Goal: Task Accomplishment & Management: Manage account settings

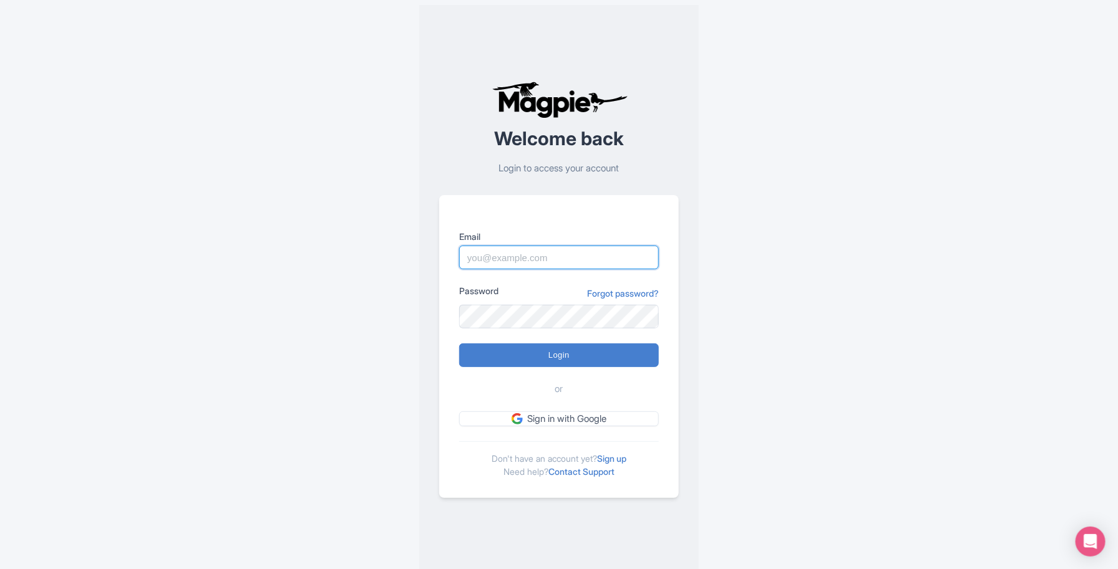
click at [516, 254] on input "Email" at bounding box center [559, 258] width 200 height 24
type input "skronwitter@graylinetoronto.tours"
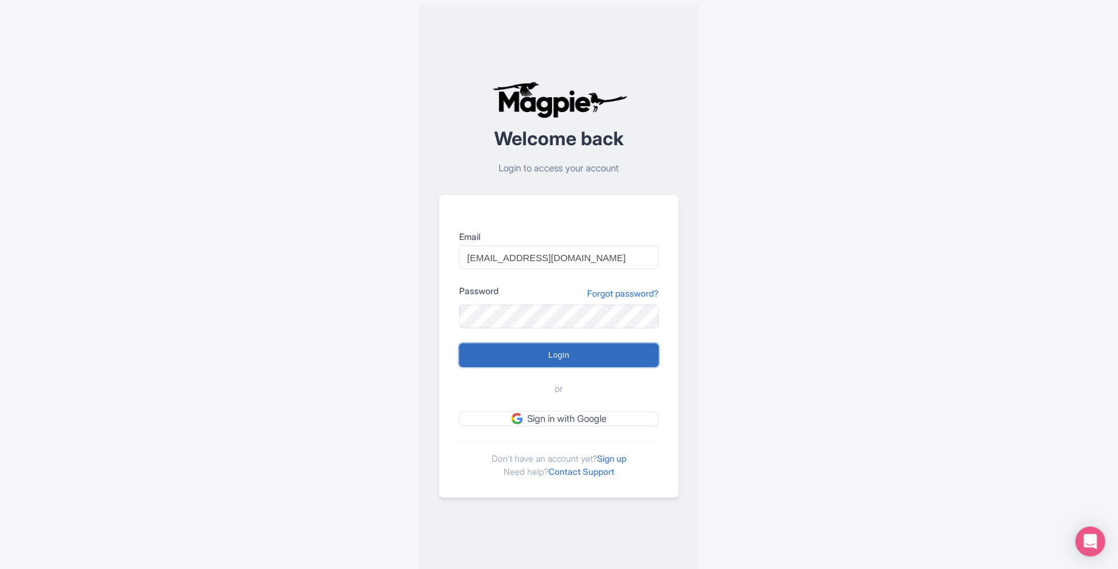
click at [581, 351] on input "Login" at bounding box center [559, 356] width 200 height 24
type input "Logging in..."
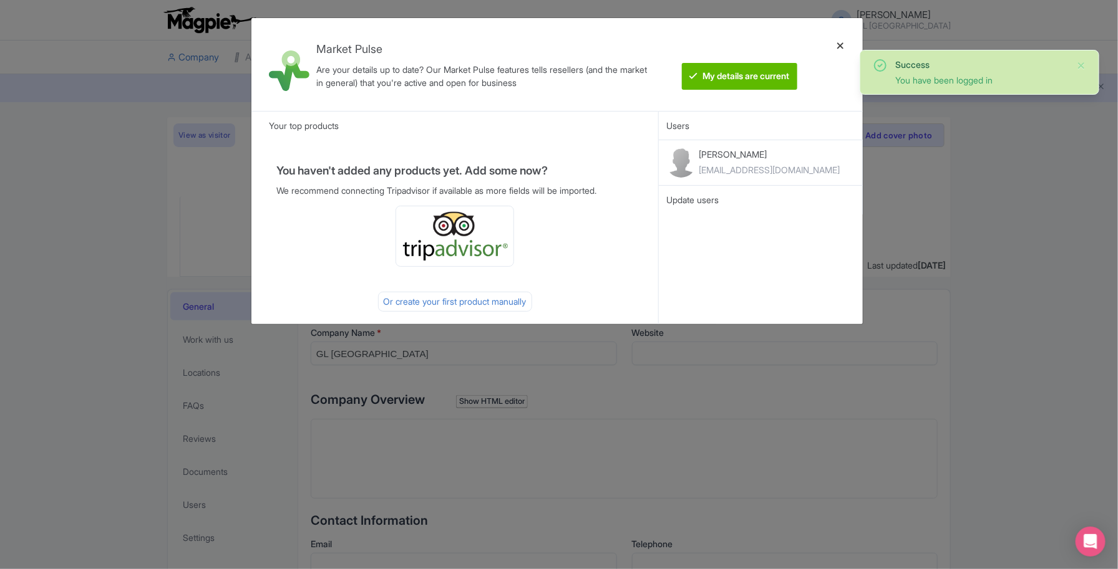
click at [841, 44] on div at bounding box center [840, 64] width 30 height 73
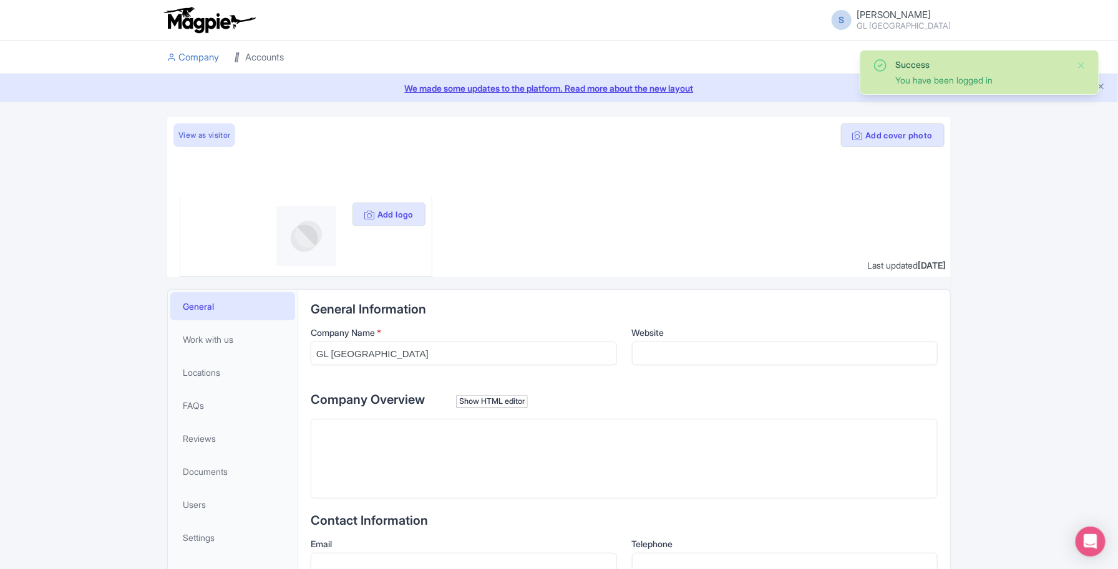
click at [254, 61] on link "Accounts" at bounding box center [259, 58] width 50 height 34
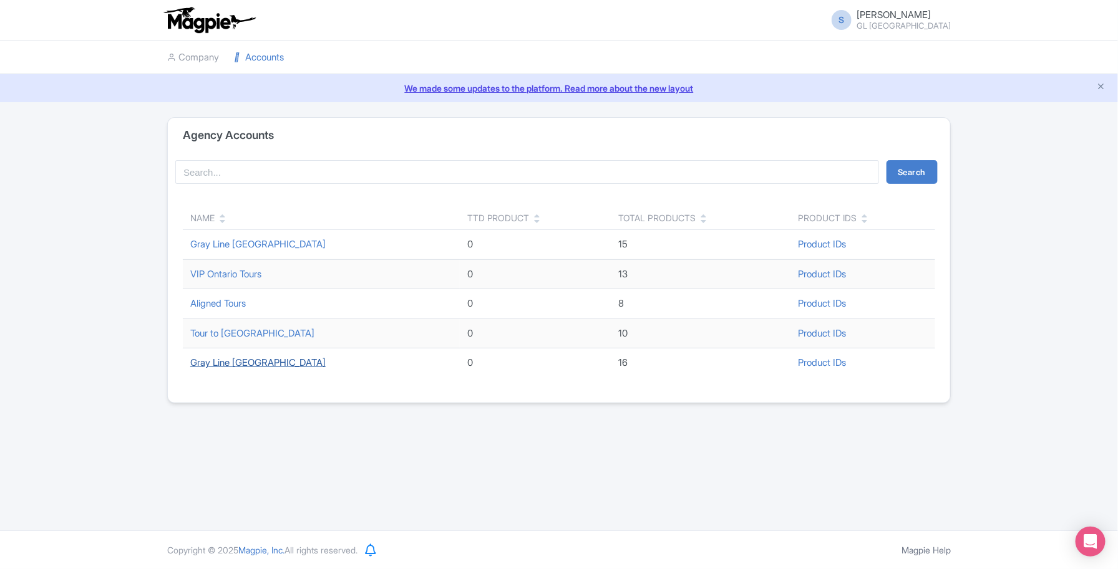
click at [230, 368] on link "Gray Line [GEOGRAPHIC_DATA]" at bounding box center [257, 363] width 135 height 12
click at [253, 360] on link "Gray Line [GEOGRAPHIC_DATA]" at bounding box center [257, 363] width 135 height 12
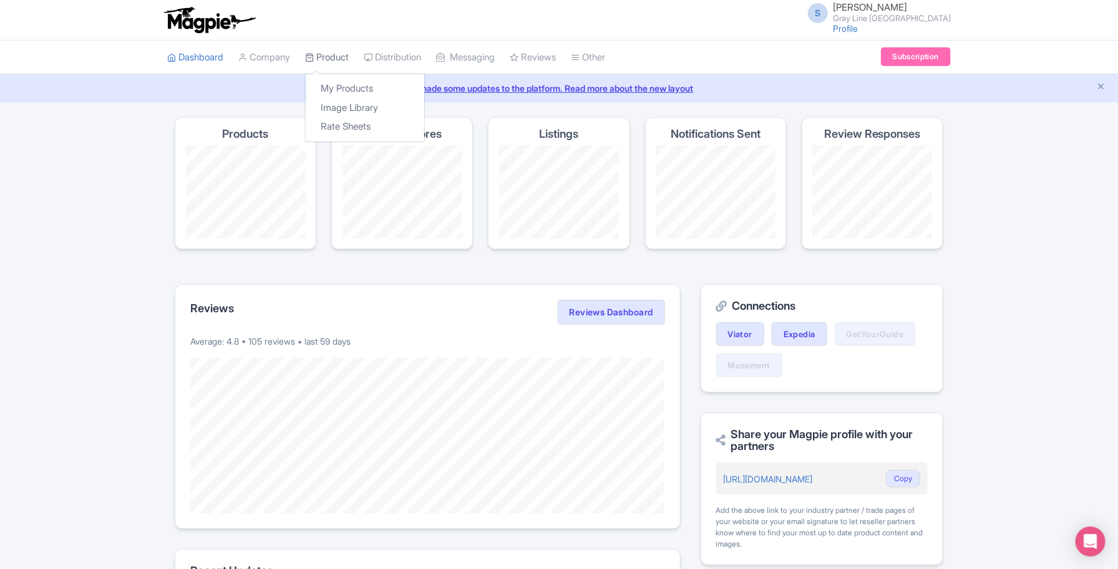
click at [319, 57] on link "Product" at bounding box center [327, 58] width 44 height 34
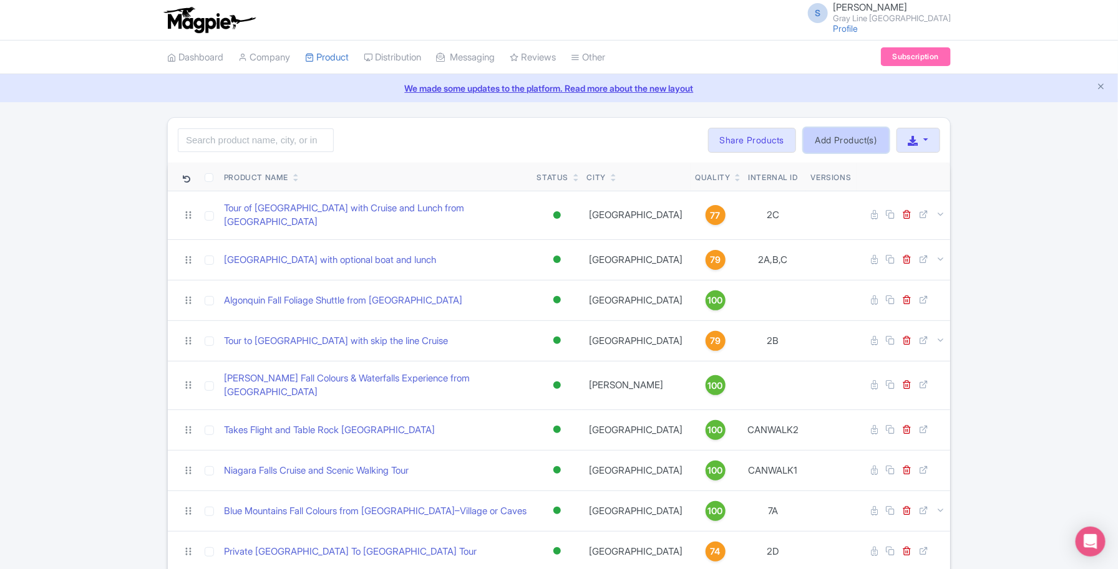
click at [846, 136] on link "Add Product(s)" at bounding box center [845, 140] width 85 height 25
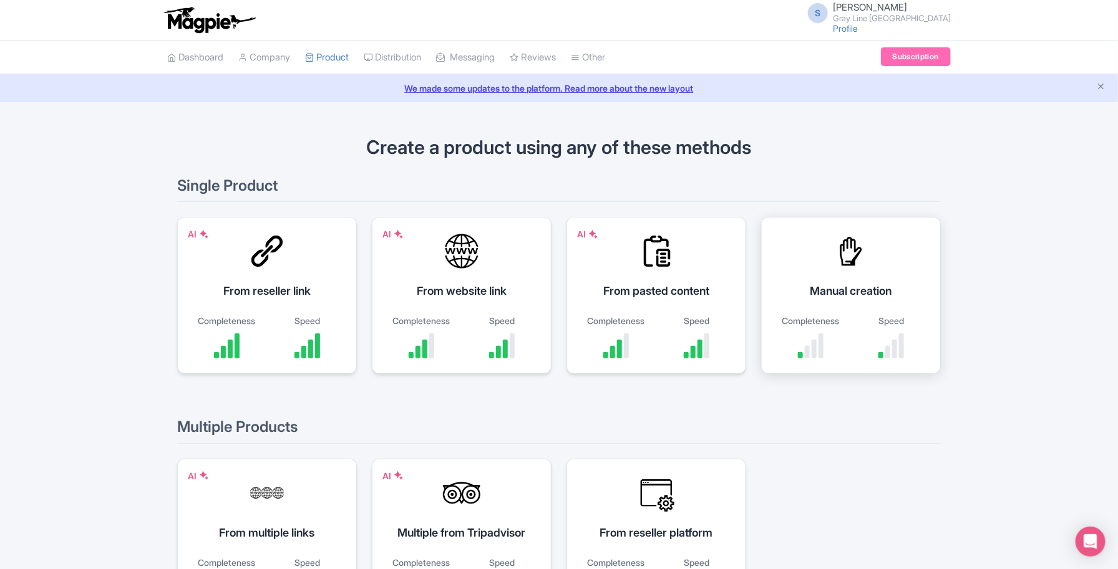
click at [864, 332] on div "Speed" at bounding box center [891, 336] width 68 height 44
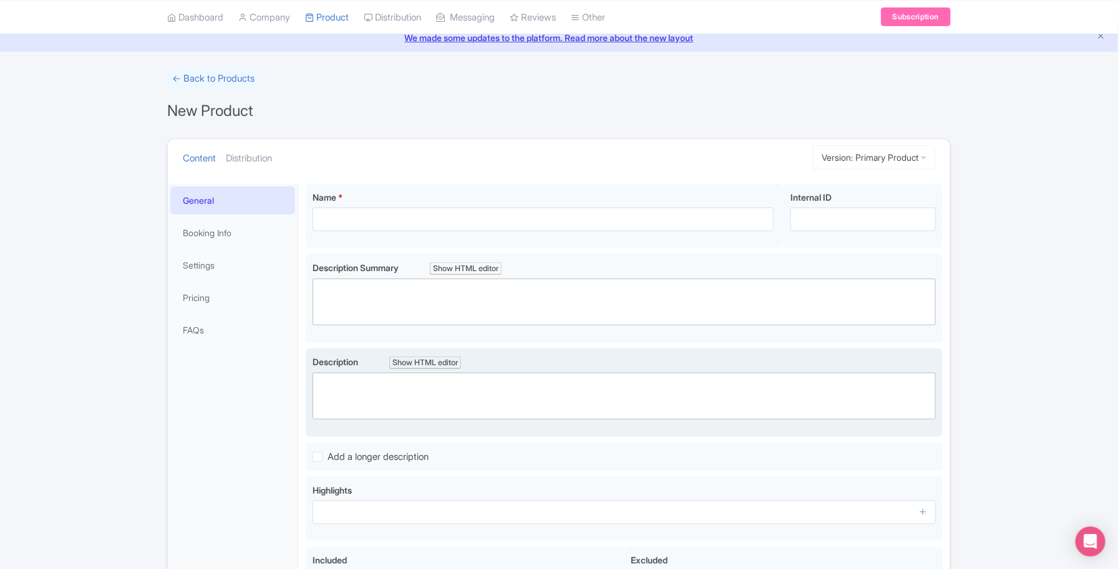
scroll to position [78, 0]
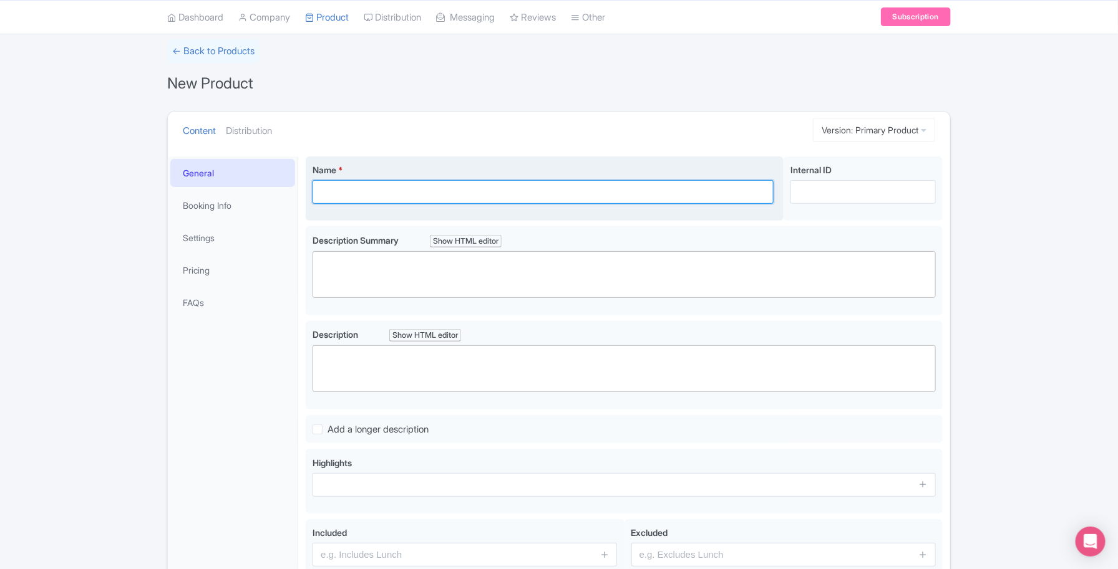
click at [366, 191] on input "Name *" at bounding box center [542, 192] width 461 height 24
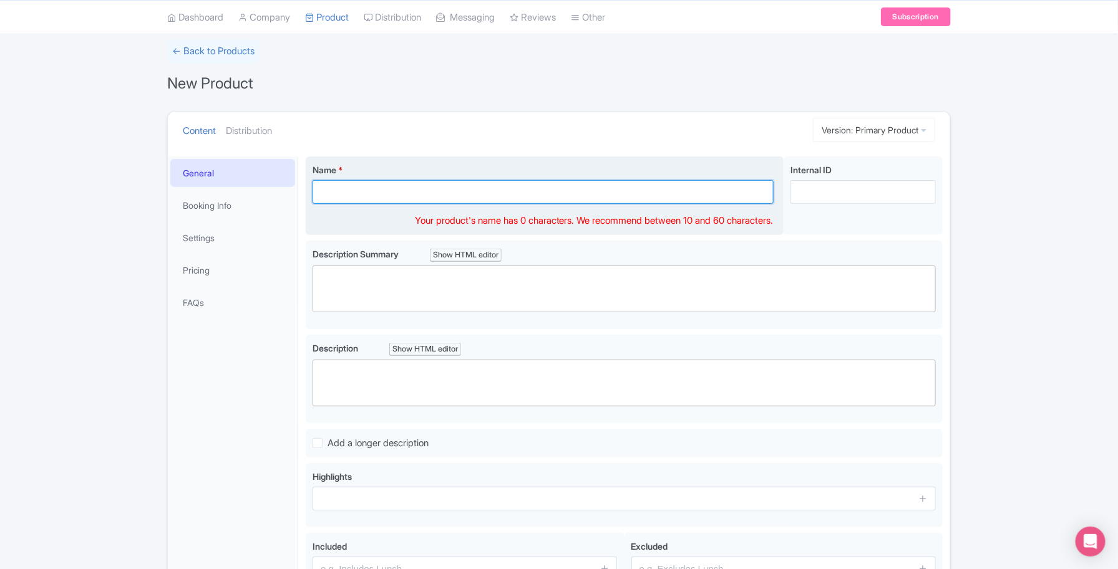
paste input "Niagara Falls Evening Walking Tour with Dinner, Lights & Fireworks"
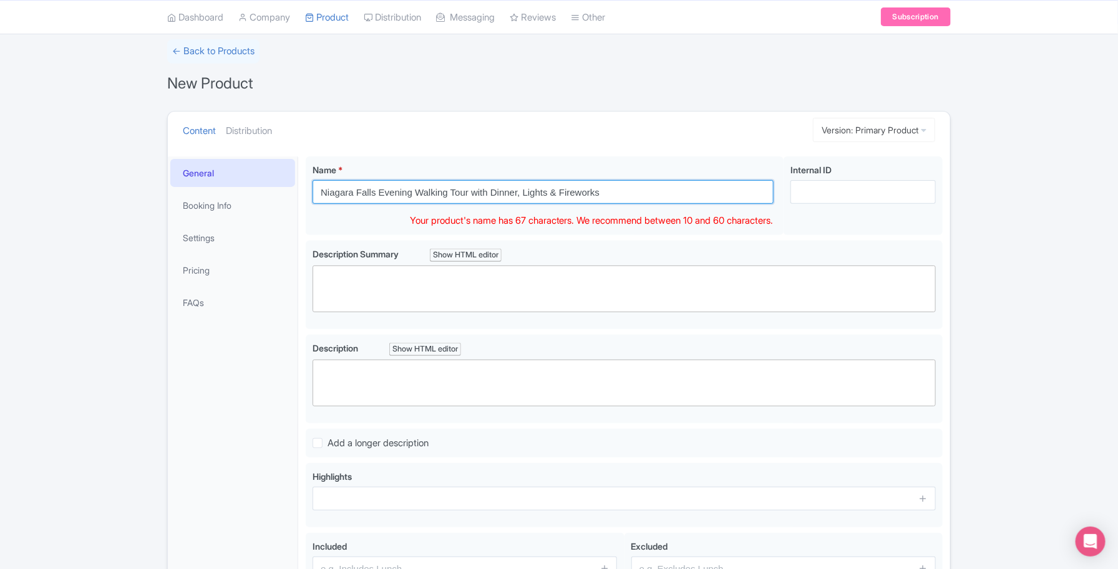
type input "Niagara Falls Evening Walking Tour with Dinner, Lights & Fireworks"
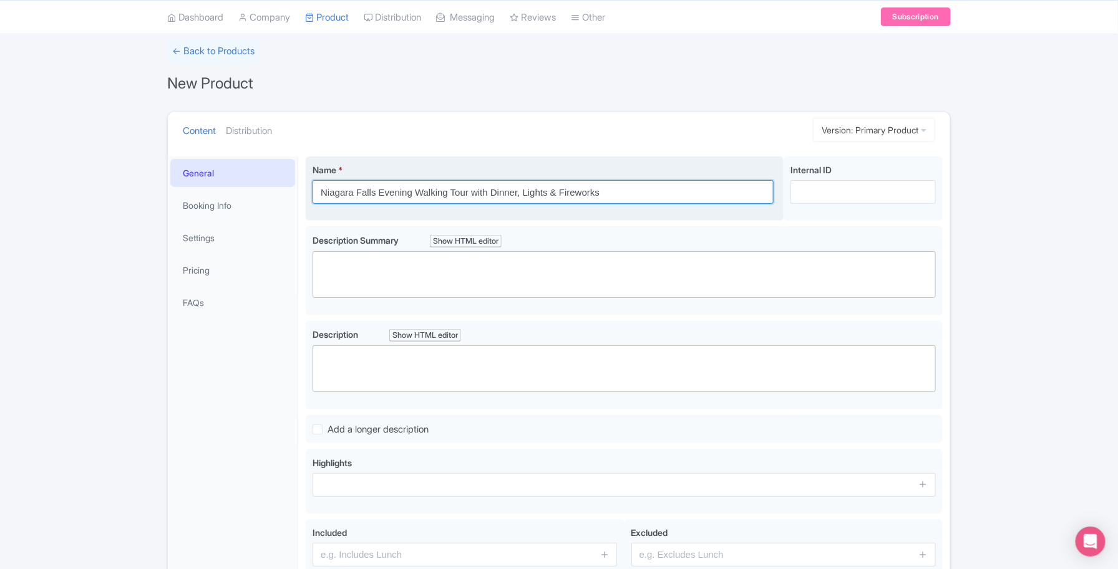
click at [616, 188] on input "Niagara Falls Evening Walking Tour with Dinner, Lights & Fireworks" at bounding box center [542, 192] width 461 height 24
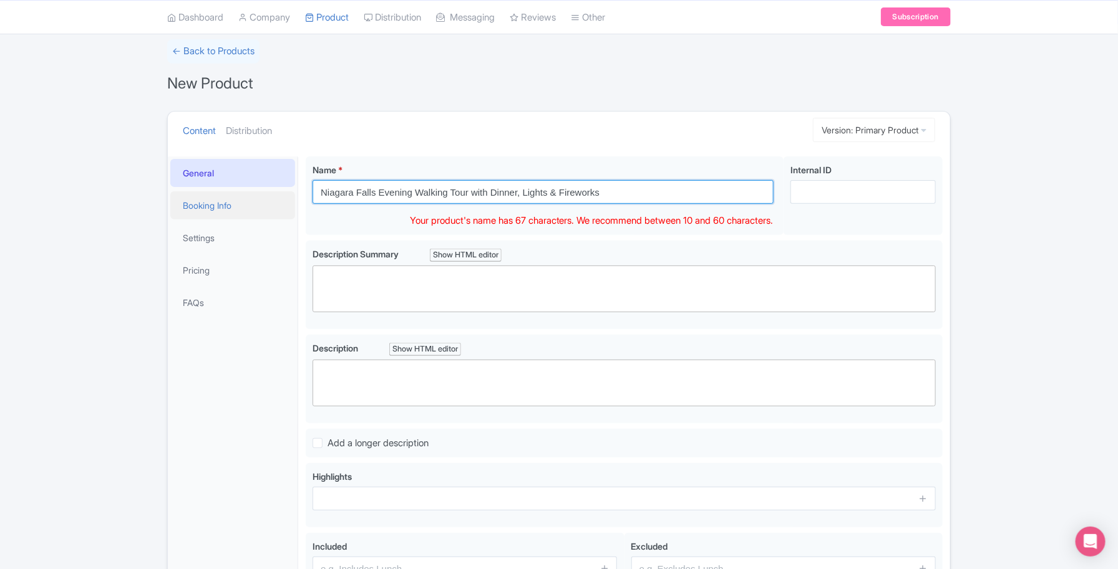
drag, startPoint x: 627, startPoint y: 189, endPoint x: 294, endPoint y: 195, distance: 333.1
click at [294, 195] on div "General Booking Info Settings Pricing FAQs Name * Niagara Falls Evening Walking…" at bounding box center [559, 399] width 782 height 501
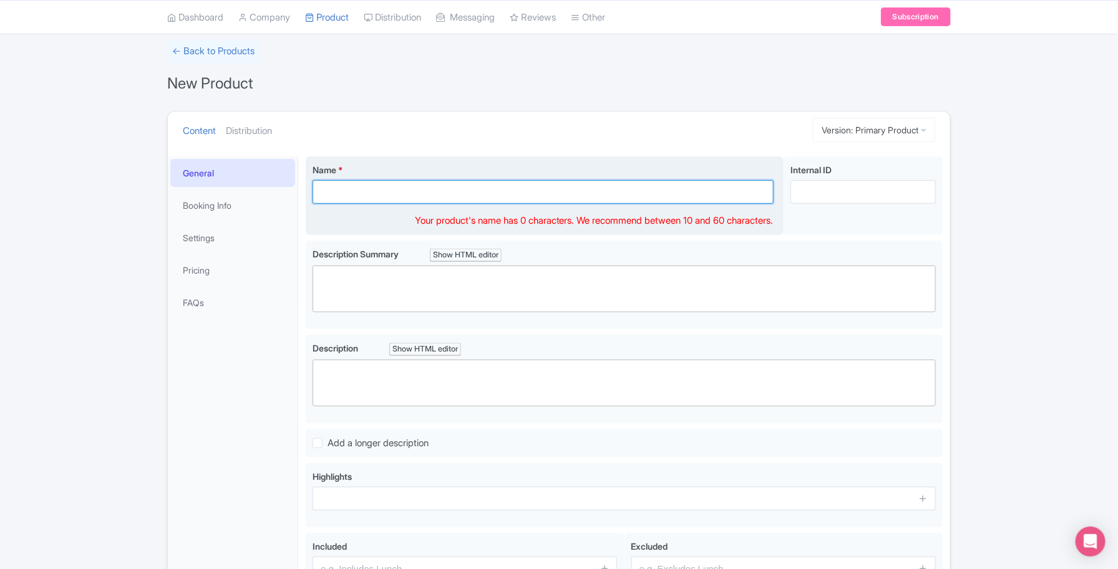
paste input "Niagara Falls Evening Walking Tour with Dinner and Illumination"
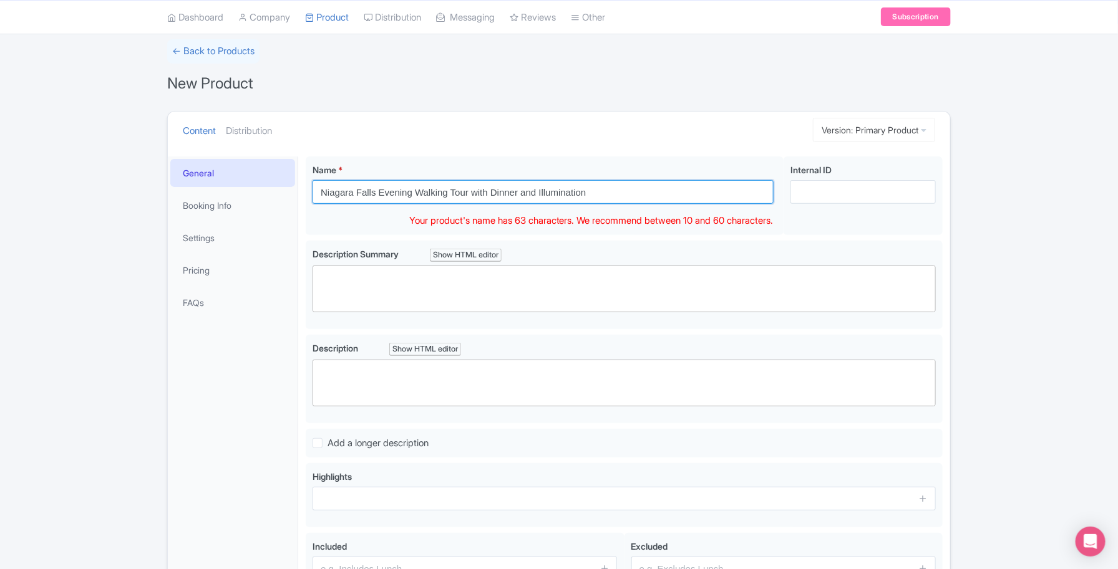
type input "Niagara Falls Evening Walking Tour with Dinner and Illumination"
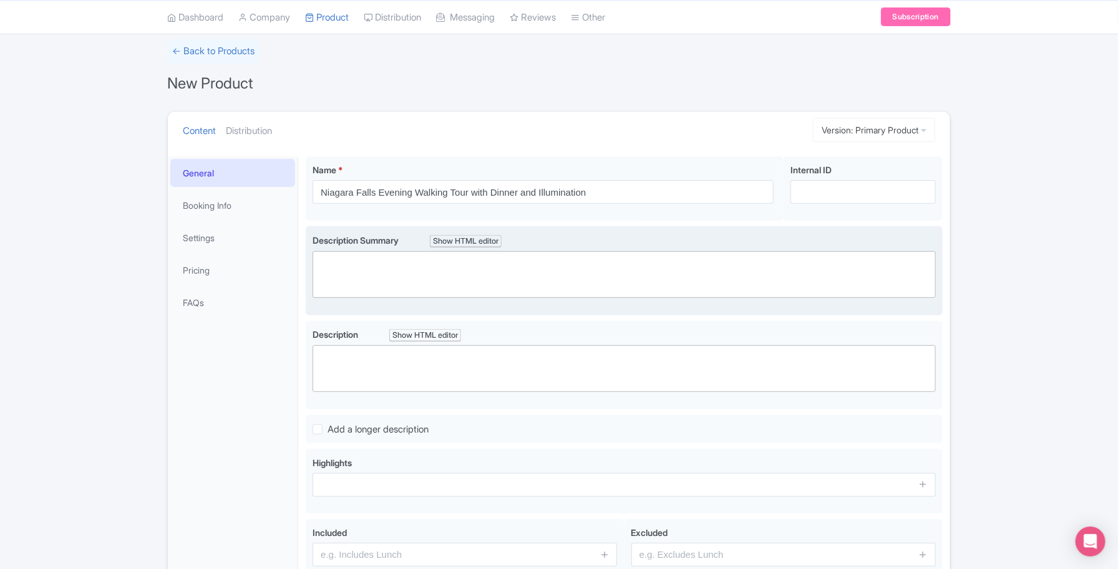
click at [417, 276] on trix-editor at bounding box center [623, 274] width 623 height 47
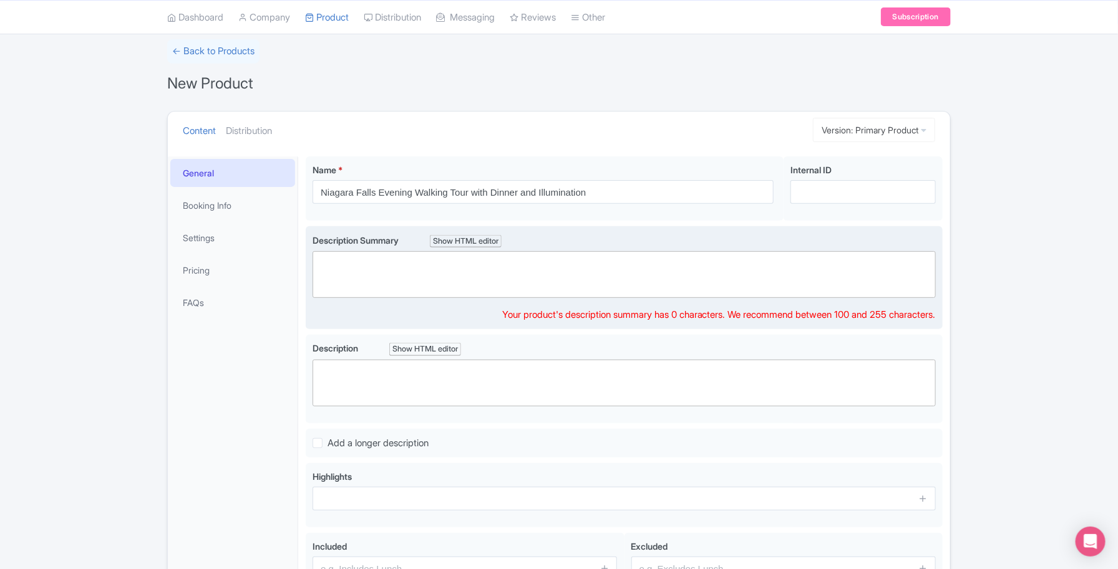
paste trix-editor "<div>Enjoy an evening walking tour of Niagara Falls with dinner at Queen Victor…"
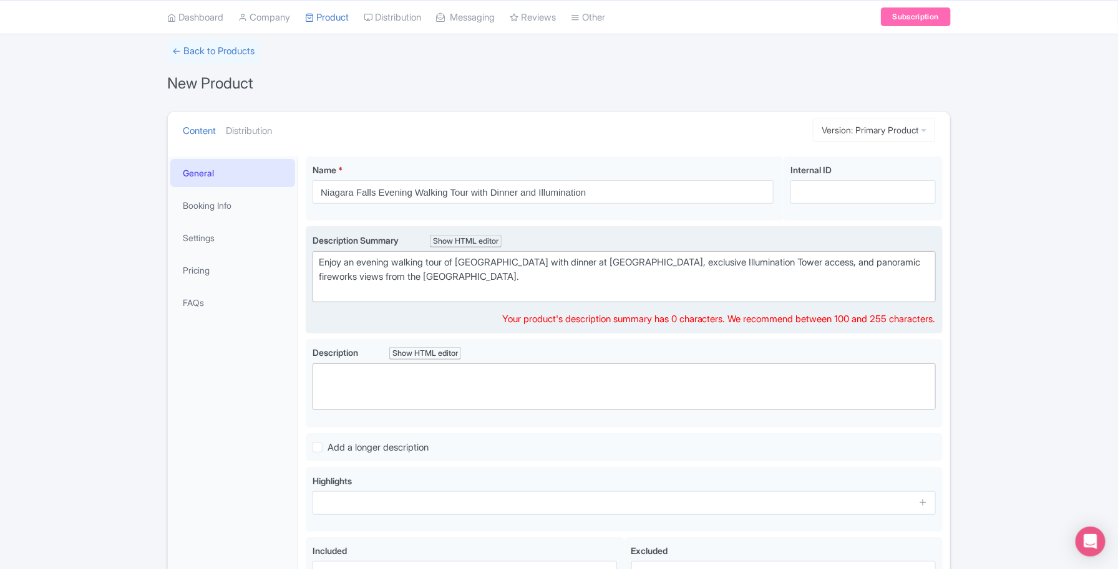
click at [385, 274] on div "Enjoy an evening walking tour of Niagara Falls with dinner at Queen Victoria Pl…" at bounding box center [624, 277] width 611 height 42
click at [338, 281] on div "Enjoy an evening walking tour of Niagara Falls with dinner at Queen Victoria Pl…" at bounding box center [624, 277] width 611 height 42
type trix-editor "<div>Enjoy an evening walking tour of Niagara Falls with dinner at Queen Victor…"
click at [538, 283] on div "Enjoy an evening walking tour of Niagara Falls with dinner at Queen Victoria Pl…" at bounding box center [624, 277] width 611 height 42
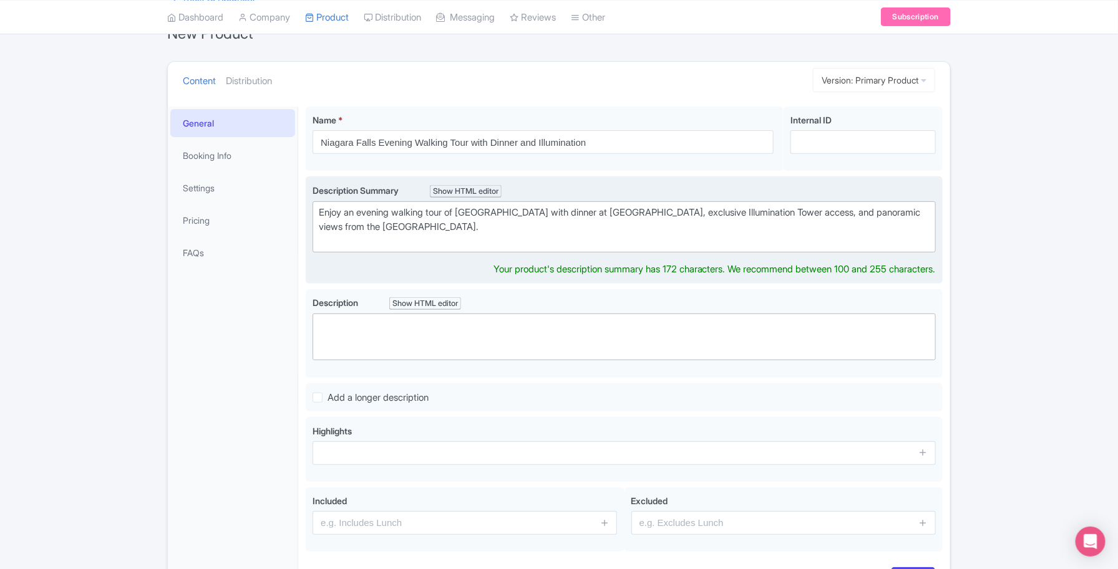
scroll to position [156, 0]
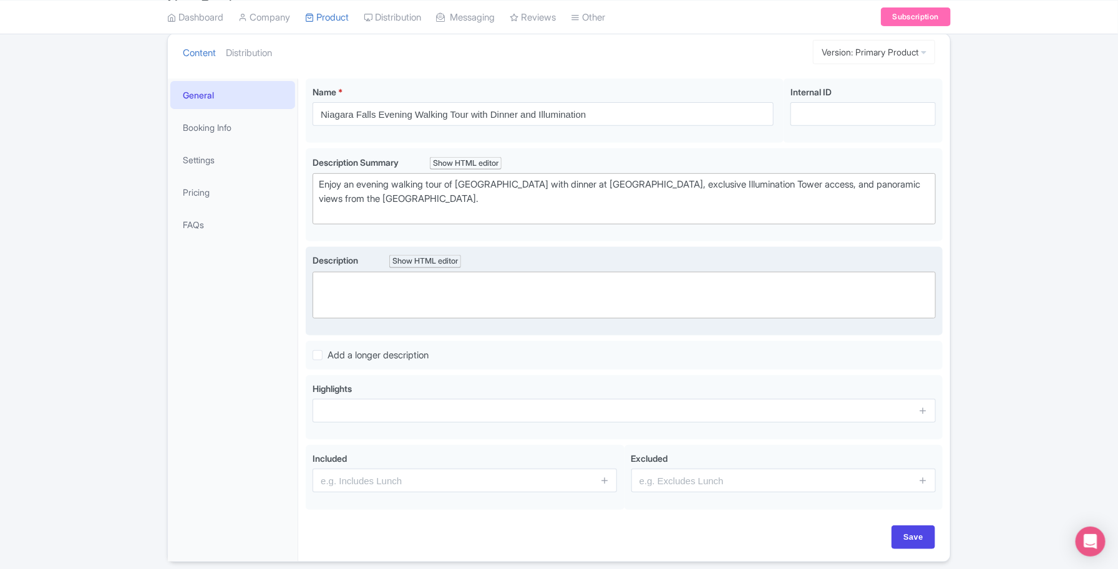
click at [380, 299] on trix-editor at bounding box center [623, 295] width 623 height 47
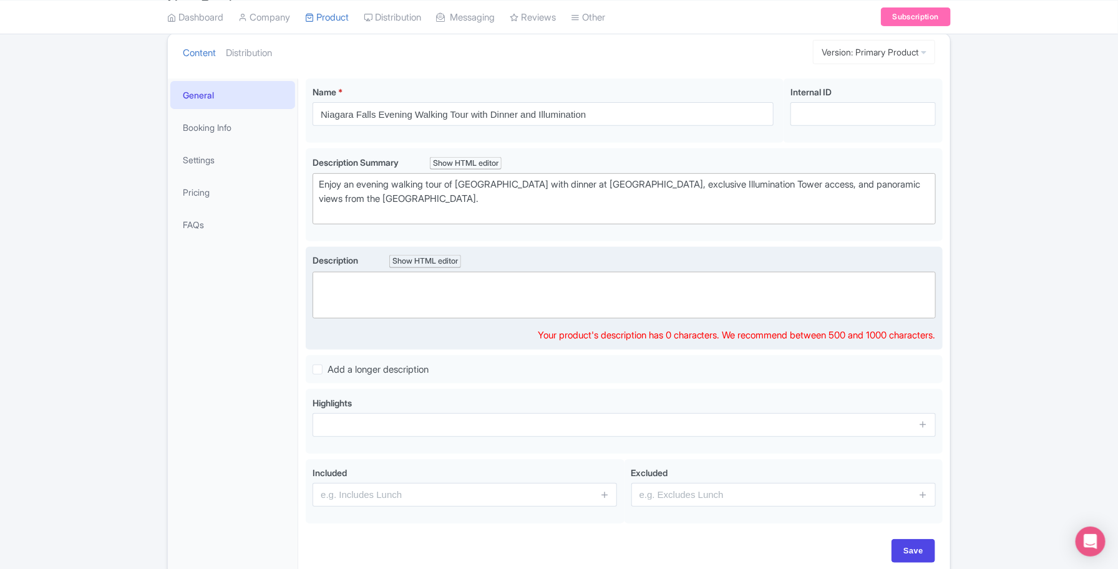
paste trix-editor "<div>Experience Niagara Falls like never before on this guided evening walking …"
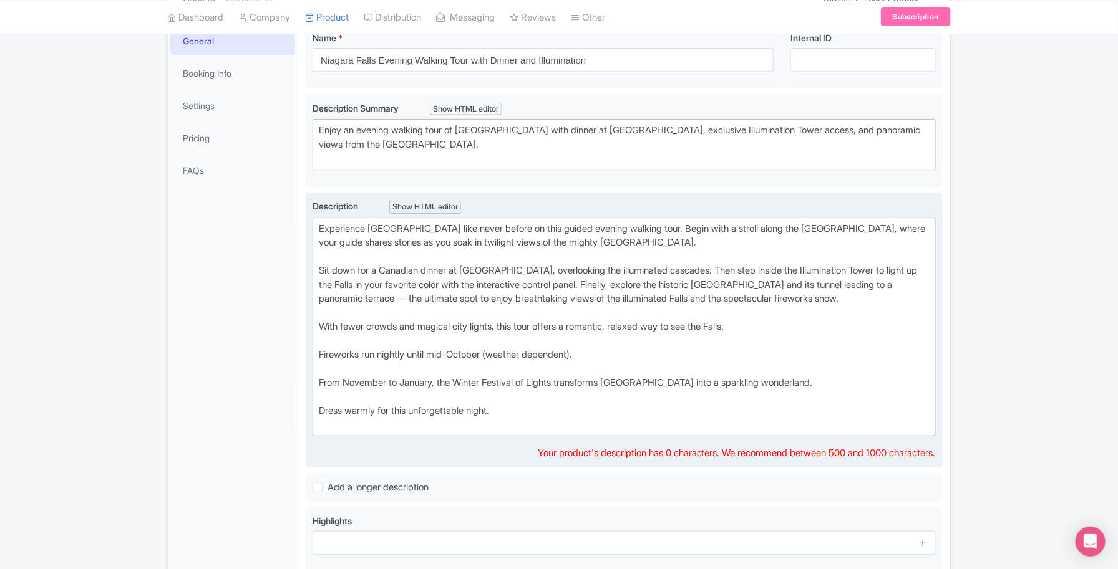
scroll to position [234, 0]
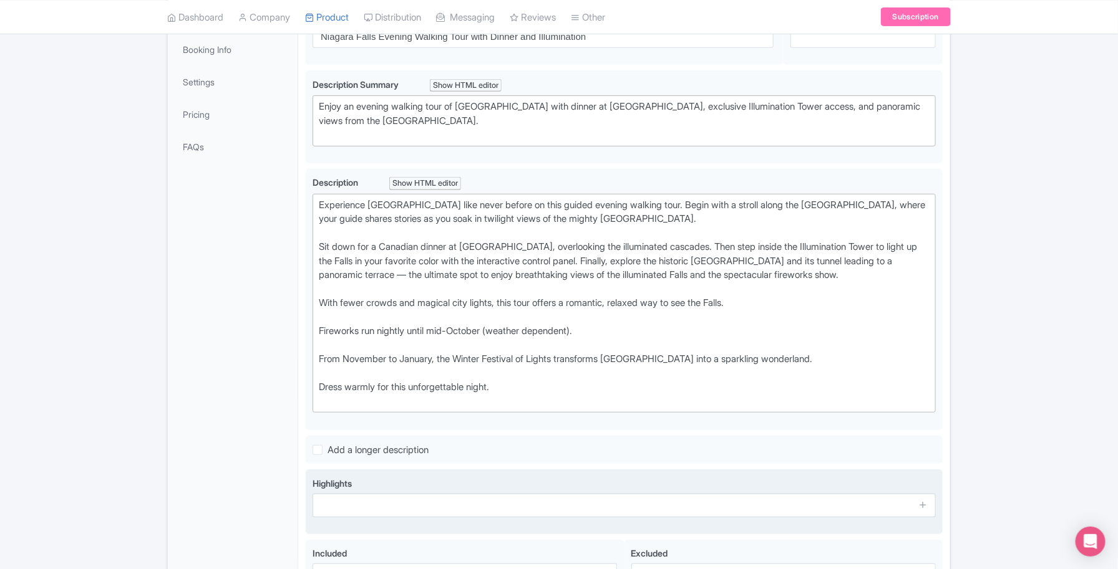
click at [400, 518] on div "Highlights" at bounding box center [623, 497] width 623 height 41
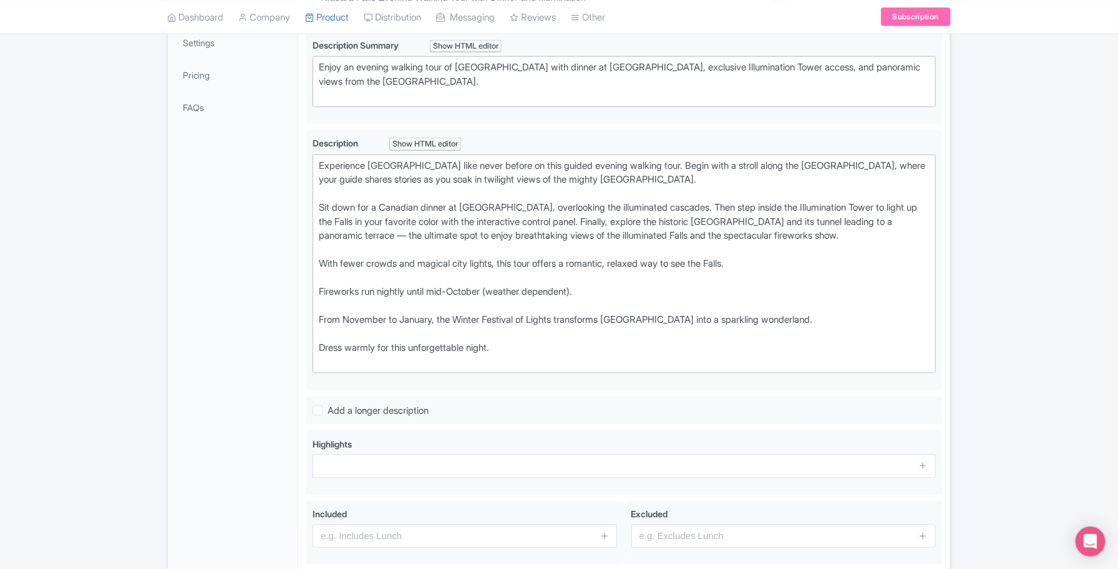
scroll to position [312, 0]
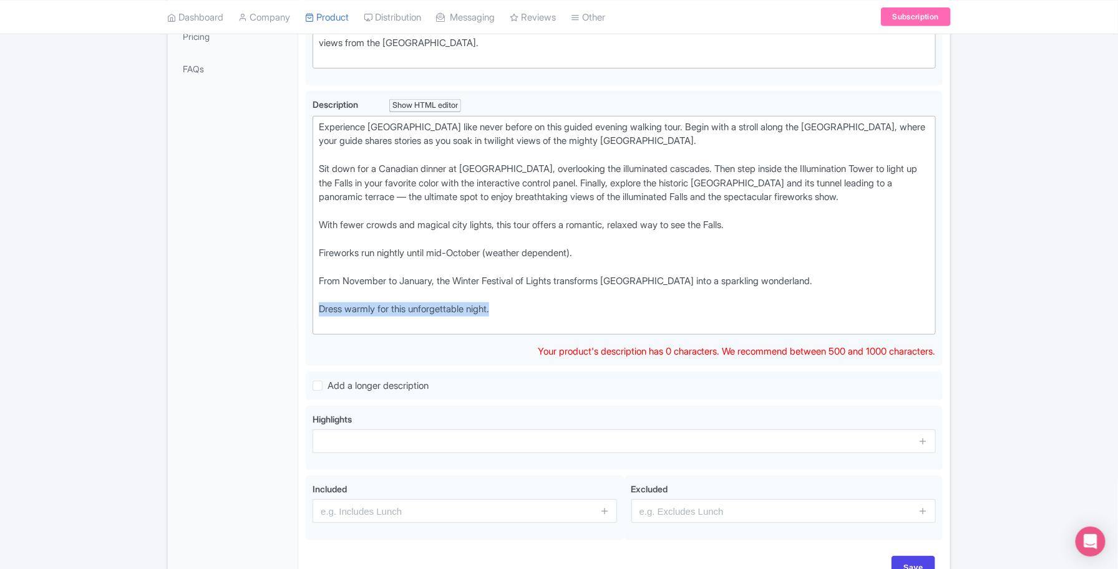
drag, startPoint x: 530, startPoint y: 319, endPoint x: 283, endPoint y: 322, distance: 247.6
click at [283, 322] on div "General Booking Info Settings Pricing FAQs Name * Niagara Falls Evening Walking…" at bounding box center [559, 253] width 782 height 677
type trix-editor "<div>Experience Niagara Falls like never before on this guided evening walking …"
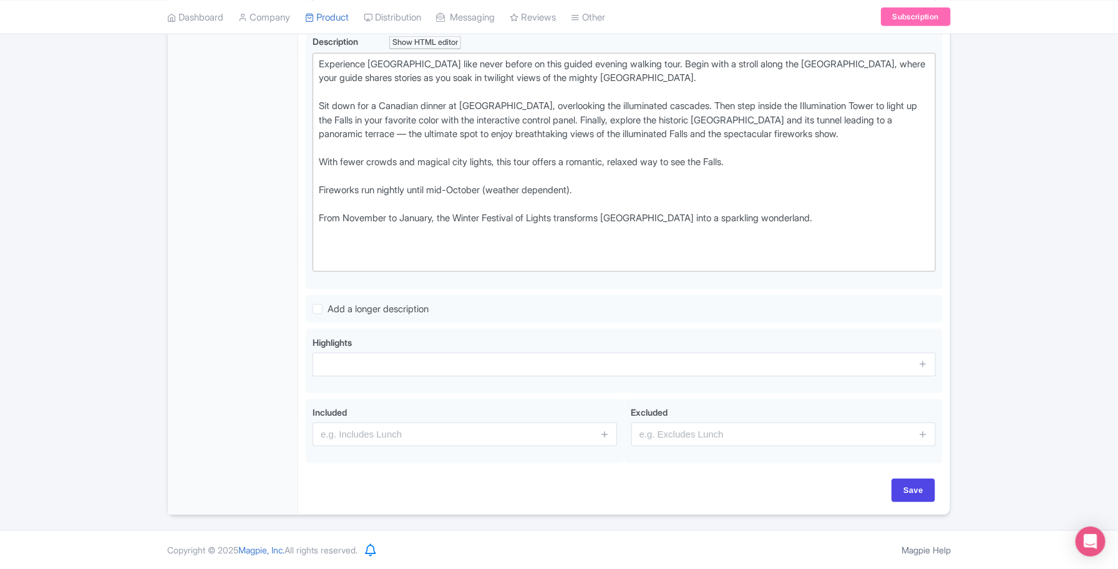
scroll to position [390, 0]
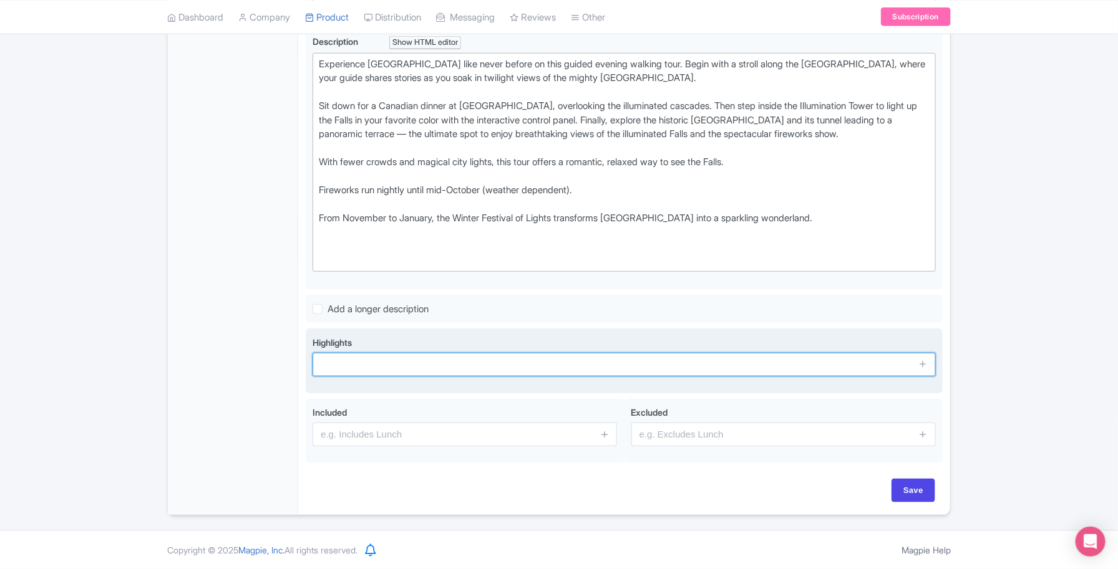
click at [440, 364] on input "text" at bounding box center [623, 365] width 623 height 24
paste input "Niagara Parkway with guide commentary and photo stops"
type input "Niagara Parkway with guide commentary and photo stops"
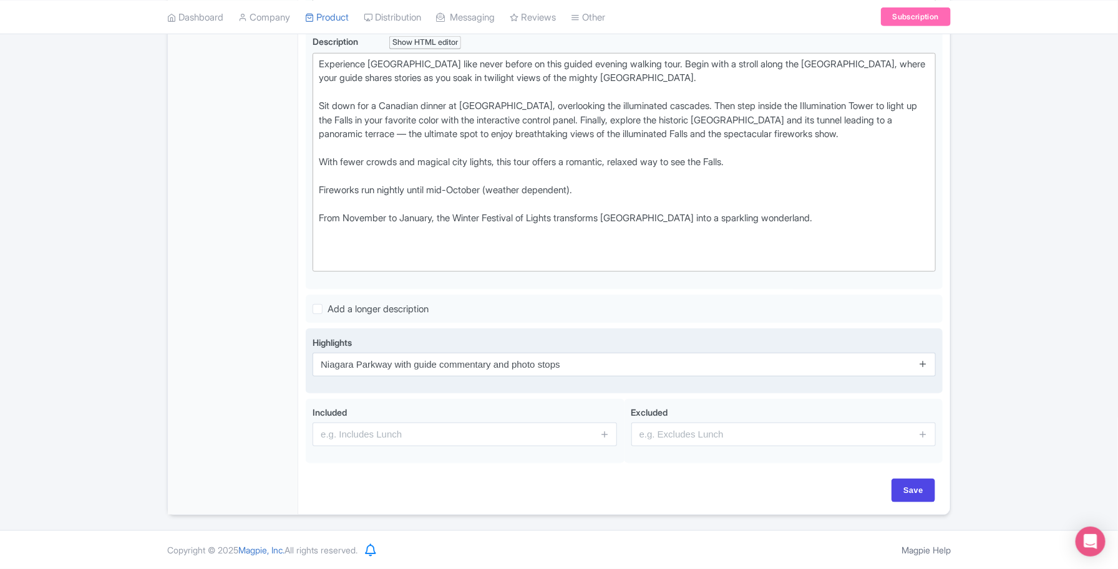
click at [924, 364] on icon at bounding box center [922, 363] width 9 height 9
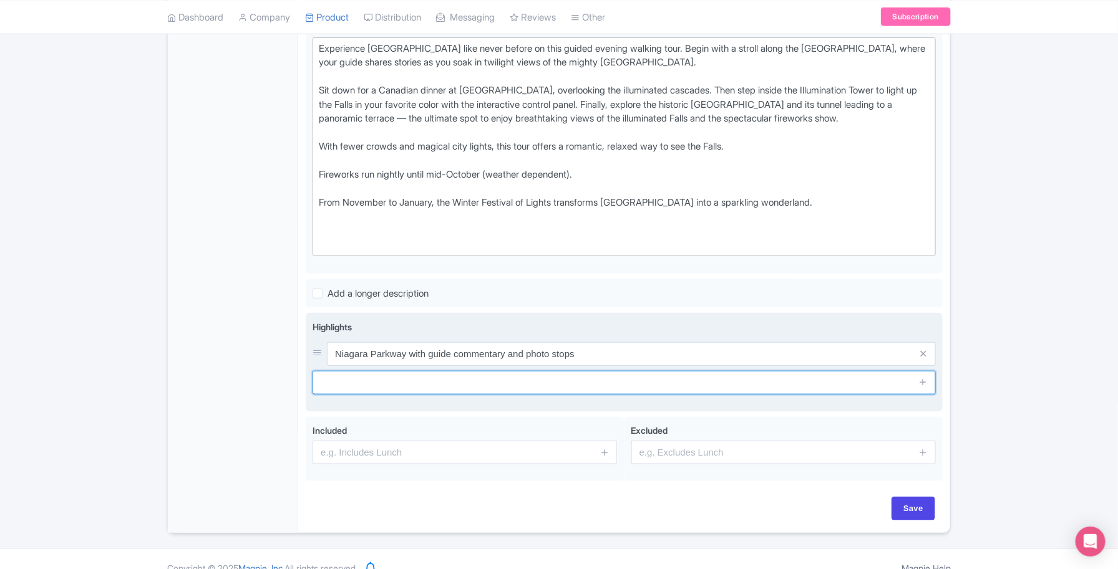
drag, startPoint x: 426, startPoint y: 397, endPoint x: 374, endPoint y: 399, distance: 51.8
click at [426, 395] on input "text" at bounding box center [623, 383] width 623 height 24
click at [404, 395] on input "text" at bounding box center [623, 383] width 623 height 24
paste input "Dinner at Queen Victoria Place overlooking illuminated Horseshoe Falls"
click at [563, 395] on input "Dinner at Queen Victoria Place overlooking illuminated Horseshoe Falls" at bounding box center [623, 383] width 623 height 24
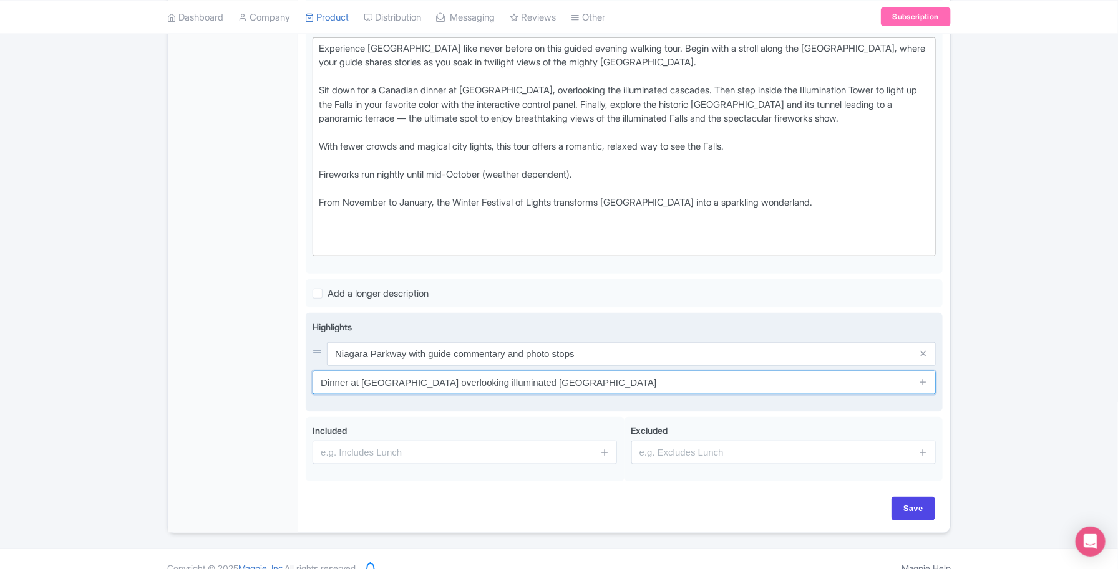
click at [563, 395] on input "Dinner at Queen Victoria Place overlooking illuminated Horseshoe Falls" at bounding box center [623, 383] width 623 height 24
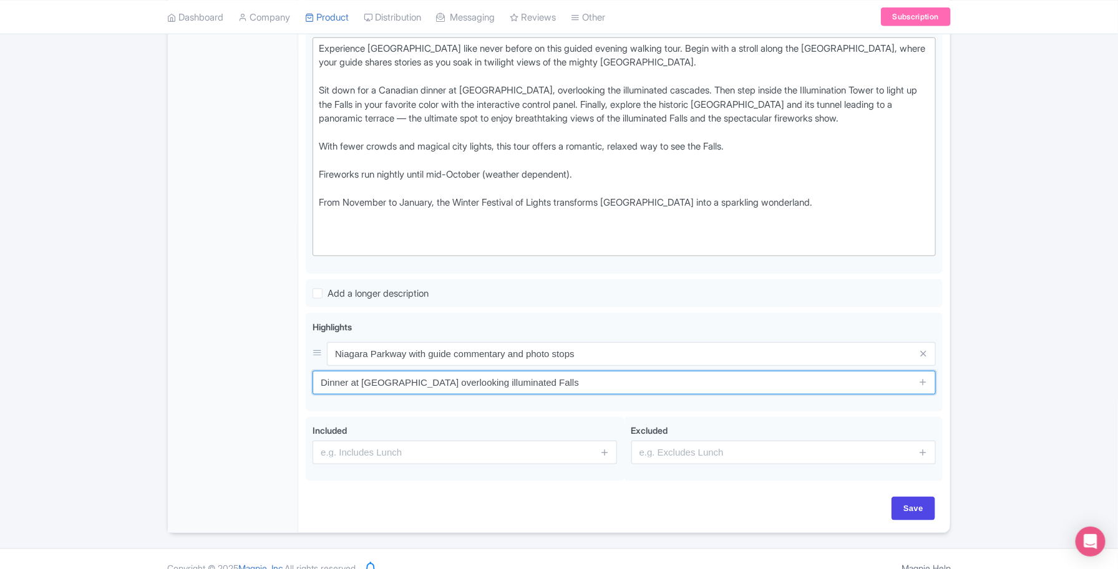
type input "Dinner at Queen Victoria Place overlooking illuminated Falls"
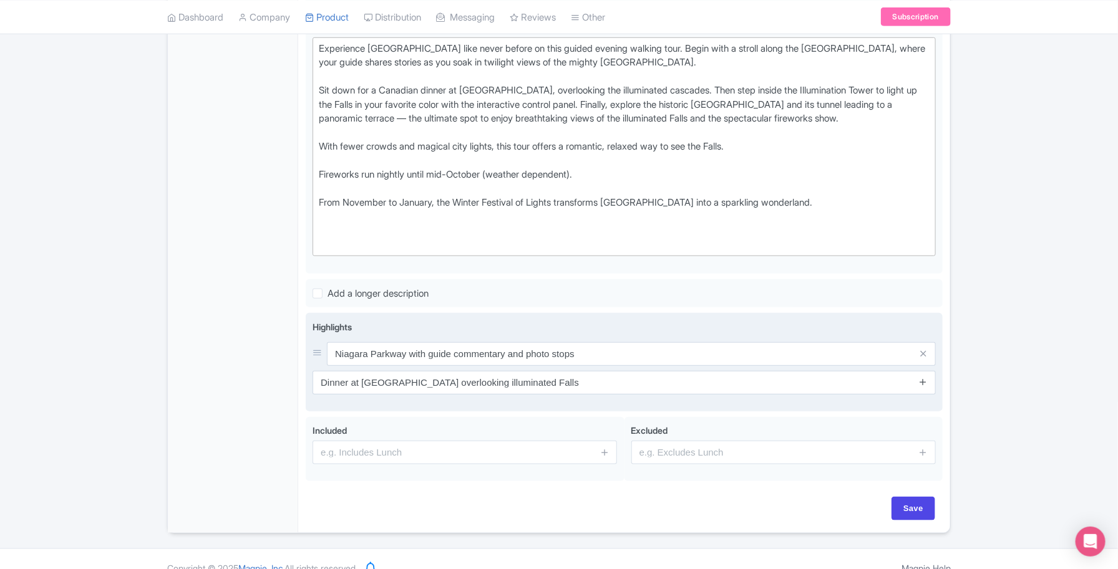
click at [927, 387] on icon at bounding box center [922, 381] width 9 height 9
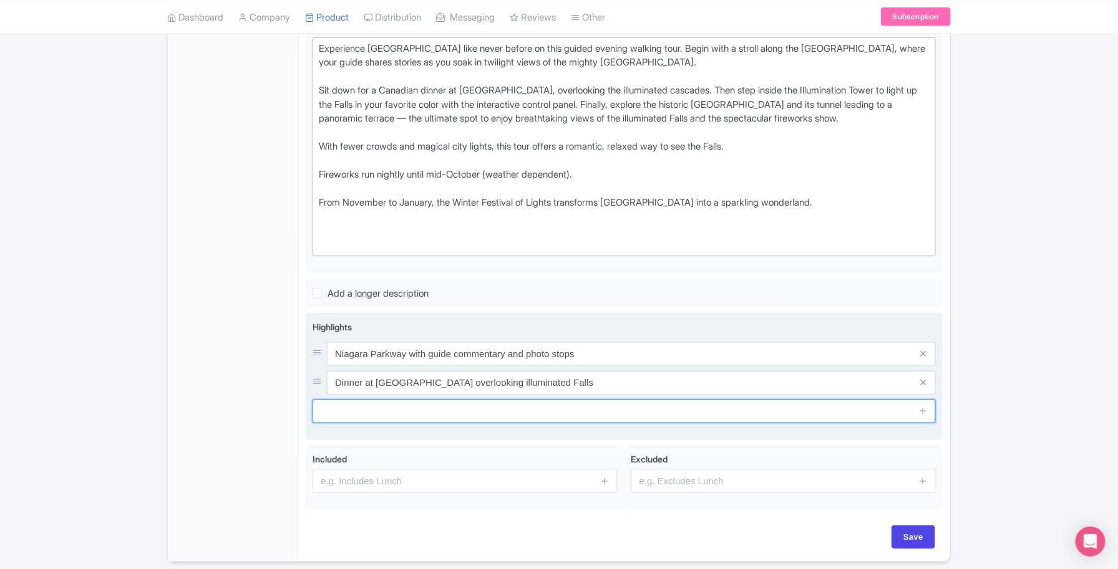
click at [364, 418] on input "text" at bounding box center [623, 412] width 623 height 24
paste input "Exclusive Illumination Tower access to control the Falls’ colors"
type input "Exclusive Illumination Tower access to control the Falls’ colors"
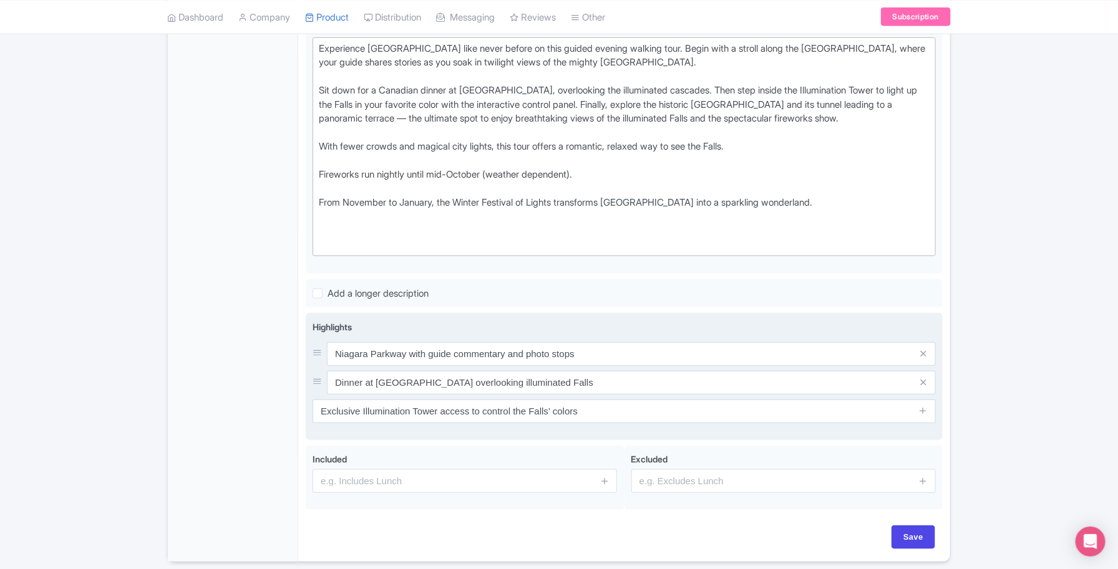
click at [928, 423] on span at bounding box center [923, 412] width 25 height 24
click at [920, 415] on icon at bounding box center [922, 410] width 9 height 9
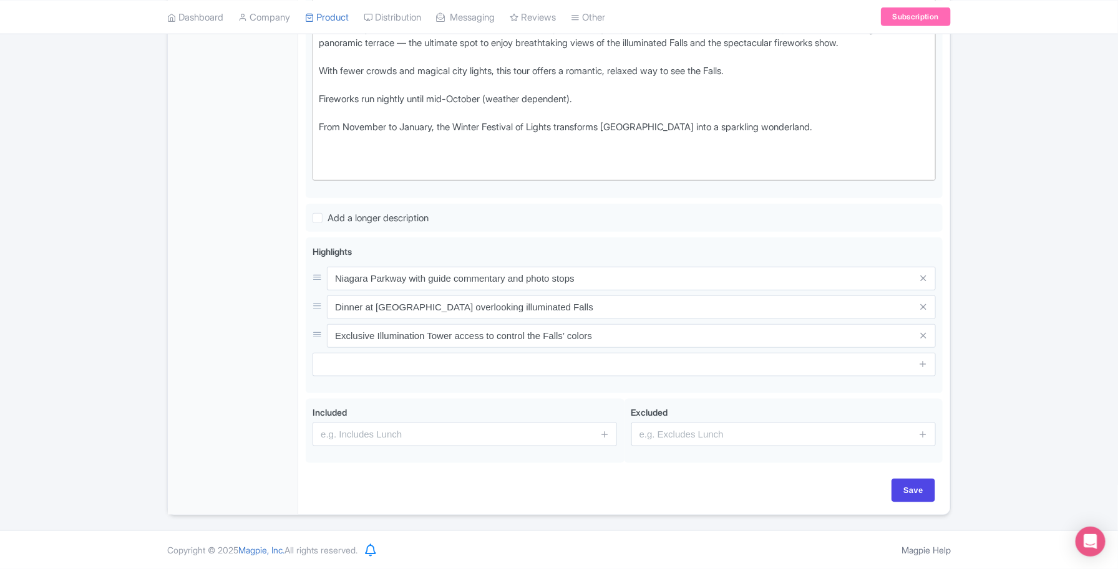
scroll to position [481, 0]
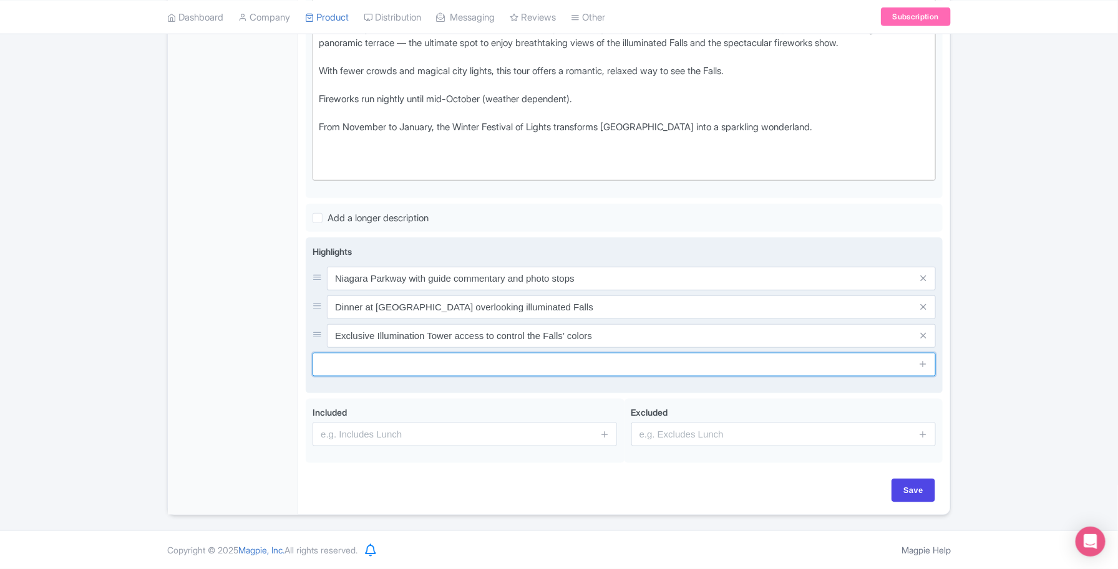
click at [354, 369] on input "text" at bounding box center [623, 365] width 623 height 24
paste input "Niagara Power Station tunnel walk leading to panoramic terrace"
type input "Niagara Power Station tunnel walk leading to panoramic terrace"
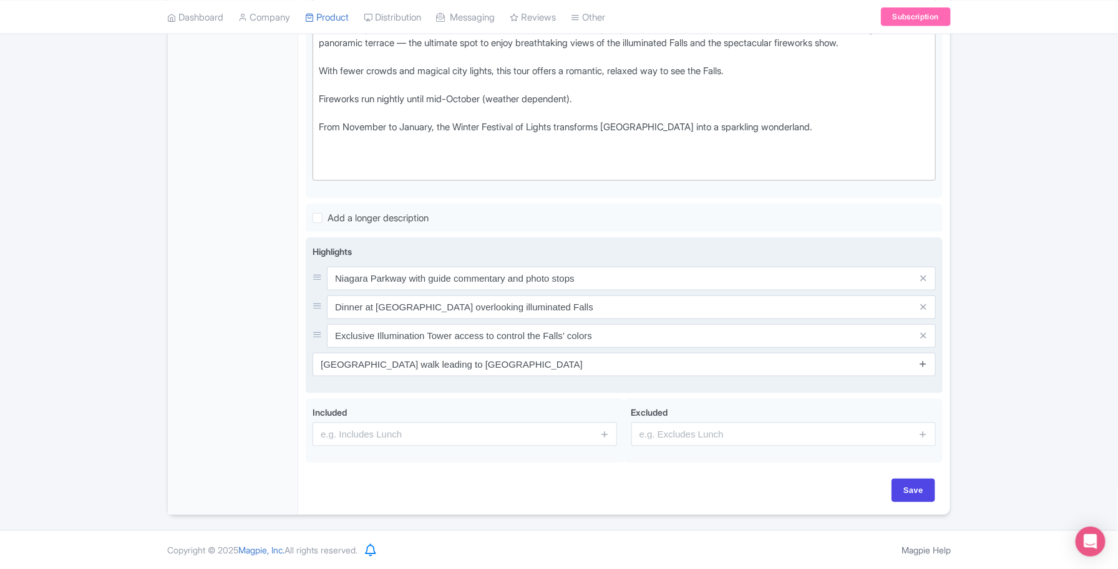
click at [926, 365] on icon at bounding box center [922, 363] width 9 height 9
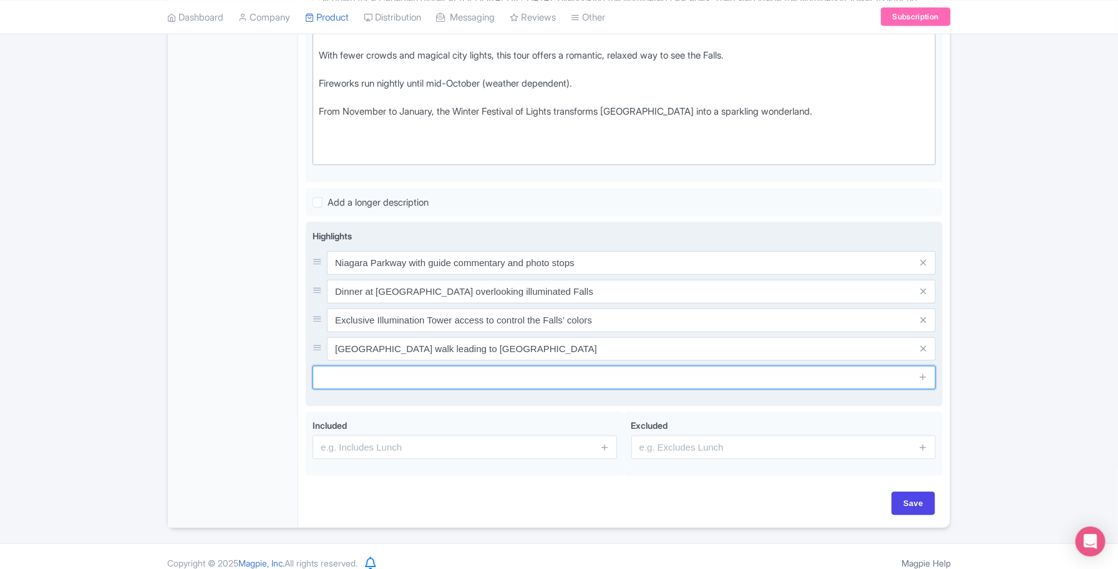
click at [425, 390] on input "text" at bounding box center [623, 378] width 623 height 24
paste input "Fireworks show viewed from the best terrace vantage point"
click at [388, 390] on input "Fireworks show viewed from the best terrace vantage point" at bounding box center [623, 378] width 623 height 24
click at [544, 390] on input "Fireworks show (May to Oct.) viewed from the best terrace vantage point" at bounding box center [623, 378] width 623 height 24
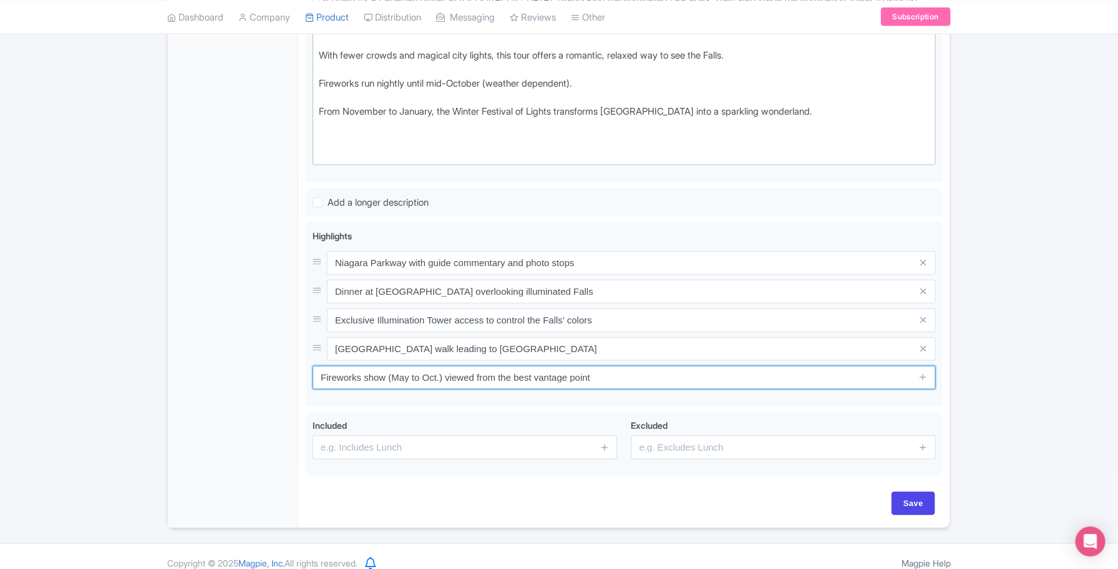
type input "Fireworks show (May to Oct.) viewed from the best vantage point"
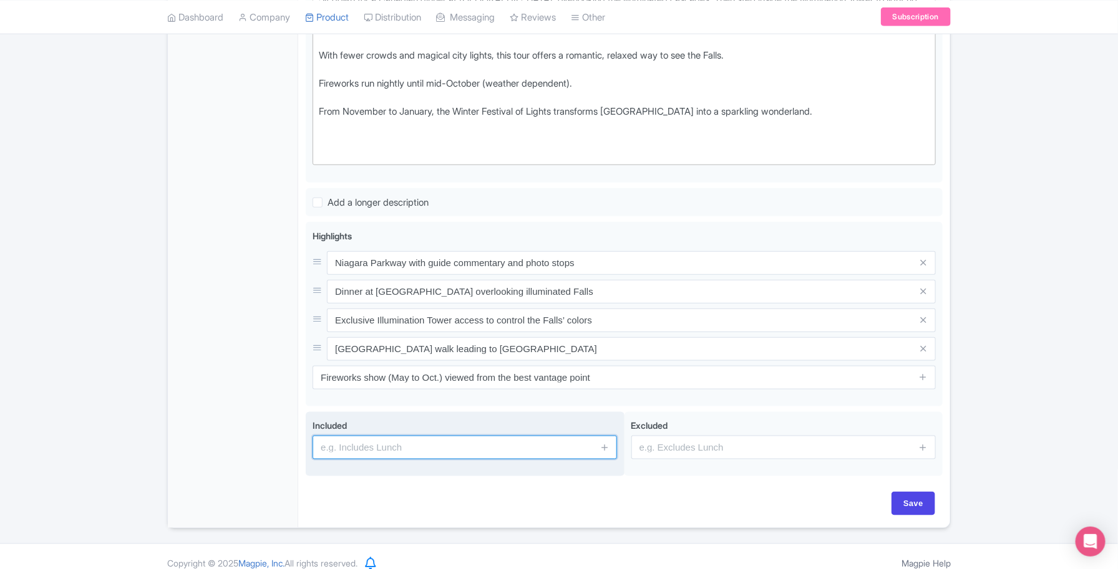
click at [417, 460] on input "text" at bounding box center [464, 448] width 304 height 24
paste input "- Guided evening walking tour"
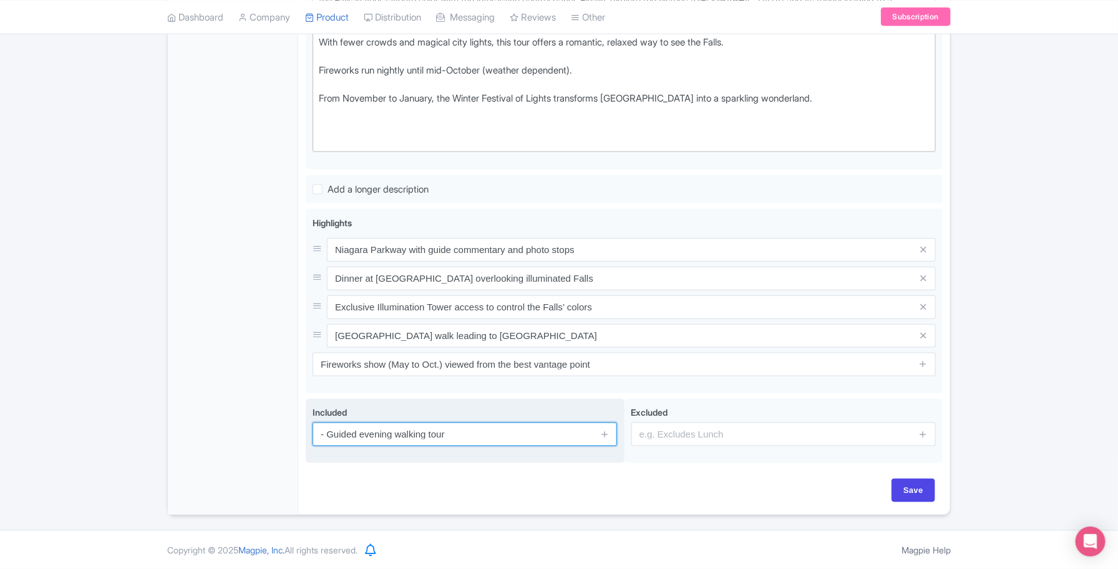
click at [332, 433] on input "- Guided evening walking tour" at bounding box center [464, 435] width 304 height 24
type input "Guided evening walking tour"
click at [606, 432] on icon at bounding box center [604, 434] width 9 height 9
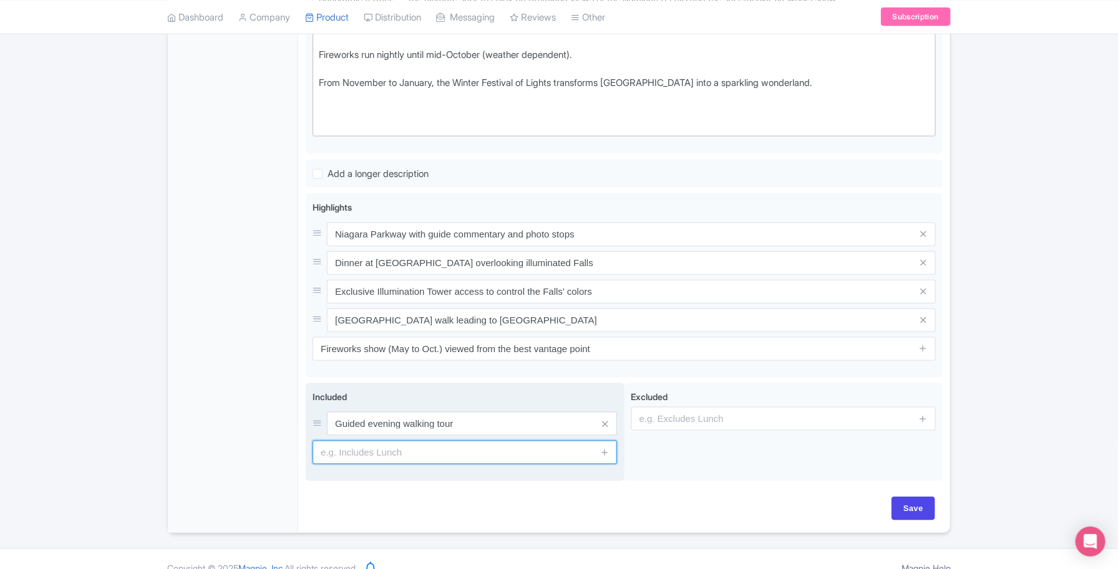
click at [379, 465] on input "text" at bounding box center [464, 453] width 304 height 24
paste input "Dinner at Queen Victoria Place"
type input "Dinner at Queen Victoria Place"
click at [603, 457] on icon at bounding box center [604, 452] width 9 height 9
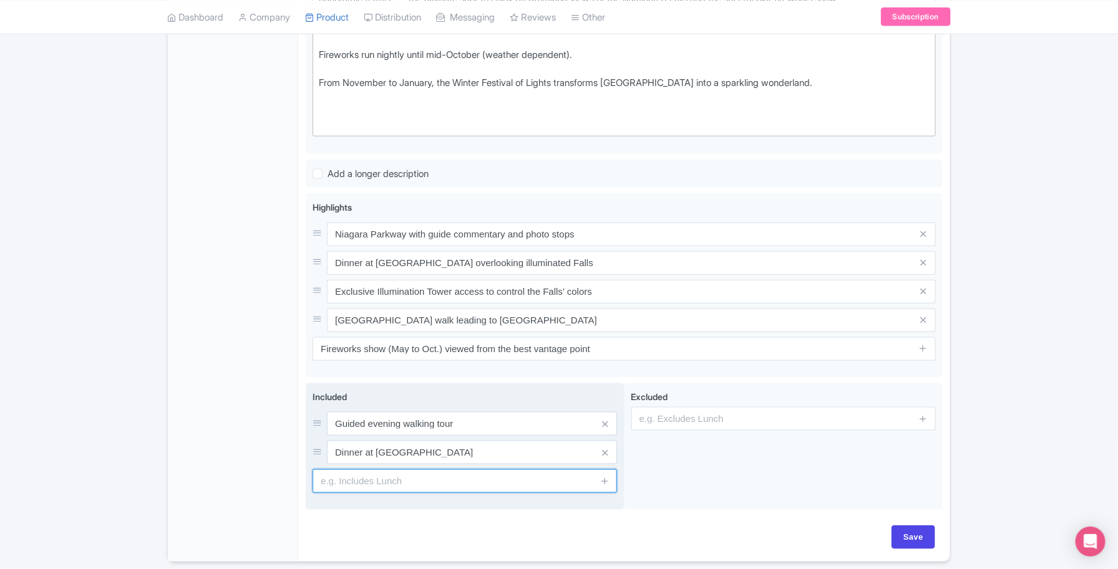
click at [359, 490] on input "text" at bounding box center [464, 482] width 304 height 24
paste input "Illumination Tower access"
type input "Illumination Tower access"
click at [605, 486] on icon at bounding box center [604, 480] width 9 height 9
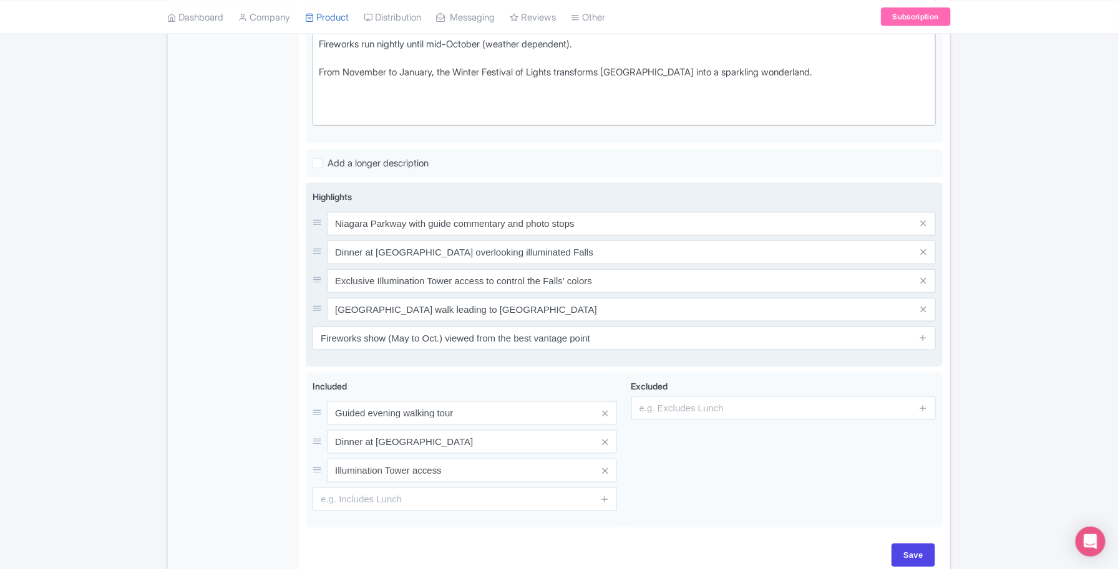
scroll to position [601, 0]
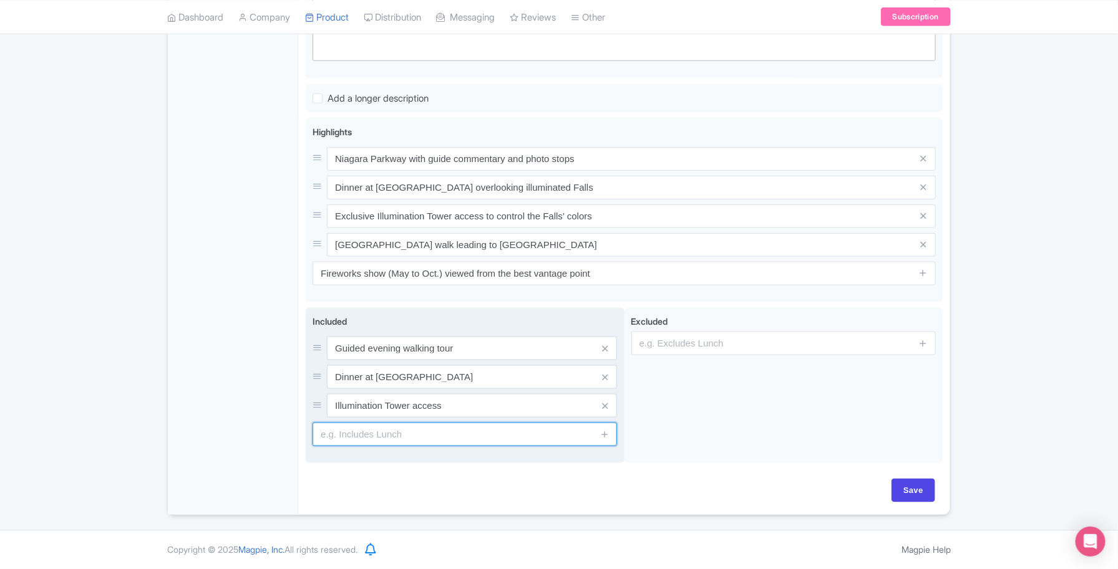
click at [362, 430] on input "text" at bounding box center [464, 435] width 304 height 24
paste input "Entry to Niagara Power Station tunnel"
type input "Entry to Niagara Power Station tunnel"
click at [413, 435] on input "Entry to Niagara Power Station tunnel" at bounding box center [464, 435] width 304 height 24
drag, startPoint x: 605, startPoint y: 434, endPoint x: 480, endPoint y: 447, distance: 125.4
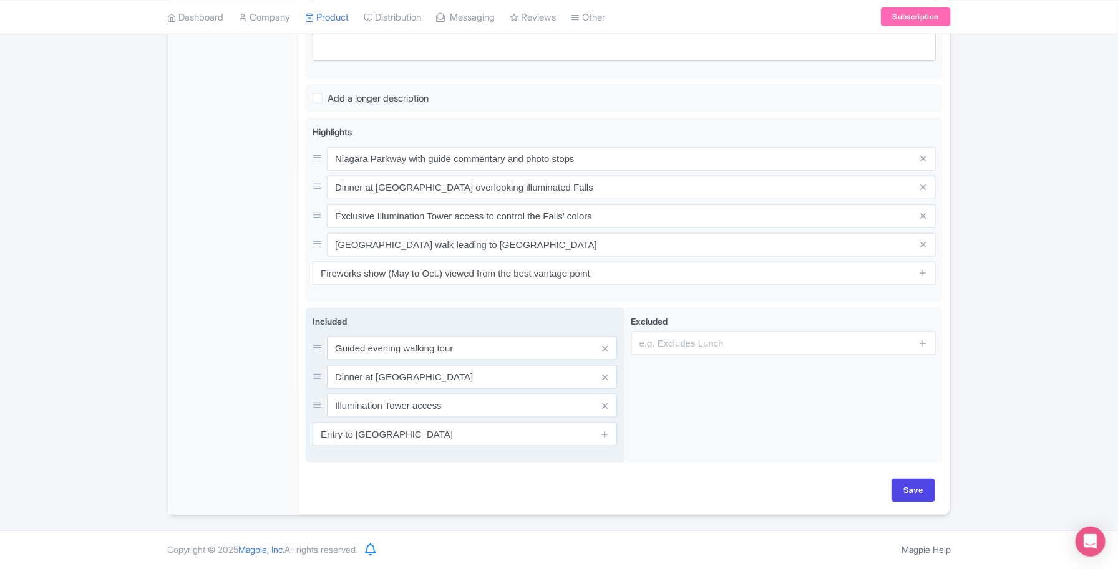
click at [604, 434] on icon at bounding box center [604, 434] width 9 height 9
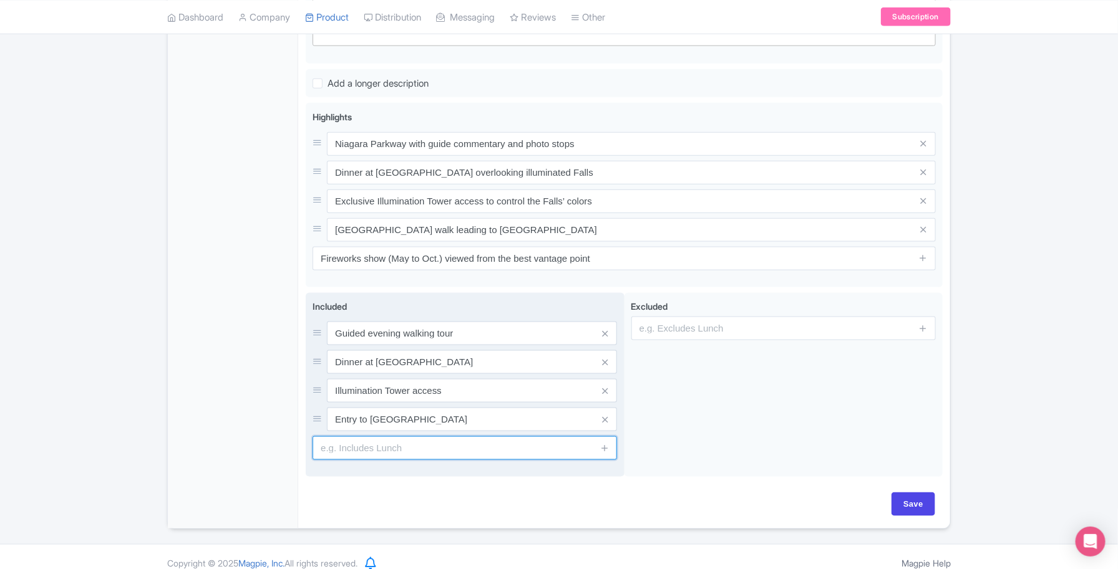
click at [373, 460] on input "text" at bounding box center [464, 449] width 304 height 24
paste input "Panoramic fireworks viewing terrace (May to October)"
click at [566, 460] on input "Panoramic fireworks viewing terrace (May to October)" at bounding box center [464, 449] width 304 height 24
drag, startPoint x: 574, startPoint y: 460, endPoint x: 594, endPoint y: 518, distance: 60.7
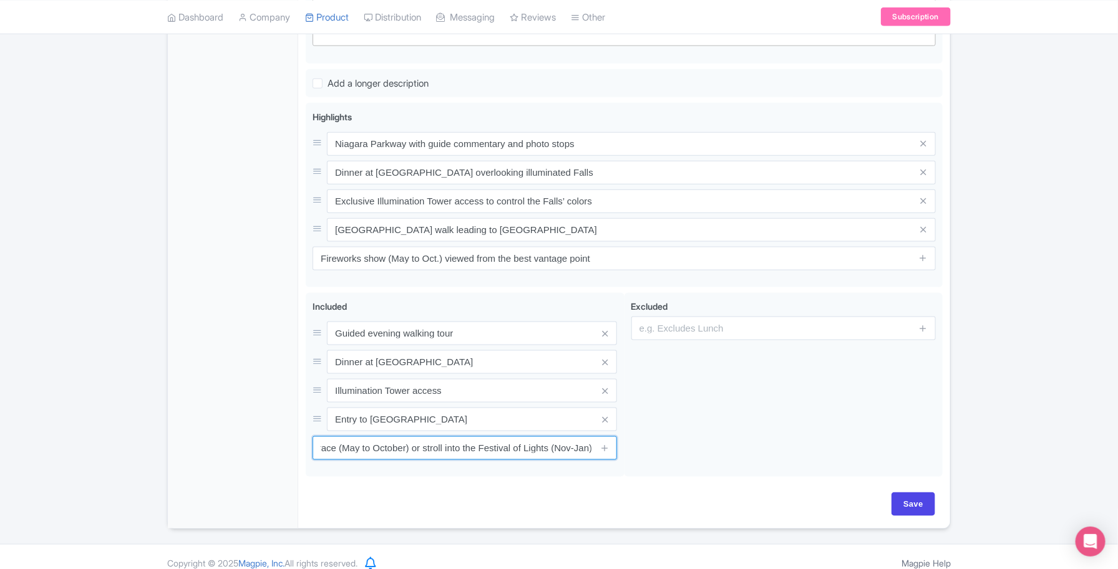
click at [577, 460] on input "Panoramic fireworks viewing terrace (May to October) or stroll into the Festiva…" at bounding box center [464, 449] width 304 height 24
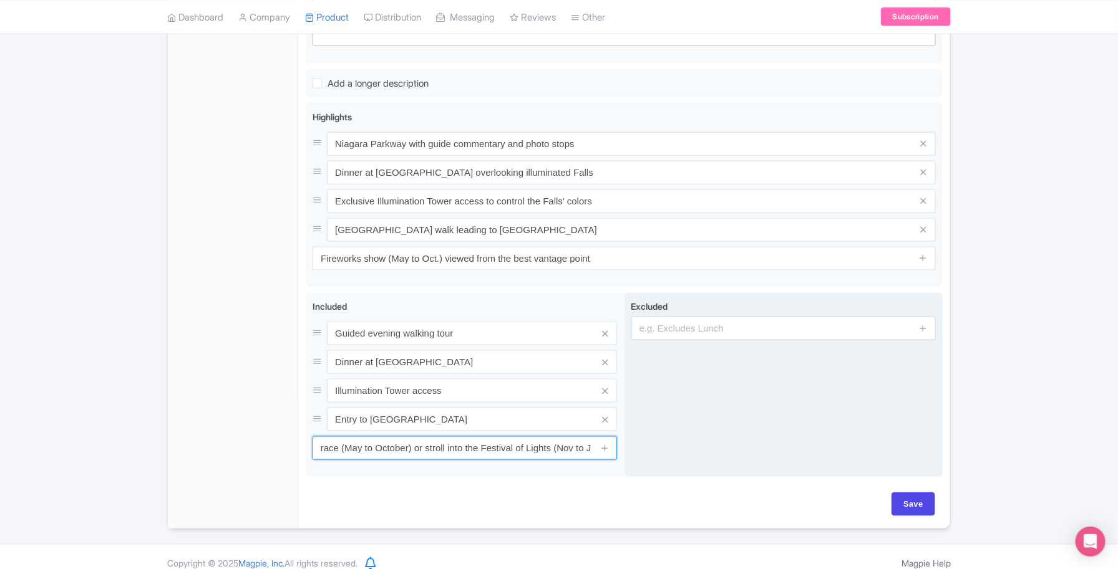
type input "Panoramic fireworks viewing terrace (May to October) or stroll into the Festiva…"
click at [718, 406] on div "Excluded" at bounding box center [783, 385] width 319 height 185
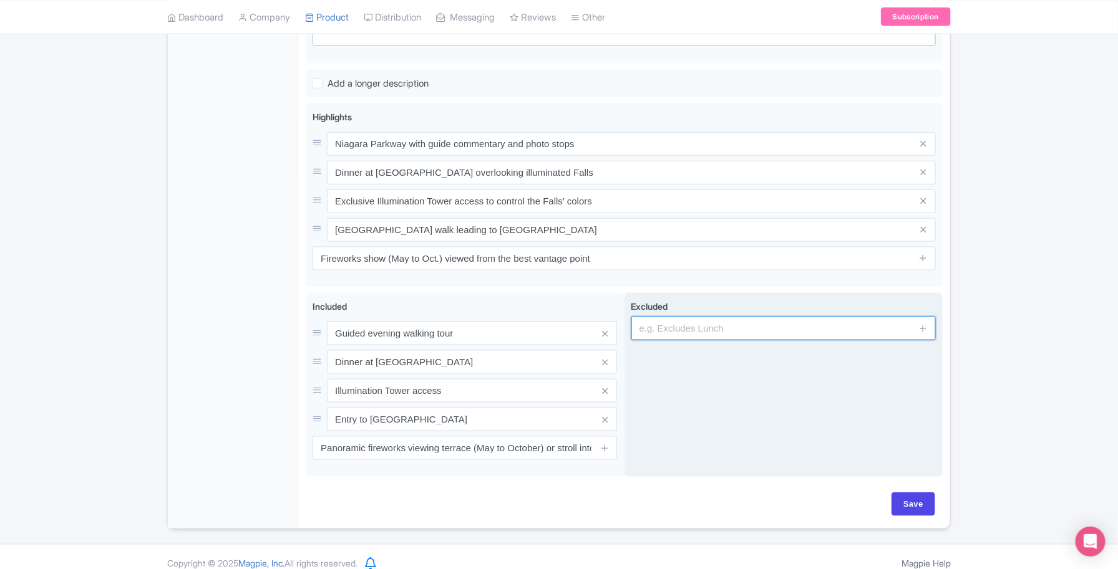
click at [743, 341] on input "text" at bounding box center [783, 329] width 304 height 24
paste input "Hotel pickup or drop-off"
type input "Hotel pickup or drop-off"
click at [925, 333] on icon at bounding box center [922, 328] width 9 height 9
click at [747, 374] on input "text" at bounding box center [783, 362] width 304 height 24
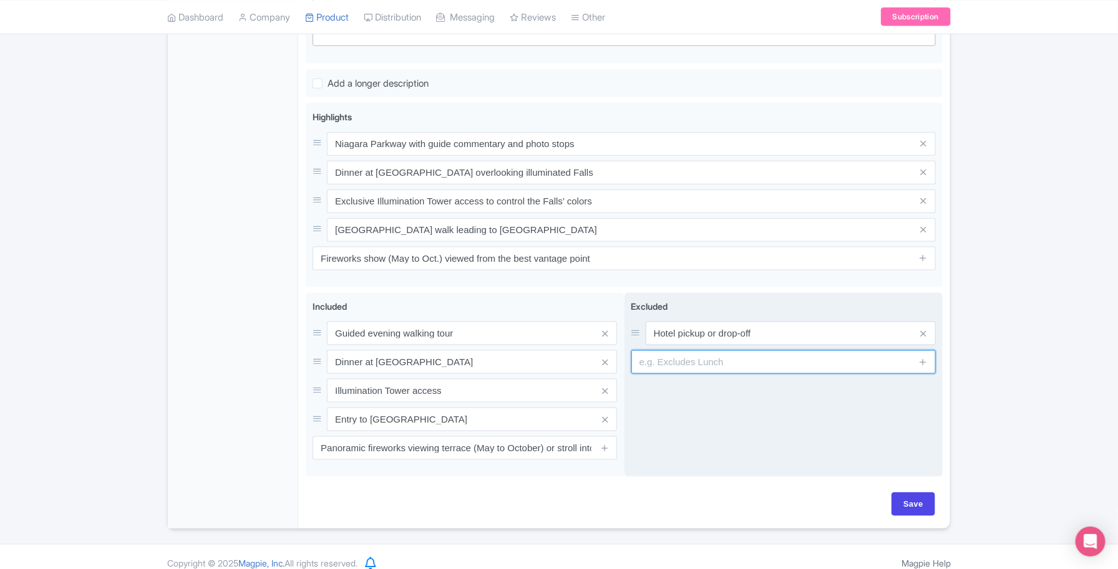
paste input "Gratuities for guide"
type input "Gratuities for guide"
click at [923, 367] on icon at bounding box center [922, 361] width 9 height 9
click at [708, 403] on input "text" at bounding box center [783, 391] width 304 height 24
paste input "Additional food or beverages"
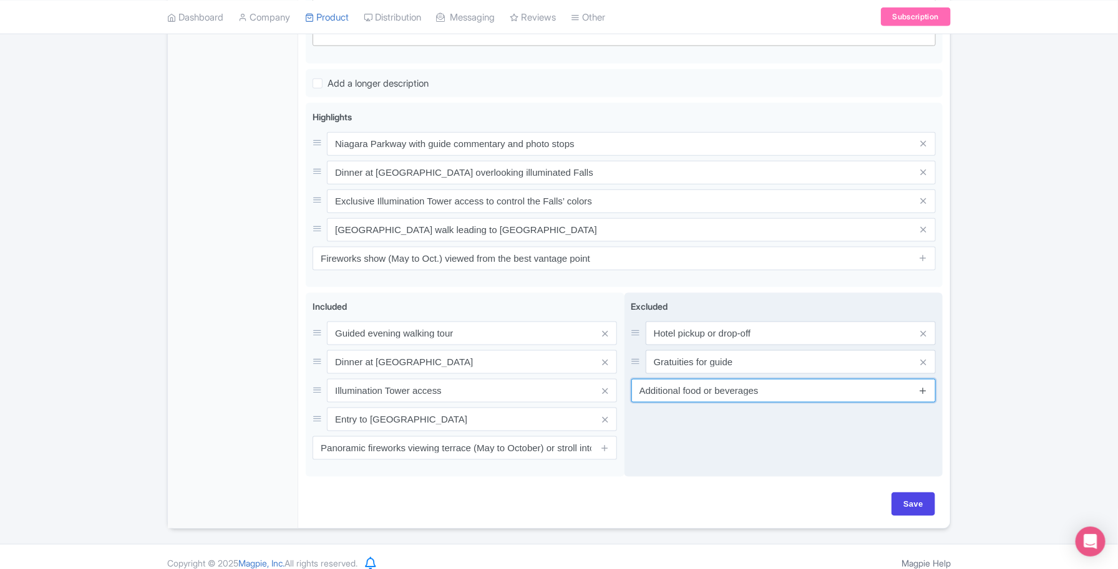
type input "Additional food or beverages"
click at [925, 395] on icon at bounding box center [922, 390] width 9 height 9
click at [690, 432] on input "text" at bounding box center [783, 420] width 304 height 24
paste input "Parking fees"
type input "Parking fees"
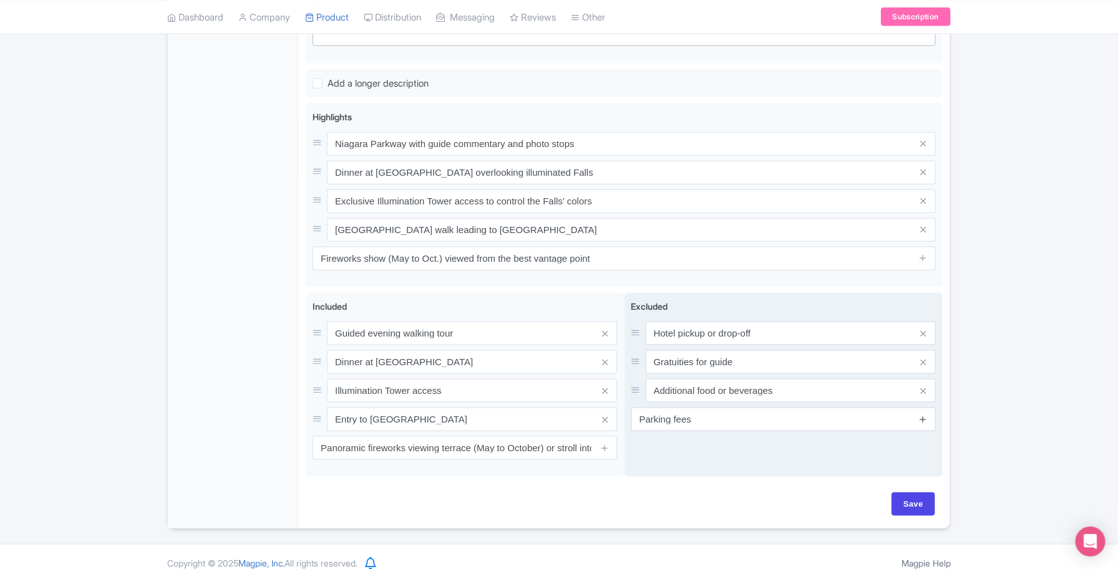
click at [927, 432] on span at bounding box center [923, 420] width 25 height 24
click at [927, 424] on icon at bounding box center [922, 419] width 9 height 9
click at [688, 460] on input "text" at bounding box center [783, 449] width 304 height 24
paste input "Personal expenses"
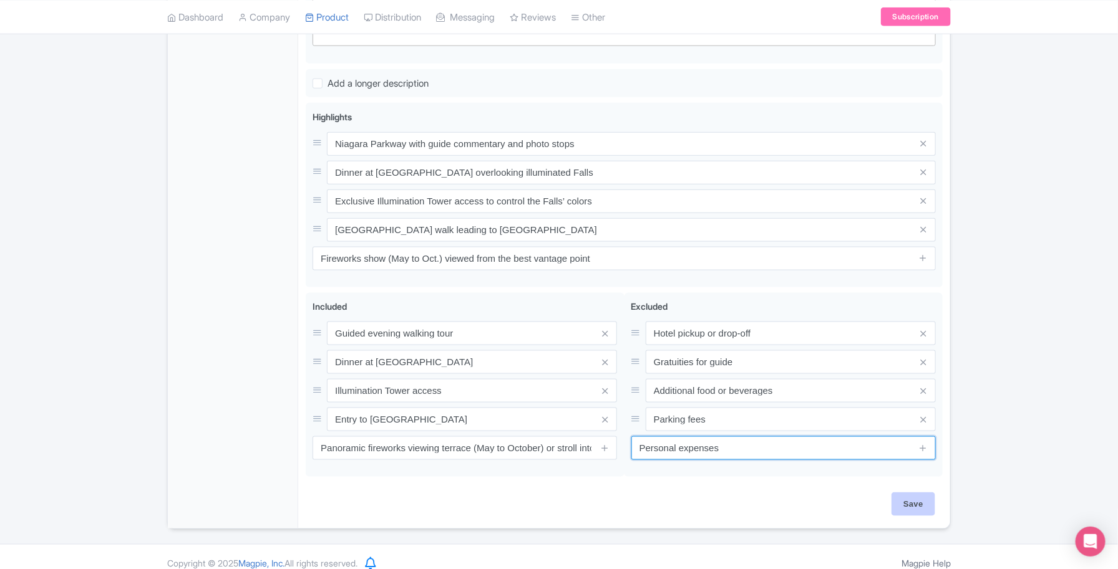
type input "Personal expenses"
click at [921, 516] on input "Save" at bounding box center [913, 505] width 44 height 24
type input "Saving..."
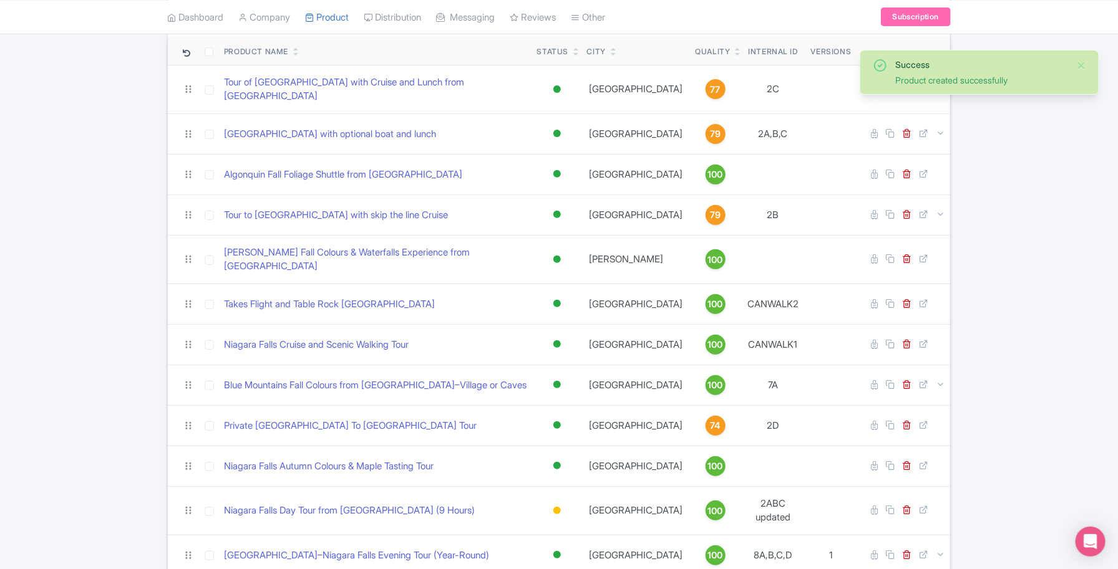
scroll to position [368, 0]
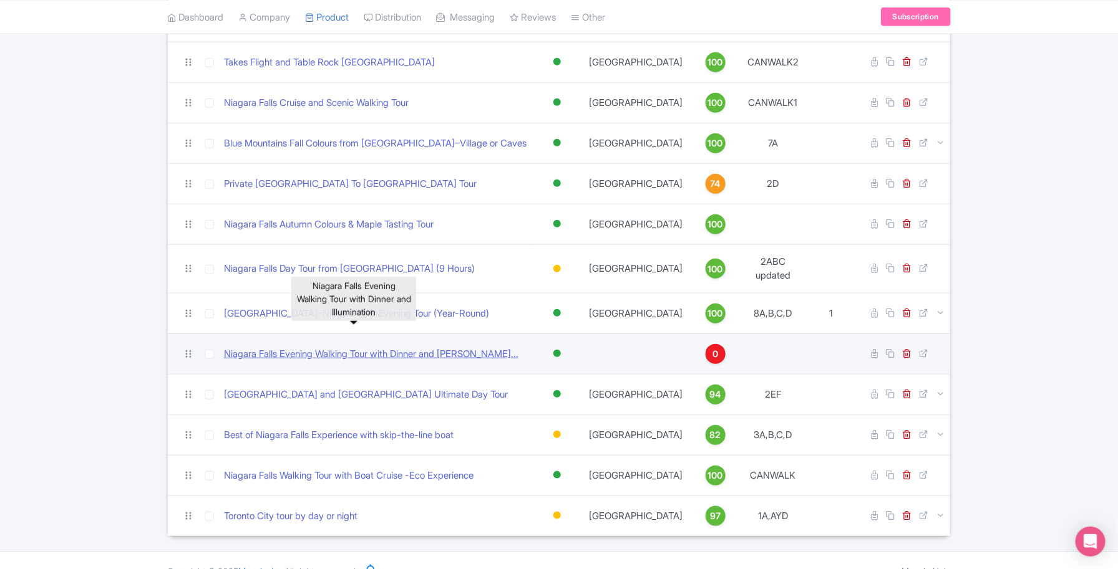
click at [375, 347] on link "Niagara Falls Evening Walking Tour with Dinner and [PERSON_NAME]..." at bounding box center [371, 354] width 294 height 14
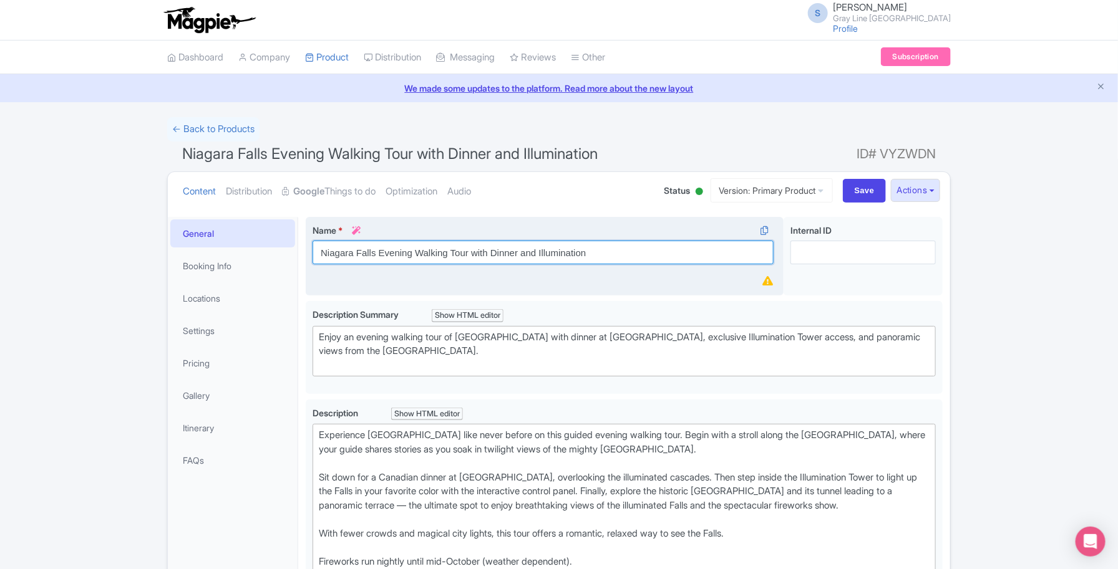
click at [533, 256] on input "Niagara Falls Evening Walking Tour with Dinner and Illumination" at bounding box center [542, 253] width 461 height 24
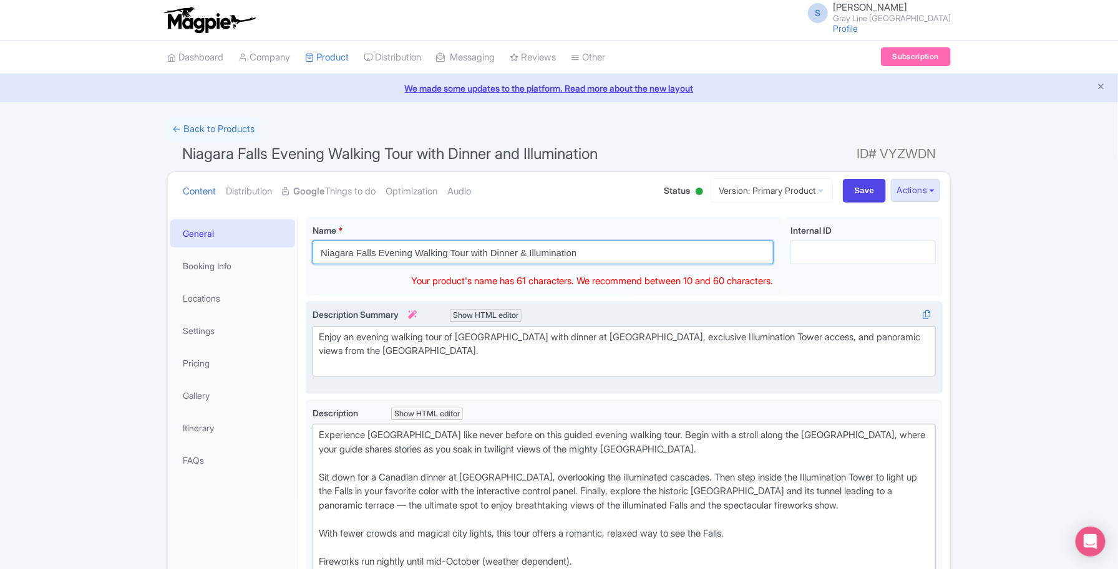
type input "Niagara Falls Evening Walking Tour with Dinner & Illumination"
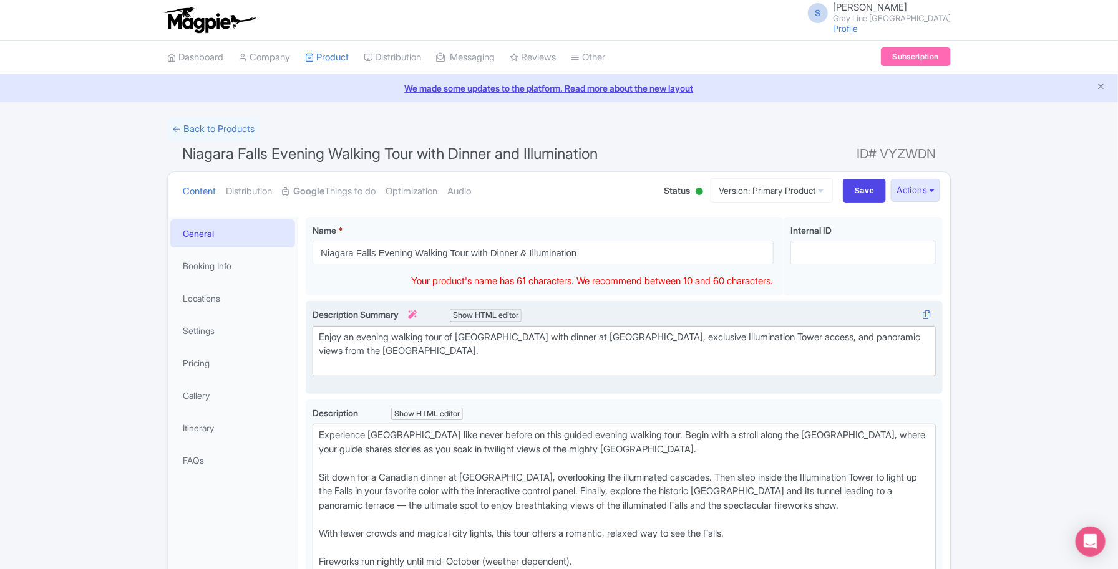
click at [809, 354] on div "Enjoy an evening walking tour of Niagara Falls with dinner at Queen Victoria Pl…" at bounding box center [624, 352] width 611 height 42
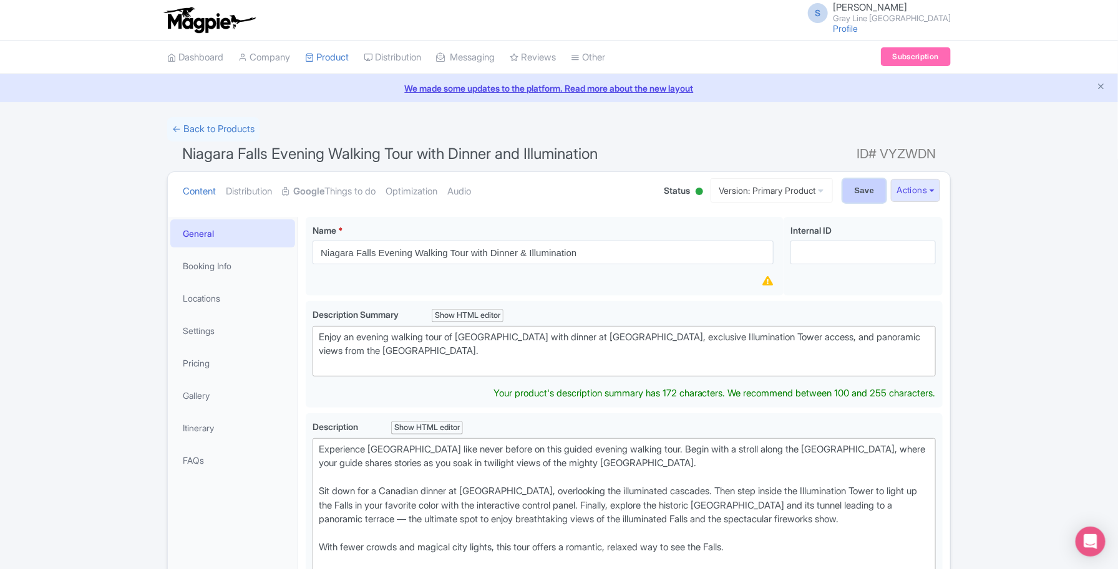
click at [850, 194] on input "Save" at bounding box center [865, 191] width 44 height 24
type input "Saving..."
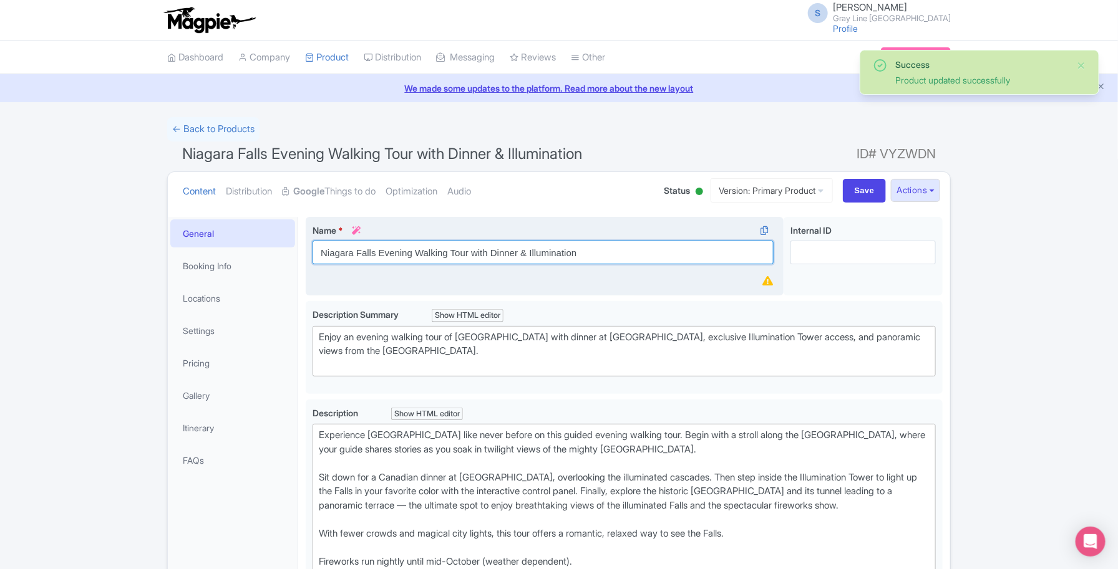
click at [476, 251] on input "Niagara Falls Evening Walking Tour with Dinner & Illumination" at bounding box center [542, 253] width 461 height 24
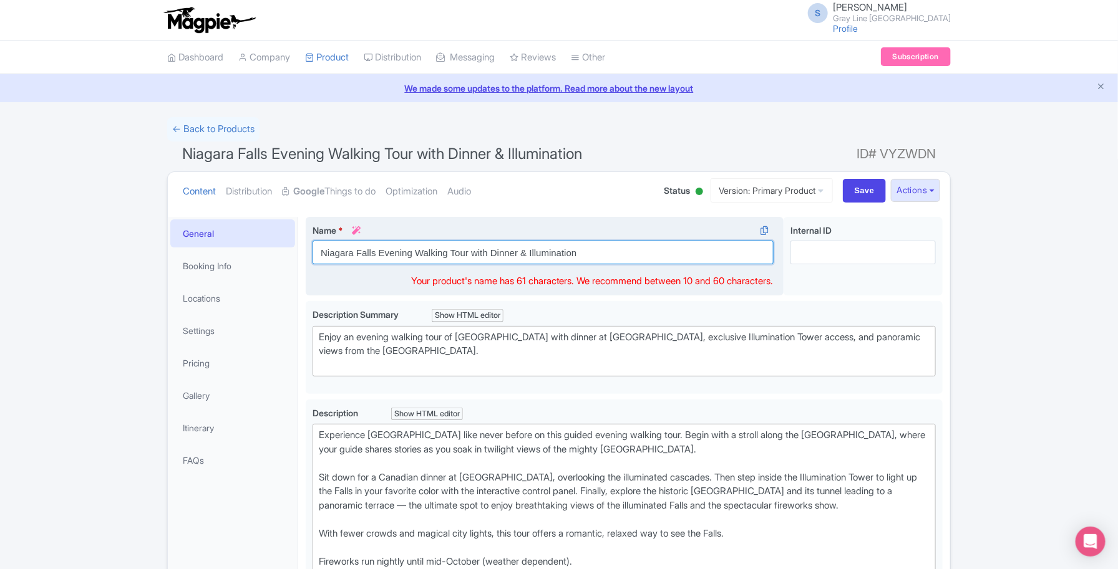
click at [594, 251] on input "Niagara Falls Evening Walking Tour with Dinner & Illumination" at bounding box center [542, 253] width 461 height 24
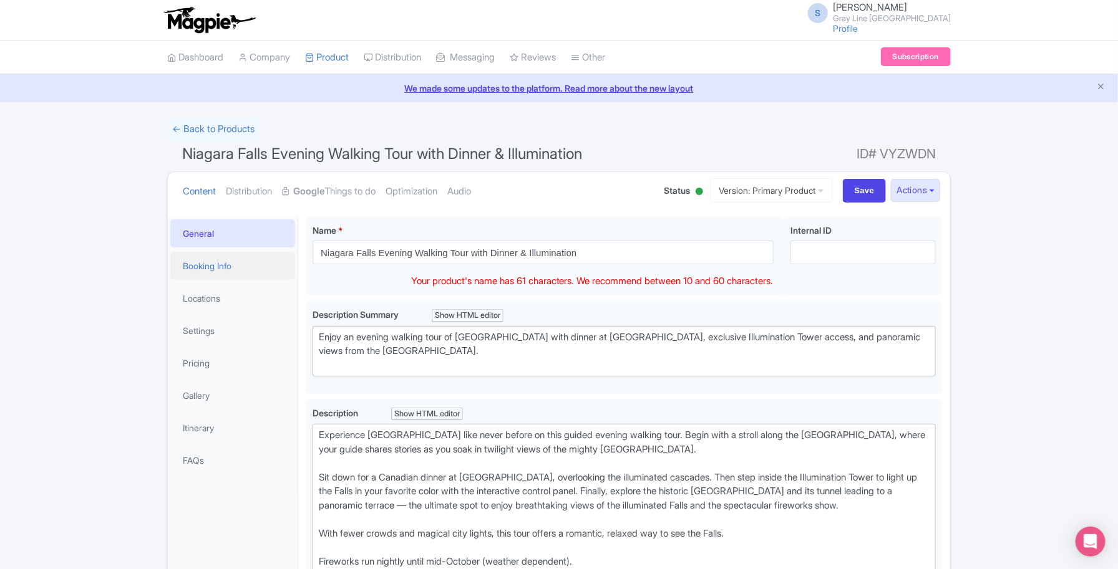
click at [219, 266] on link "Booking Info" at bounding box center [232, 266] width 125 height 28
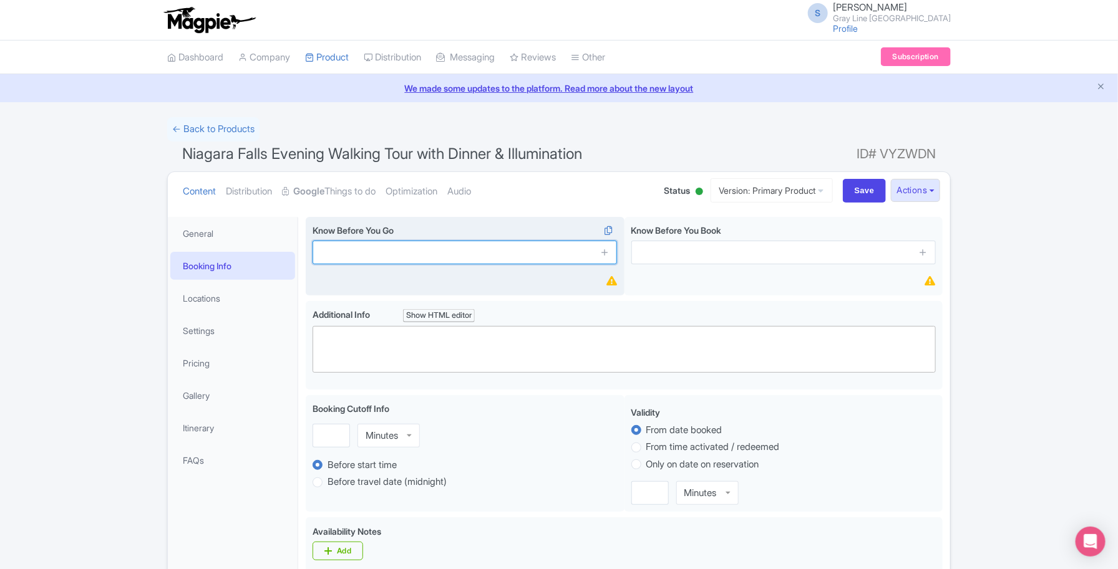
click at [376, 256] on input "text" at bounding box center [464, 253] width 304 height 24
paste input "Dress warmly; negative temperatures in the Winter"
type input "Dress warmly; negative temperatures in the Winter"
click at [609, 251] on icon at bounding box center [604, 252] width 9 height 9
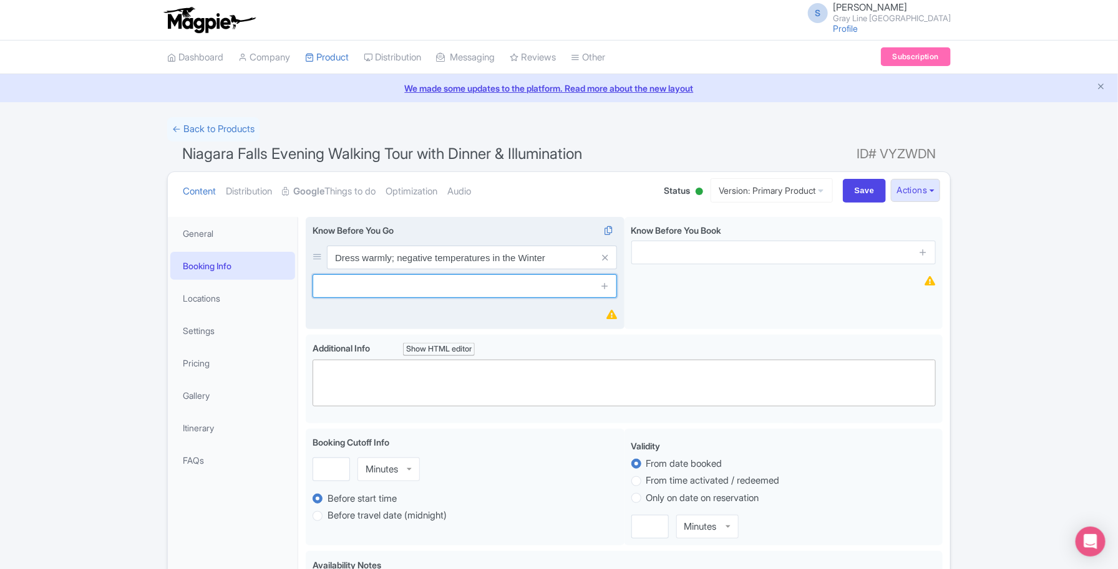
click at [493, 295] on input "text" at bounding box center [464, 286] width 304 height 24
paste input "Comfortable walking shoes required."
type input "Comfortable walking shoes required."
click at [604, 284] on icon at bounding box center [604, 285] width 9 height 9
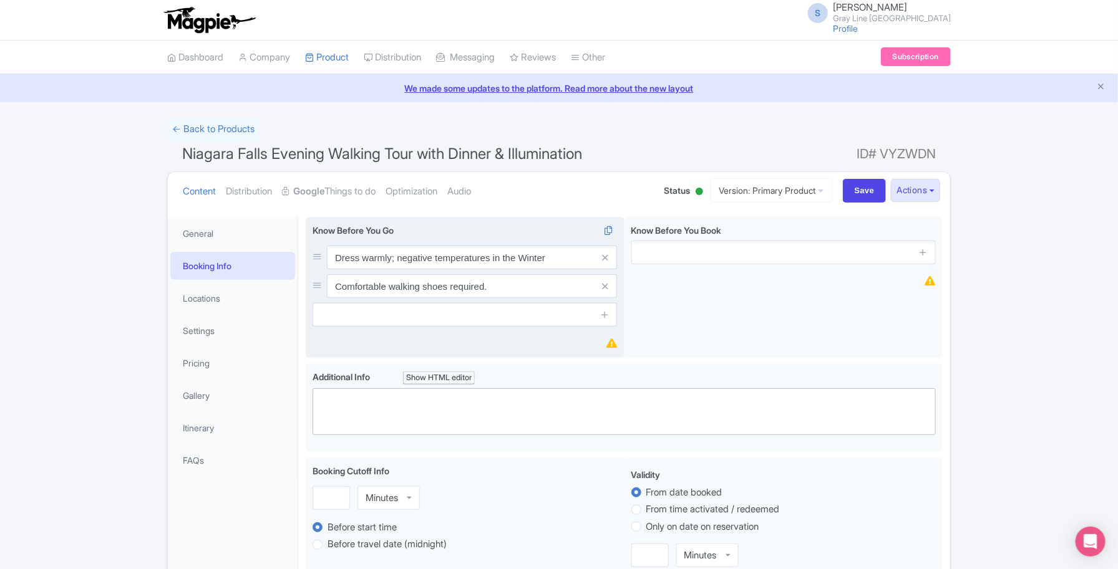
click at [445, 302] on div "Know Before You Go i Dress warmly; negative temperatures in the Winter Comforta…" at bounding box center [464, 275] width 304 height 103
click at [413, 322] on input "text" at bounding box center [464, 315] width 304 height 24
paste input "Arrive 15 minutes early at [GEOGRAPHIC_DATA]."
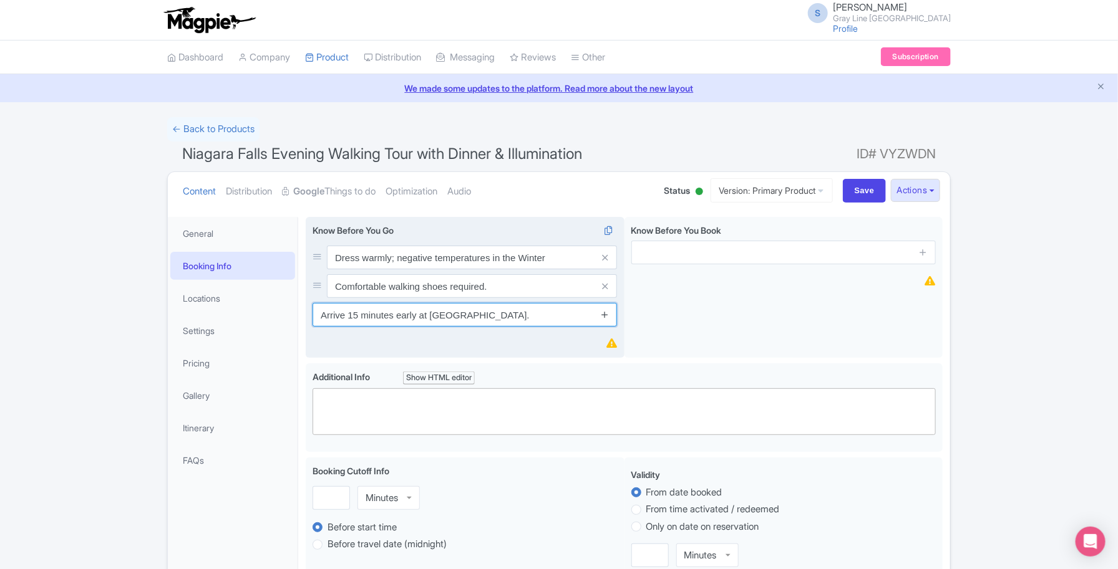
type input "Arrive 15 minutes early at [GEOGRAPHIC_DATA]."
click at [603, 312] on icon at bounding box center [604, 314] width 9 height 9
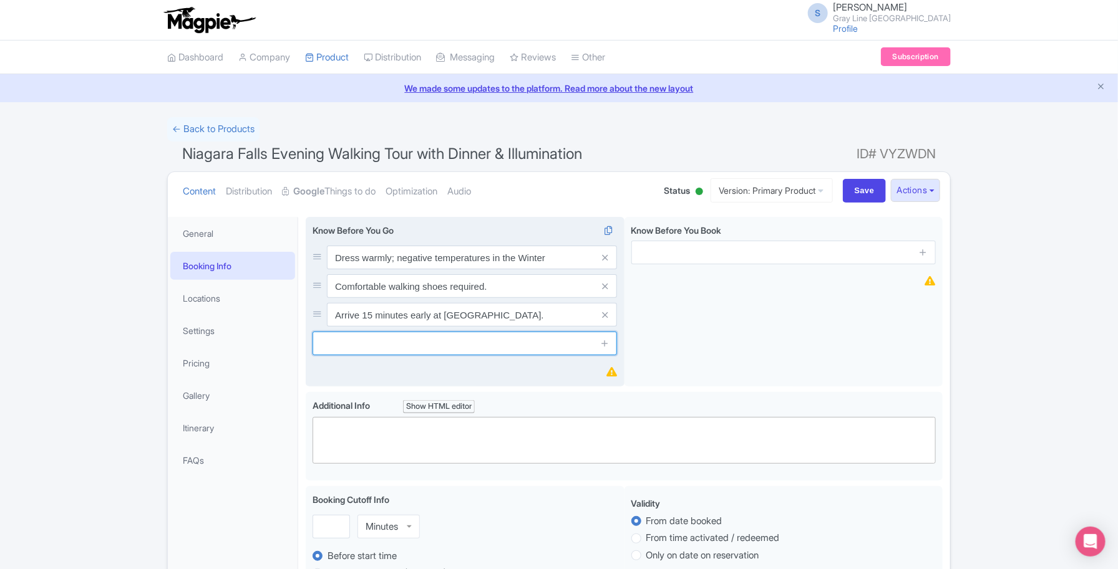
click at [425, 347] on input "text" at bounding box center [464, 344] width 304 height 24
paste input "Bring a camera for night photography."
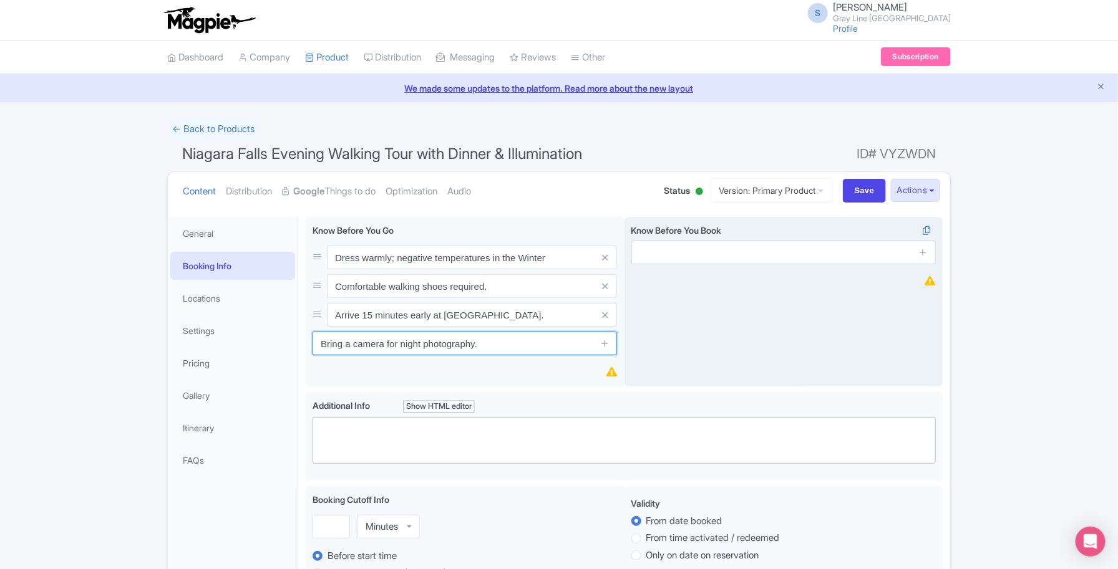
type input "Bring a camera for night photography."
click at [677, 347] on div "Know Before You Book i" at bounding box center [783, 302] width 319 height 170
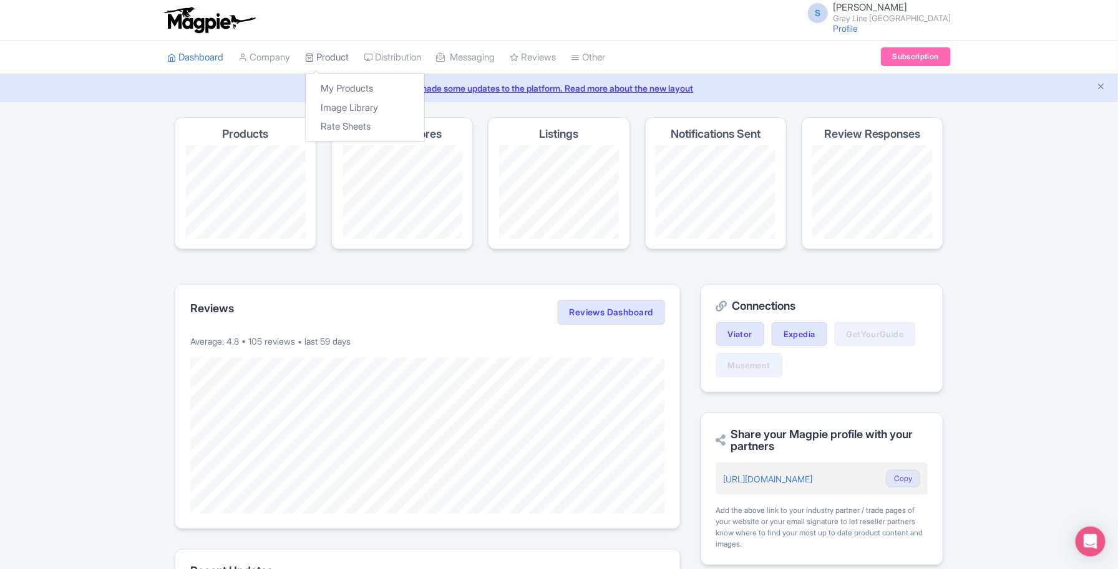
click at [327, 60] on link "Product" at bounding box center [327, 58] width 44 height 34
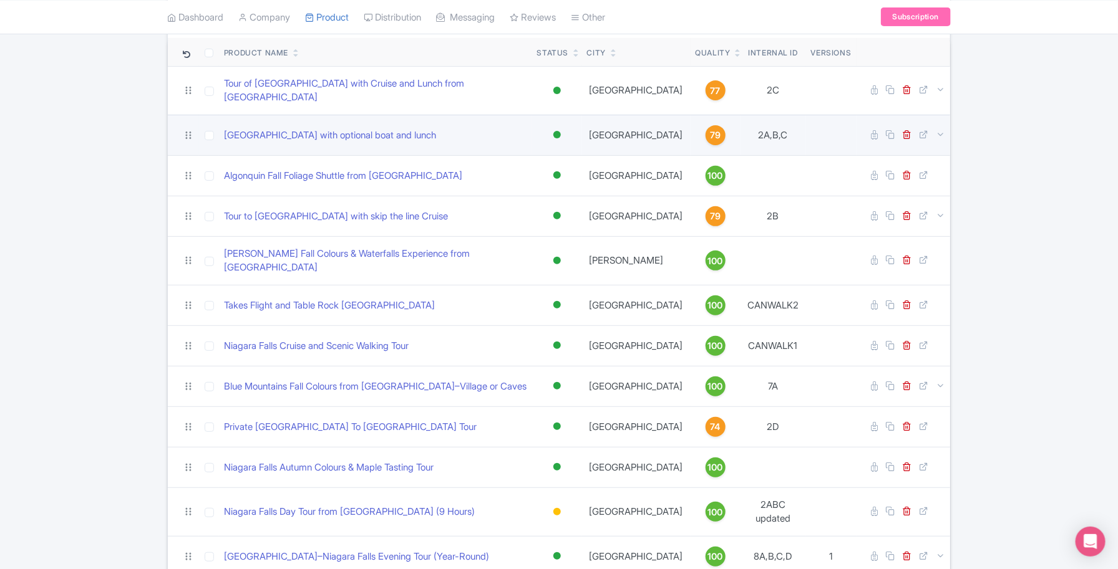
scroll to position [156, 0]
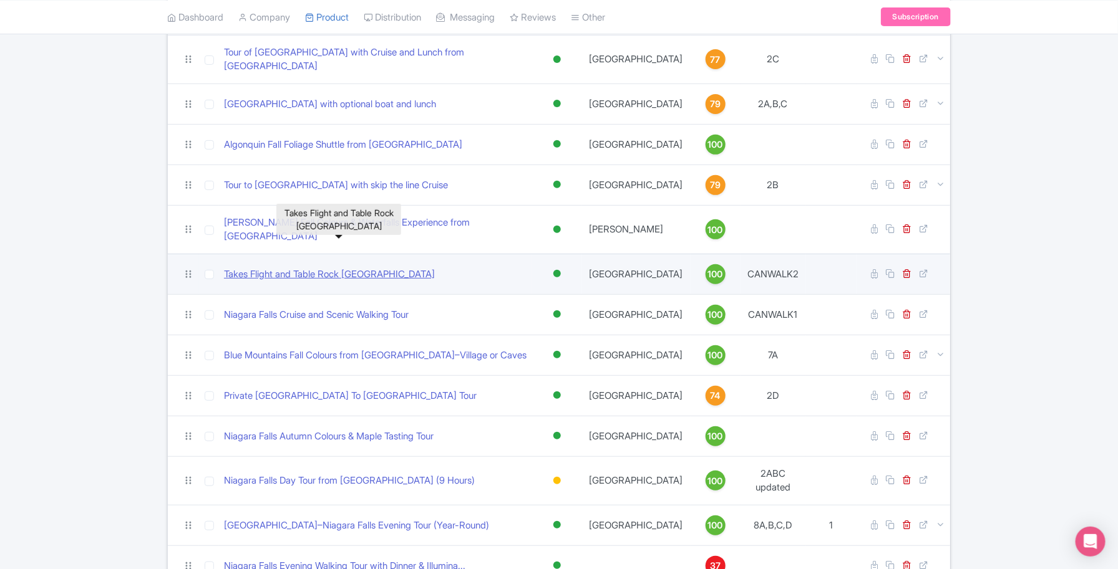
click at [425, 268] on link "Takes Flight and Table Rock [GEOGRAPHIC_DATA]" at bounding box center [329, 275] width 211 height 14
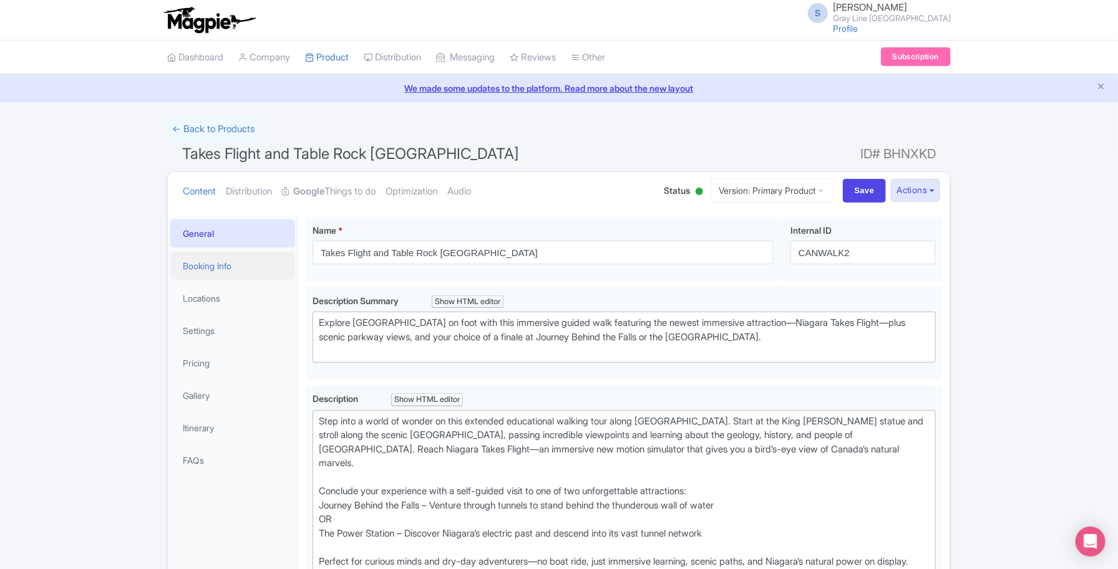
click at [209, 273] on link "Booking Info" at bounding box center [232, 266] width 125 height 28
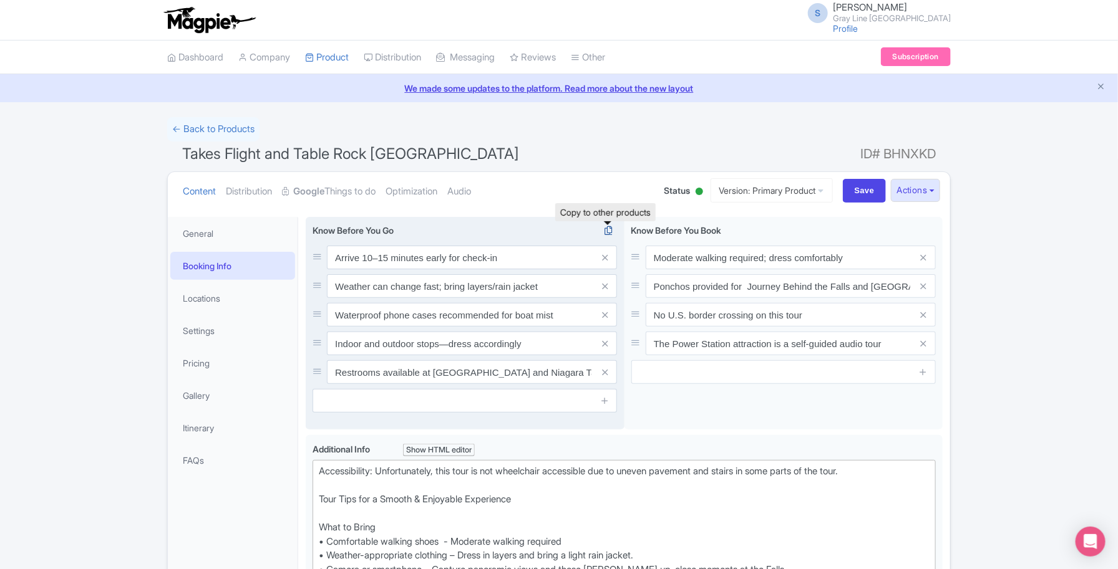
click at [603, 232] on icon at bounding box center [607, 230] width 17 height 11
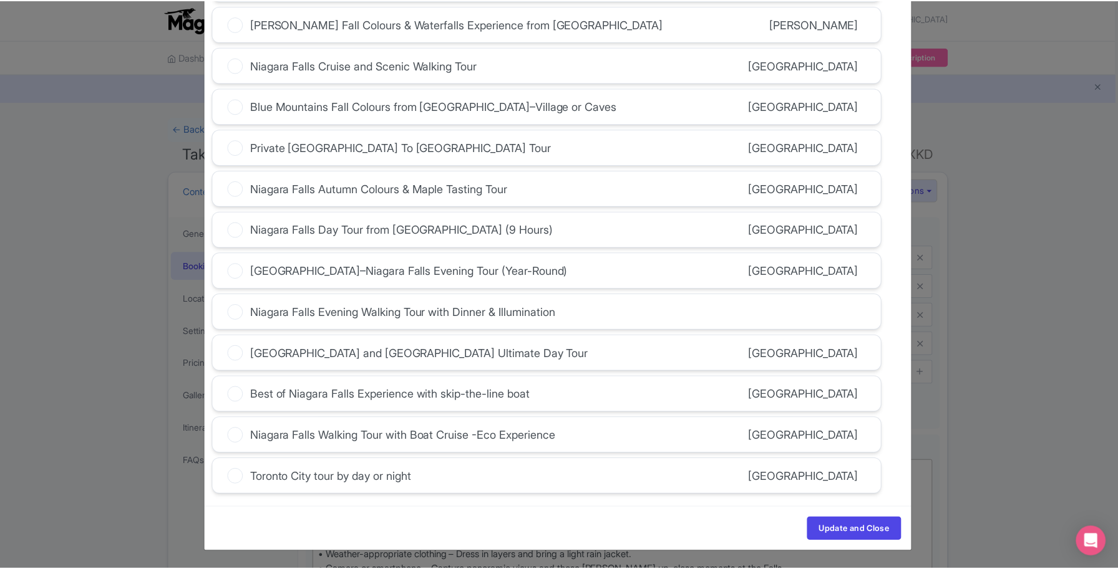
scroll to position [263, 0]
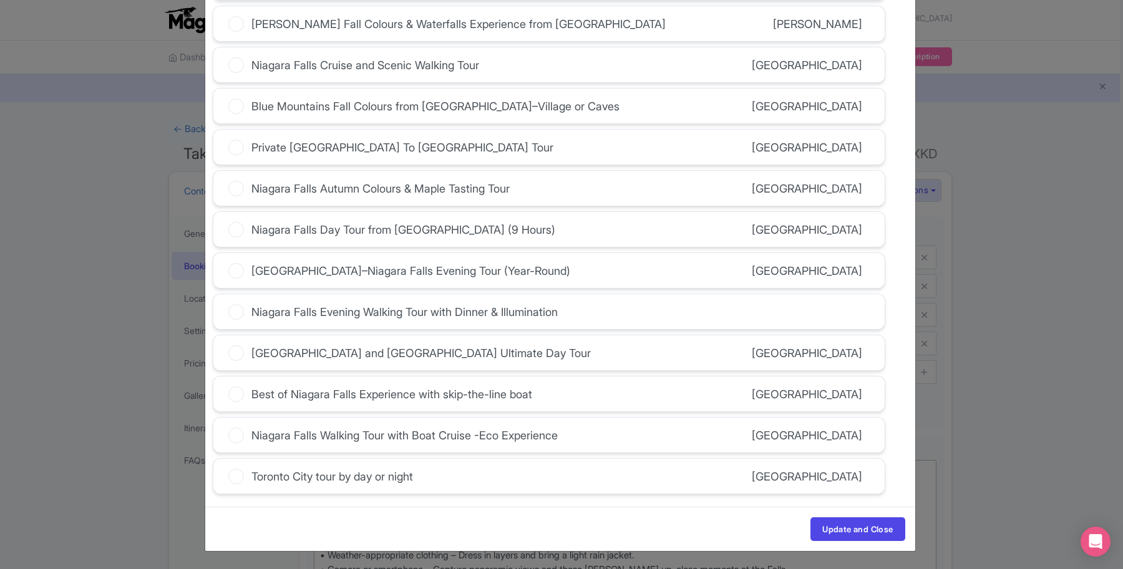
click at [237, 309] on icon at bounding box center [236, 312] width 16 height 16
click at [0, 0] on input "Niagara Falls Evening Walking Tour with Dinner & Illumination" at bounding box center [0, 0] width 0 height 0
click at [852, 523] on button "Update and Close" at bounding box center [857, 530] width 94 height 24
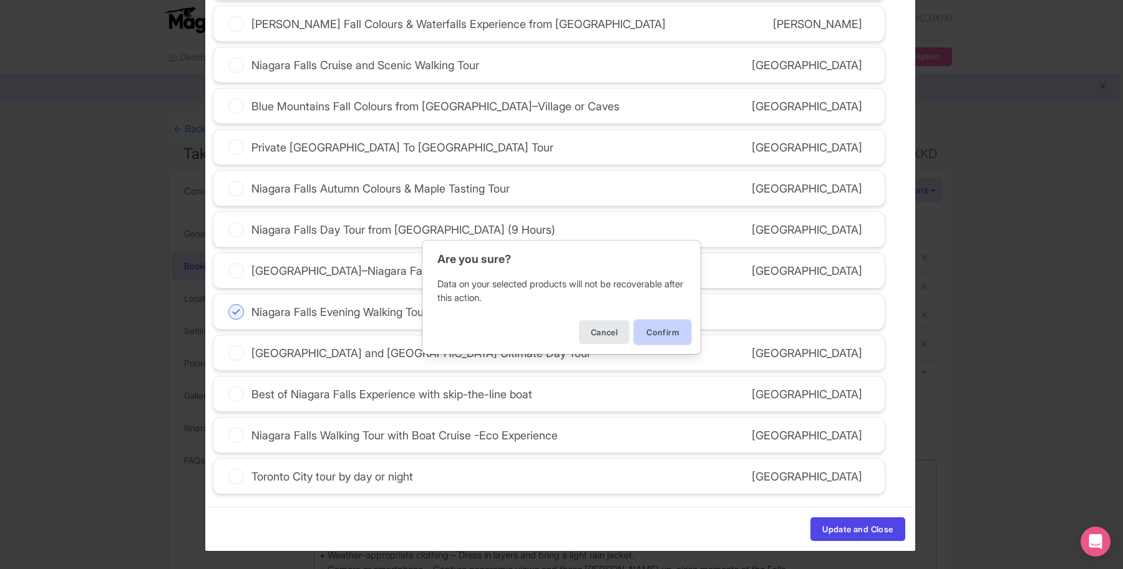
click at [667, 329] on button "Confirm" at bounding box center [662, 333] width 56 height 24
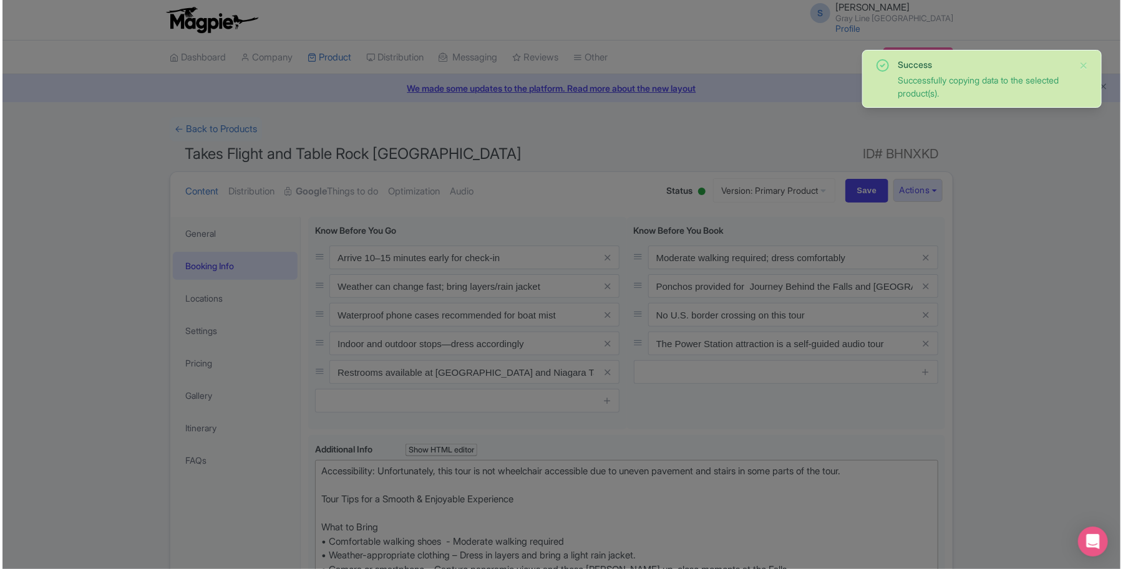
scroll to position [218, 0]
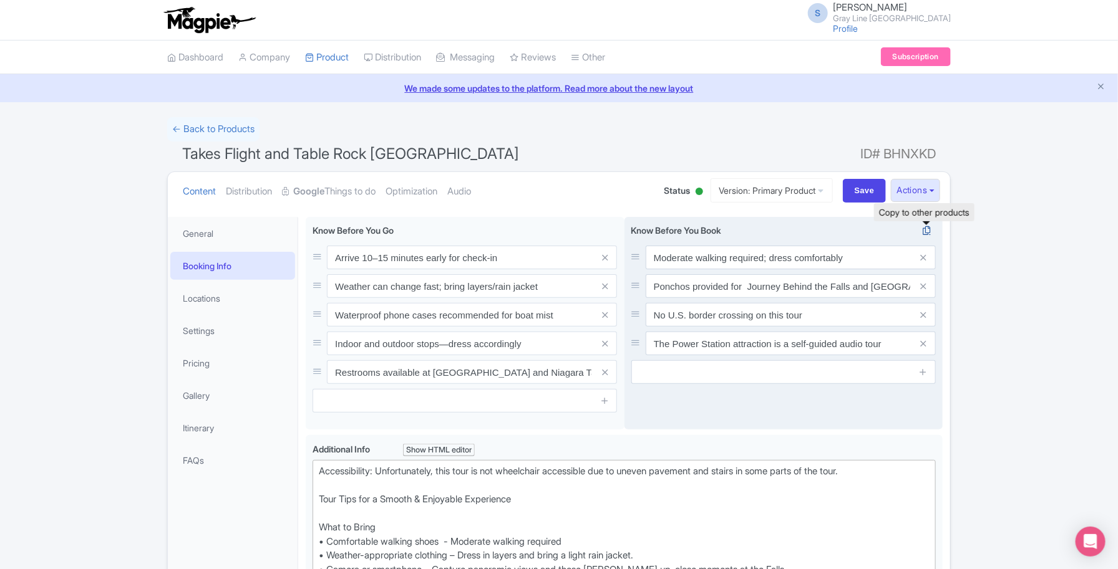
click at [927, 228] on icon at bounding box center [926, 230] width 17 height 11
click at [921, 230] on icon at bounding box center [926, 230] width 17 height 11
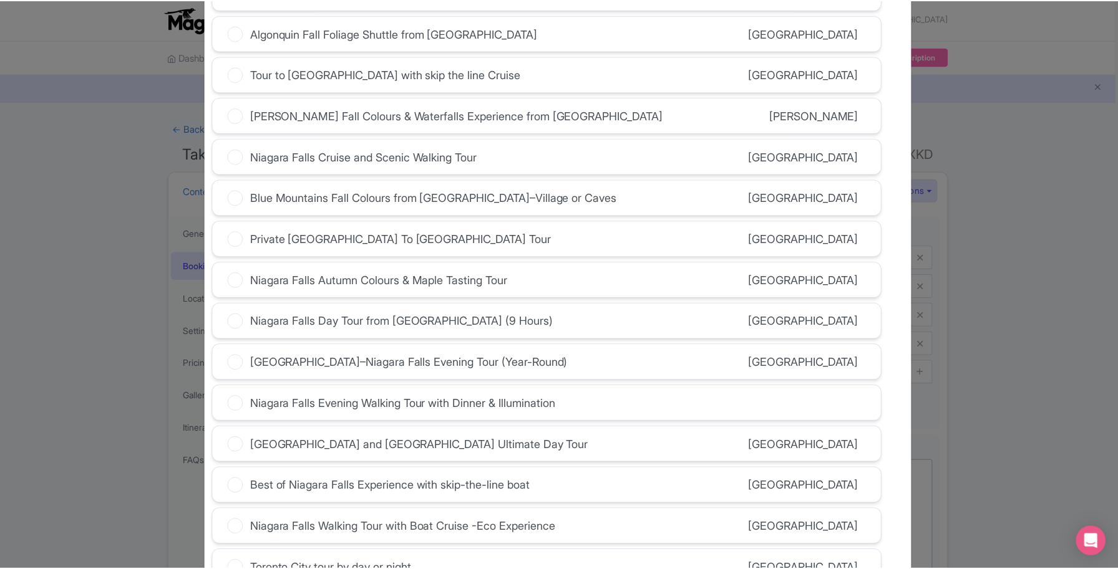
scroll to position [263, 0]
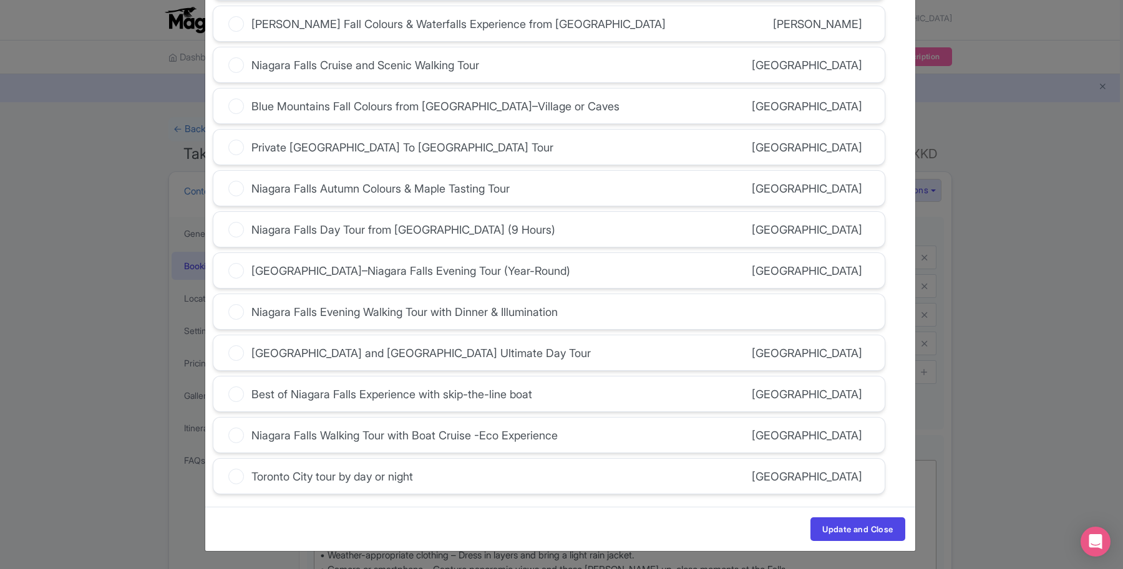
click at [487, 312] on div "Niagara Falls Evening Walking Tour with Dinner & Illumination" at bounding box center [404, 312] width 306 height 17
click at [0, 0] on input "Niagara Falls Evening Walking Tour with Dinner & Illumination" at bounding box center [0, 0] width 0 height 0
click at [853, 528] on button "Update and Close" at bounding box center [857, 530] width 94 height 24
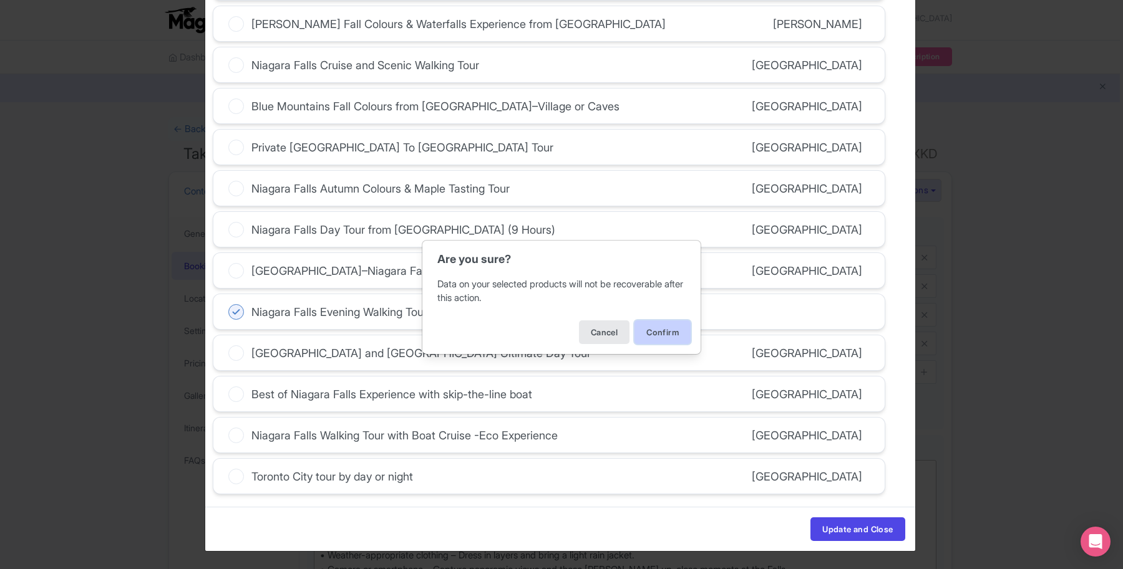
click at [638, 328] on button "Confirm" at bounding box center [662, 333] width 56 height 24
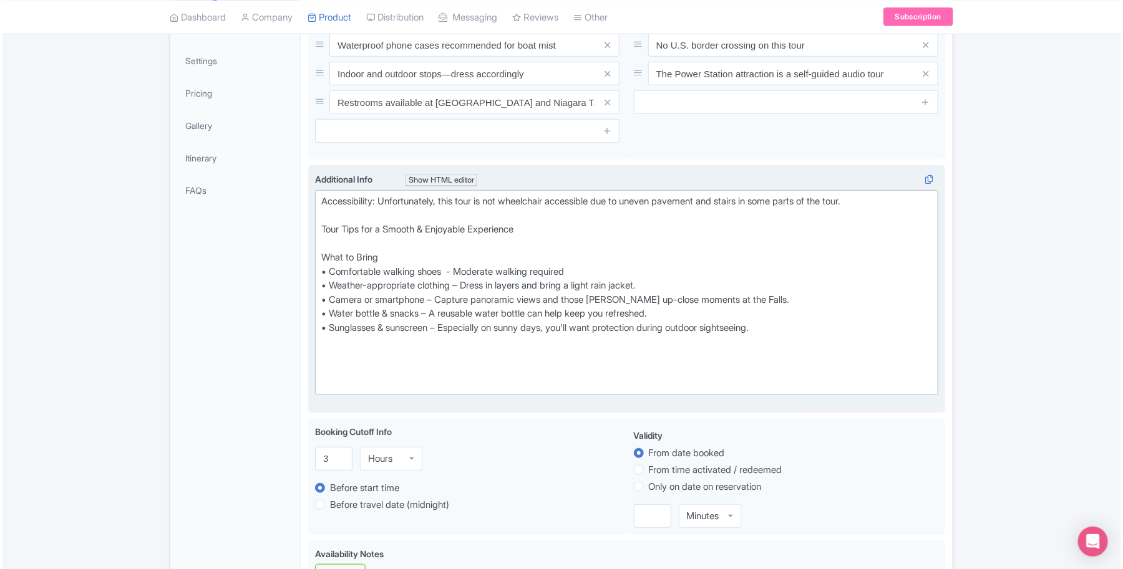
scroll to position [234, 0]
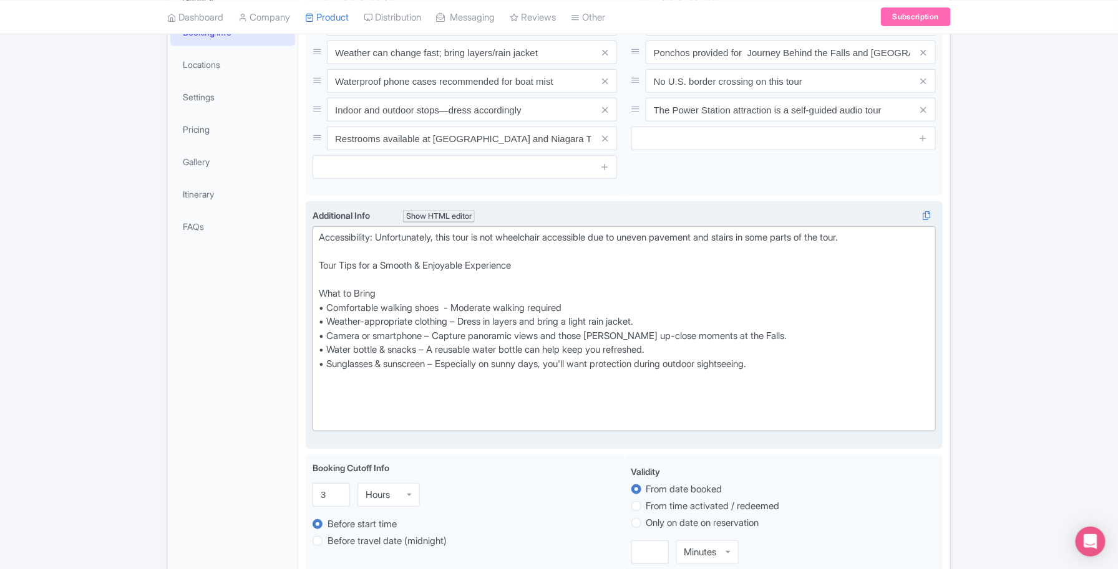
click at [928, 209] on div "<div>Accessibility: Unfortunately, this tour is not wheelchair accessible due t…" at bounding box center [624, 325] width 637 height 248
click at [930, 216] on icon at bounding box center [926, 215] width 17 height 11
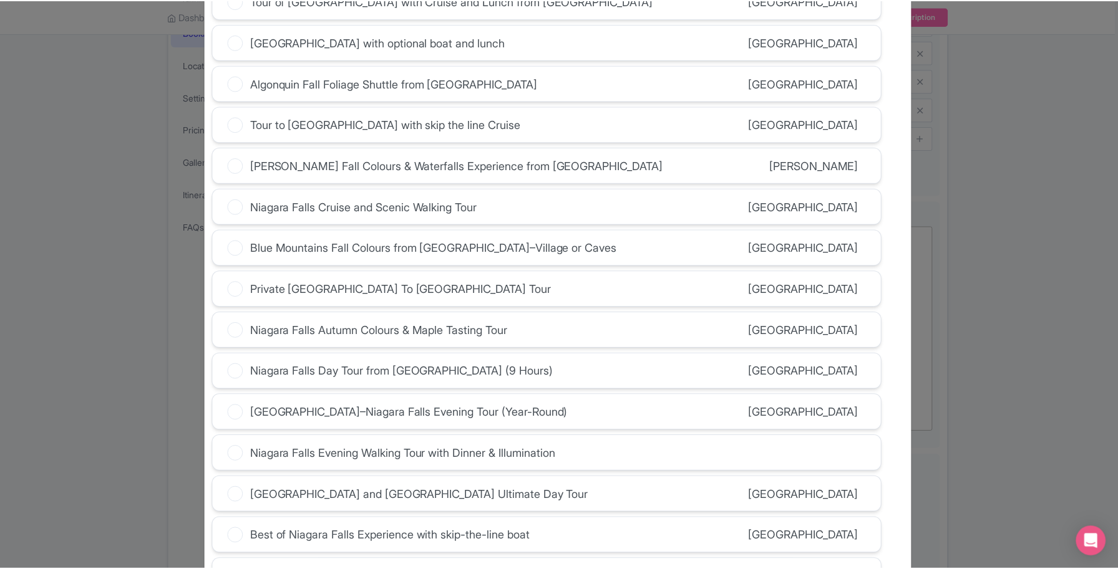
scroll to position [263, 0]
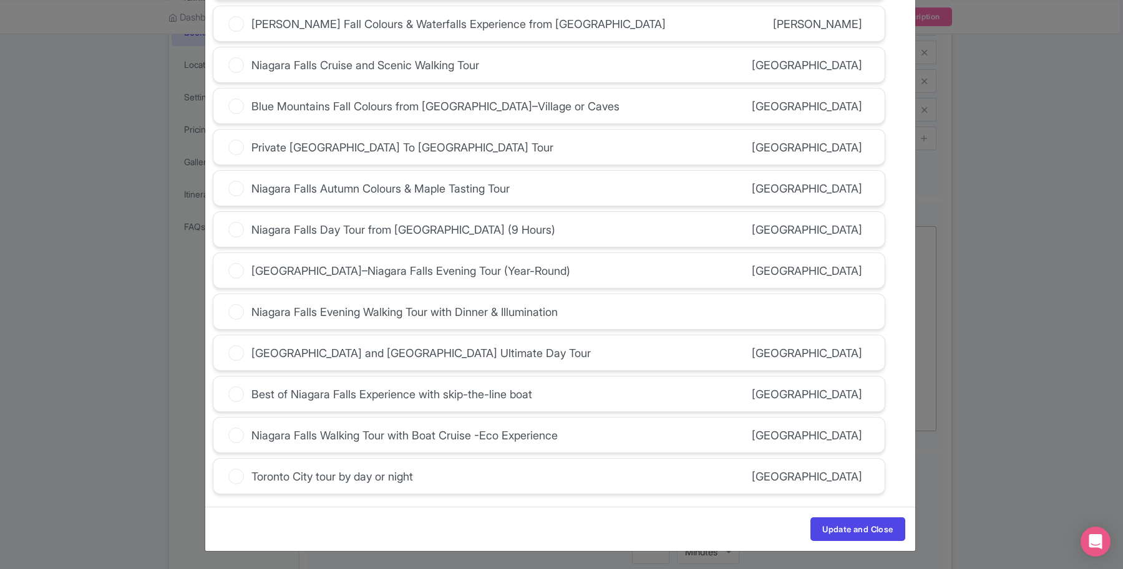
click at [402, 315] on div "Niagara Falls Evening Walking Tour with Dinner & Illumination" at bounding box center [404, 312] width 306 height 17
click at [0, 0] on input "Niagara Falls Evening Walking Tour with Dinner & Illumination" at bounding box center [0, 0] width 0 height 0
click at [847, 532] on button "Update and Close" at bounding box center [857, 530] width 94 height 24
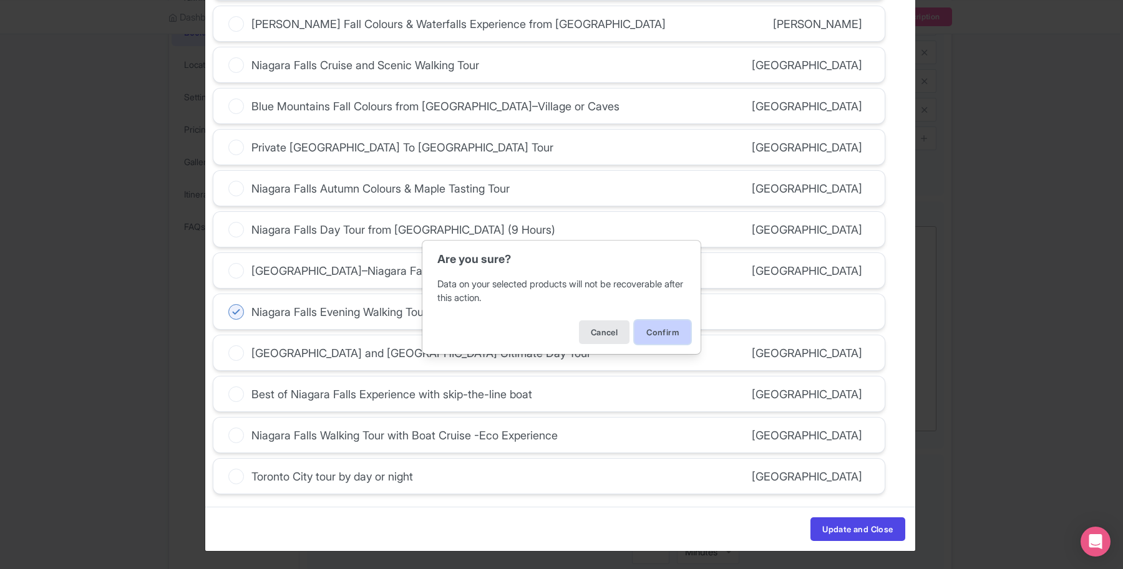
click at [667, 329] on button "Confirm" at bounding box center [662, 333] width 56 height 24
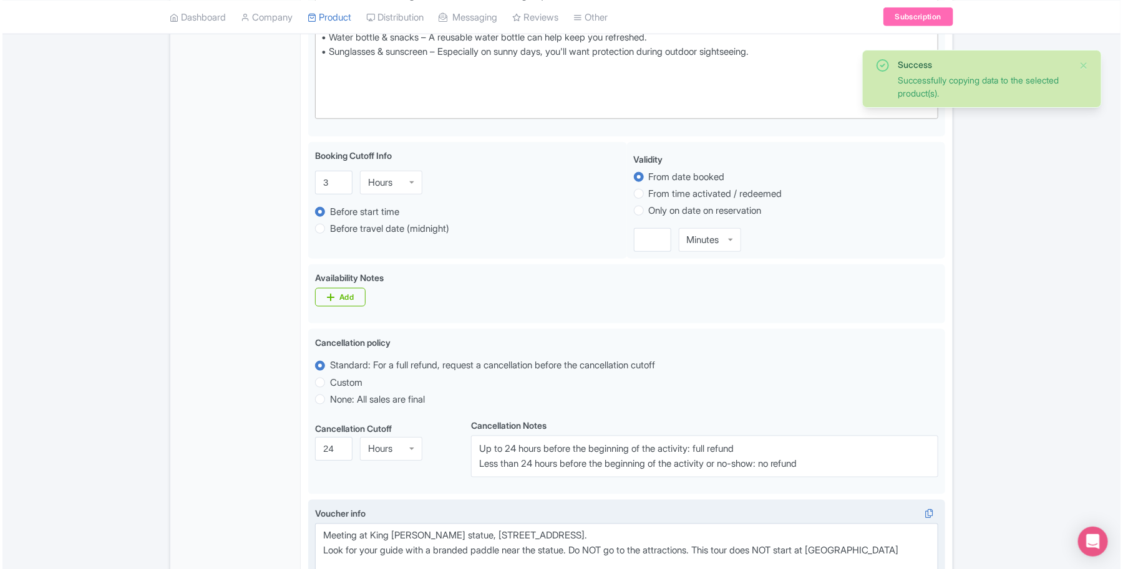
scroll to position [702, 0]
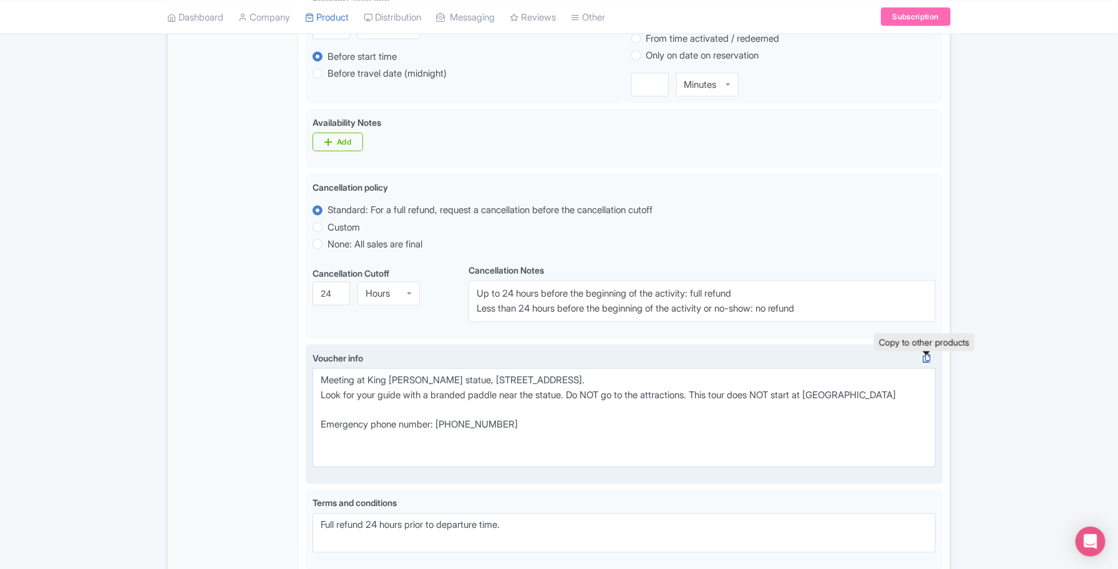
click at [930, 360] on icon at bounding box center [926, 358] width 17 height 11
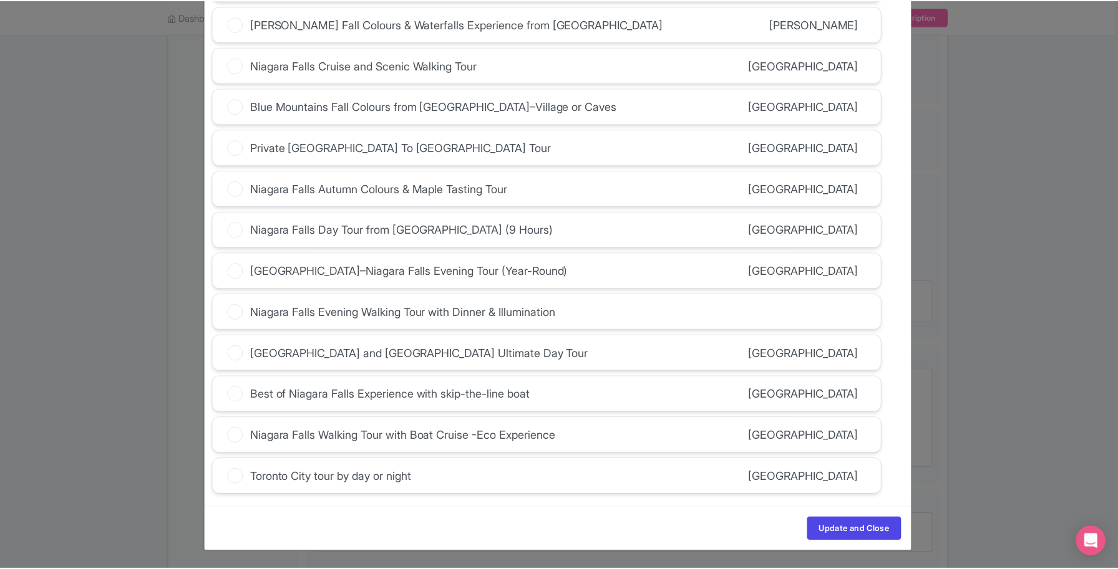
scroll to position [263, 0]
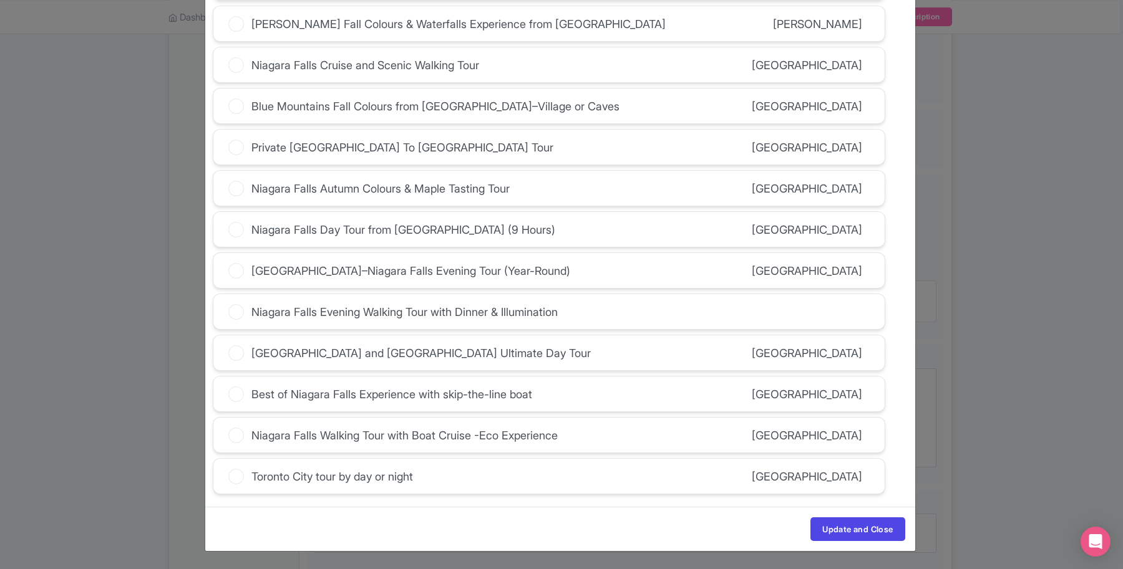
click at [282, 313] on div "Niagara Falls Evening Walking Tour with Dinner & Illumination" at bounding box center [404, 312] width 306 height 17
click at [0, 0] on input "Niagara Falls Evening Walking Tour with Dinner & Illumination" at bounding box center [0, 0] width 0 height 0
click at [862, 525] on button "Update and Close" at bounding box center [857, 530] width 94 height 24
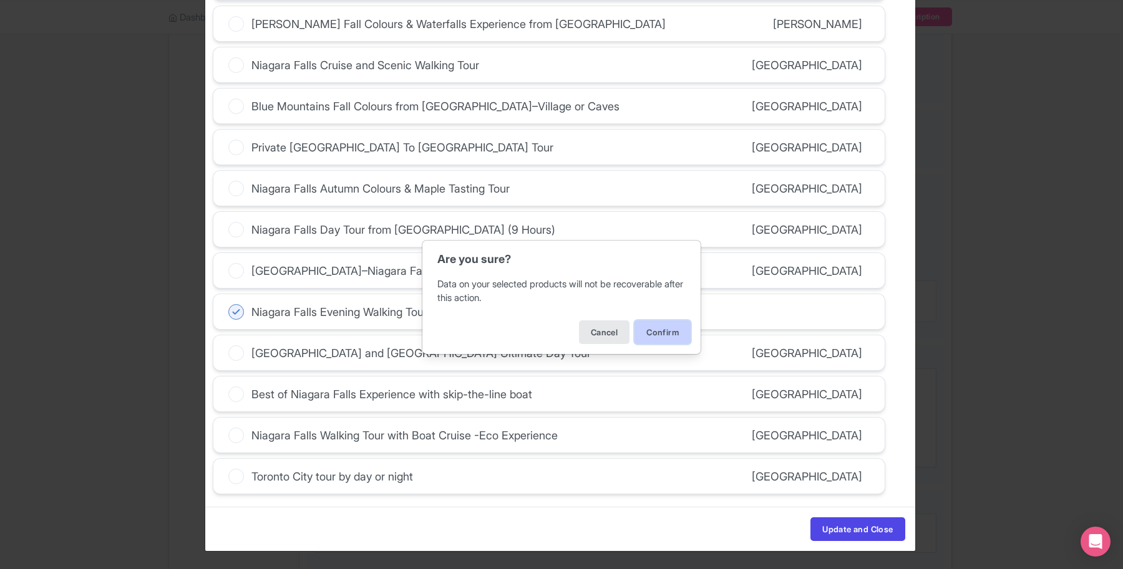
click at [644, 336] on button "Confirm" at bounding box center [662, 333] width 56 height 24
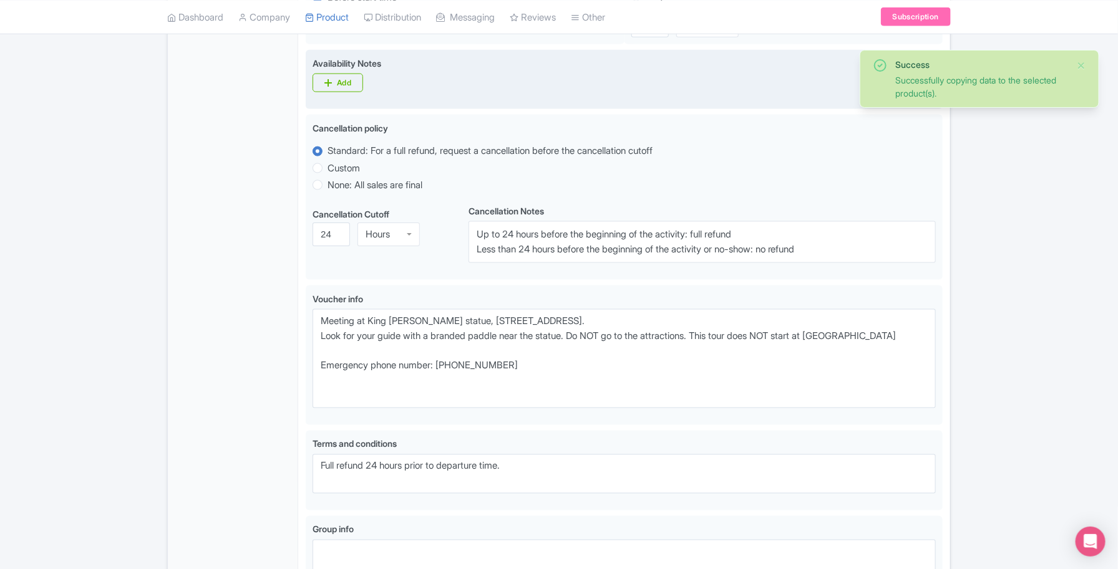
scroll to position [858, 0]
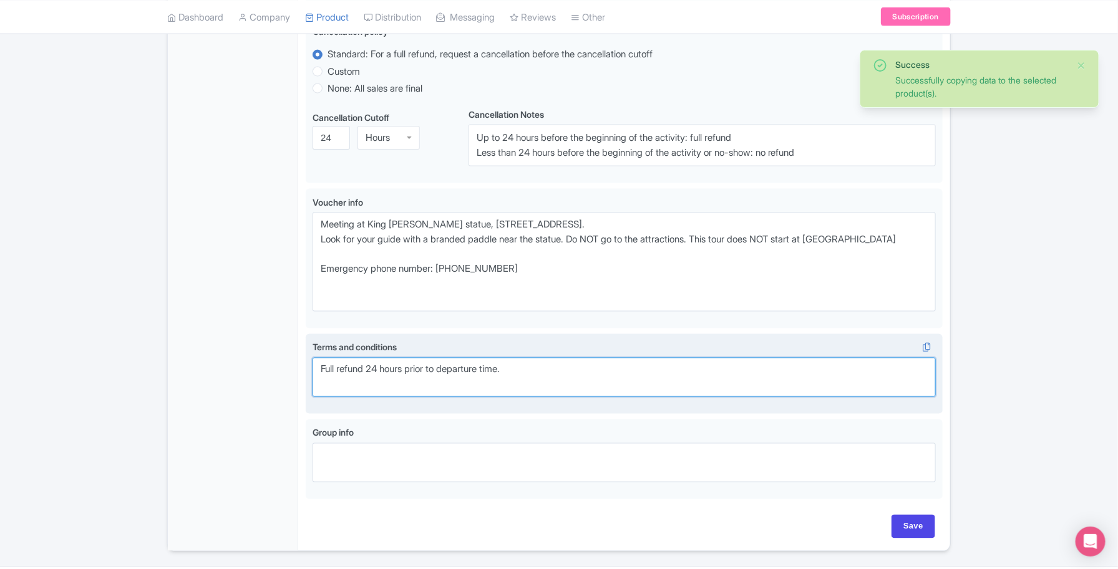
drag, startPoint x: 538, startPoint y: 375, endPoint x: 311, endPoint y: 374, distance: 227.0
click at [311, 374] on div "Terms and conditions i Full refund 24 hours prior to departure time." at bounding box center [624, 374] width 637 height 80
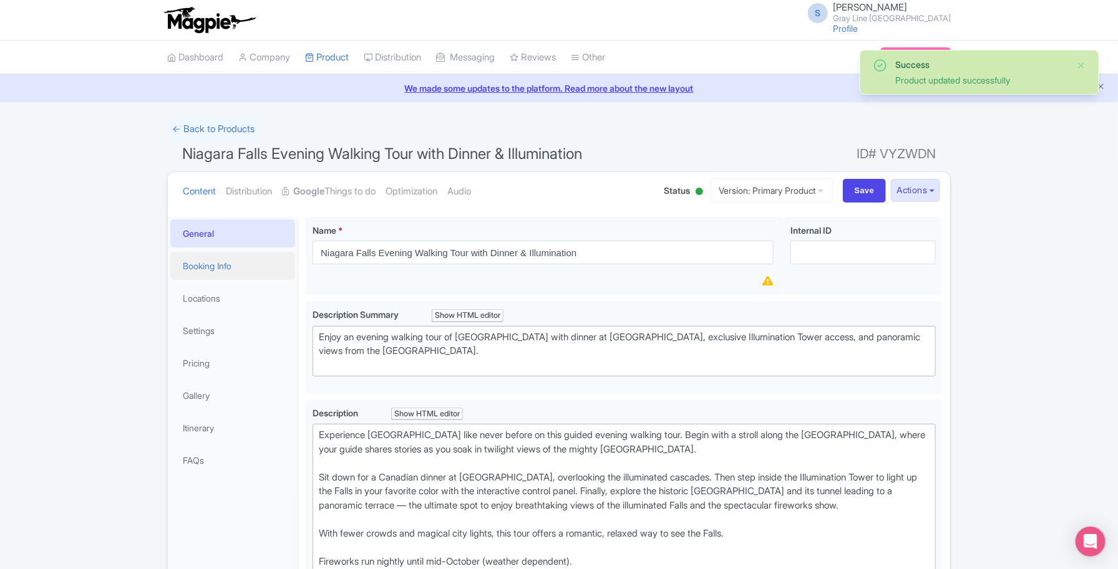
click at [225, 271] on link "Booking Info" at bounding box center [232, 266] width 125 height 28
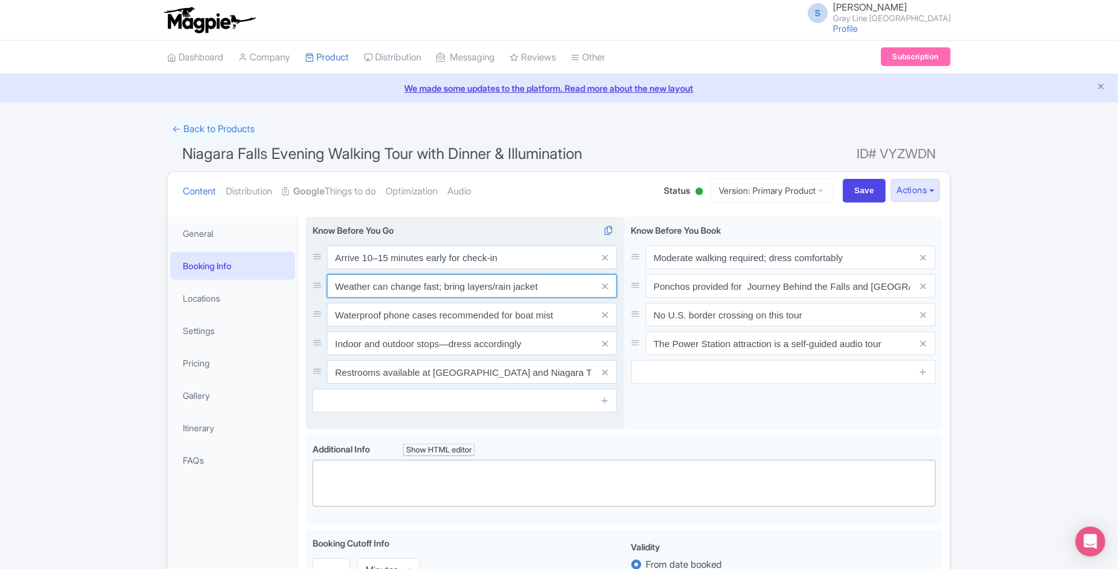
click at [566, 282] on input "Weather can change fast; bring layers/rain jacket" at bounding box center [472, 286] width 290 height 24
drag, startPoint x: 565, startPoint y: 282, endPoint x: 446, endPoint y: 284, distance: 119.1
click at [446, 284] on input "Weather can change fast; bring layers/rain jacket" at bounding box center [472, 286] width 290 height 24
paste input "Dress warmly"
type input "Weather can change fast; Dress warmly"
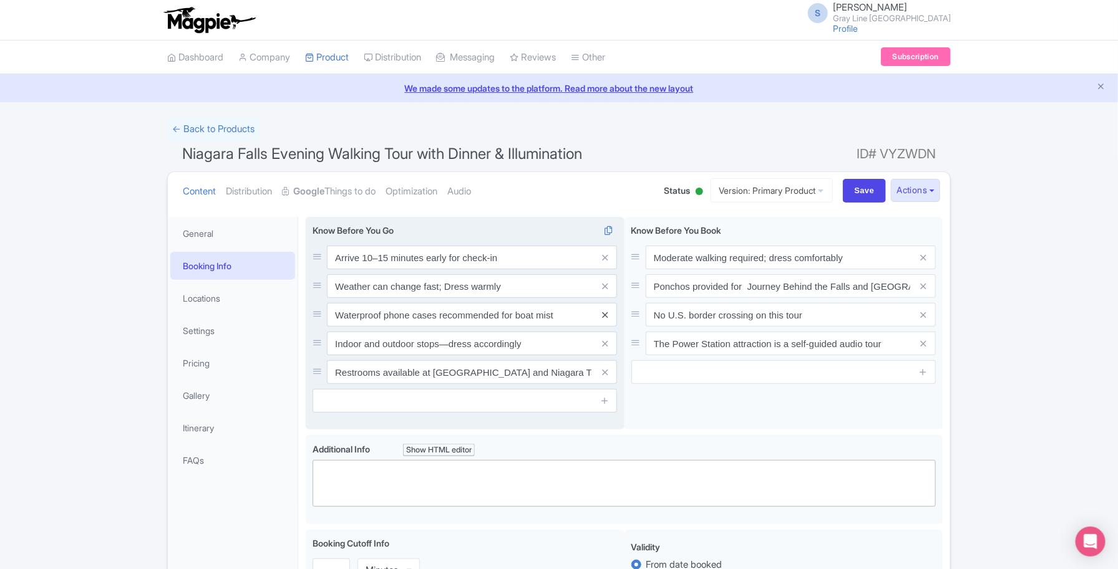
click at [606, 316] on icon at bounding box center [605, 315] width 6 height 9
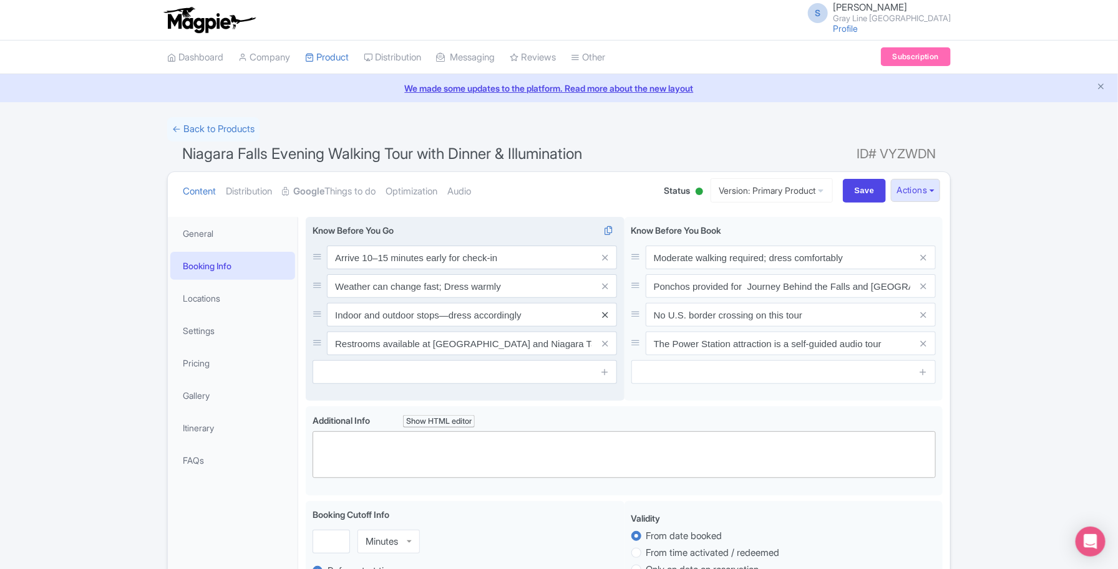
click at [606, 318] on icon at bounding box center [605, 315] width 6 height 9
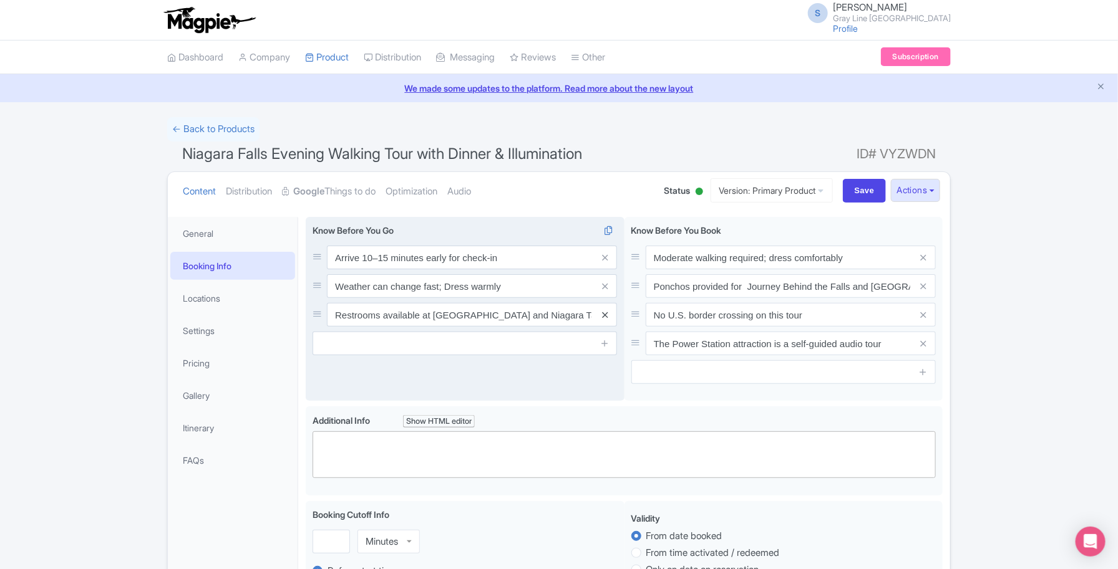
click at [602, 316] on icon at bounding box center [605, 315] width 6 height 9
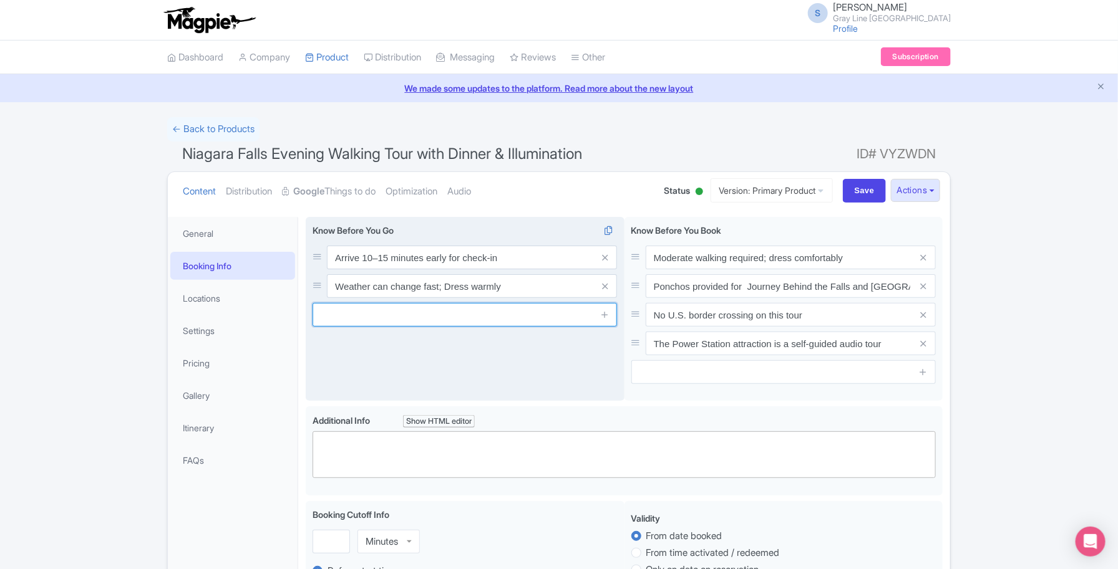
click at [375, 323] on input "text" at bounding box center [464, 315] width 304 height 24
paste input "Comfortable walking shoes required."
type input "Comfortable walking shoes required."
click at [611, 315] on span at bounding box center [604, 315] width 25 height 24
click at [606, 317] on icon at bounding box center [604, 314] width 9 height 9
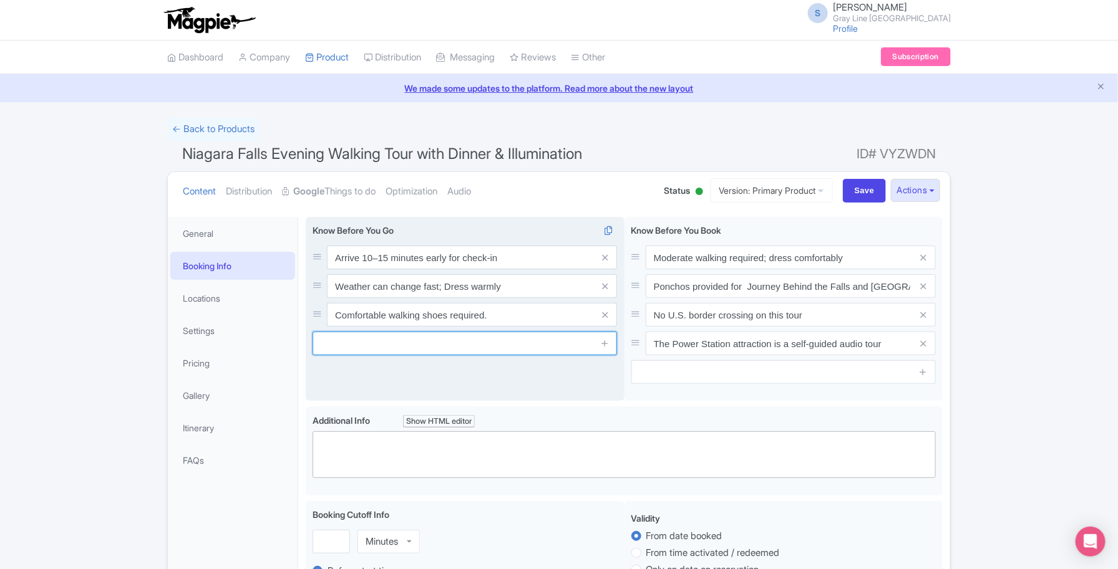
click at [385, 350] on input "text" at bounding box center [464, 344] width 304 height 24
paste input "Arrive 15 minutes early at [GEOGRAPHIC_DATA]."
type input "Arrive 15 minutes early at [GEOGRAPHIC_DATA]."
click at [608, 347] on icon at bounding box center [604, 343] width 9 height 9
click at [390, 379] on input "text" at bounding box center [464, 372] width 304 height 24
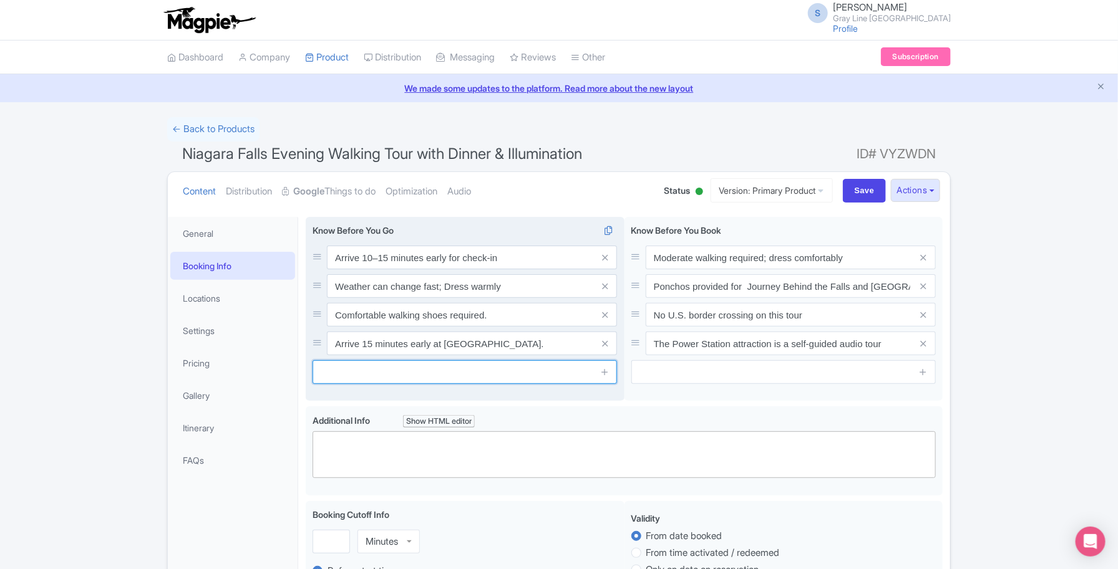
click at [359, 372] on input "text" at bounding box center [464, 372] width 304 height 24
paste input "Bring a camera for night photography."
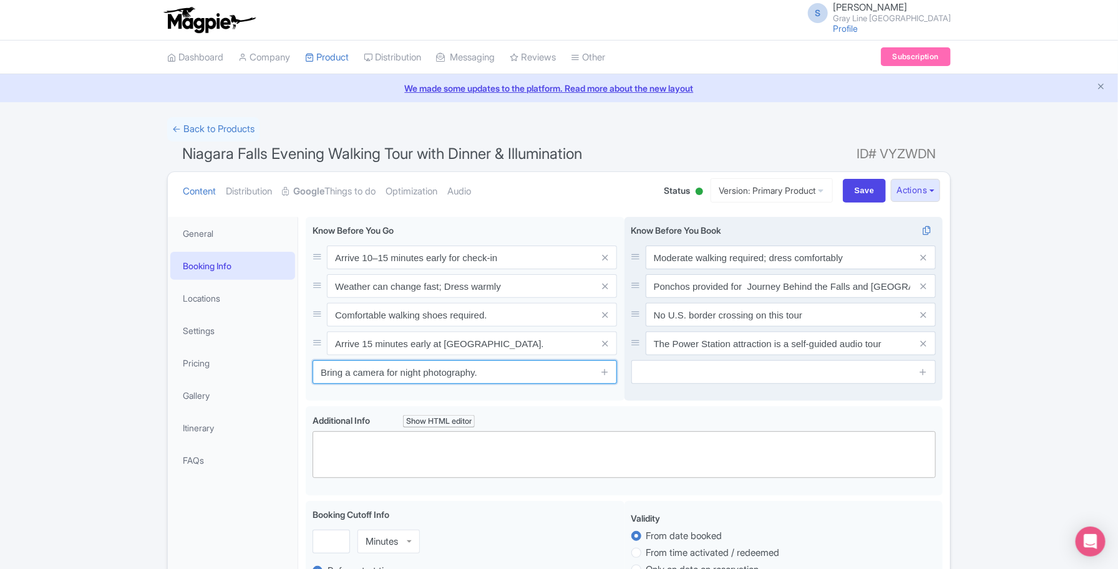
type input "Bring a camera for night photography."
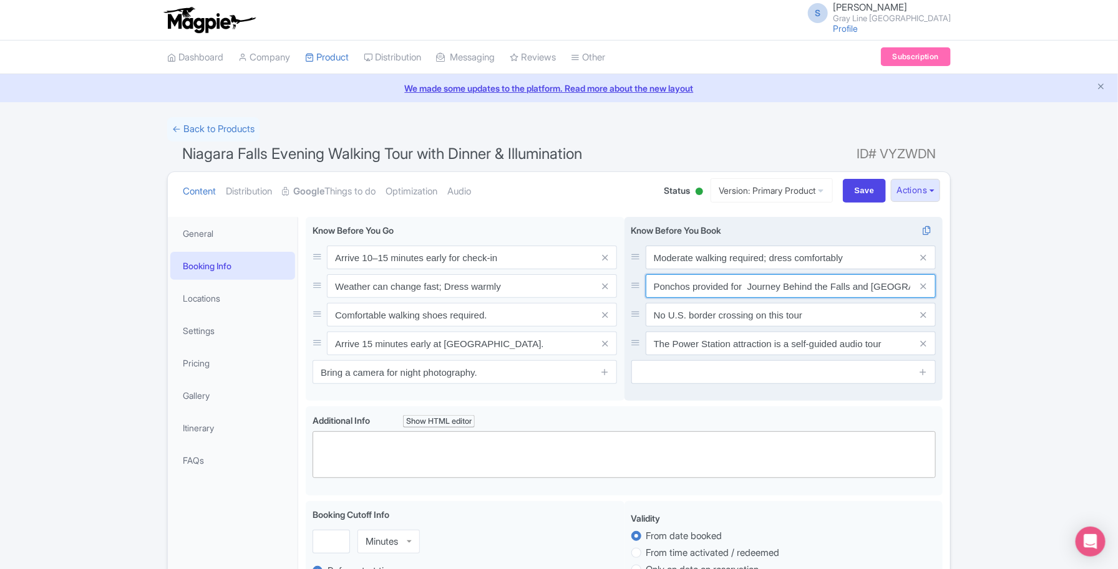
drag, startPoint x: 871, startPoint y: 287, endPoint x: 748, endPoint y: 288, distance: 122.9
click at [748, 288] on input "Ponchos provided for Journey Behind the Falls and Power Station" at bounding box center [790, 286] width 290 height 24
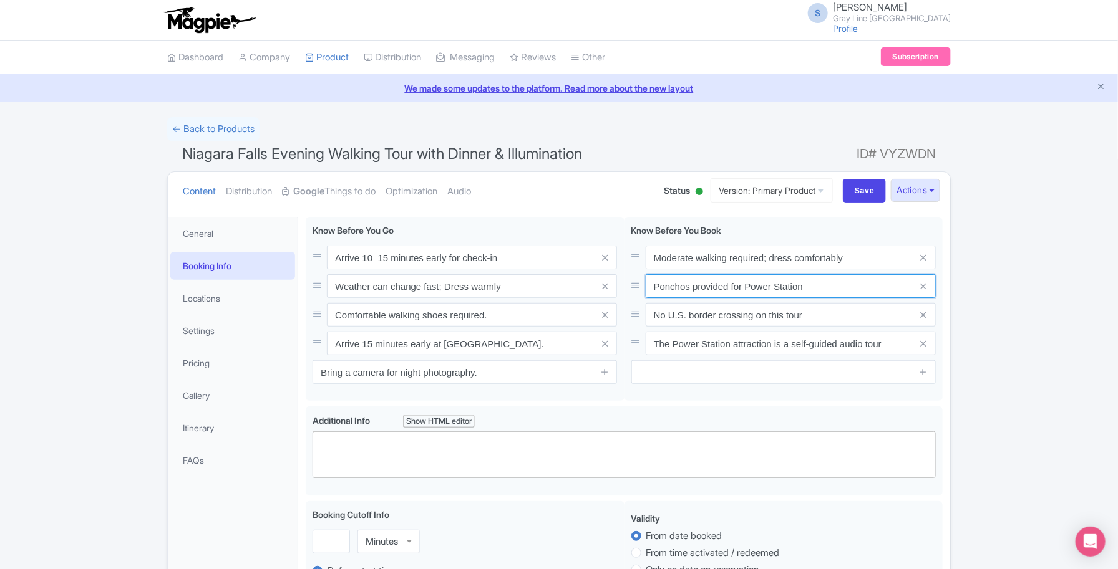
type input "Ponchos provided for Power Station"
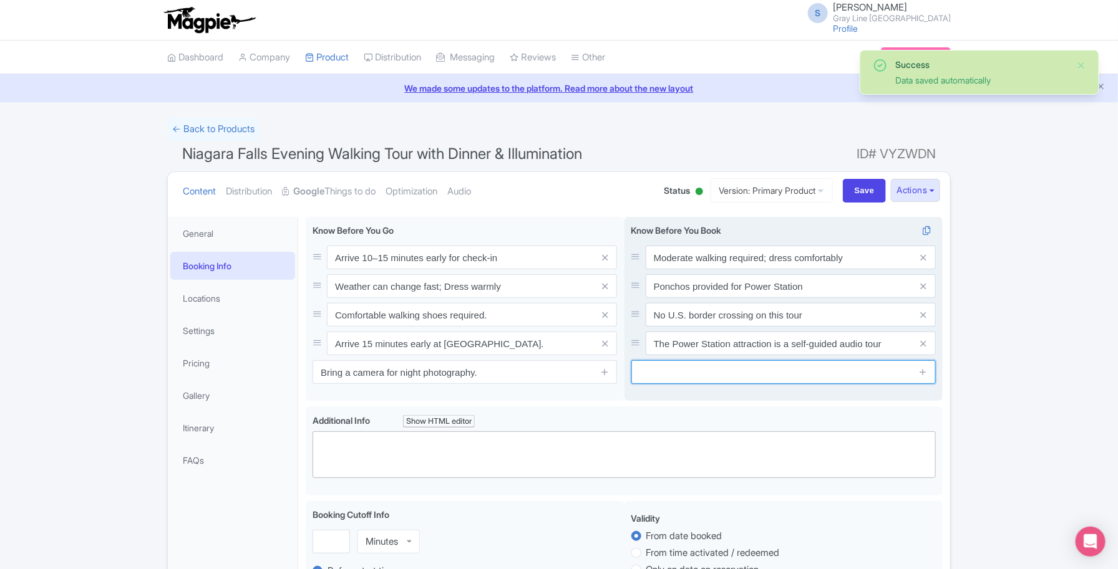
click at [669, 371] on input "text" at bounding box center [783, 372] width 304 height 24
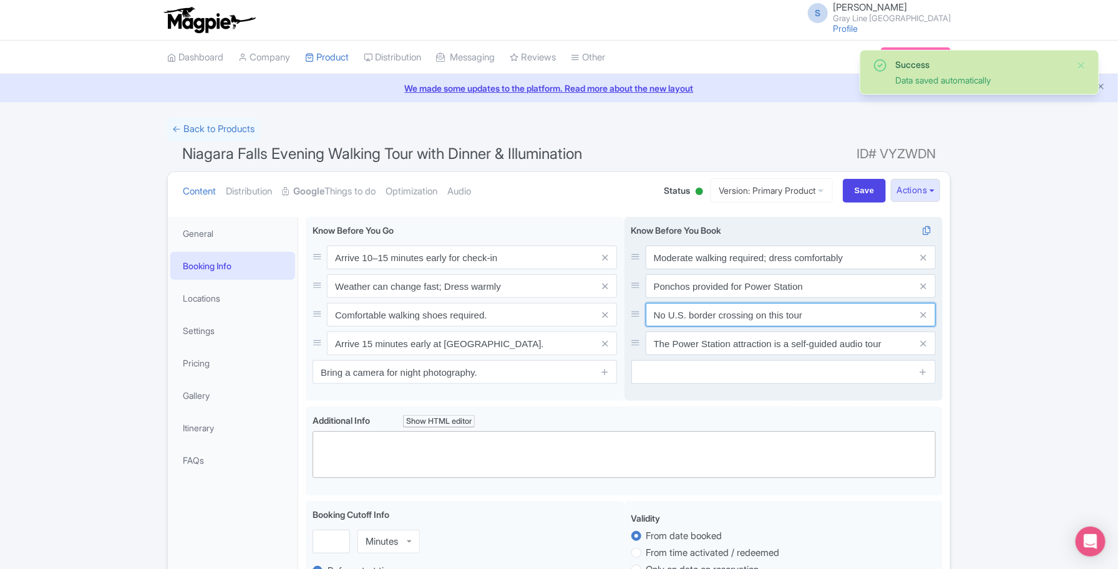
click at [680, 318] on input "No U.S. border crossing on this tour" at bounding box center [790, 315] width 290 height 24
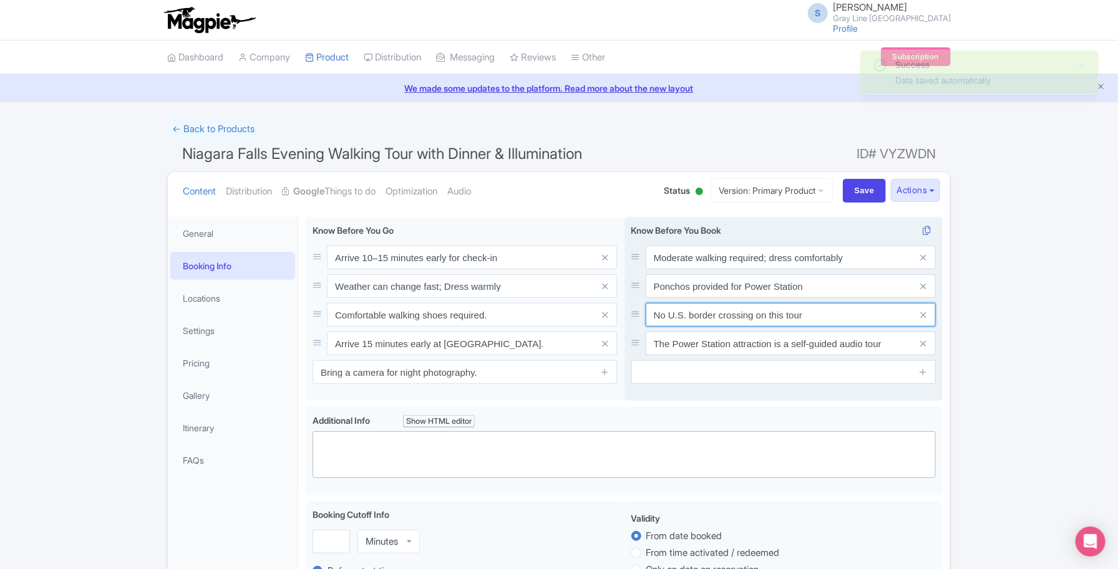
click at [680, 318] on input "No U.S. border crossing on this tour" at bounding box center [790, 315] width 290 height 24
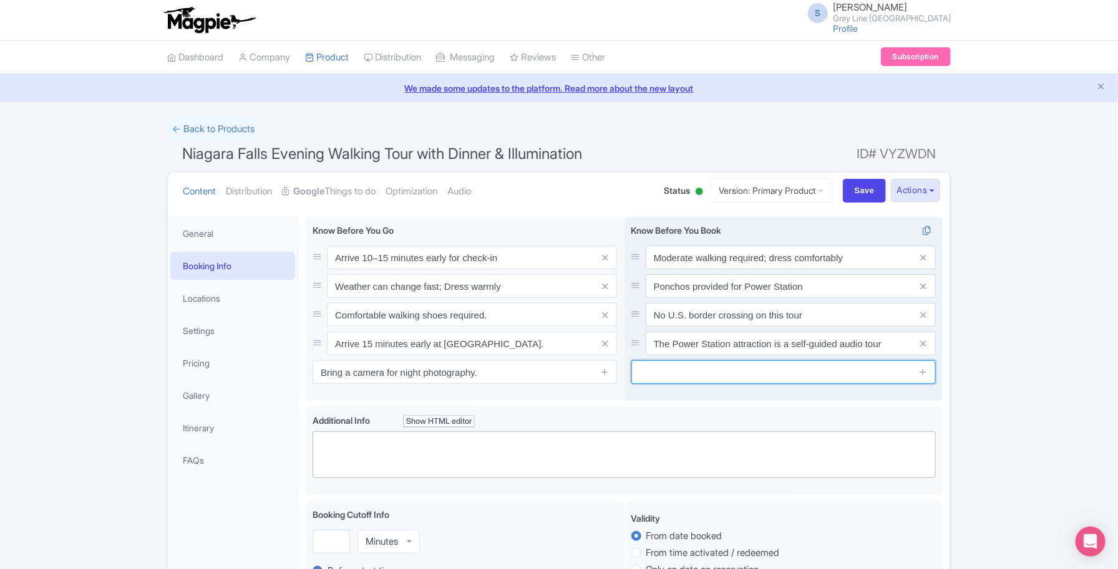
click at [681, 371] on input "text" at bounding box center [783, 372] width 304 height 24
paste input "Tour runs rain or shine; bring weather-appropriate clothing."
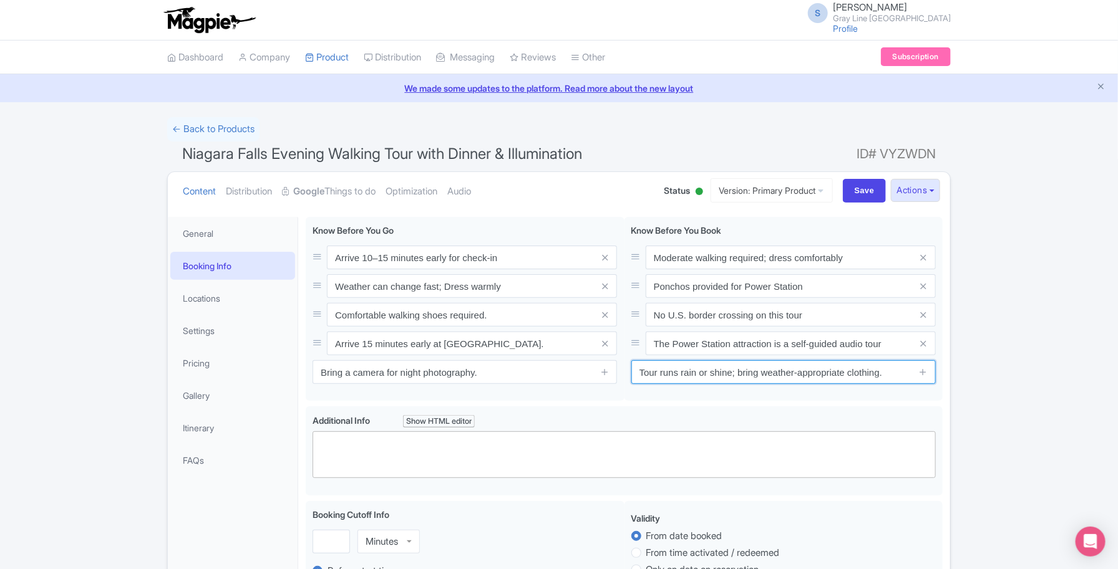
type input "Tour runs rain or shine; bring weather-appropriate clothing."
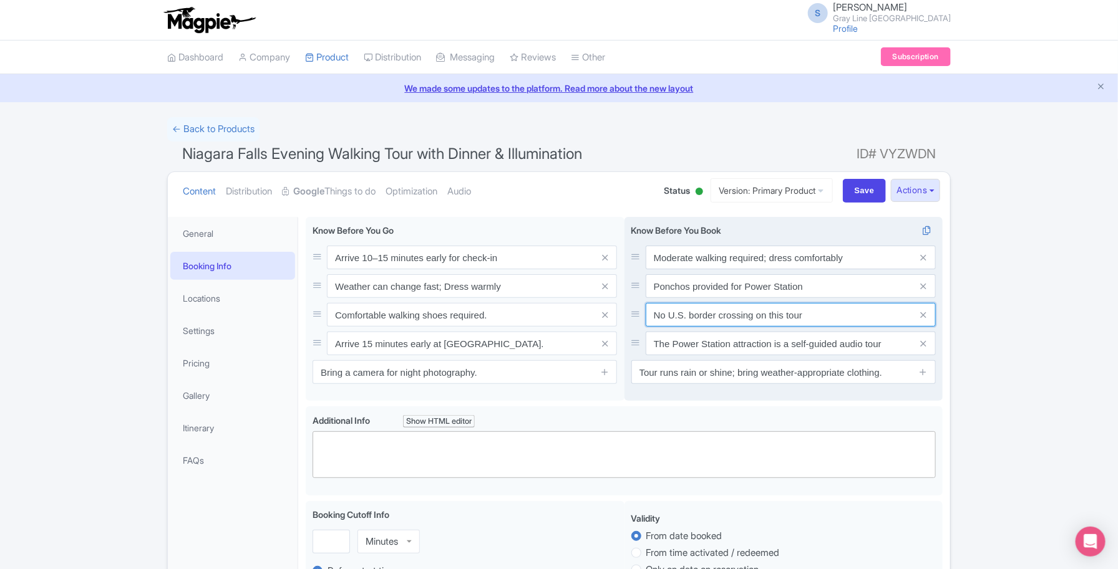
click at [727, 318] on input "No U.S. border crossing on this tour" at bounding box center [790, 315] width 290 height 24
paste input "Fireworks are weather dependent and not guaranteed"
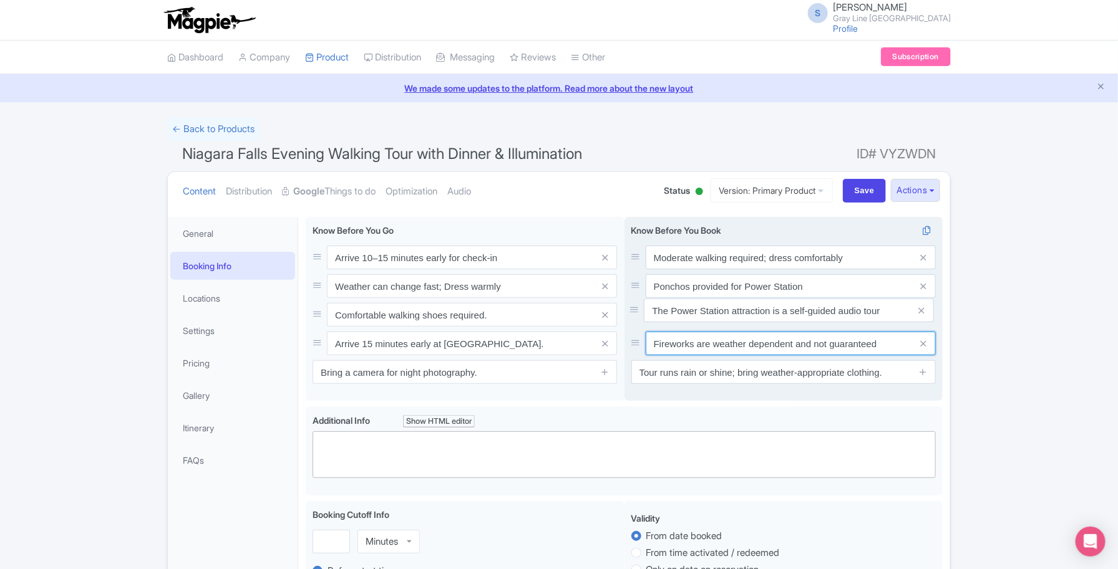
drag, startPoint x: 635, startPoint y: 344, endPoint x: 634, endPoint y: 310, distance: 33.7
type input "Fireworks are weather dependent and not guaranteed"
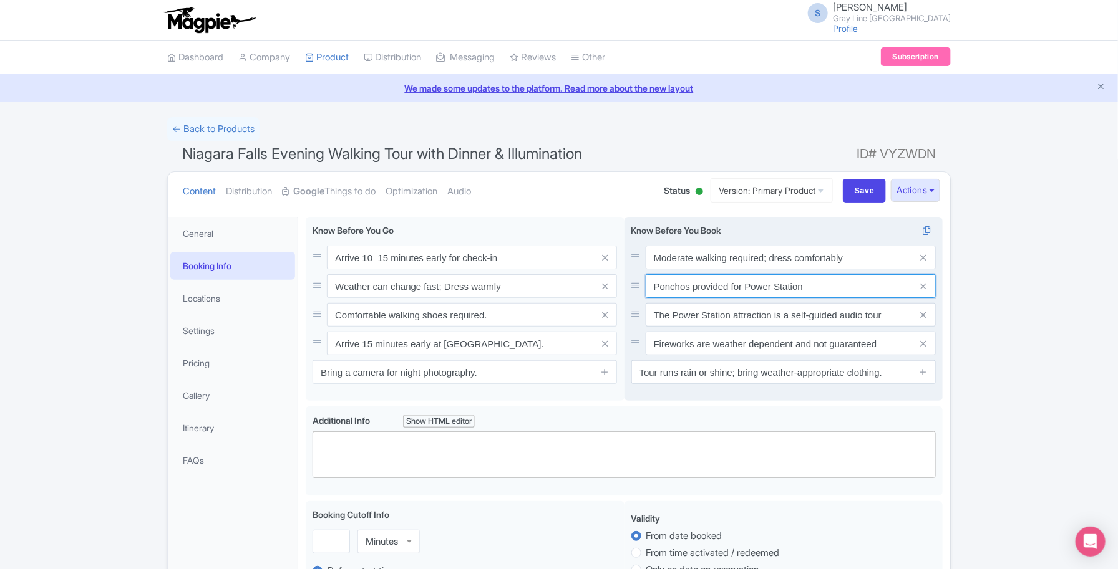
drag, startPoint x: 745, startPoint y: 287, endPoint x: 756, endPoint y: 298, distance: 15.9
click at [749, 286] on input "Ponchos provided for Power Station" at bounding box center [790, 286] width 290 height 24
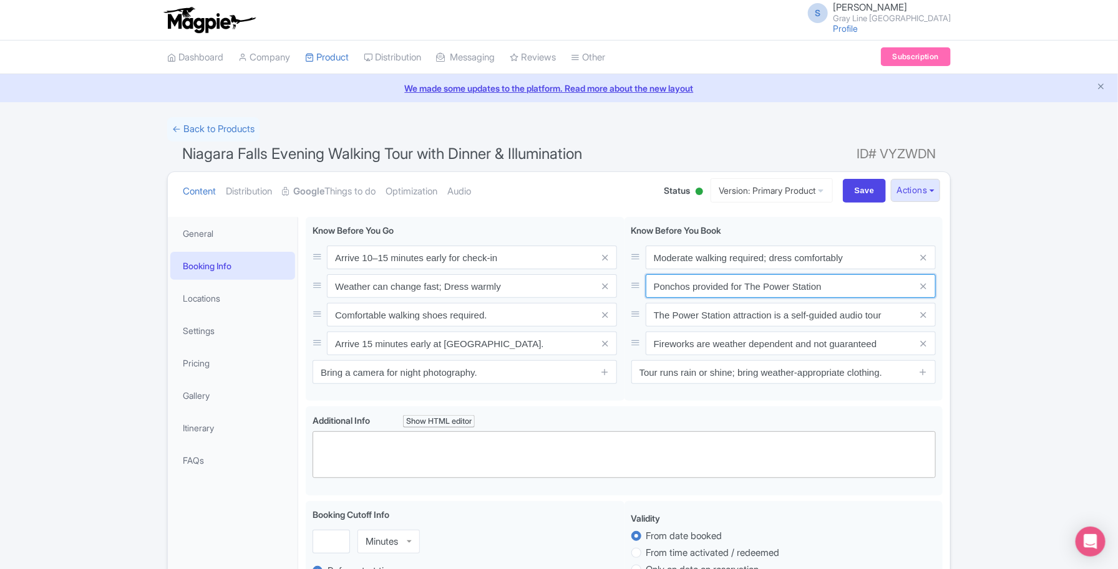
type input "Ponchos provided for The Power Station"
click at [858, 196] on input "Save" at bounding box center [865, 191] width 44 height 24
type input "Saving..."
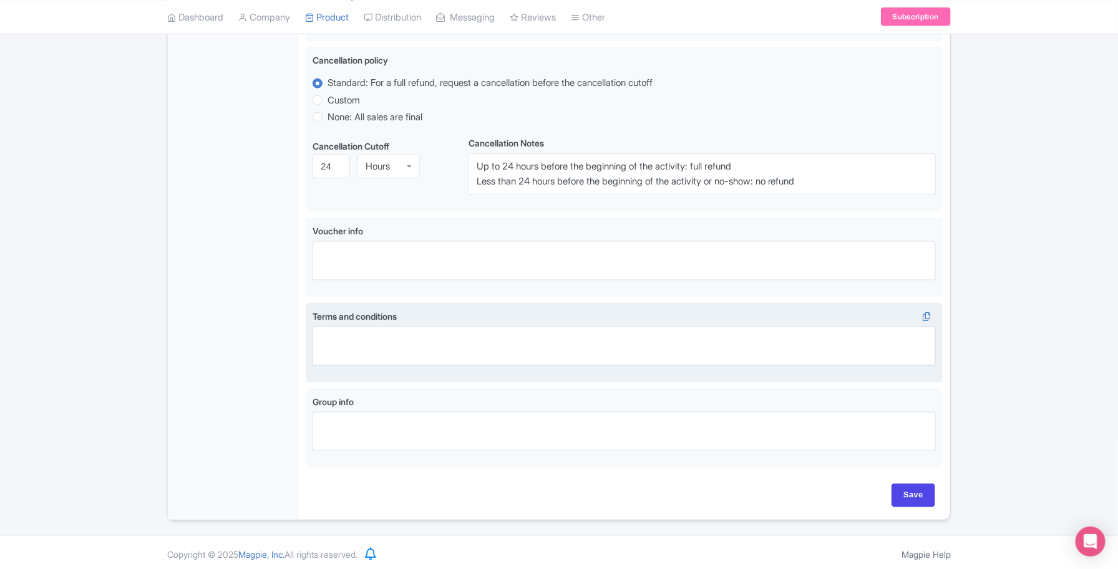
scroll to position [679, 0]
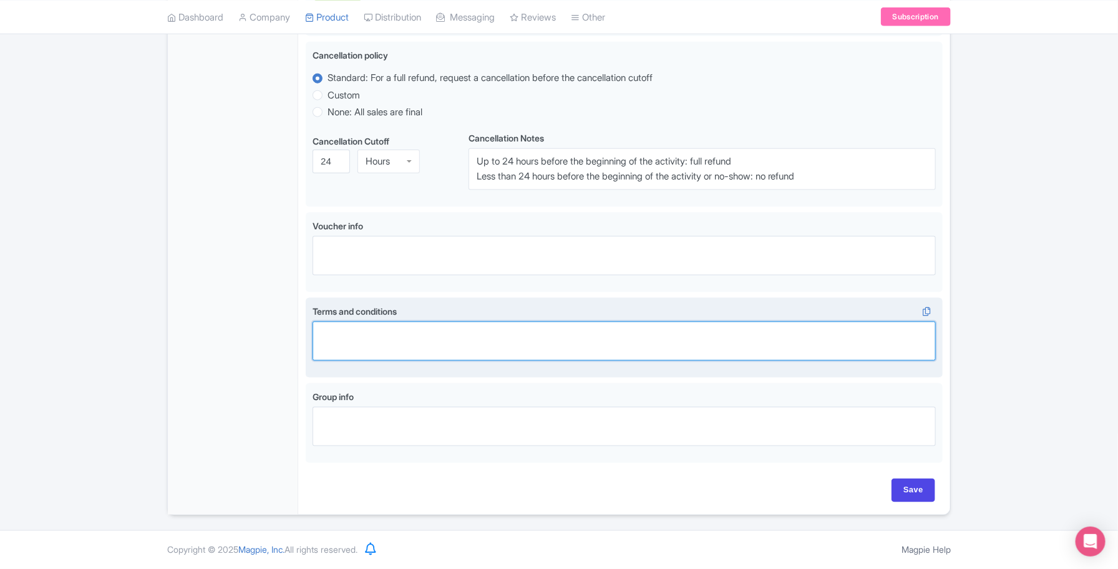
click at [367, 331] on textarea "Terms and conditions" at bounding box center [623, 341] width 623 height 39
paste textarea "Full refund 24 hours prior to departure time."
type textarea "Full refund 24 hours prior to departure time."
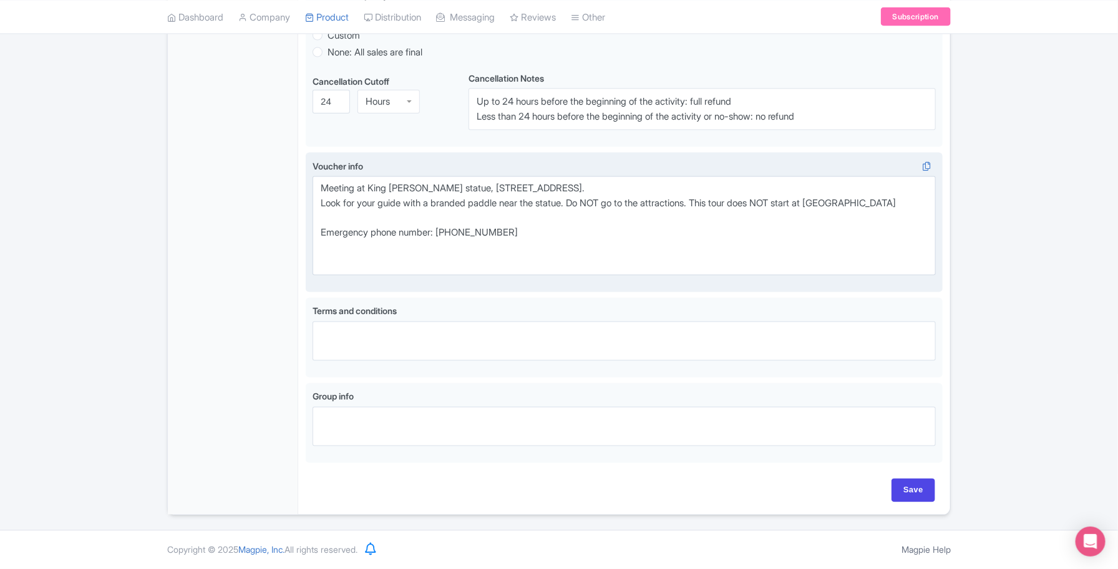
scroll to position [897, 0]
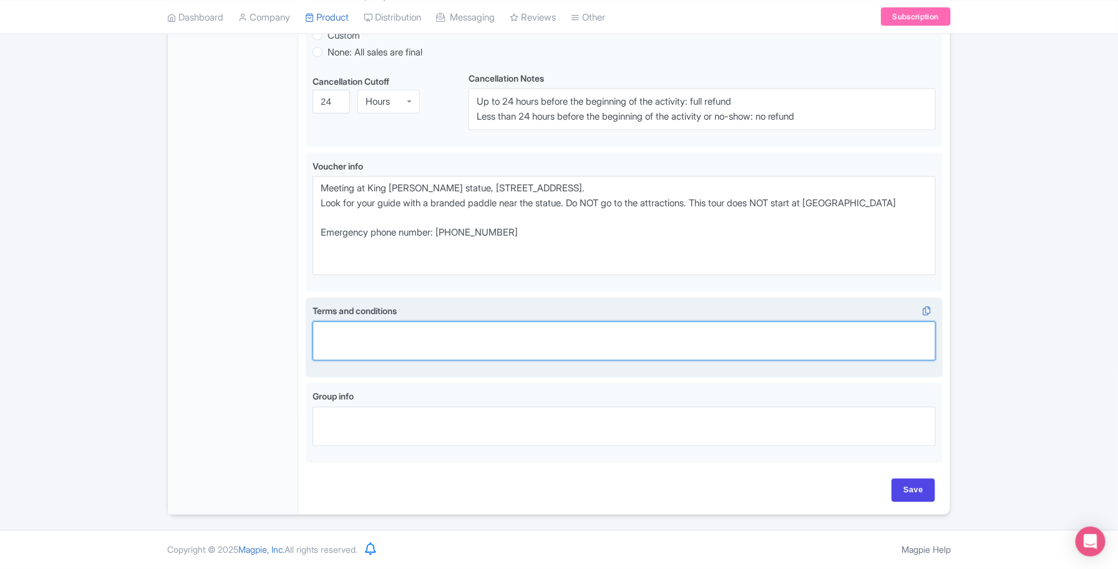
click at [371, 354] on textarea "Terms and conditions" at bounding box center [623, 341] width 623 height 39
paste textarea "Full refund 24 hours prior to departure time."
type textarea "Full refund 24 hours prior to departure time."
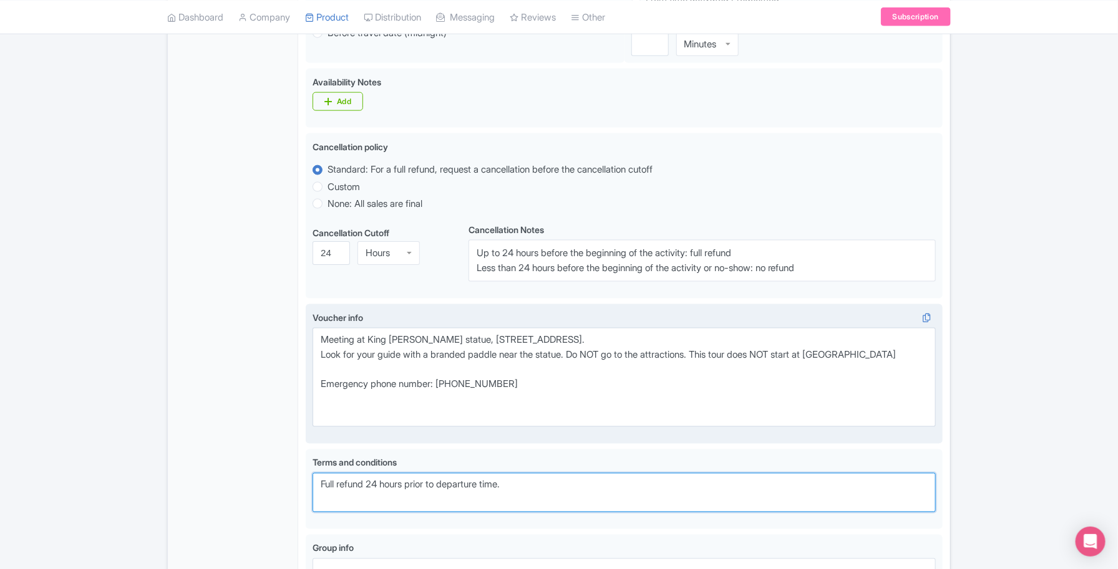
scroll to position [741, 0]
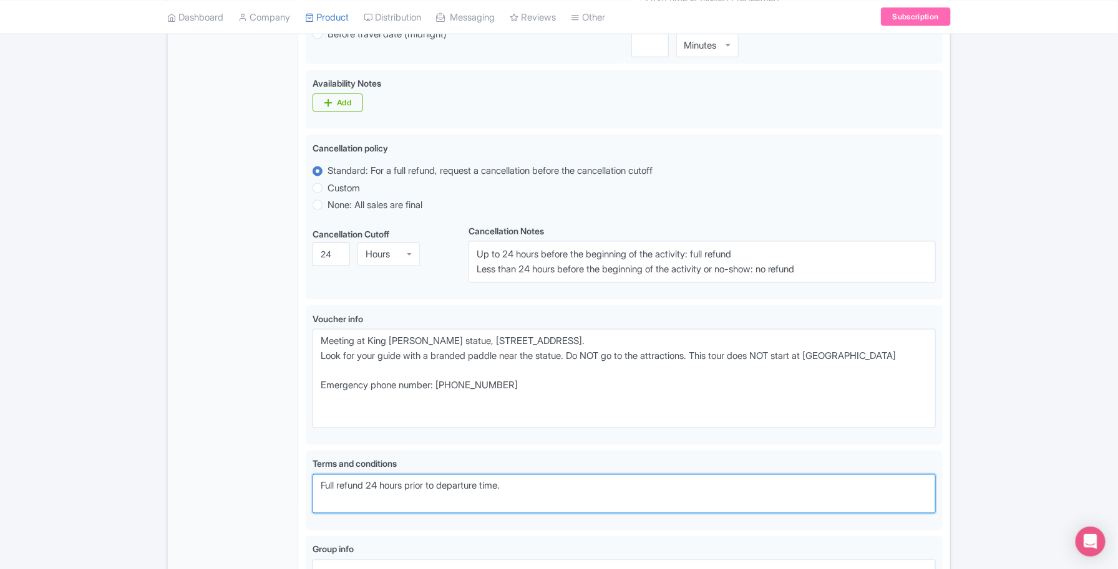
drag, startPoint x: 530, startPoint y: 487, endPoint x: 279, endPoint y: 499, distance: 251.0
click at [278, 500] on div "General Booking Info Locations Settings Pricing Gallery Itinerary FAQs Arrive 1…" at bounding box center [559, 68] width 782 height 1199
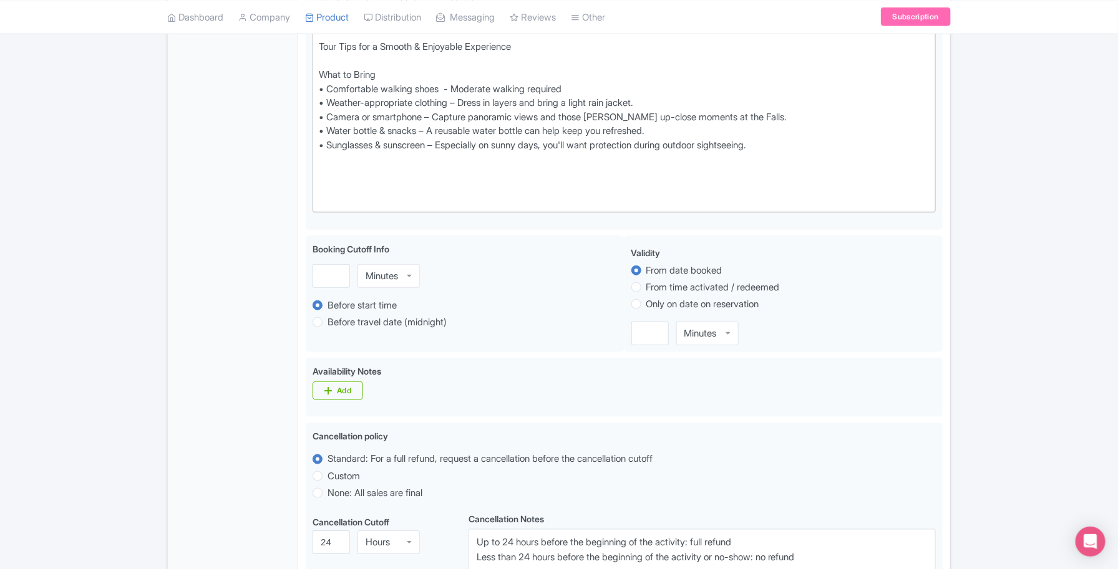
scroll to position [273, 0]
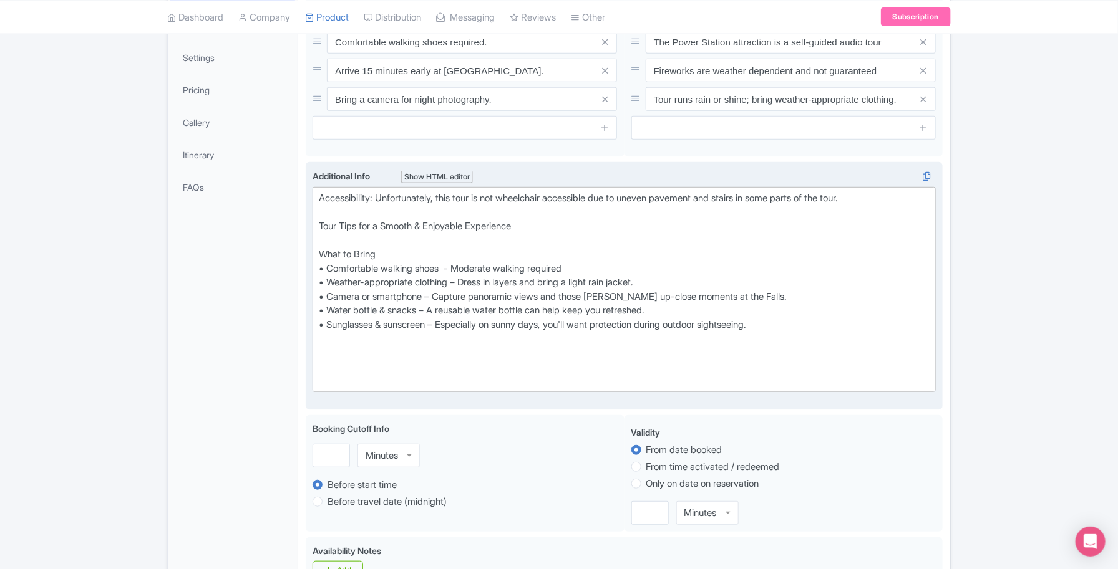
click at [591, 284] on div "Accessibility: Unfortunately, this tour is not wheelchair accessible due to une…" at bounding box center [624, 289] width 611 height 196
drag, startPoint x: 319, startPoint y: 309, endPoint x: 856, endPoint y: 326, distance: 537.2
click at [856, 326] on div "Accessibility: Unfortunately, this tour is not wheelchair accessible due to une…" at bounding box center [624, 289] width 611 height 196
type trix-editor "<div>Accessibility: Unfortunately, this tour is not wheelchair accessible due t…"
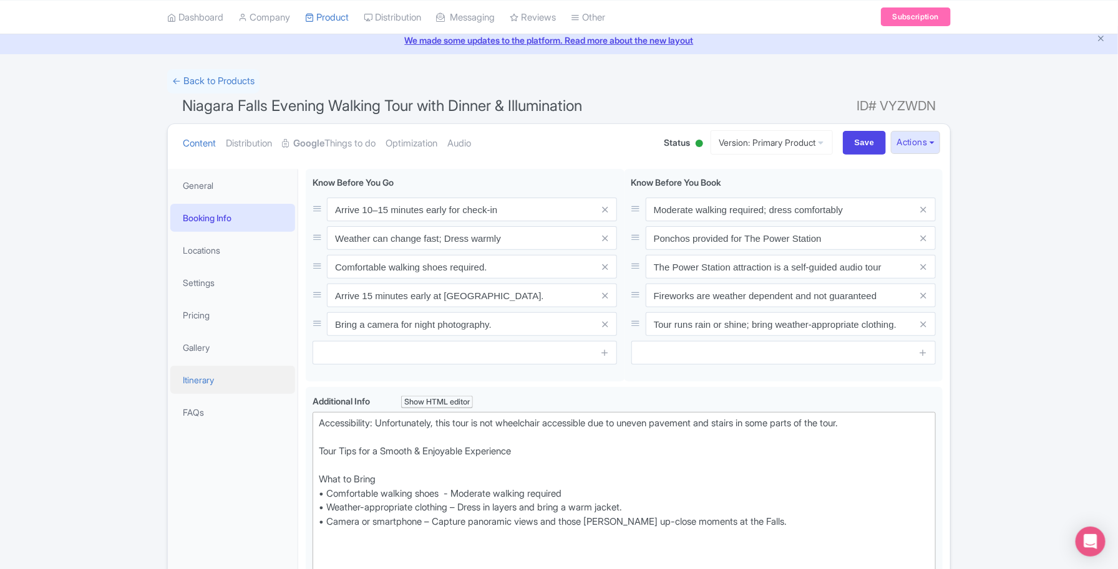
scroll to position [39, 0]
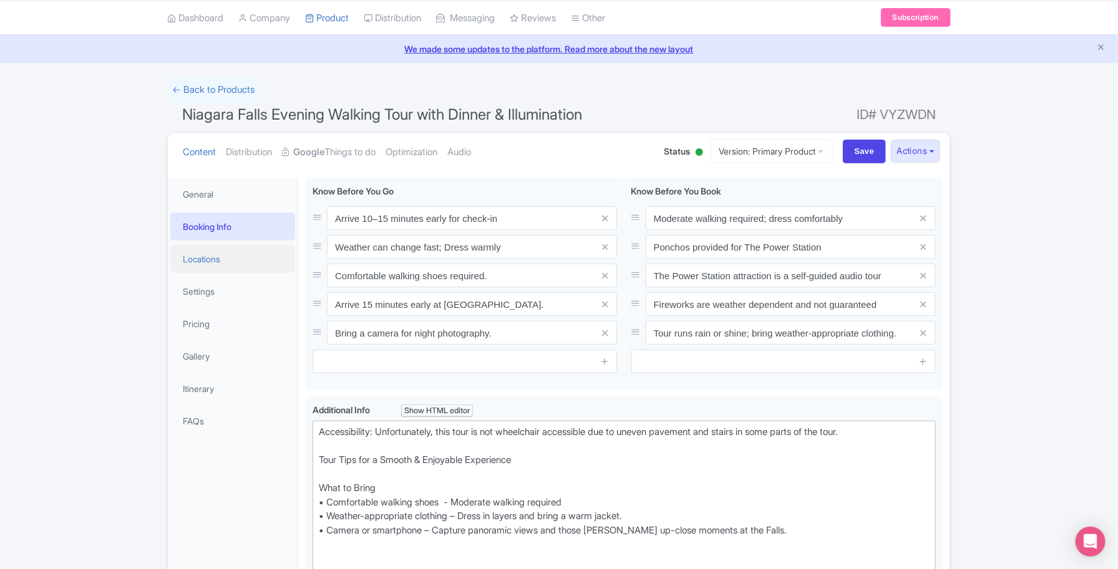
click at [240, 258] on link "Locations" at bounding box center [232, 259] width 125 height 28
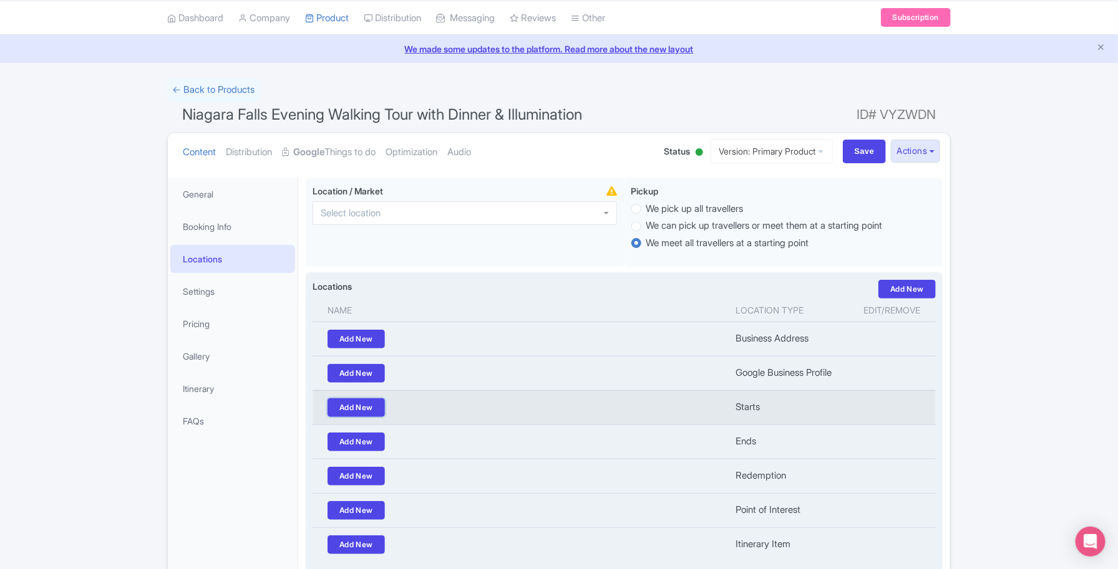
click at [357, 409] on link "Add New" at bounding box center [355, 408] width 57 height 19
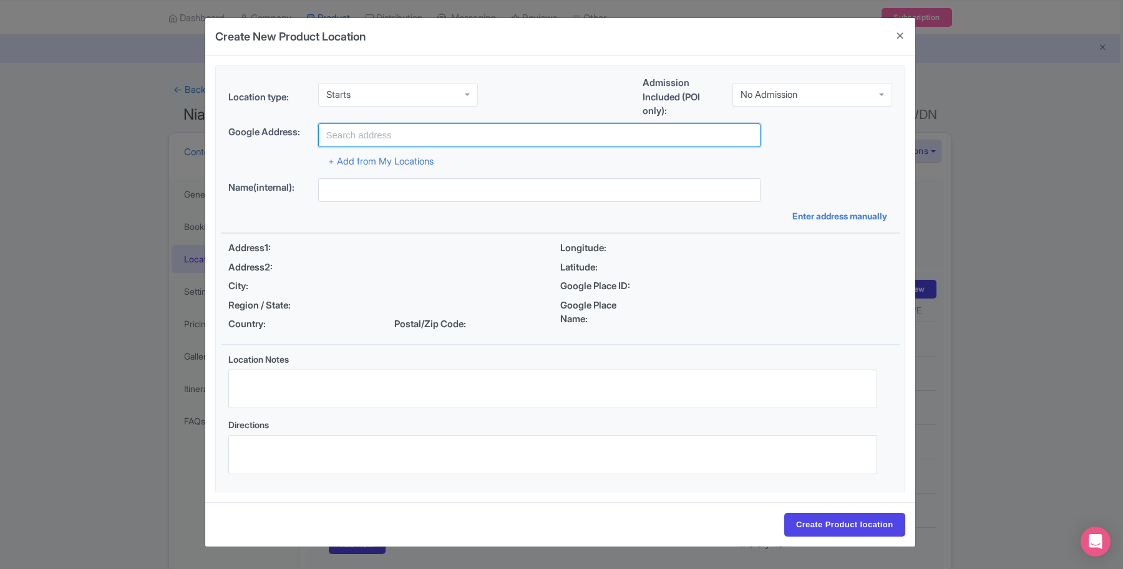
click at [380, 135] on input "text" at bounding box center [539, 135] width 442 height 24
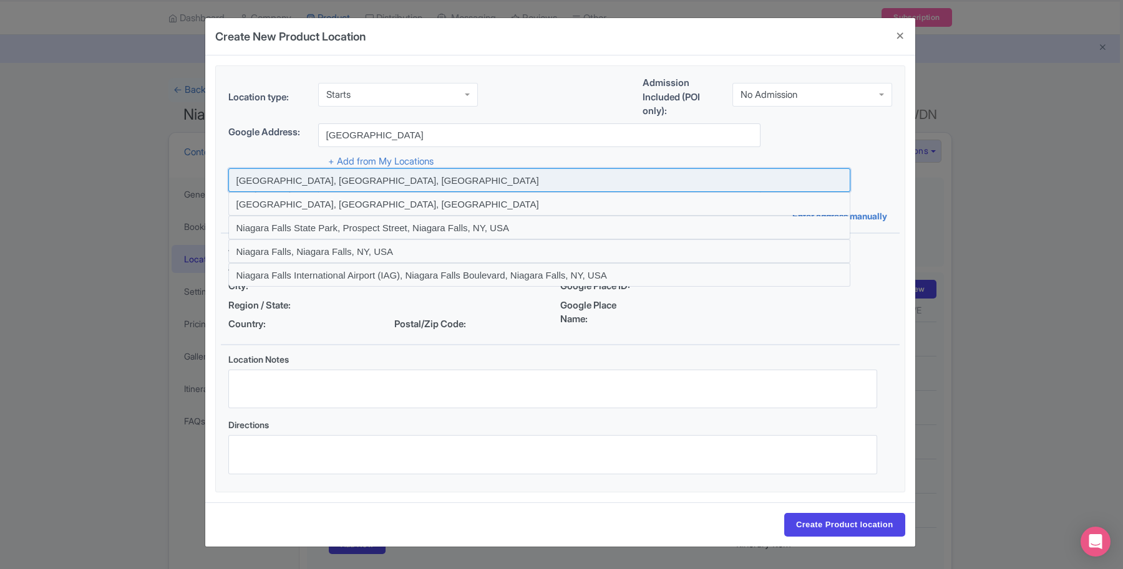
click at [332, 181] on input at bounding box center [539, 180] width 622 height 24
type input "Niagara Falls, ON, Canada"
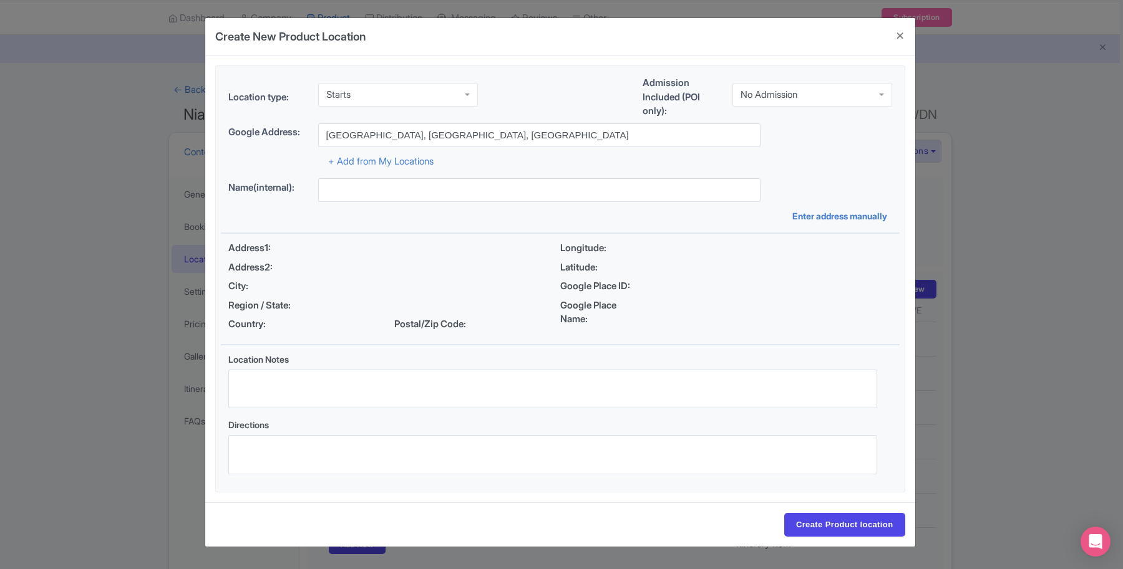
type input "Niagara Falls, ON, Canada"
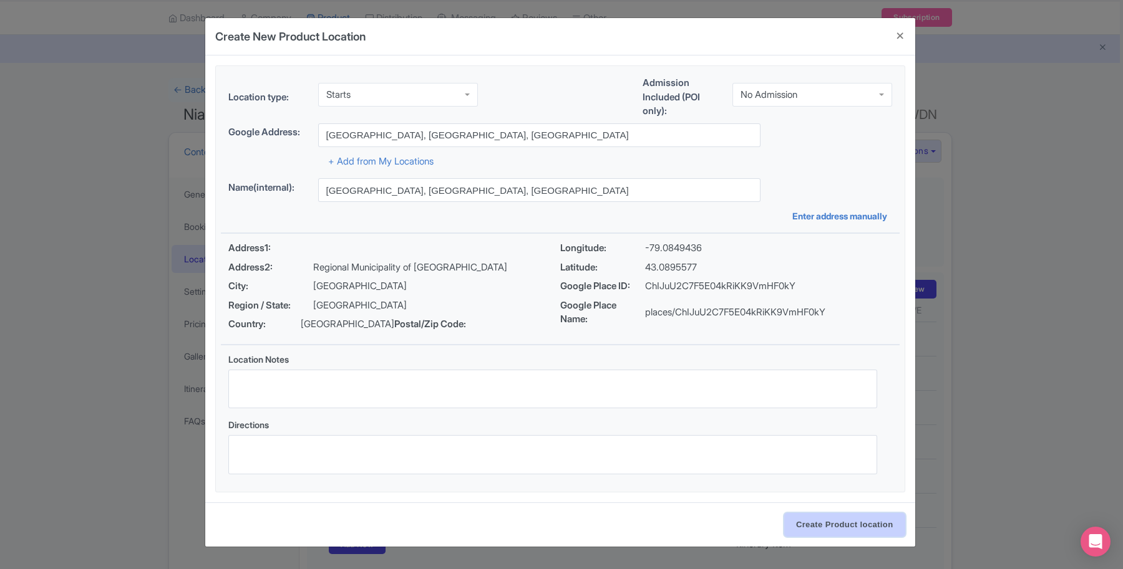
click at [865, 524] on input "Create Product location" at bounding box center [844, 525] width 121 height 24
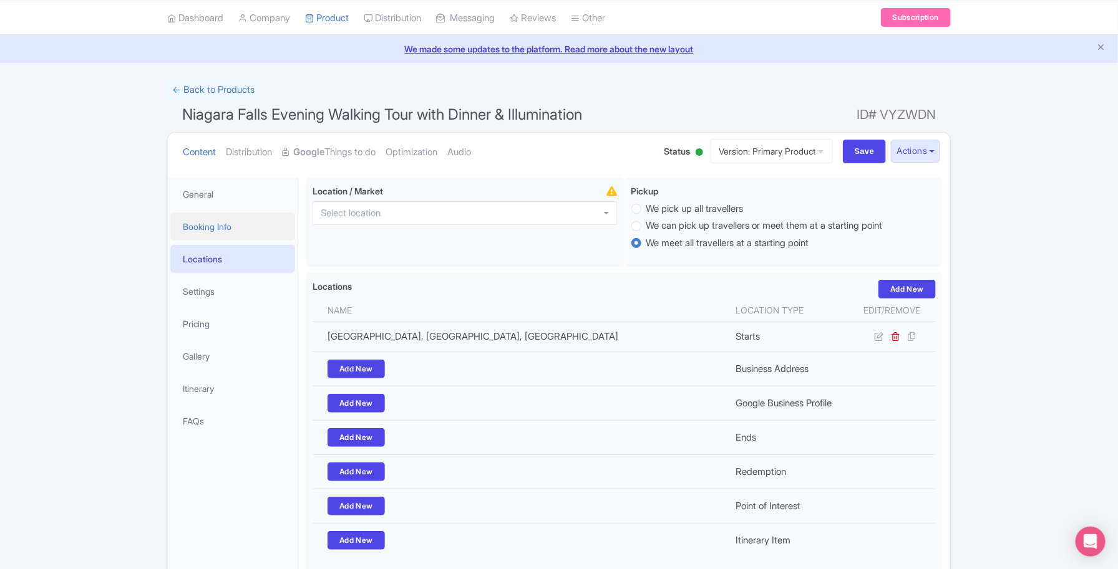
click at [231, 215] on link "Booking Info" at bounding box center [232, 227] width 125 height 28
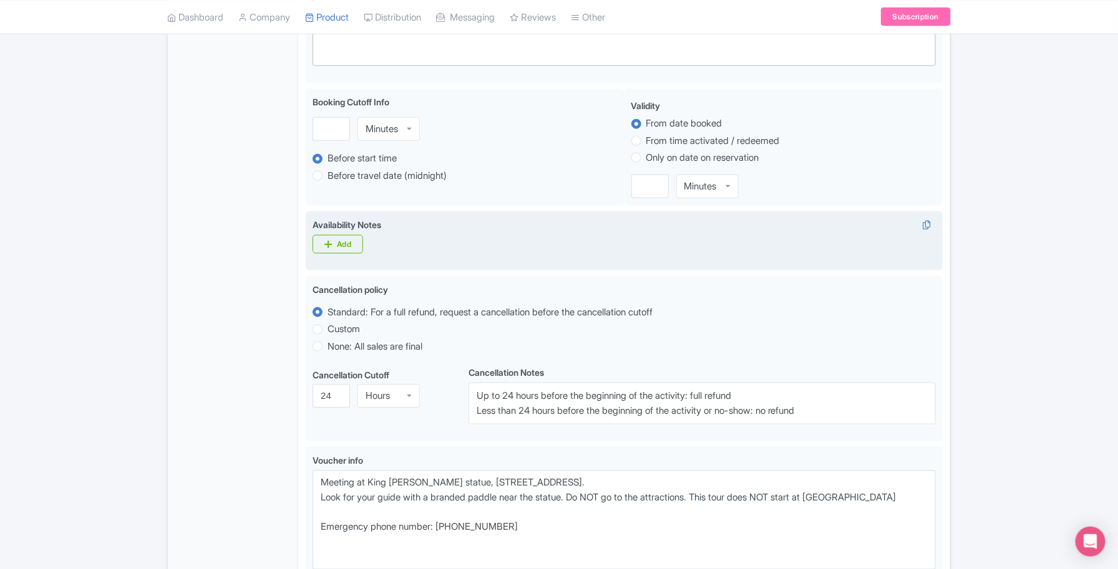
scroll to position [741, 0]
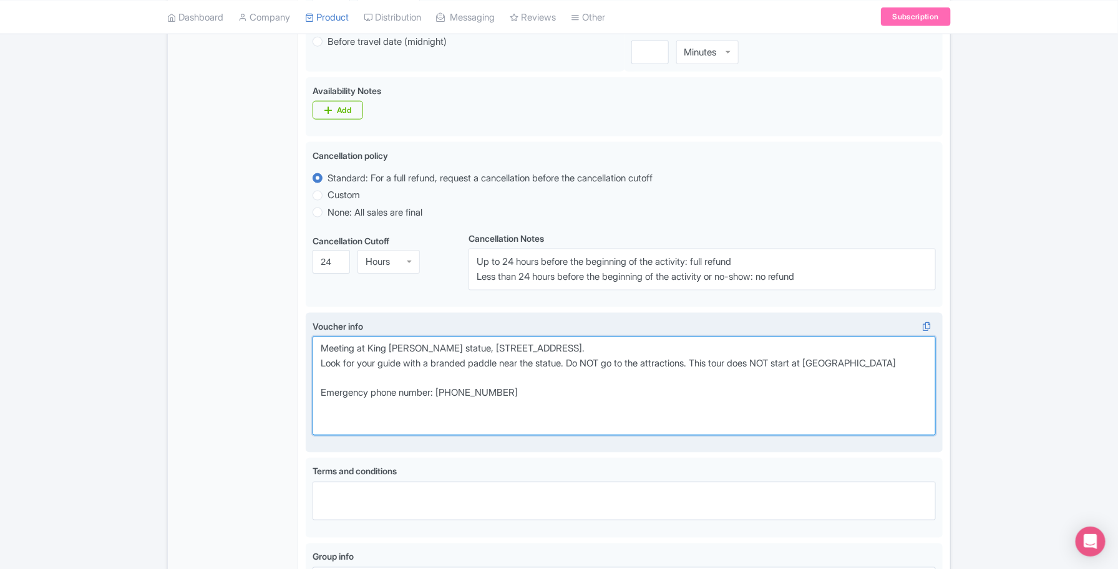
drag, startPoint x: 319, startPoint y: 353, endPoint x: 899, endPoint y: 373, distance: 580.3
click at [899, 373] on textarea "Meeting at King George VI statue, 5208 Niagara River Pkwy, Niagara Falls, ON L2…" at bounding box center [623, 386] width 623 height 99
click at [795, 400] on textarea "Meeting at King George VI statue, 5208 Niagara River Pkwy, Niagara Falls, ON L2…" at bounding box center [623, 386] width 623 height 99
drag, startPoint x: 887, startPoint y: 369, endPoint x: 717, endPoint y: 371, distance: 170.3
click at [717, 371] on textarea "Meeting at King George VI statue, 5208 Niagara River Pkwy, Niagara Falls, ON L2…" at bounding box center [623, 386] width 623 height 99
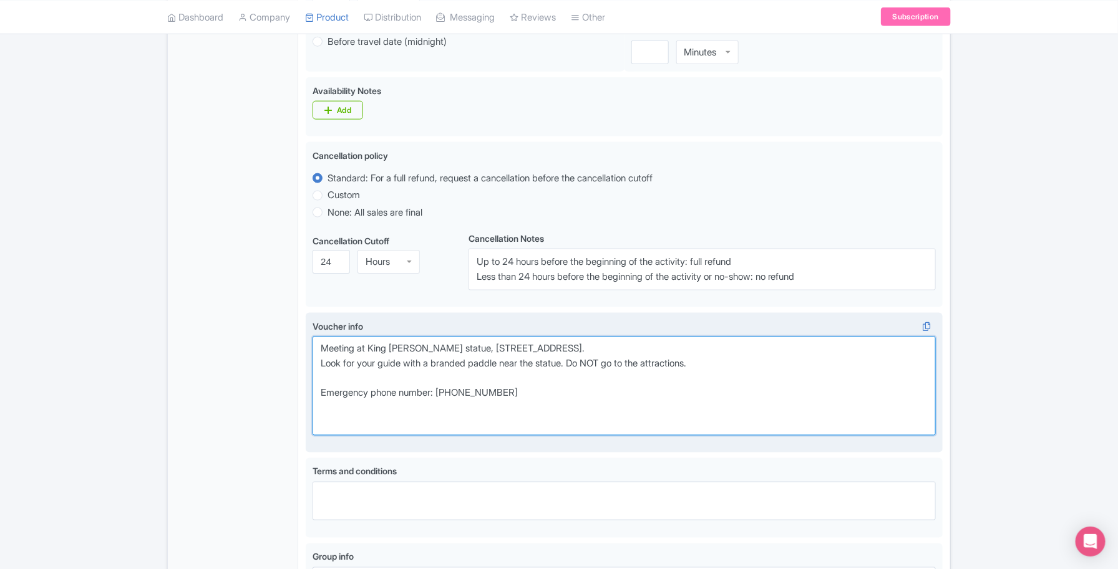
drag, startPoint x: 727, startPoint y: 365, endPoint x: 310, endPoint y: 348, distance: 417.6
click at [310, 348] on div "Voucher info Meeting at King George VI statue, 5208 Niagara River Pkwy, Niagara…" at bounding box center [624, 383] width 637 height 140
drag, startPoint x: 672, startPoint y: 413, endPoint x: 693, endPoint y: 371, distance: 47.1
click at [672, 412] on textarea "Meeting at King George VI statue, 5208 Niagara River Pkwy, Niagara Falls, ON L2…" at bounding box center [623, 386] width 623 height 99
drag, startPoint x: 722, startPoint y: 352, endPoint x: 470, endPoint y: 352, distance: 252.6
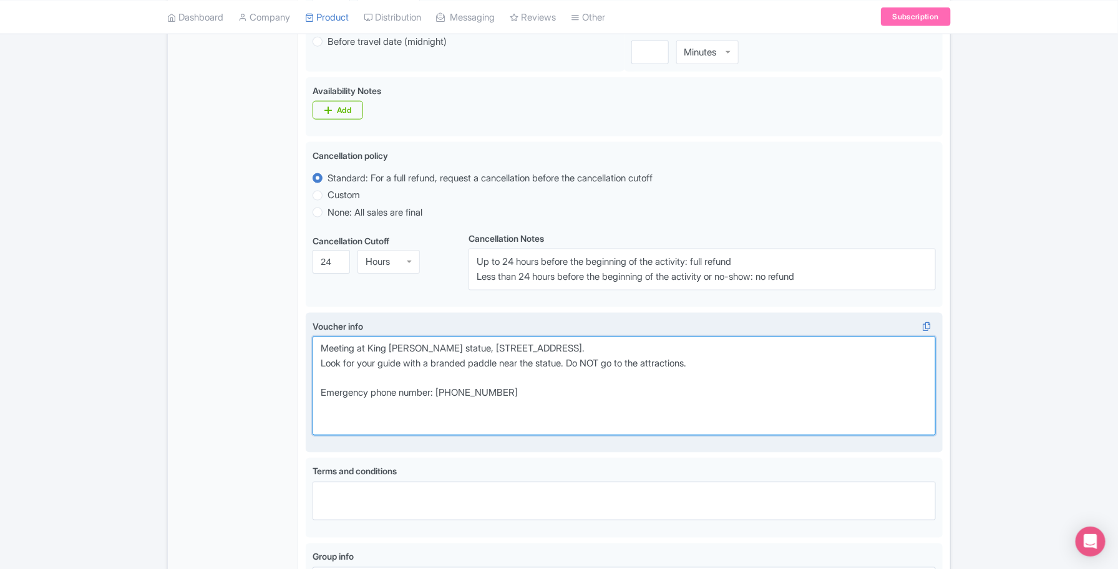
click at [470, 352] on textarea "Meeting at King George VI statue, 5208 Niagara River Pkwy, Niagara Falls, ON L2…" at bounding box center [623, 386] width 623 height 99
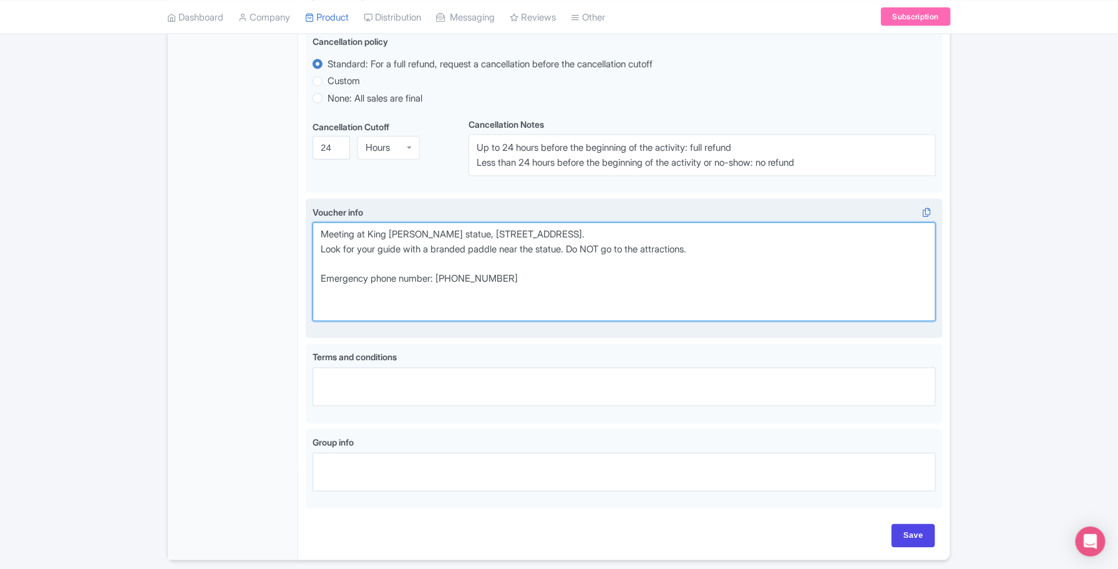
scroll to position [858, 0]
drag, startPoint x: 549, startPoint y: 275, endPoint x: 587, endPoint y: 266, distance: 39.2
click at [549, 275] on textarea "Meeting at King George VI statue, 5208 Niagara River Pkwy, Niagara Falls, ON L2…" at bounding box center [623, 269] width 623 height 99
drag, startPoint x: 710, startPoint y: 254, endPoint x: 316, endPoint y: 232, distance: 394.1
click at [316, 232] on textarea "Meeting at King George VI statue, 5208 Niagara River Pkwy, Niagara Falls, ON L2…" at bounding box center [623, 269] width 623 height 99
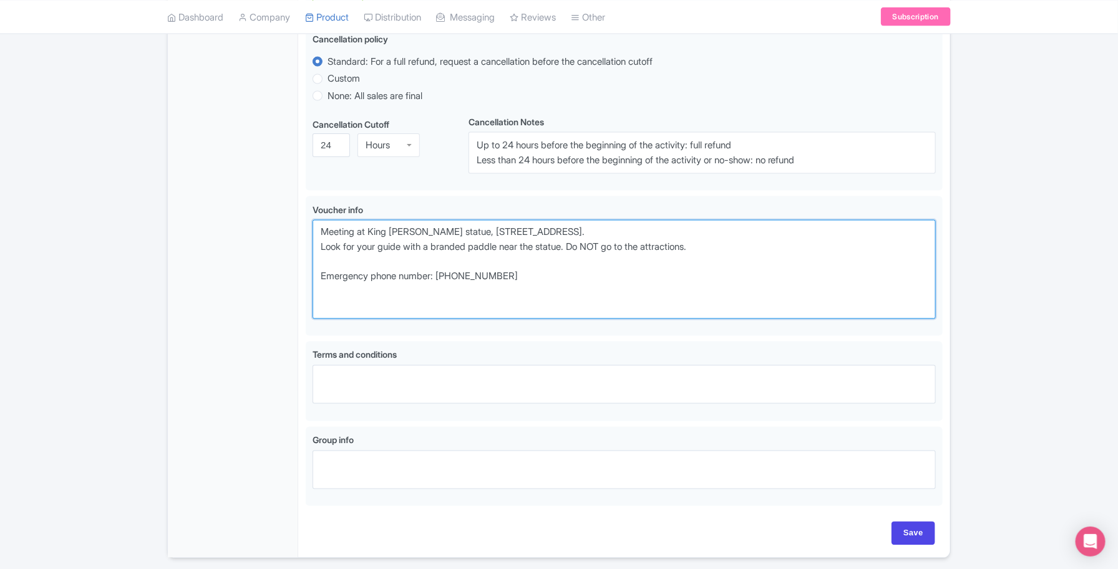
type textarea "Meeting at King George VI statue, 5208 Niagara River Pkwy, Niagara Falls, ON L2…"
drag, startPoint x: 612, startPoint y: 278, endPoint x: 643, endPoint y: 254, distance: 39.1
click at [613, 278] on textarea "Meeting at King George VI statue, 5208 Niagara River Pkwy, Niagara Falls, ON L2…" at bounding box center [623, 269] width 623 height 99
drag, startPoint x: 727, startPoint y: 238, endPoint x: 471, endPoint y: 238, distance: 256.3
click at [471, 238] on textarea "Meeting at King George VI statue, 5208 Niagara River Pkwy, Niagara Falls, ON L2…" at bounding box center [623, 269] width 623 height 99
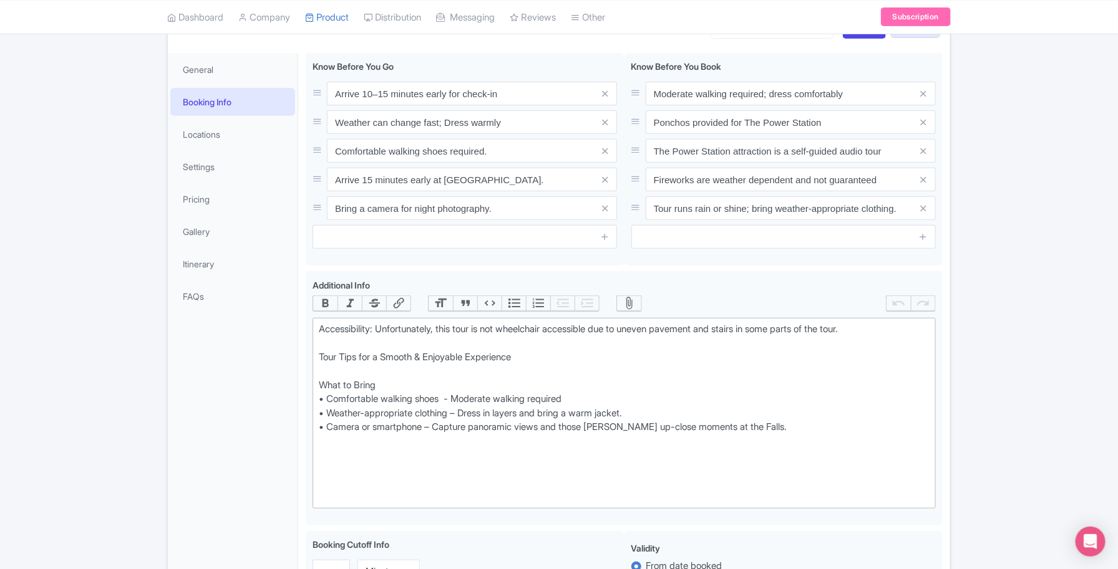
scroll to position [0, 0]
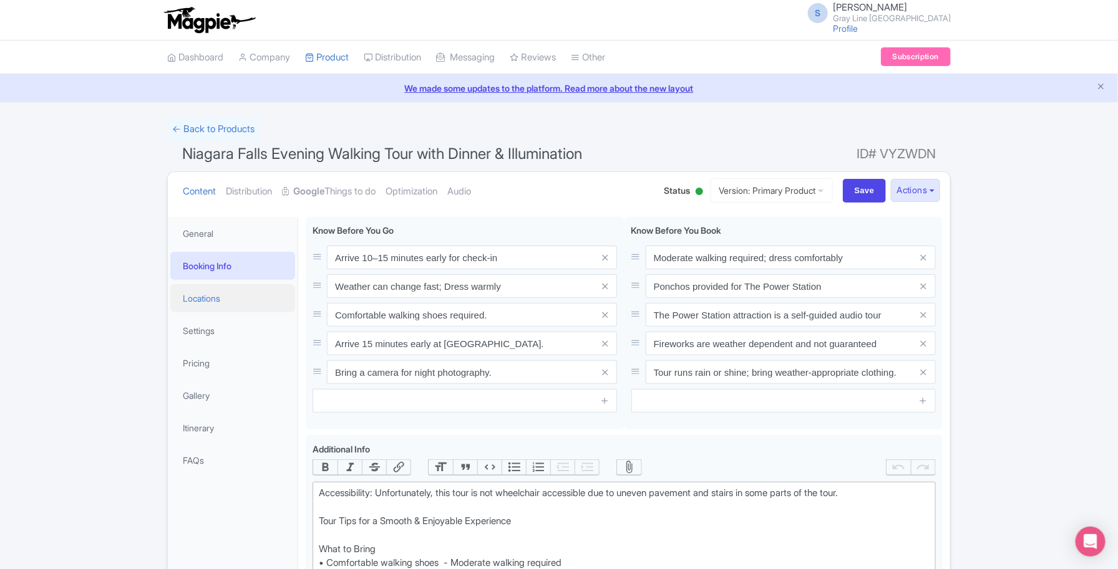
click at [237, 293] on link "Locations" at bounding box center [232, 298] width 125 height 28
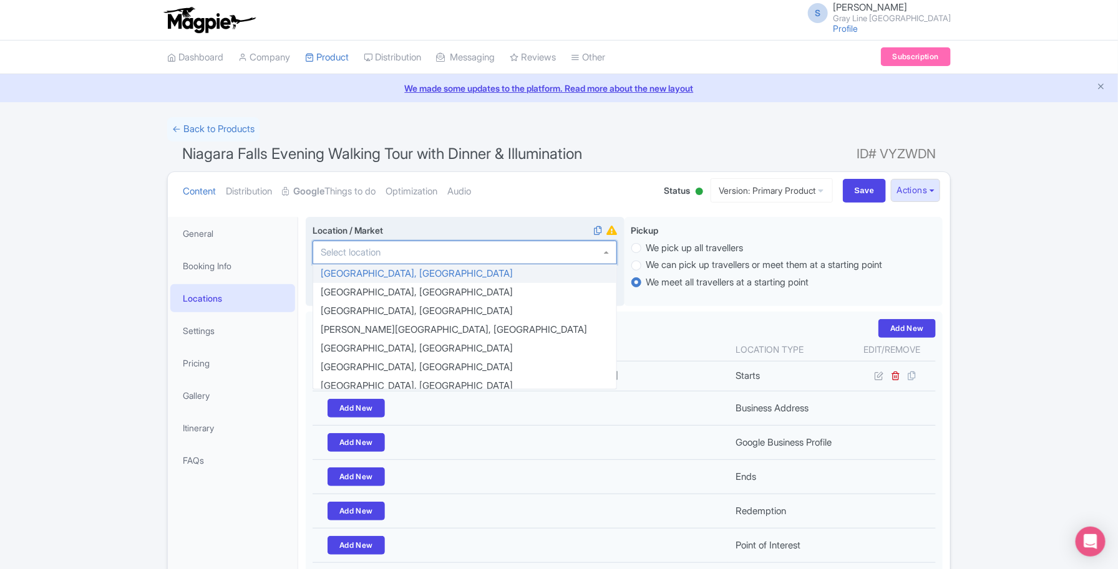
click at [363, 256] on input "Location / Market i" at bounding box center [354, 252] width 67 height 11
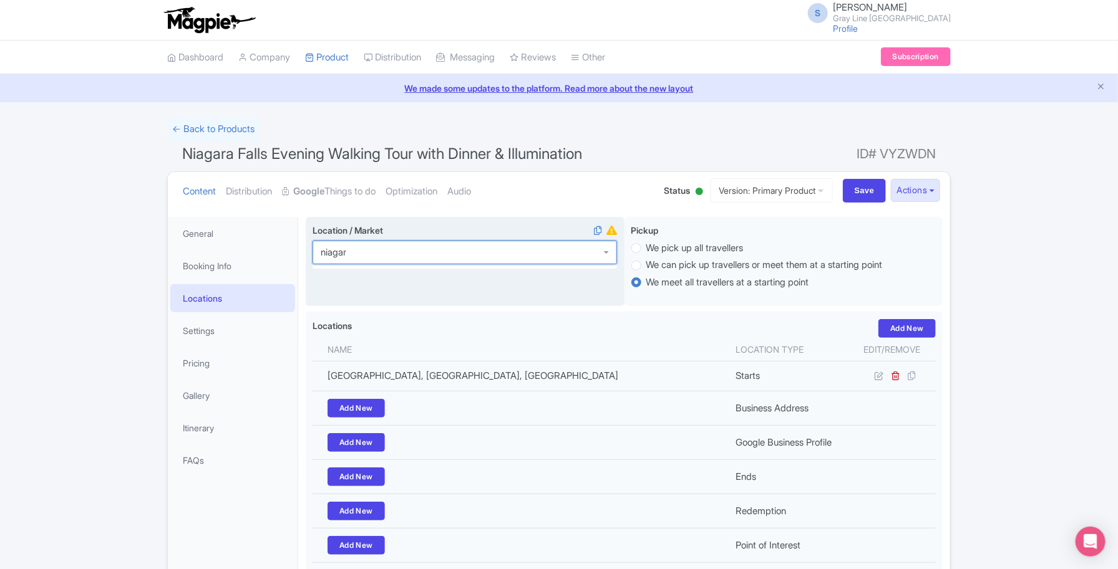
type input "niagara"
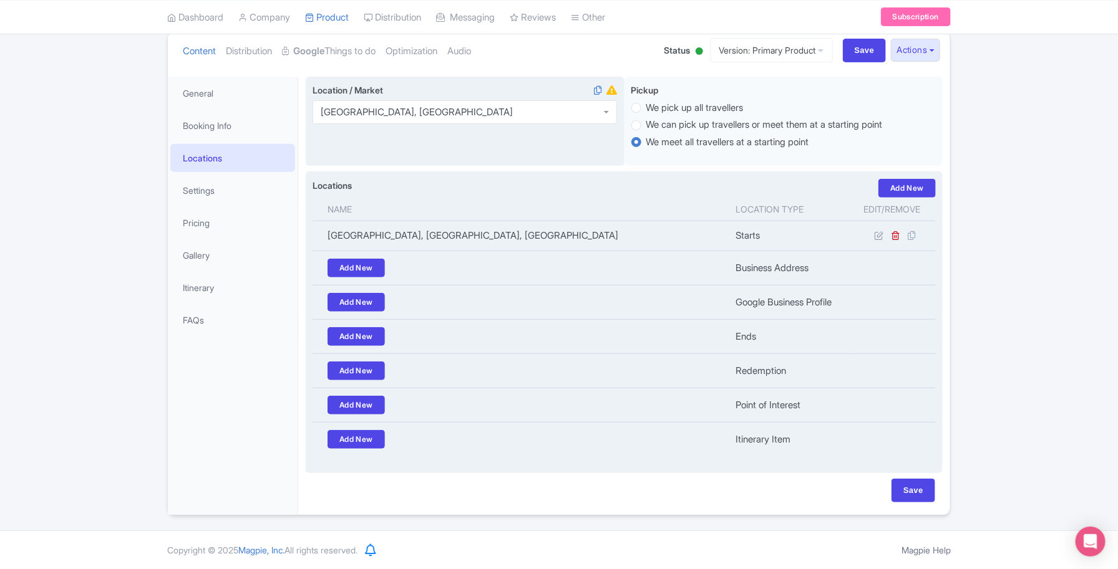
scroll to position [145, 0]
click at [880, 232] on icon at bounding box center [878, 235] width 9 height 9
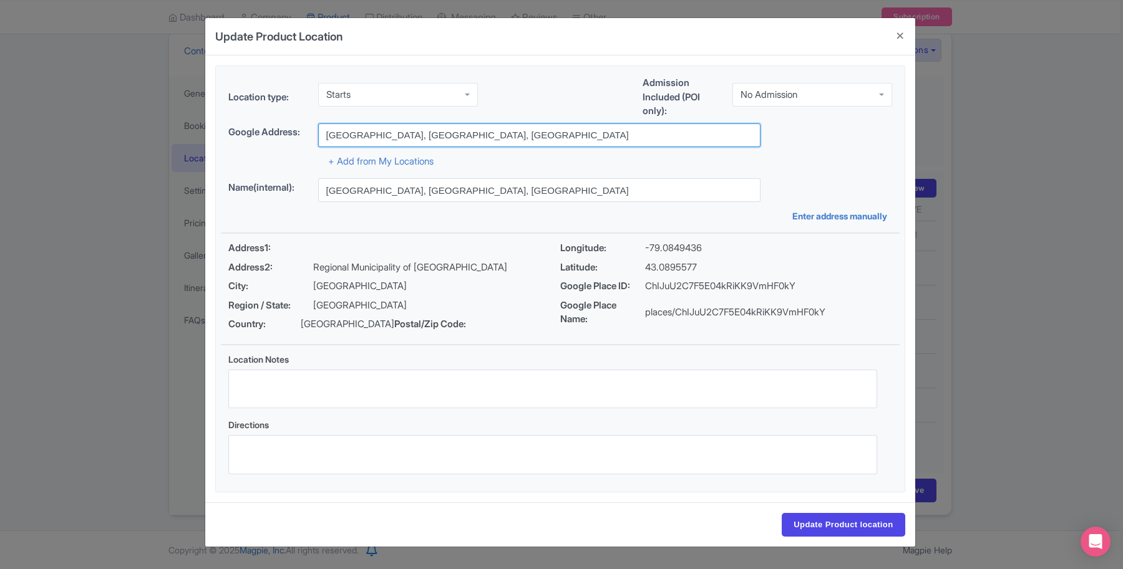
drag, startPoint x: 482, startPoint y: 135, endPoint x: 200, endPoint y: 131, distance: 281.9
click at [200, 131] on div "Update Product Location a67b49b8-9be1-4952-8ce6-1b04673e85e0 Location type: Sta…" at bounding box center [561, 284] width 1123 height 569
paste input "5208 Niagara River Pkwy, Niagara Falls, ON L2G 3N4."
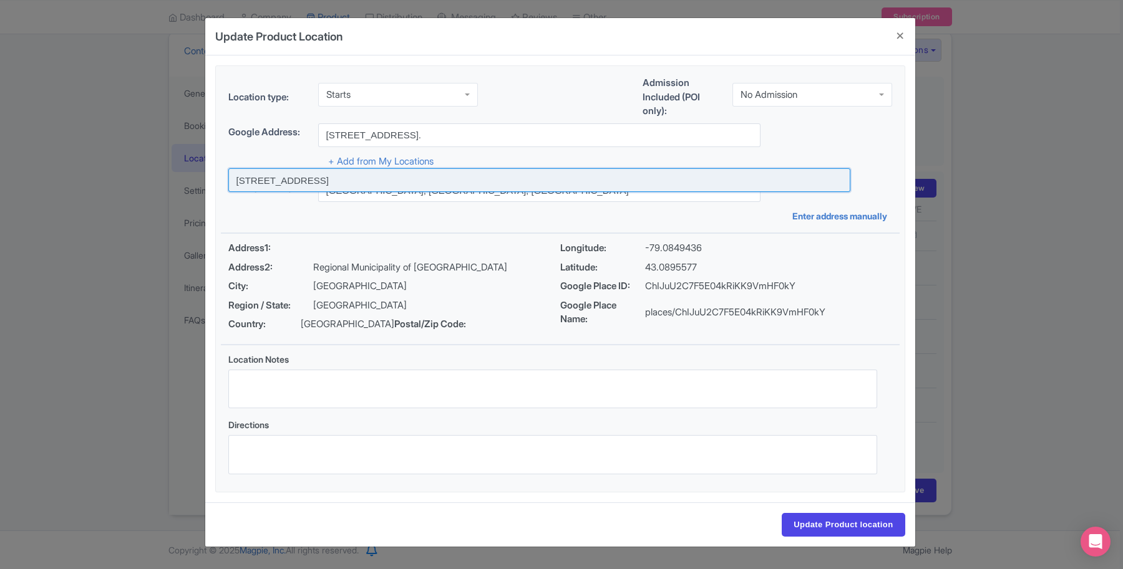
click at [318, 185] on input at bounding box center [539, 180] width 622 height 24
type input "[STREET_ADDRESS]"
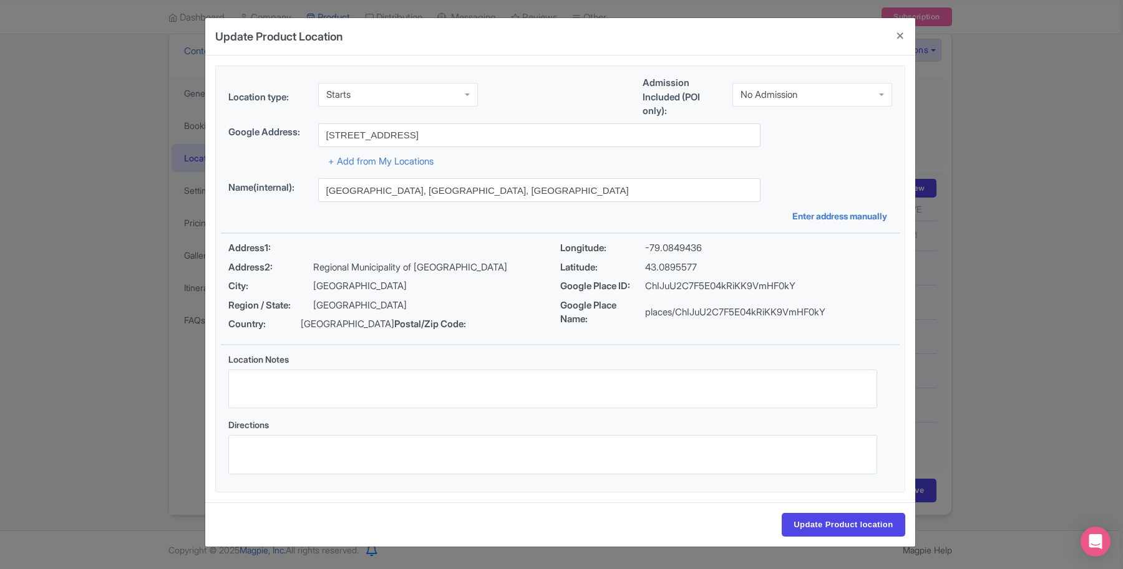
type input "[STREET_ADDRESS]"
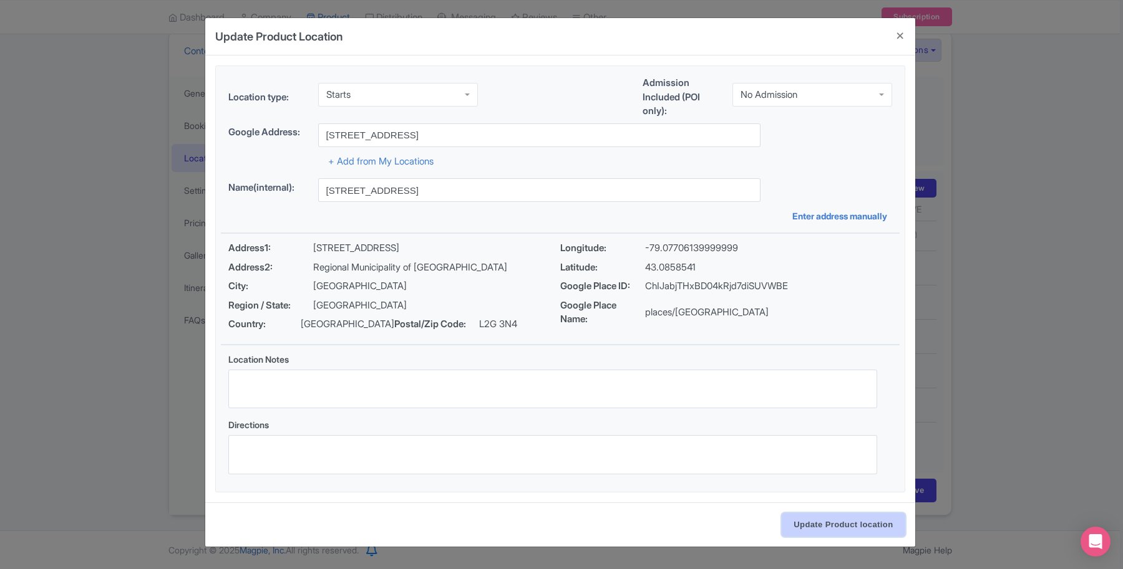
click at [843, 525] on input "Update Product location" at bounding box center [842, 525] width 123 height 24
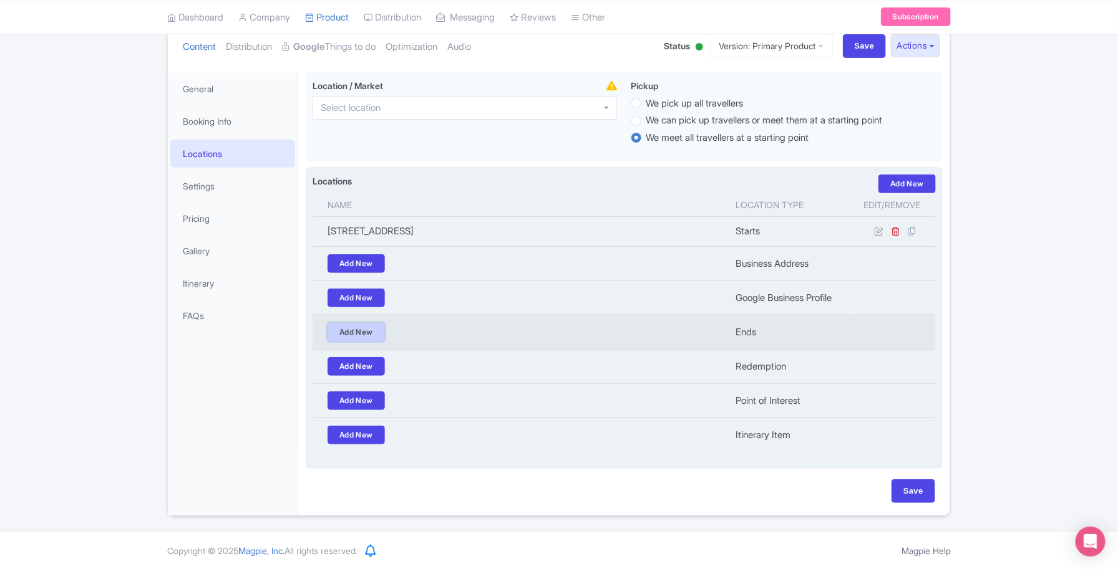
click at [377, 331] on link "Add New" at bounding box center [355, 332] width 57 height 19
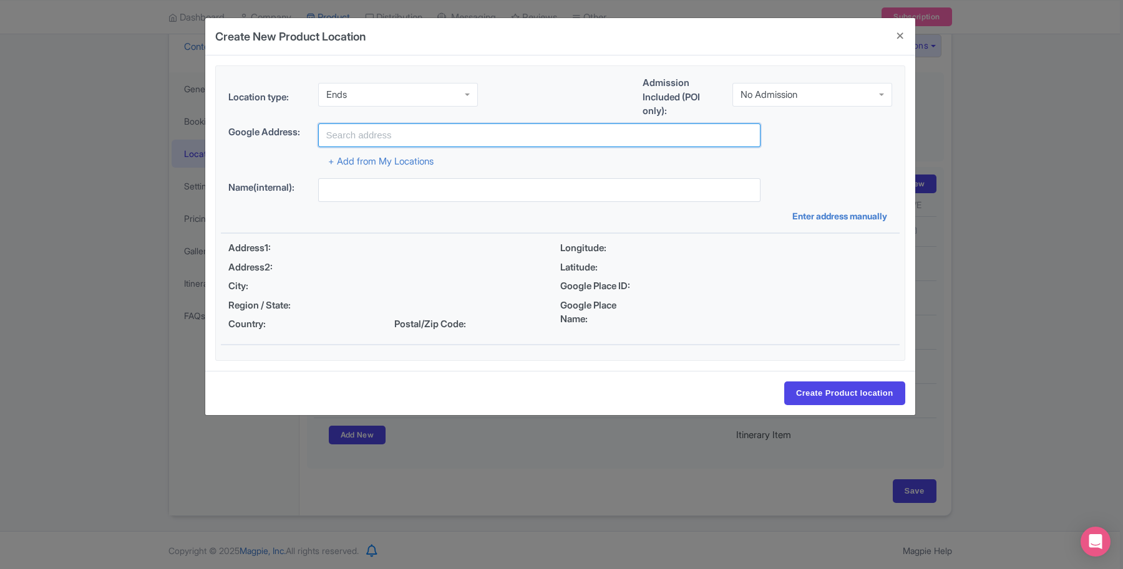
click at [513, 137] on input "text" at bounding box center [539, 135] width 442 height 24
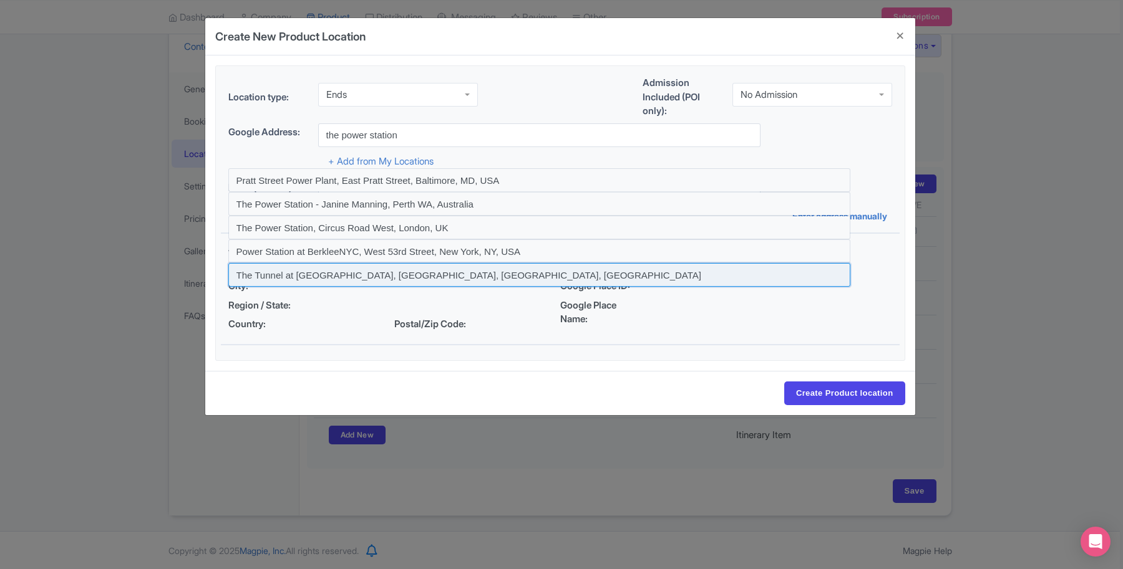
click at [415, 276] on input at bounding box center [539, 275] width 622 height 24
type input "The Tunnel at Niagara Parks Power Station, Niagara Falls, ON, Canada"
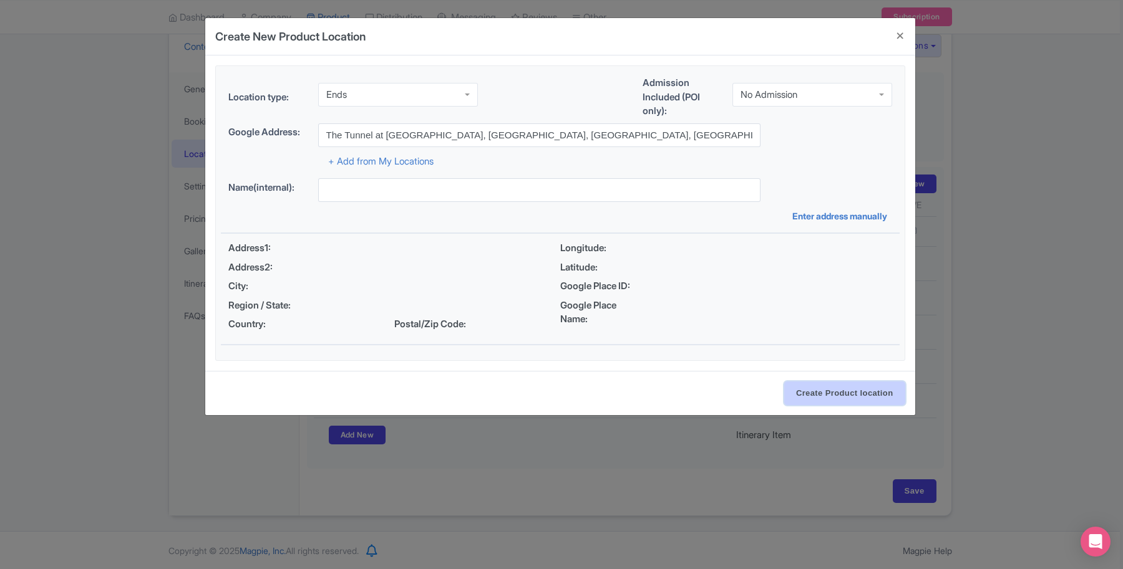
click at [814, 395] on input "Create Product location" at bounding box center [844, 394] width 121 height 24
type input "The Tunnel at [GEOGRAPHIC_DATA], 3WJC+5V9, [GEOGRAPHIC_DATA], [GEOGRAPHIC_DATA]"
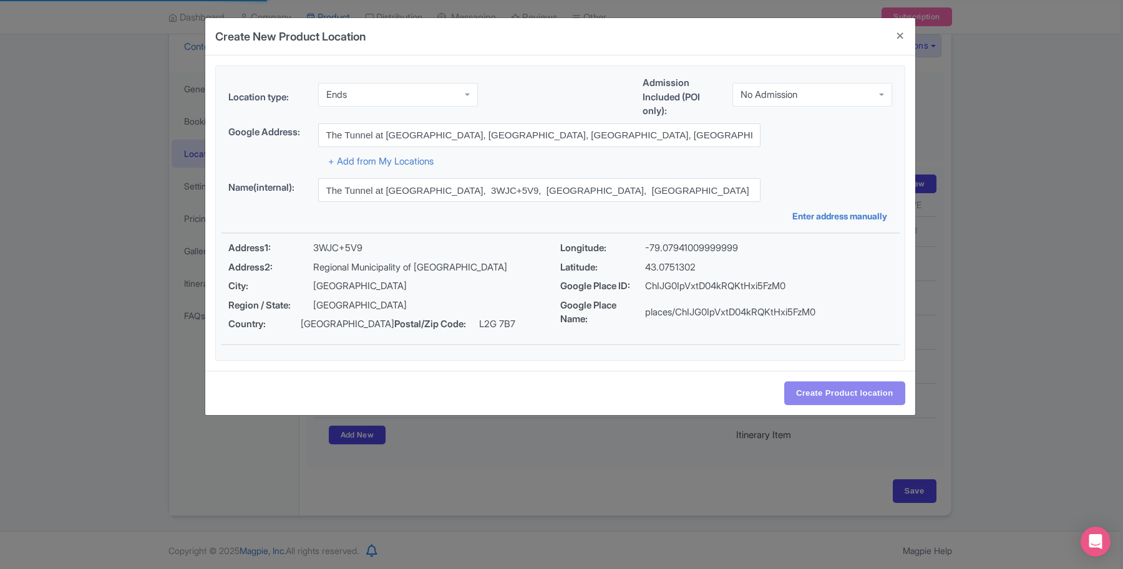
click at [814, 390] on div "Create Product location" at bounding box center [560, 393] width 710 height 44
click at [819, 374] on div "Create Product location" at bounding box center [560, 393] width 710 height 44
click at [823, 382] on div "Create Product location" at bounding box center [560, 393] width 710 height 44
click at [828, 373] on form "Location type: Ends Ends Admission Included (POI only): No Admission No Admissi…" at bounding box center [560, 236] width 710 height 360
click at [828, 384] on div "Create Product location" at bounding box center [560, 393] width 710 height 44
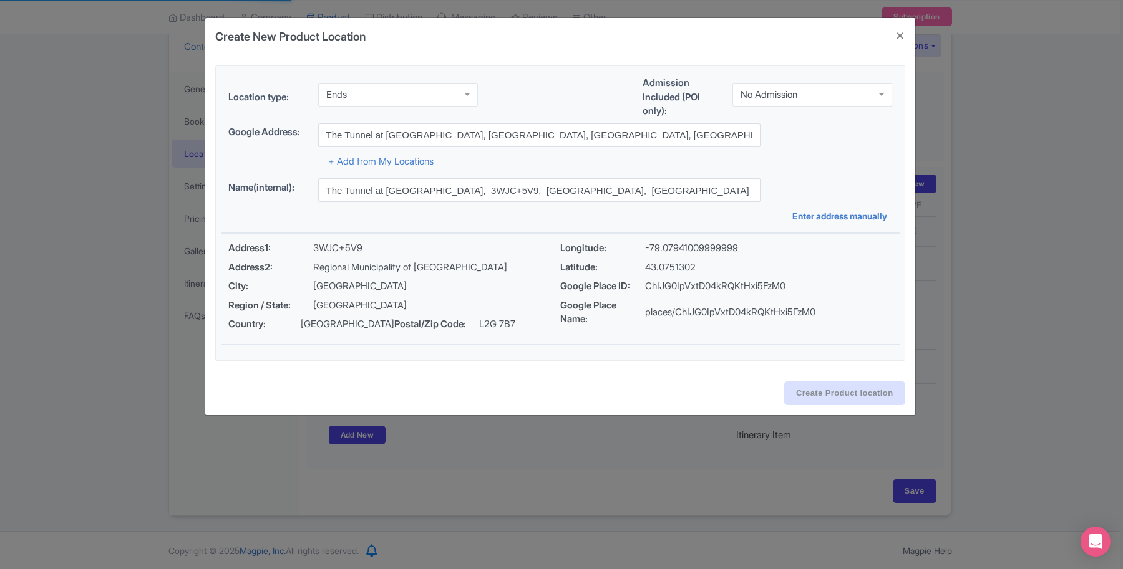
click at [838, 387] on div "Create Product location" at bounding box center [560, 393] width 710 height 44
drag, startPoint x: 834, startPoint y: 379, endPoint x: 872, endPoint y: 340, distance: 54.3
click at [861, 372] on div "Create Product location" at bounding box center [560, 393] width 710 height 44
click at [900, 36] on button "Close" at bounding box center [900, 36] width 30 height 36
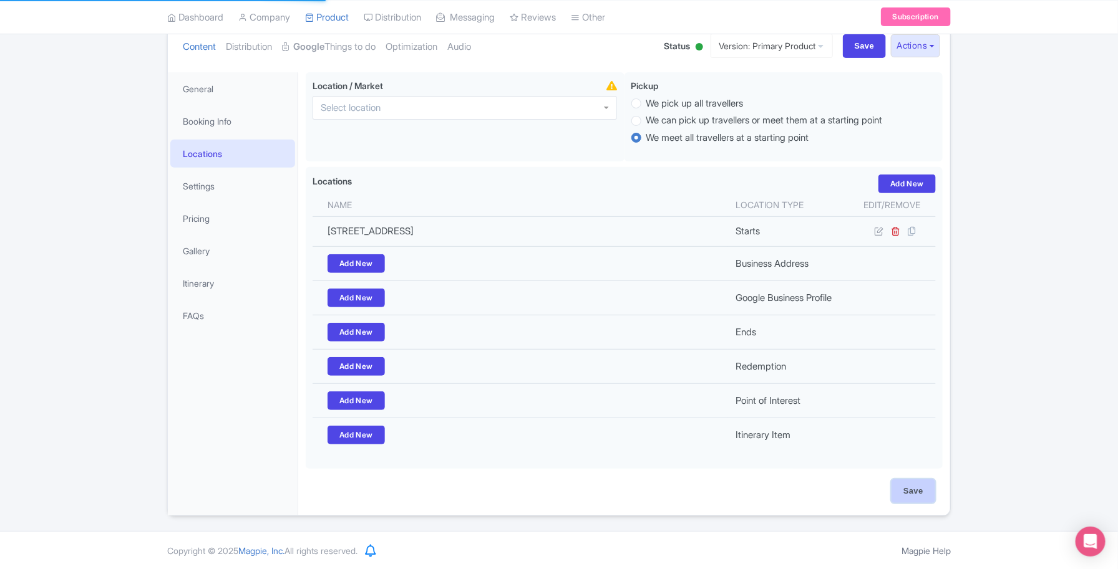
click at [908, 503] on input "Save" at bounding box center [913, 492] width 44 height 24
type input "Update Product"
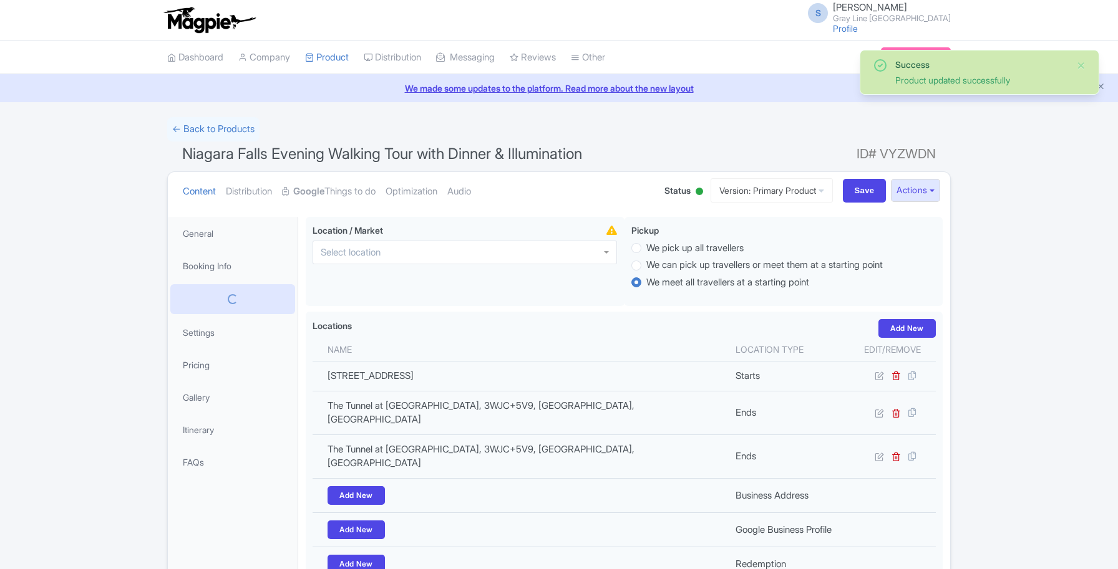
scroll to position [203, 0]
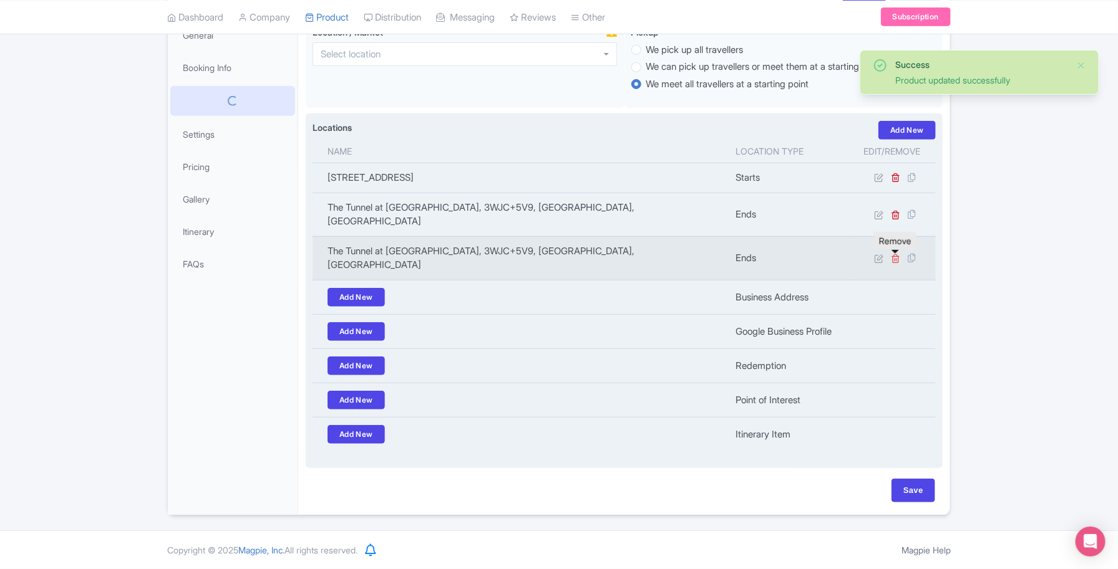
click at [895, 254] on icon at bounding box center [895, 258] width 9 height 9
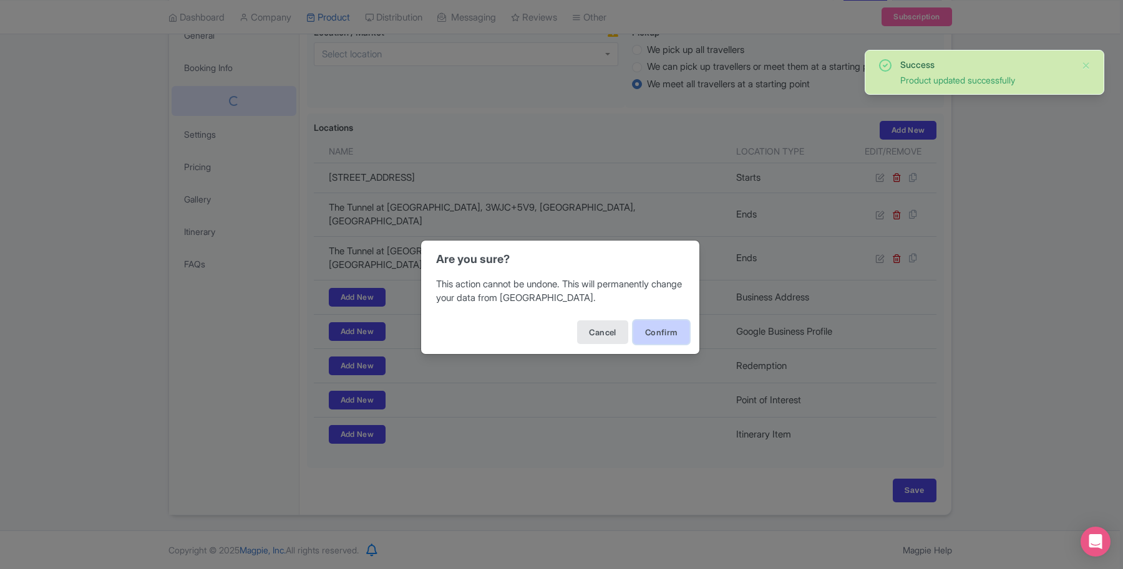
click at [664, 334] on button "Confirm" at bounding box center [661, 333] width 56 height 24
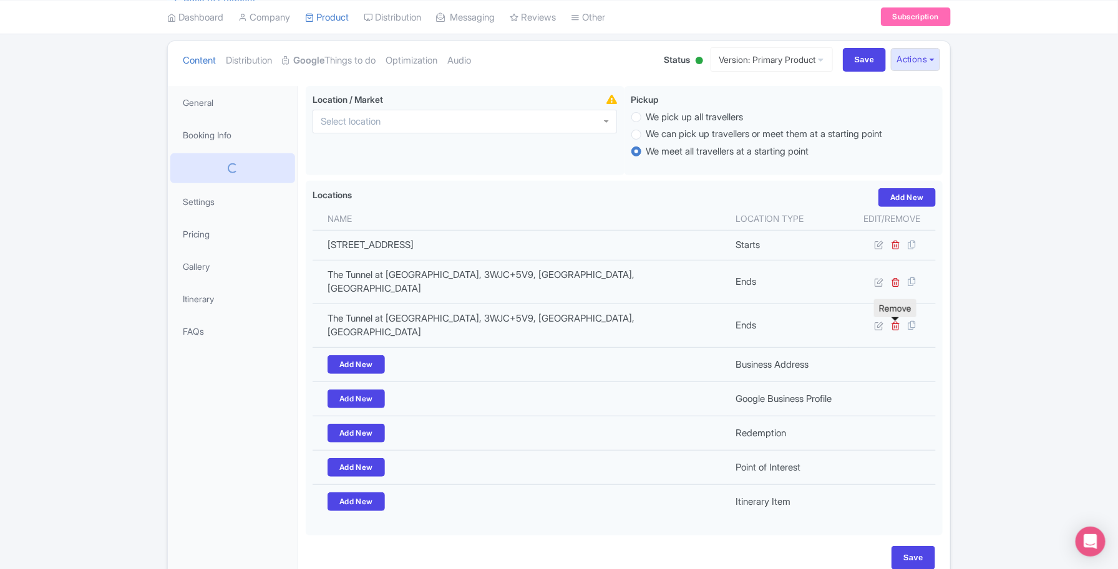
scroll to position [47, 0]
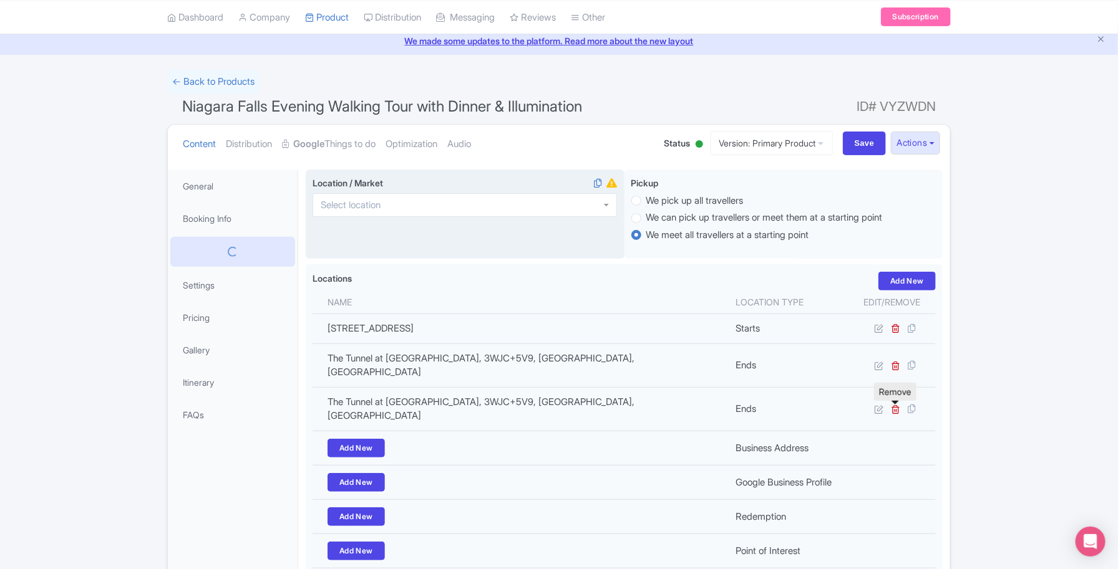
click at [423, 204] on div at bounding box center [464, 205] width 304 height 24
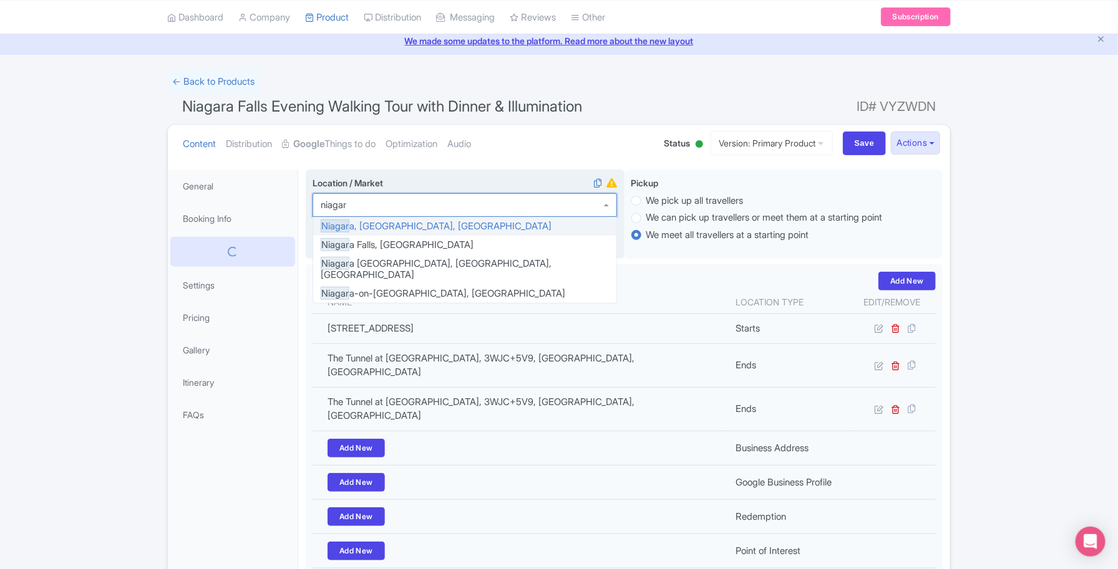
type input "niagara"
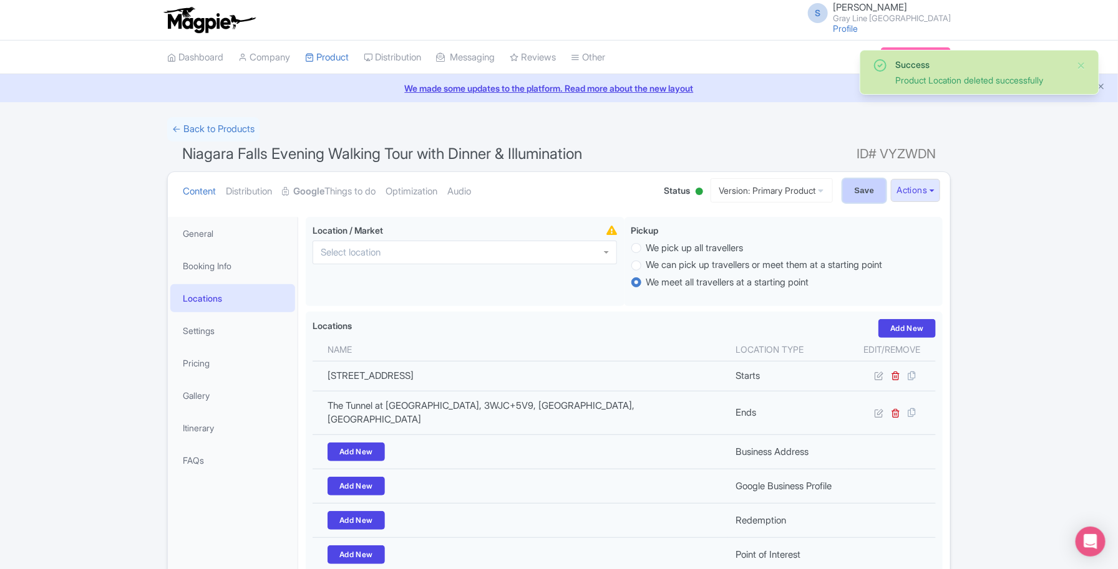
click at [861, 188] on input "Save" at bounding box center [865, 191] width 44 height 24
type input "Saving..."
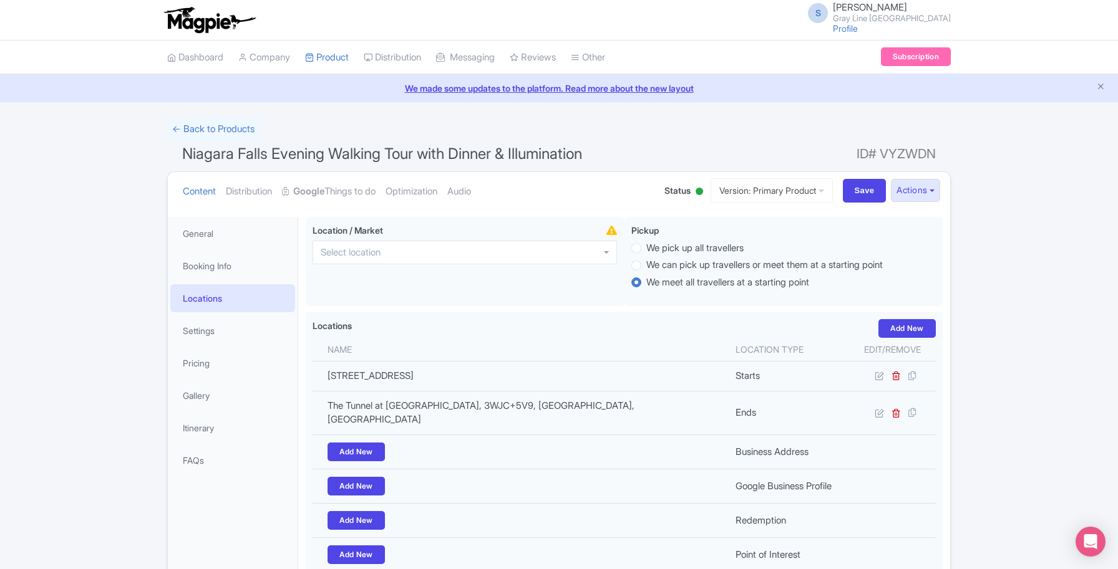
scroll to position [154, 0]
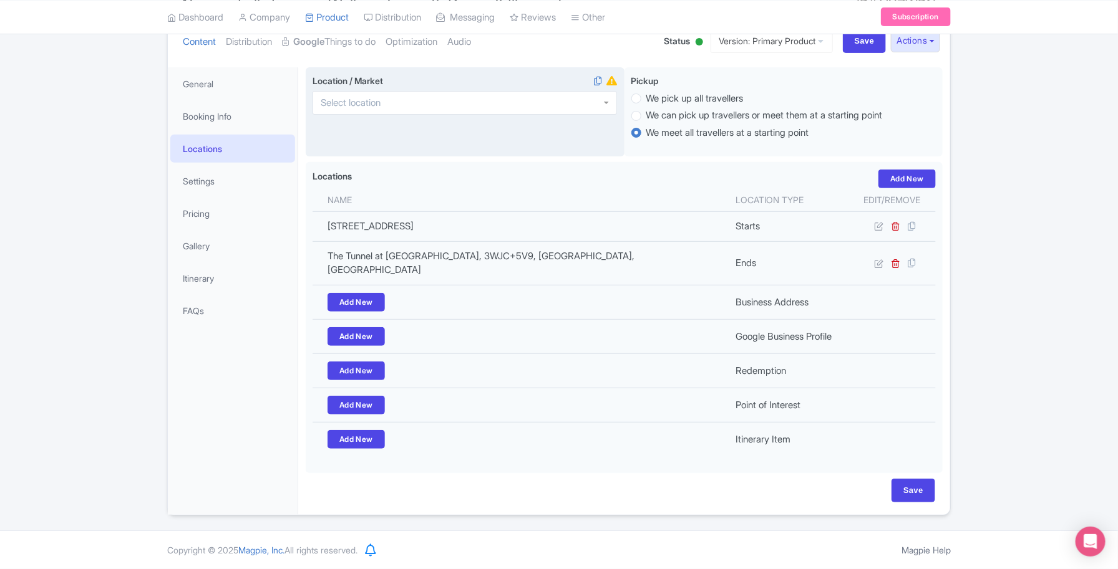
click at [382, 91] on div at bounding box center [464, 103] width 304 height 24
type input "niagara"
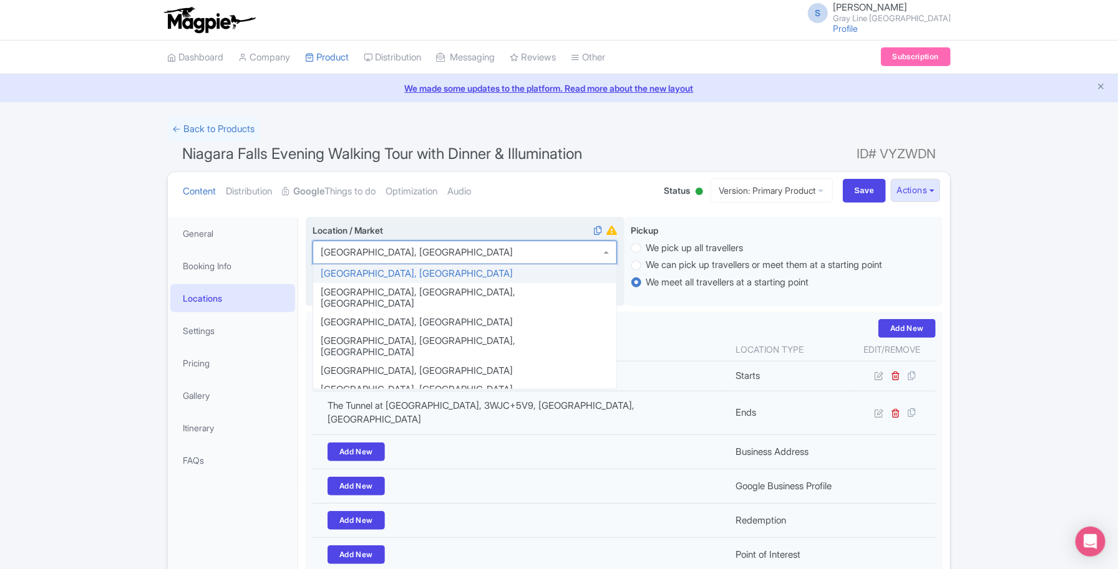
click at [407, 276] on div "Location / Market i [GEOGRAPHIC_DATA], [GEOGRAPHIC_DATA] [GEOGRAPHIC_DATA], [GE…" at bounding box center [465, 262] width 319 height 90
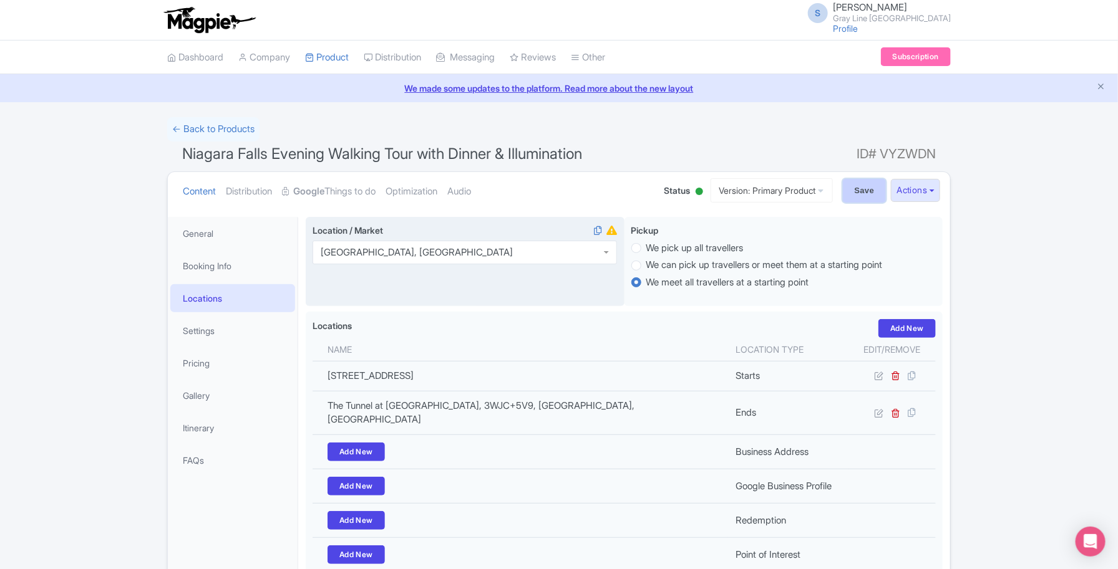
click at [861, 193] on input "Save" at bounding box center [865, 191] width 44 height 24
type input "Saving..."
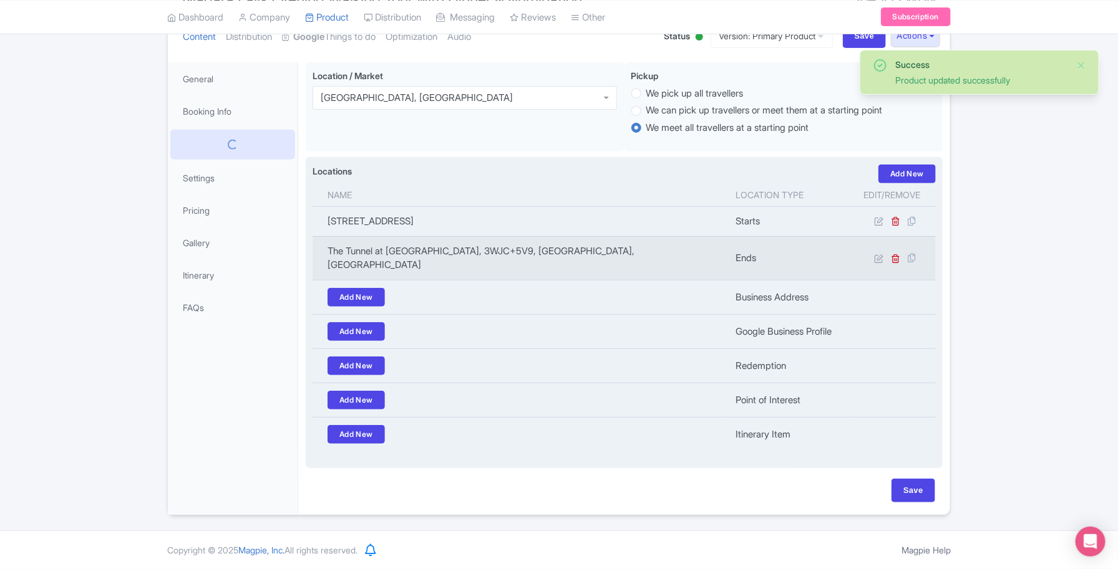
scroll to position [154, 0]
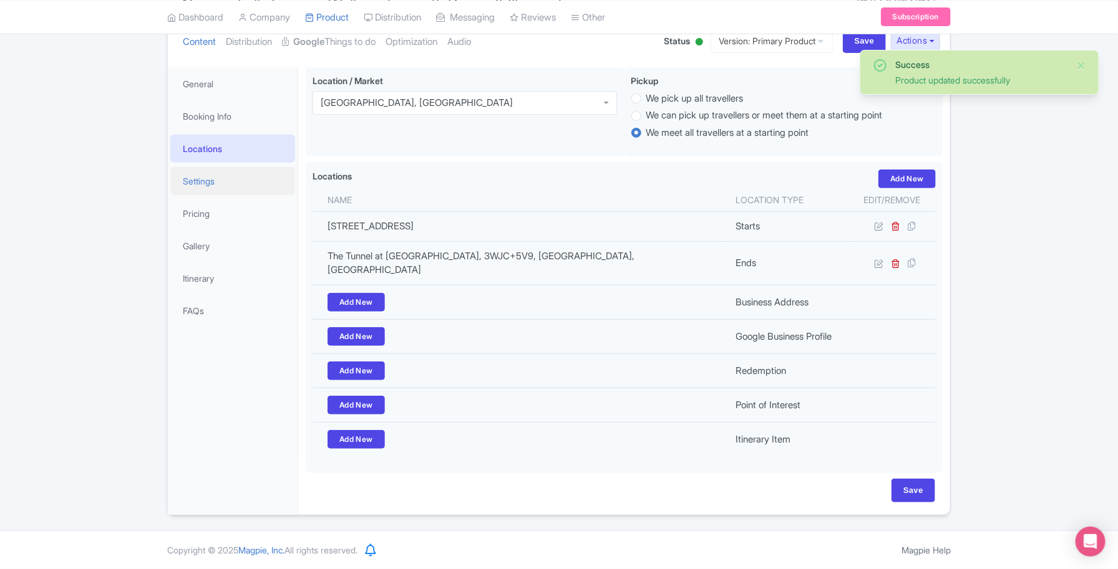
click at [242, 181] on link "Settings" at bounding box center [232, 181] width 125 height 28
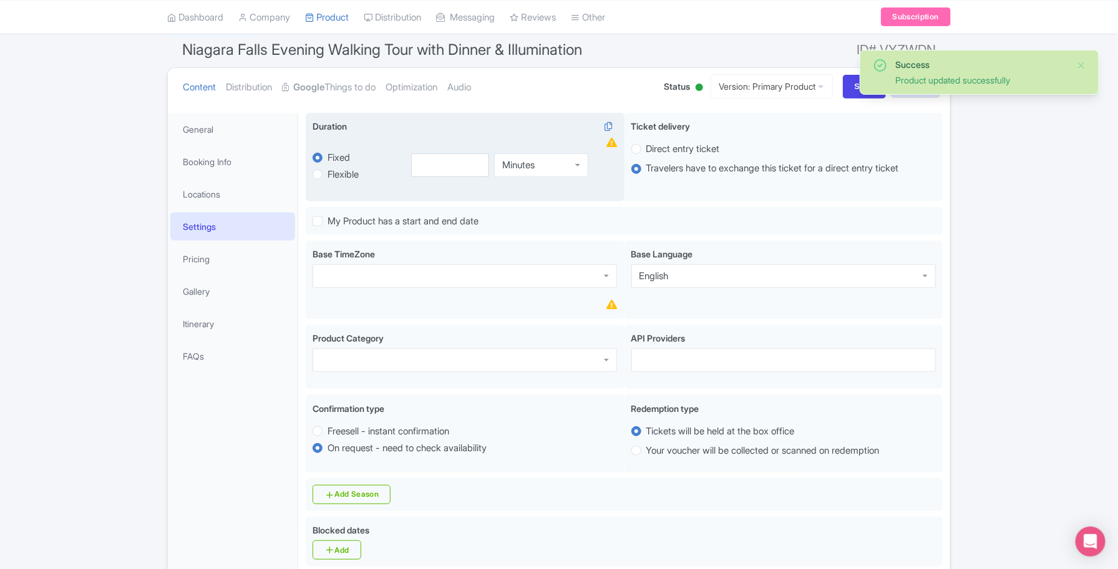
scroll to position [76, 0]
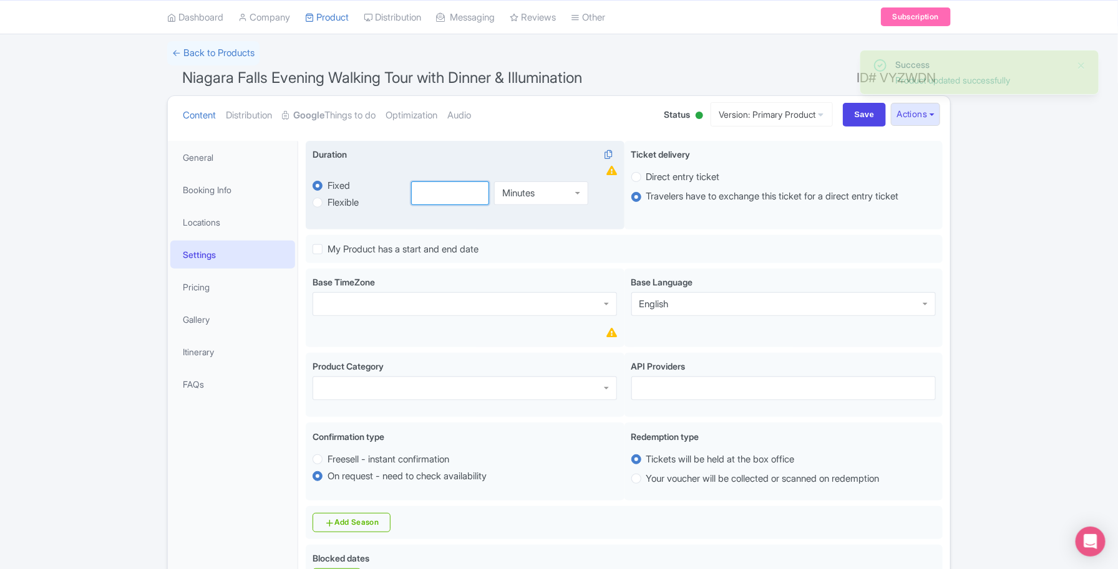
click at [447, 192] on input "number" at bounding box center [450, 193] width 79 height 24
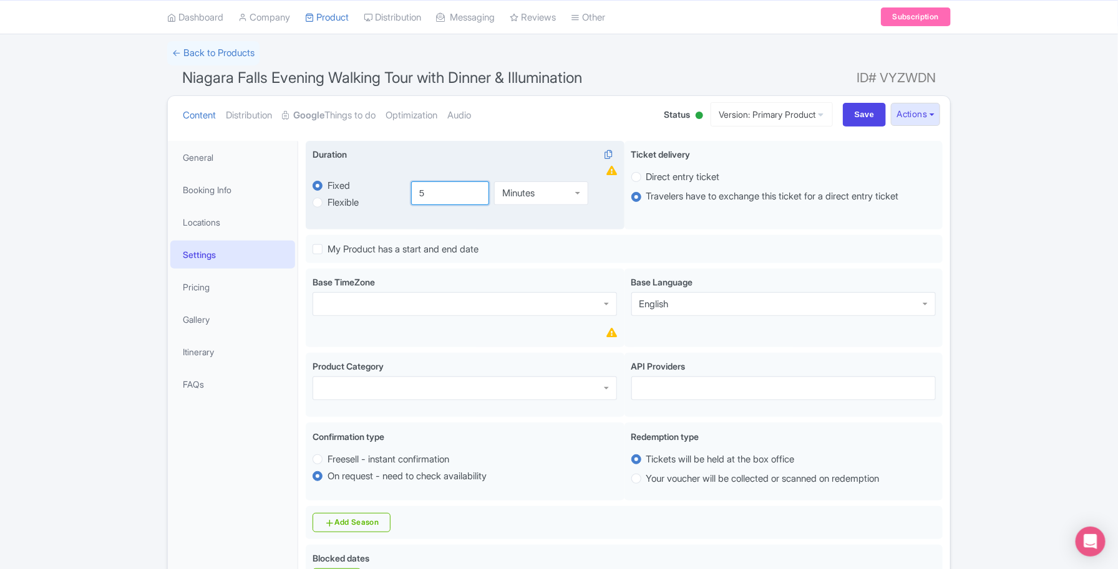
type input "5"
click at [533, 186] on div "Minutes" at bounding box center [541, 191] width 94 height 24
drag, startPoint x: 535, startPoint y: 226, endPoint x: 442, endPoint y: 197, distance: 98.0
click at [442, 197] on input "5" at bounding box center [450, 193] width 79 height 24
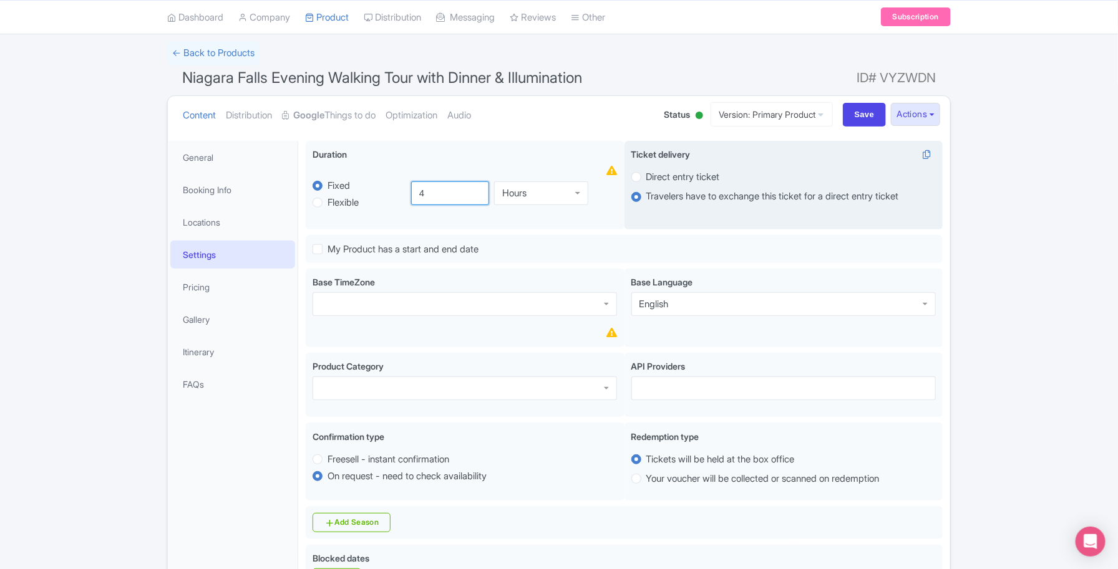
type input "4"
click at [637, 172] on label "Direct entry ticket" at bounding box center [783, 177] width 304 height 14
click at [646, 172] on input "Direct entry ticket" at bounding box center [652, 176] width 12 height 12
radio input "true"
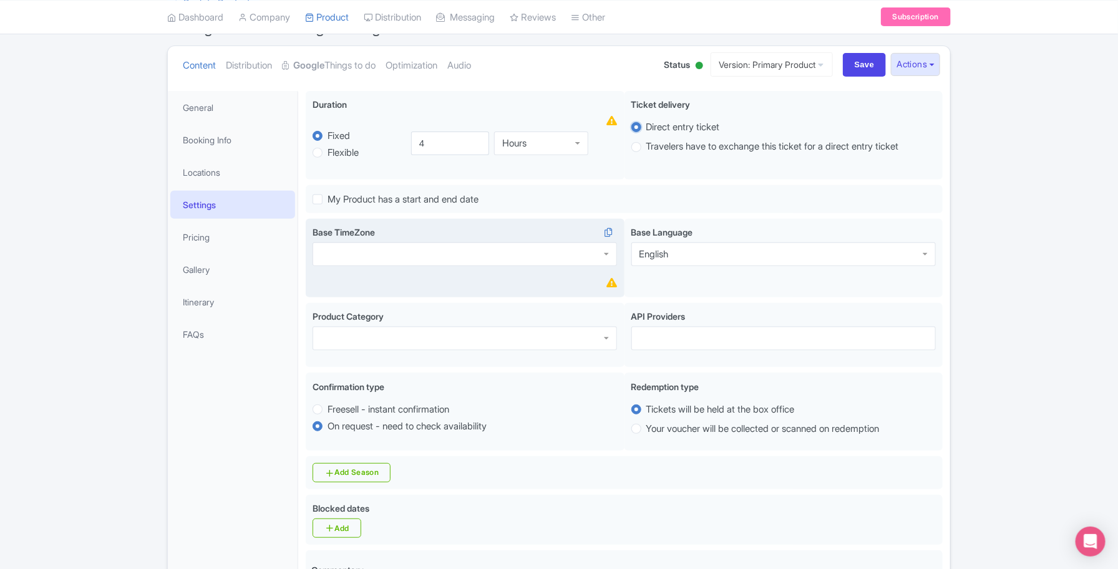
scroll to position [154, 0]
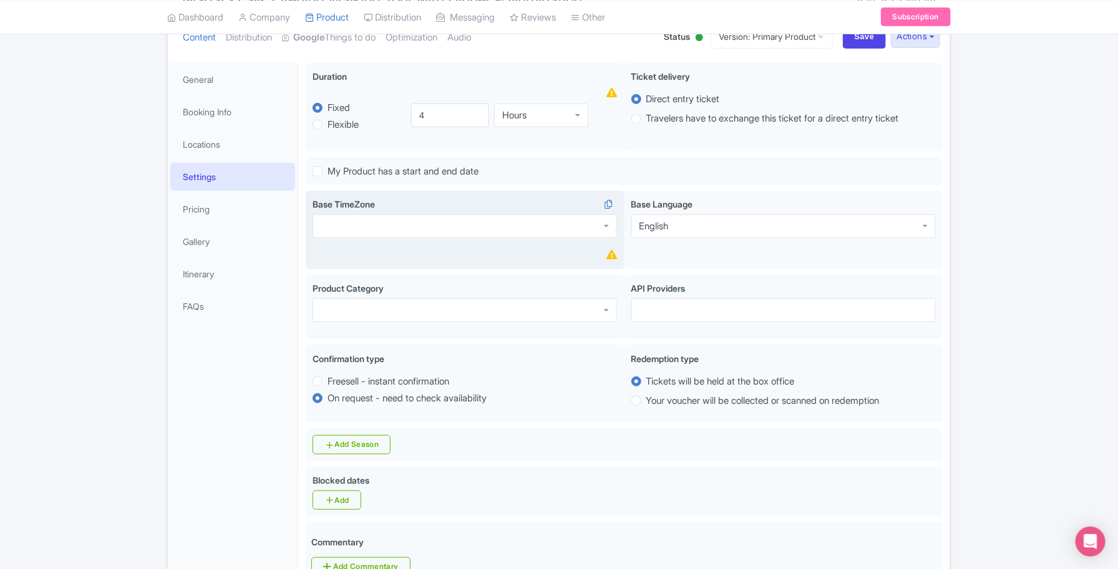
click at [533, 231] on div at bounding box center [464, 227] width 304 height 24
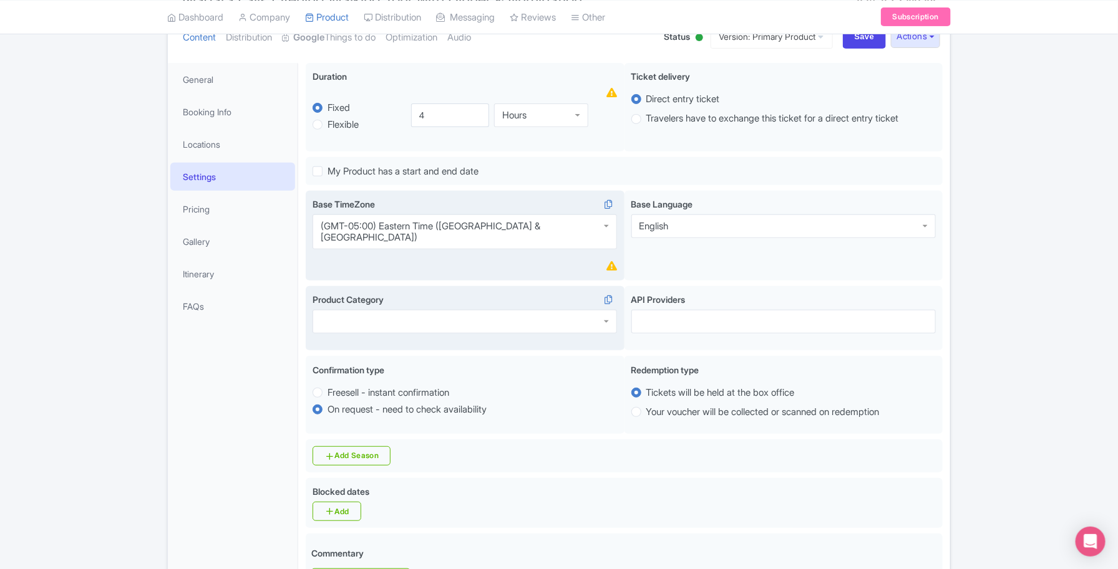
click at [556, 319] on div at bounding box center [464, 322] width 304 height 24
click at [718, 317] on div at bounding box center [783, 322] width 304 height 24
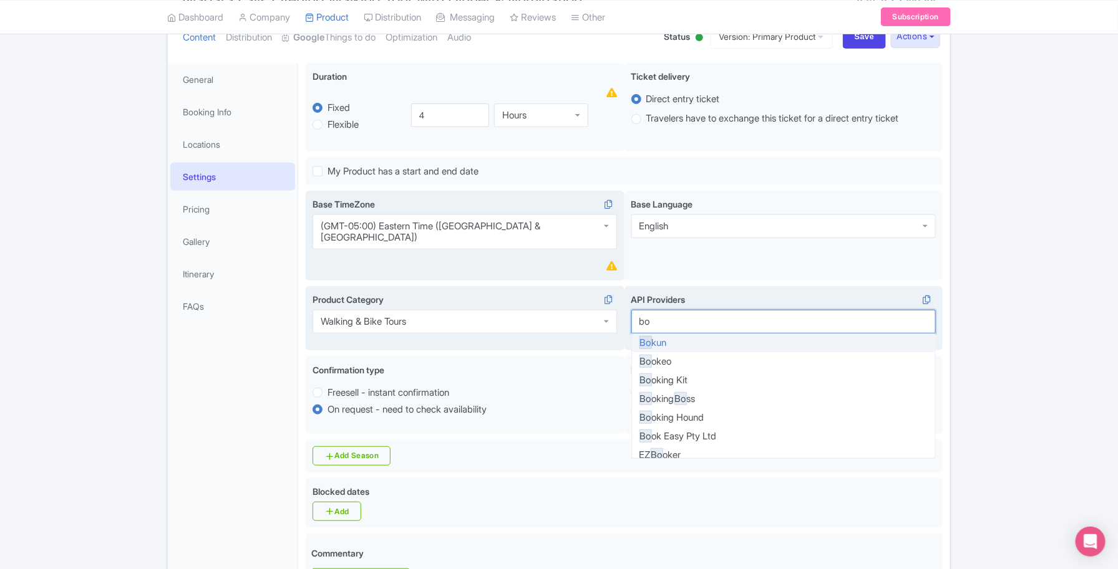
type input "bok"
drag, startPoint x: 226, startPoint y: 394, endPoint x: 258, endPoint y: 393, distance: 31.8
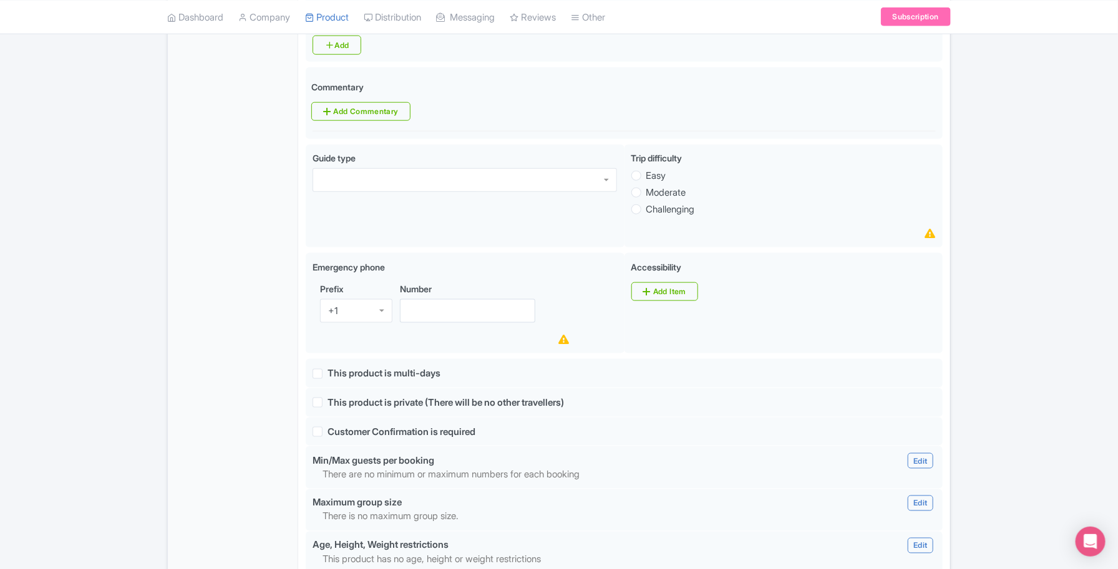
scroll to position [622, 0]
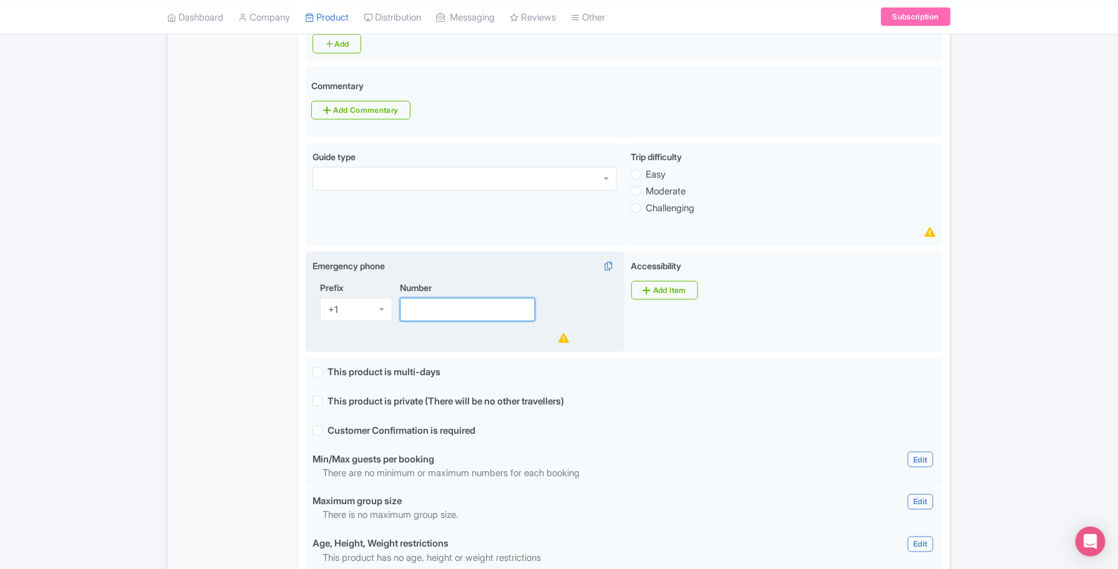
click at [466, 309] on input "Number" at bounding box center [467, 310] width 135 height 24
paste input "+1 716-606-0919"
drag, startPoint x: 420, startPoint y: 304, endPoint x: 362, endPoint y: 303, distance: 58.0
click at [362, 303] on div "Prefix +1 +1 Number +1 716-606-0919" at bounding box center [464, 313] width 304 height 65
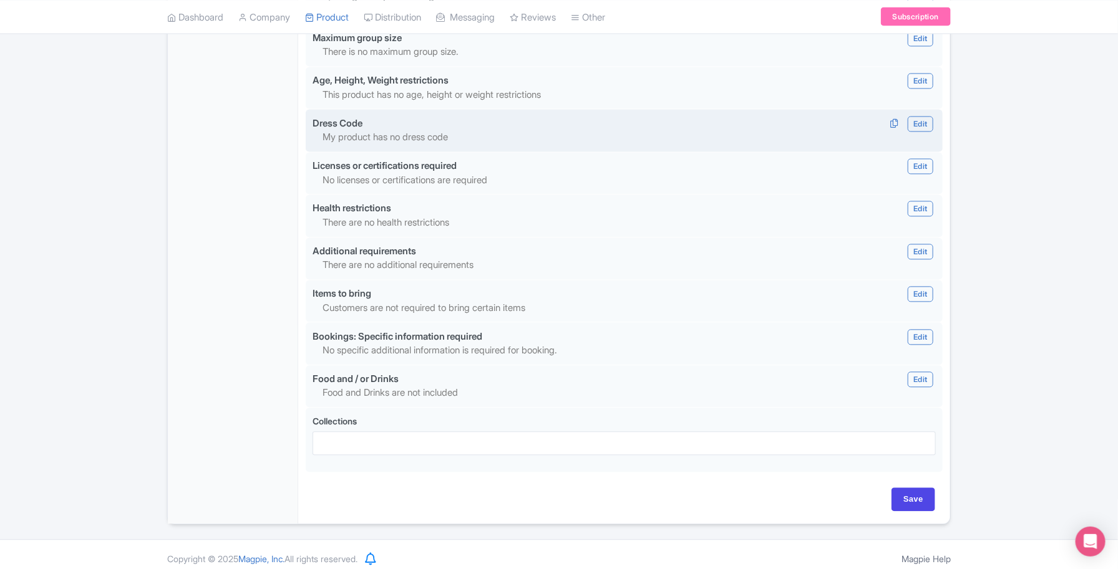
scroll to position [1093, 0]
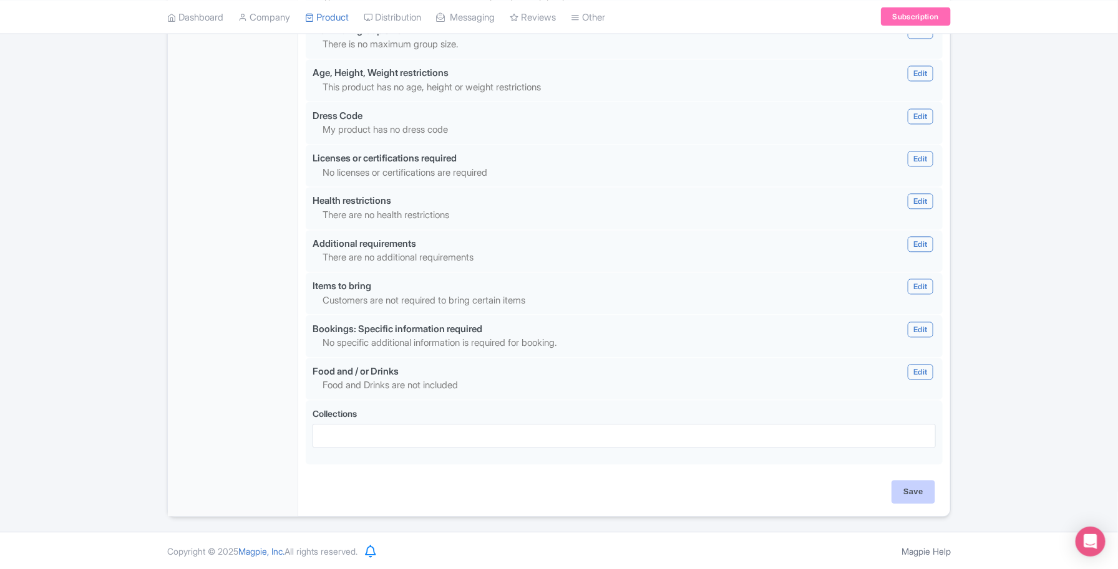
type input "[PHONE_NUMBER]"
click at [906, 496] on input "Save" at bounding box center [913, 493] width 44 height 24
type input "Saving..."
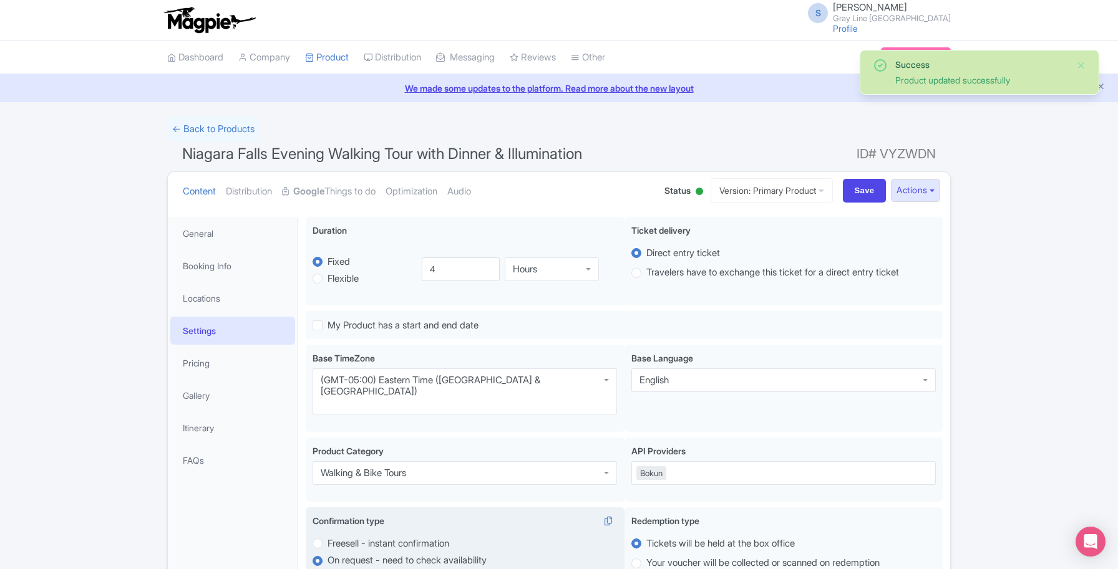
scroll to position [217, 0]
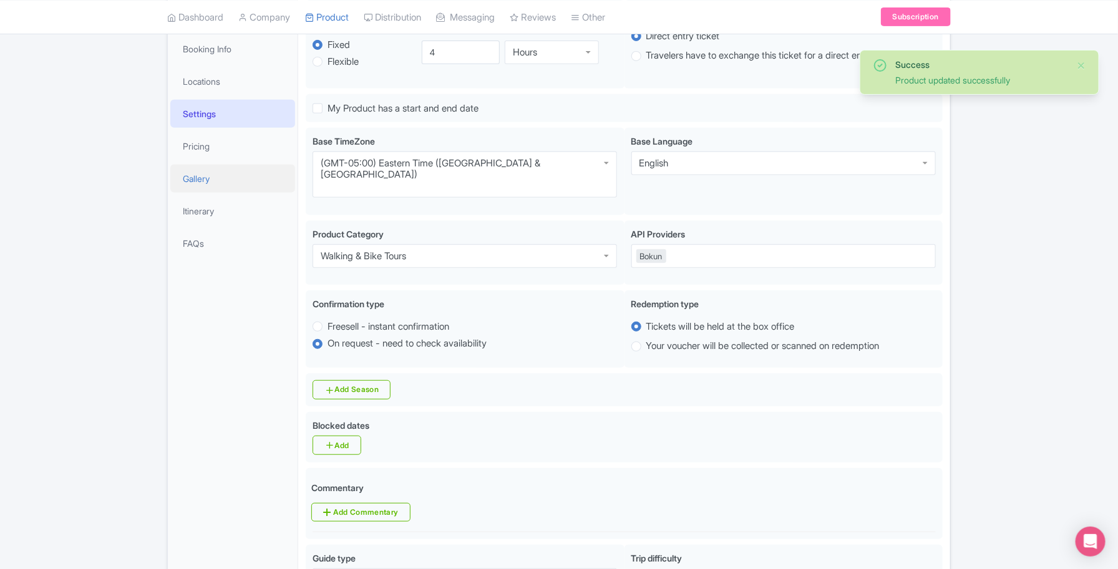
click at [229, 175] on link "Gallery" at bounding box center [232, 179] width 125 height 28
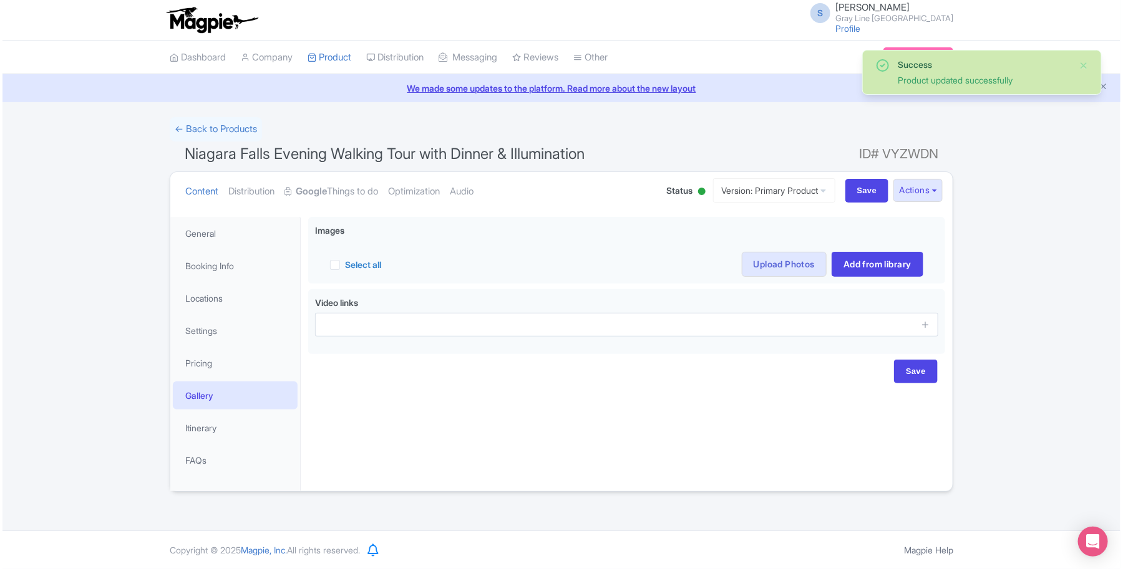
scroll to position [0, 0]
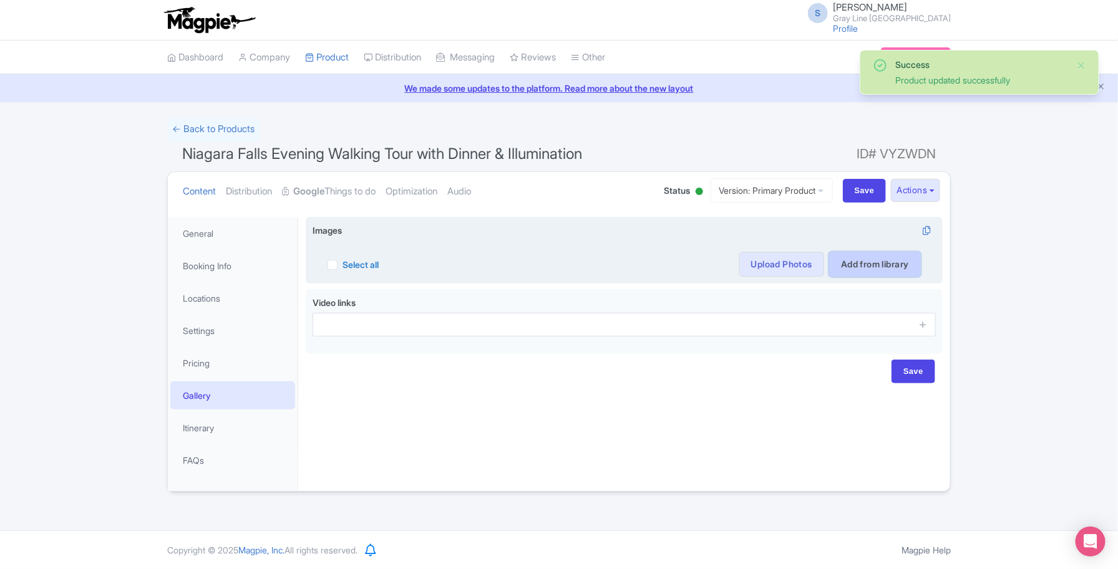
click at [858, 262] on link "Add from library" at bounding box center [875, 264] width 92 height 25
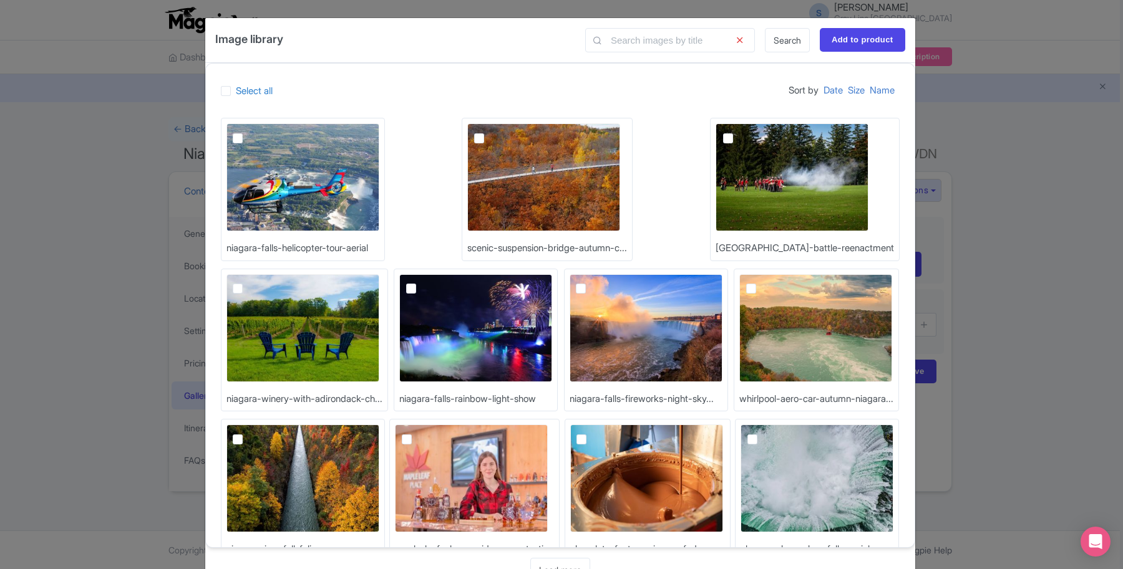
click at [537, 318] on img at bounding box center [475, 328] width 153 height 108
click at [429, 283] on input "checkbox" at bounding box center [425, 278] width 8 height 8
checkbox input "true"
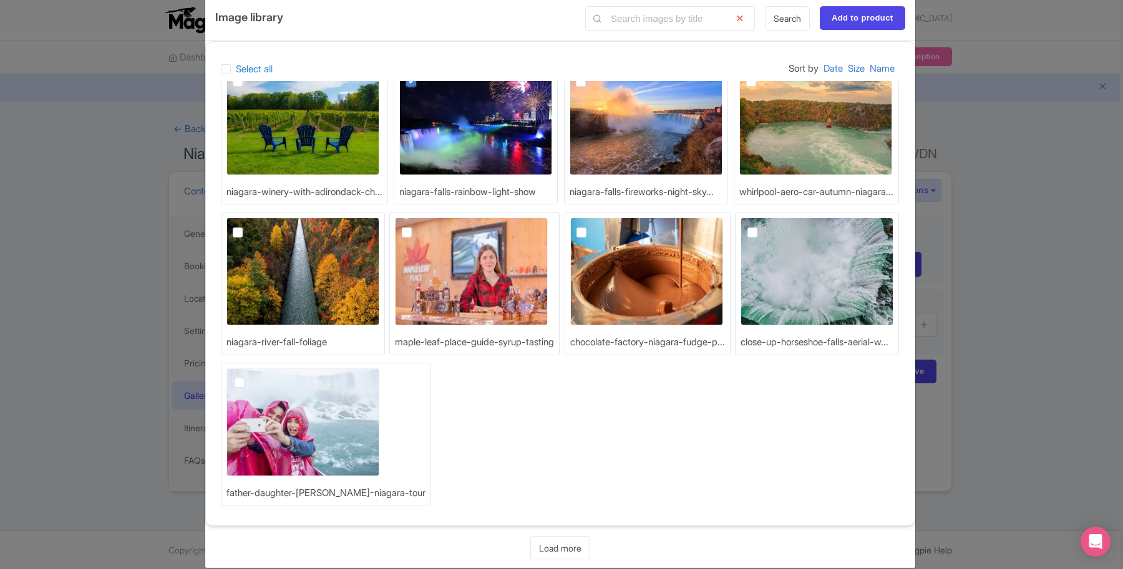
scroll to position [41, 0]
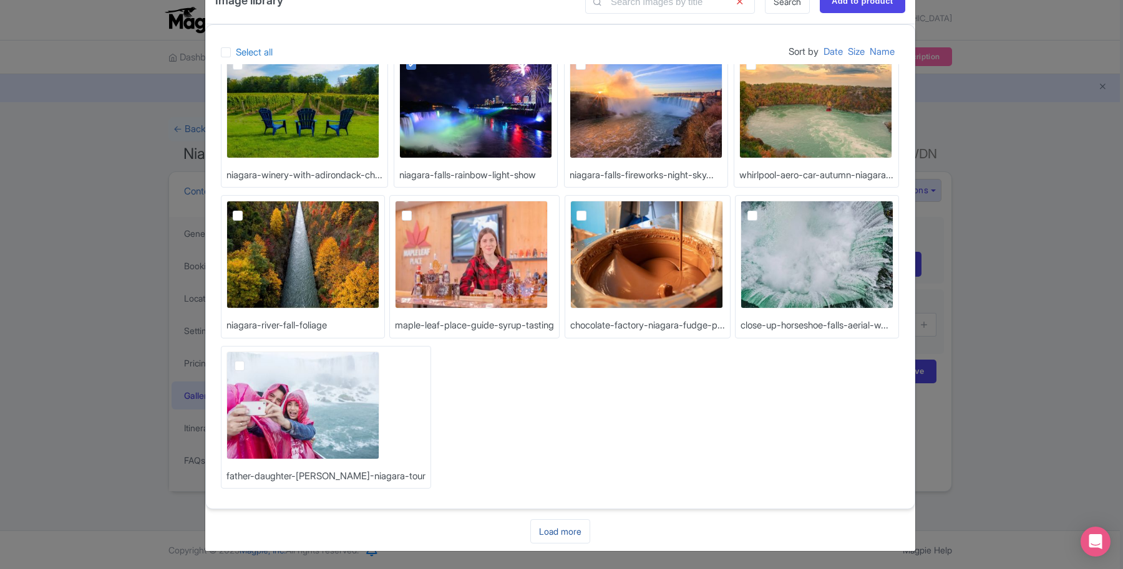
click at [553, 531] on link "Load more" at bounding box center [560, 531] width 60 height 24
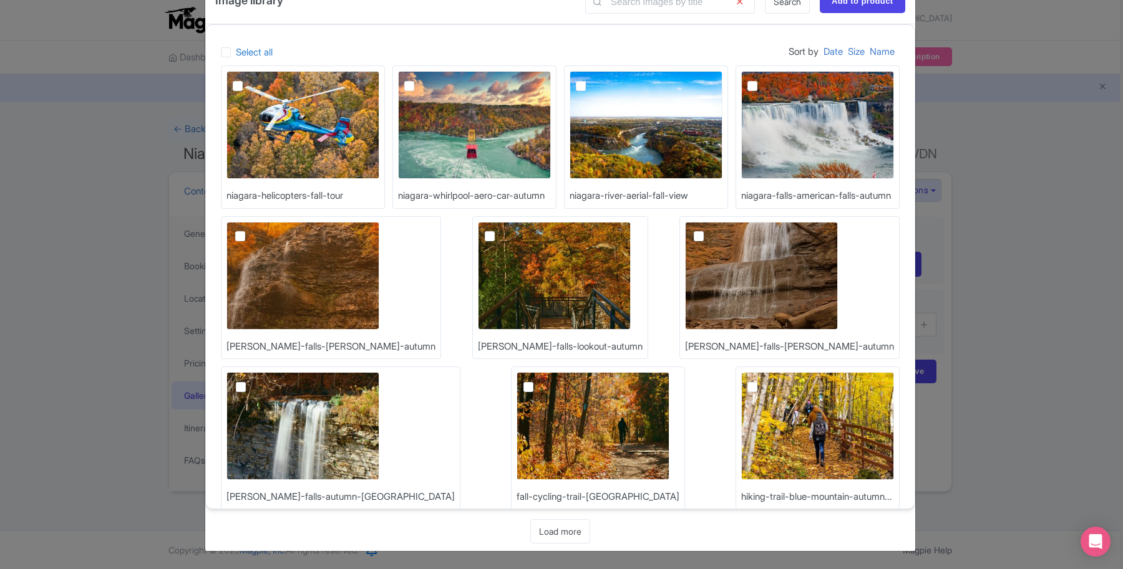
scroll to position [638, 0]
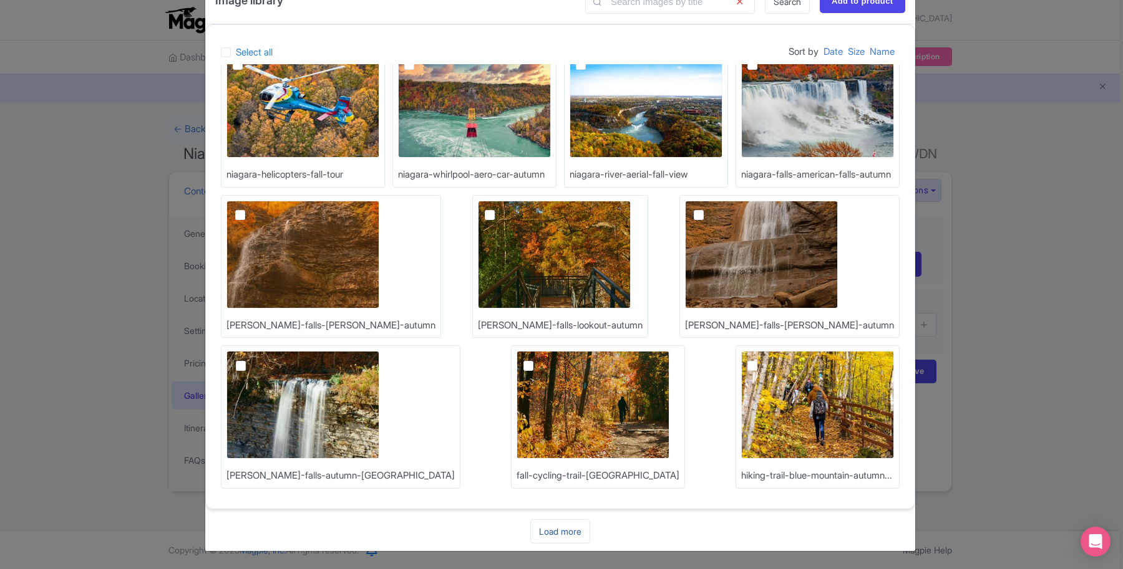
click at [530, 533] on link "Load more" at bounding box center [560, 531] width 60 height 24
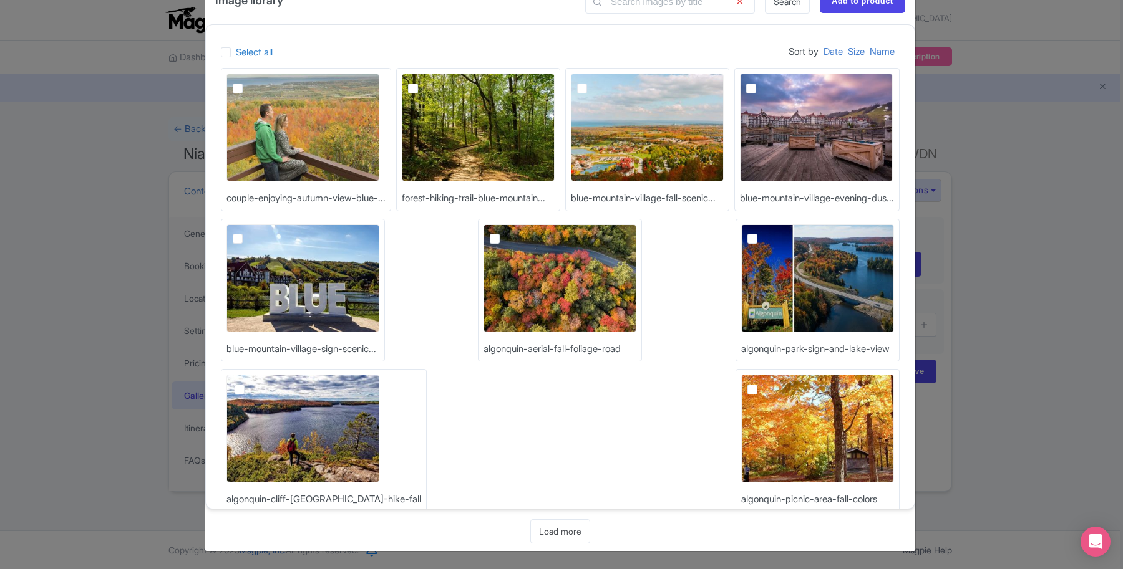
scroll to position [1242, 0]
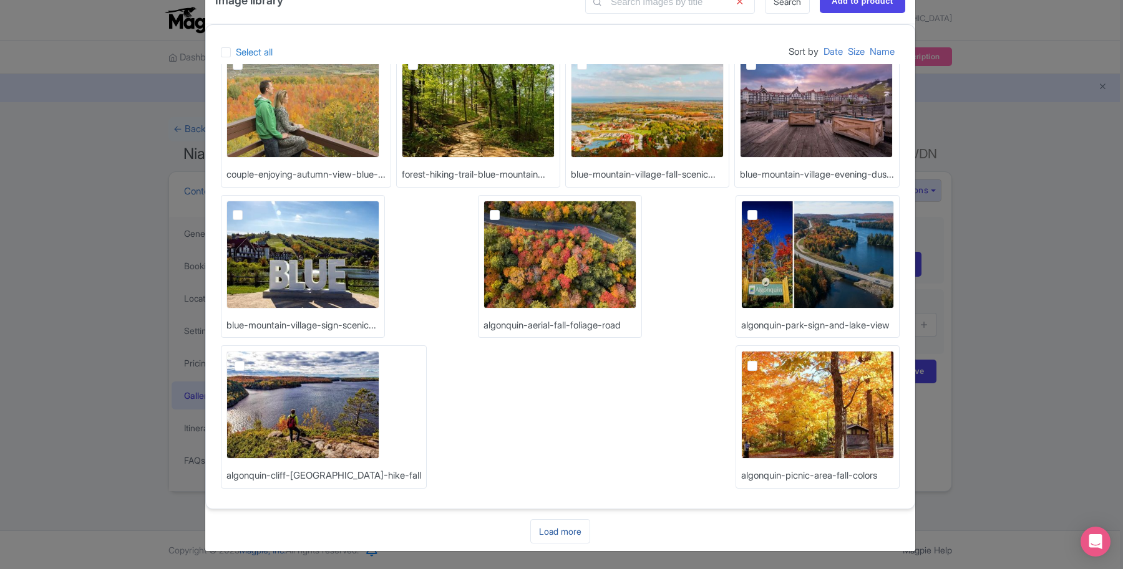
click at [565, 530] on link "Load more" at bounding box center [560, 531] width 60 height 24
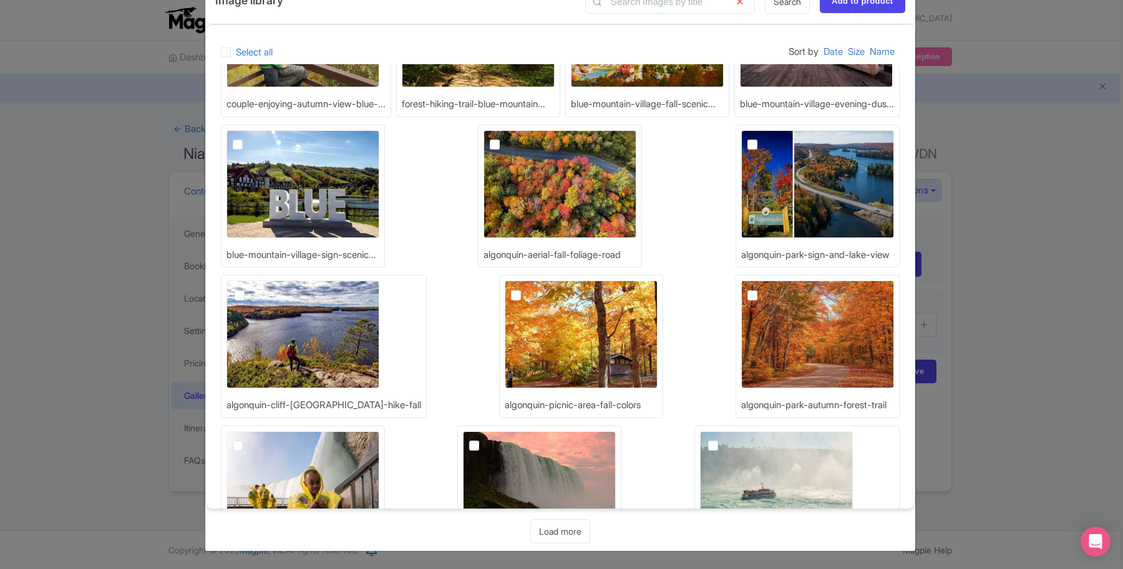
scroll to position [1553, 0]
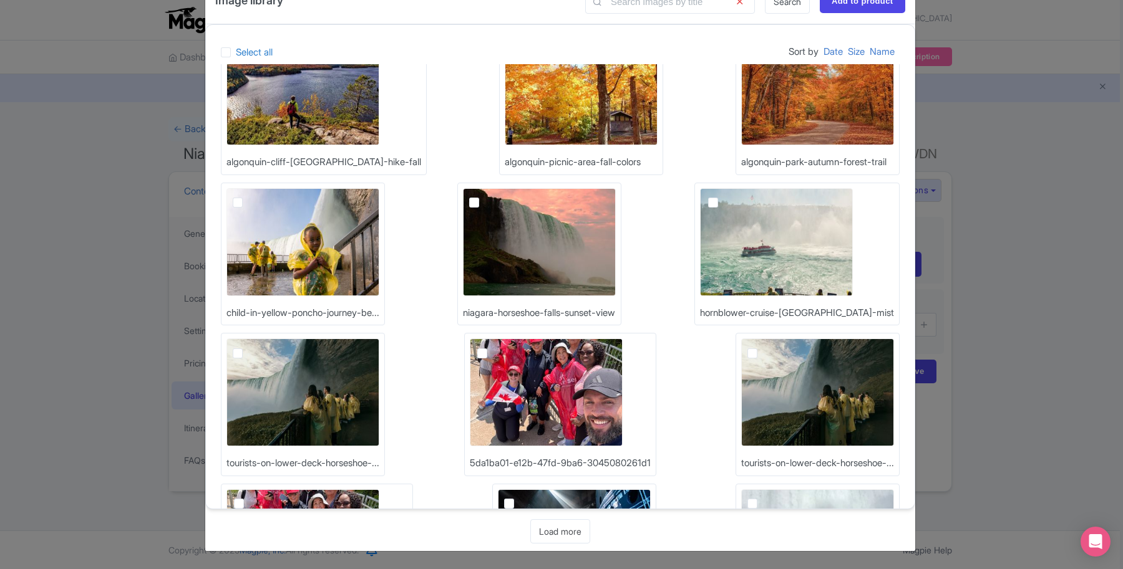
click at [492, 346] on label at bounding box center [492, 346] width 0 height 0
click at [492, 347] on input "checkbox" at bounding box center [496, 343] width 8 height 8
checkbox input "true"
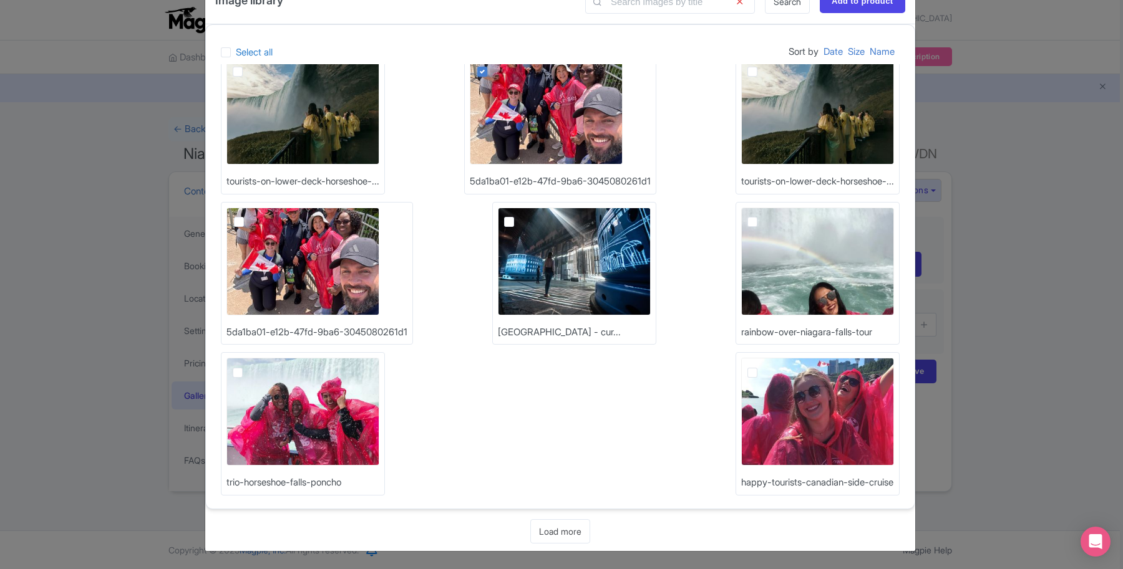
scroll to position [1845, 0]
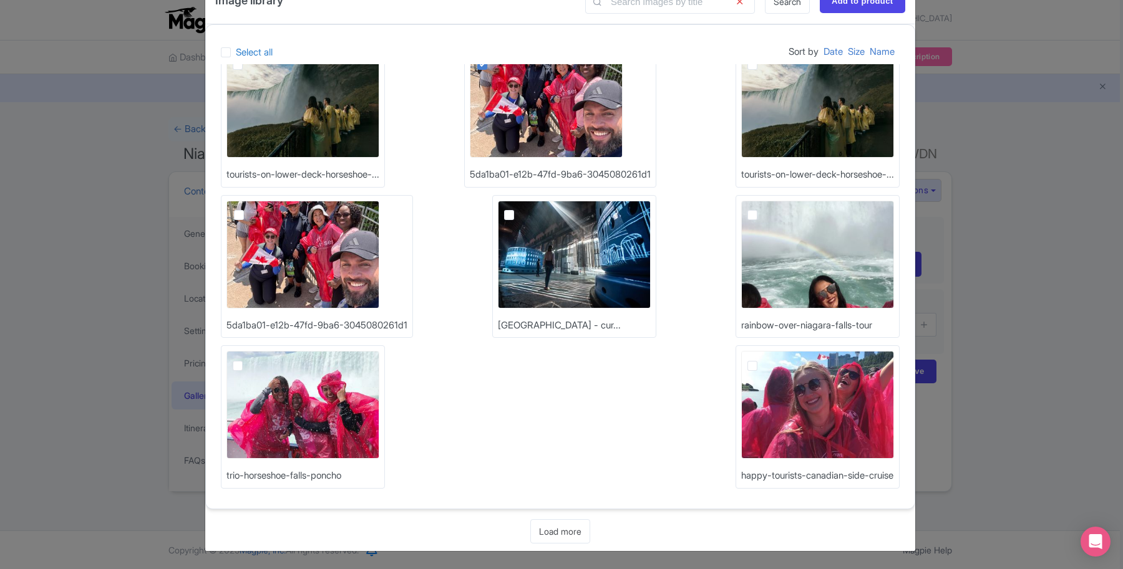
click at [519, 208] on label at bounding box center [519, 208] width 0 height 0
click at [519, 209] on input "checkbox" at bounding box center [523, 205] width 8 height 8
checkbox input "true"
click at [568, 533] on link "Load more" at bounding box center [560, 531] width 60 height 24
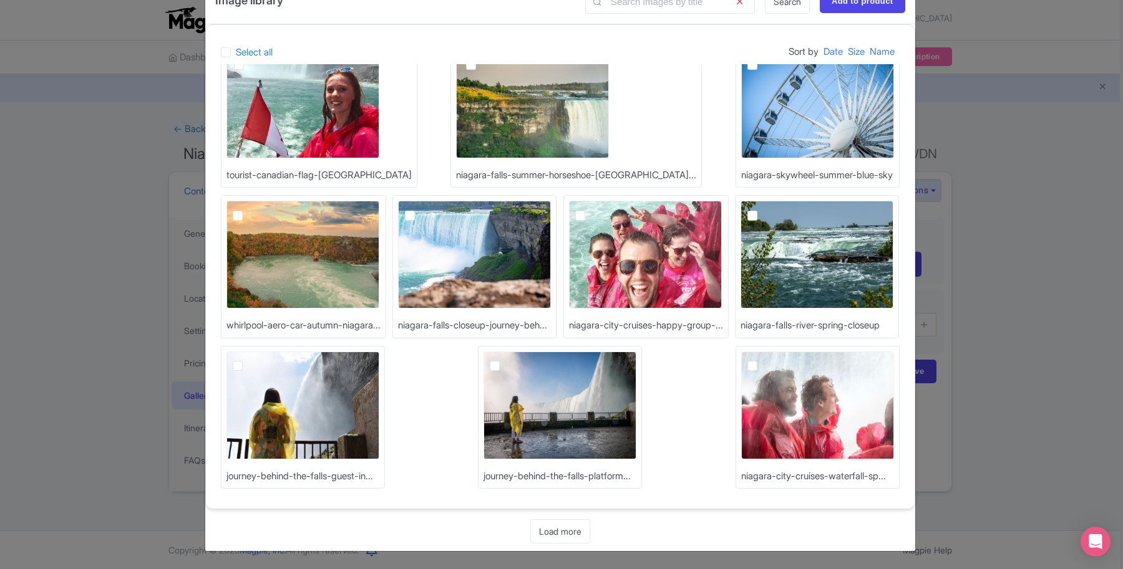
scroll to position [2448, 0]
click at [590, 530] on div "Loading... Load more" at bounding box center [560, 531] width 710 height 24
click at [549, 533] on link "Load more" at bounding box center [560, 531] width 60 height 24
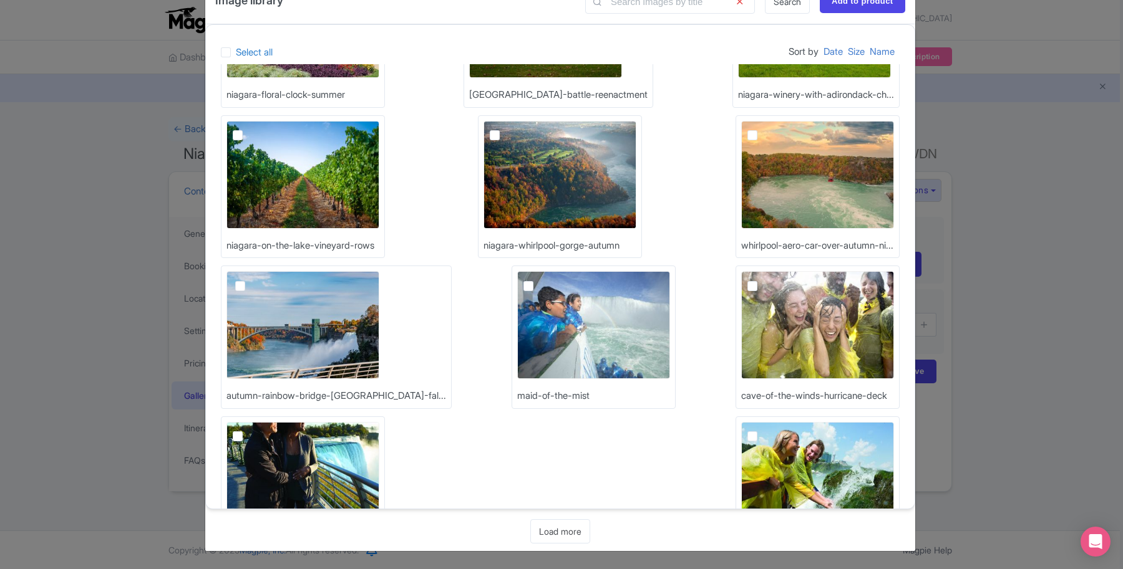
scroll to position [2901, 0]
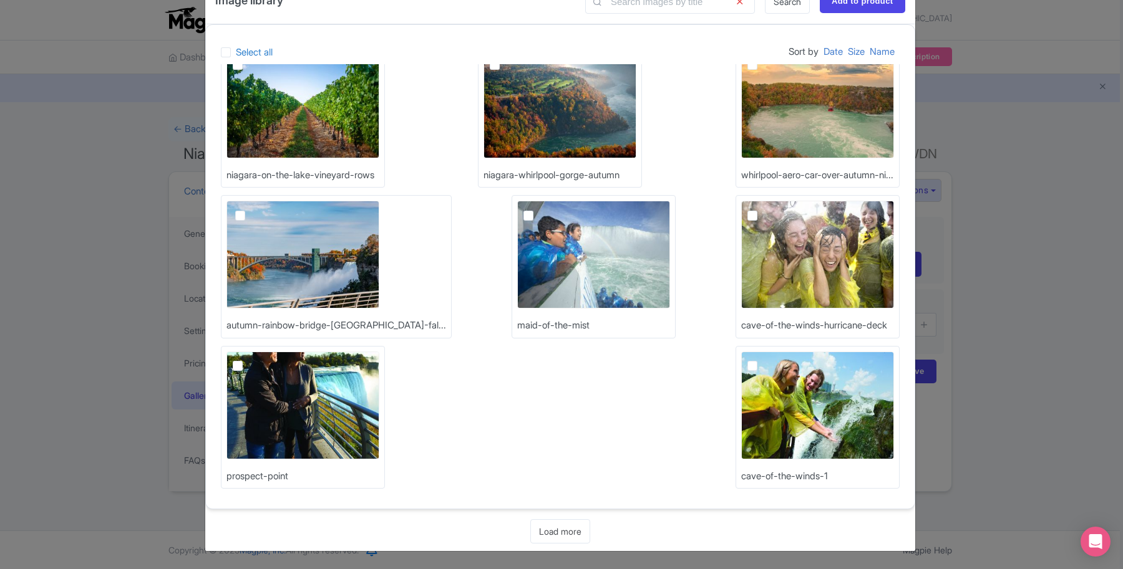
drag, startPoint x: 547, startPoint y: 534, endPoint x: 613, endPoint y: 507, distance: 71.3
click at [548, 534] on link "Load more" at bounding box center [560, 531] width 60 height 24
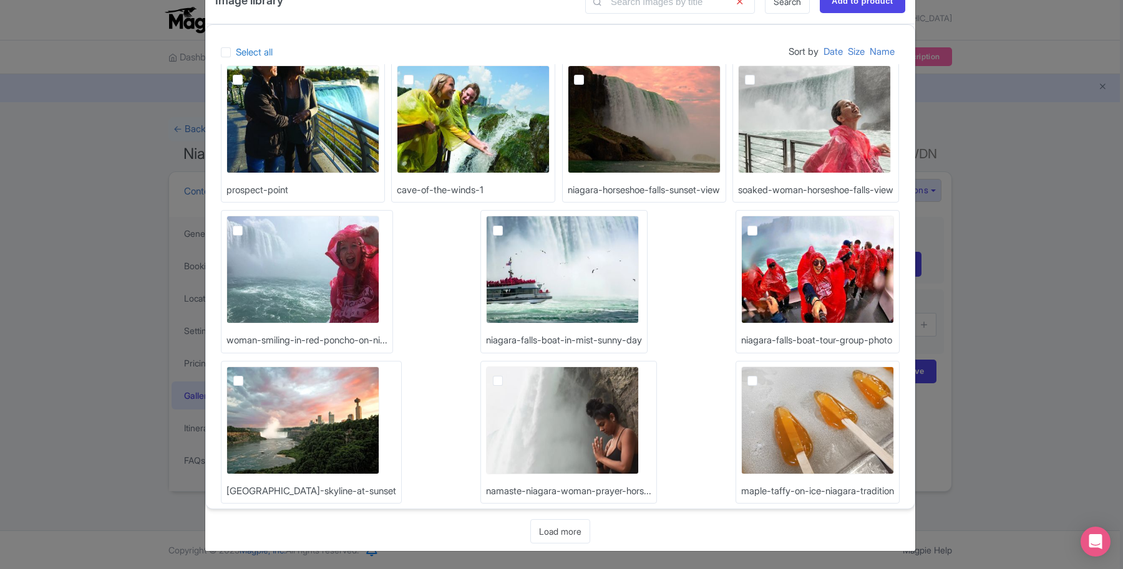
scroll to position [3213, 0]
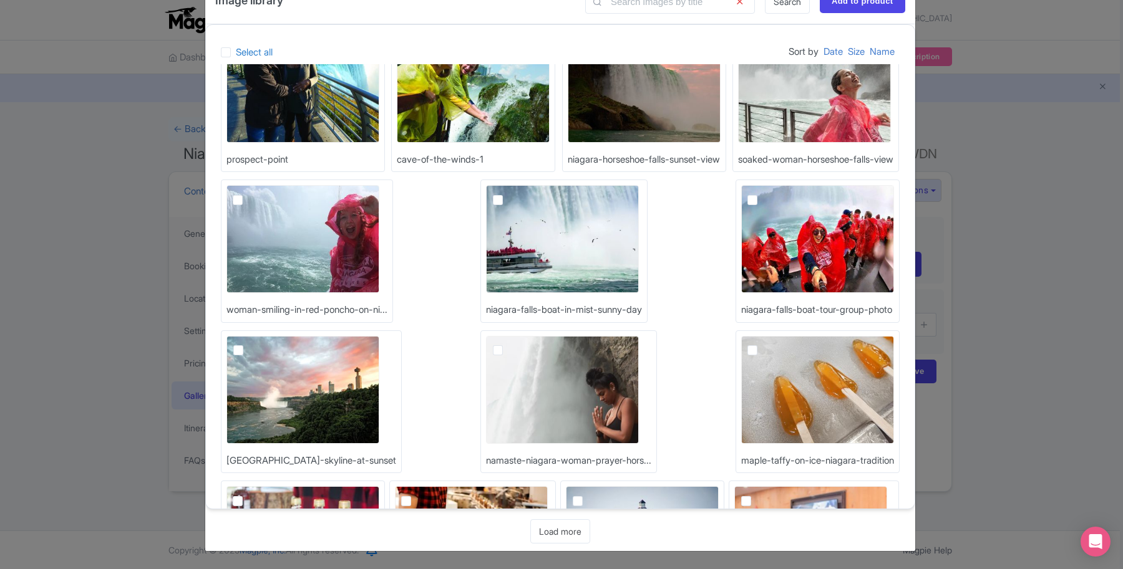
click at [379, 357] on img at bounding box center [302, 390] width 153 height 108
click at [256, 344] on input "checkbox" at bounding box center [252, 340] width 8 height 8
checkbox input "true"
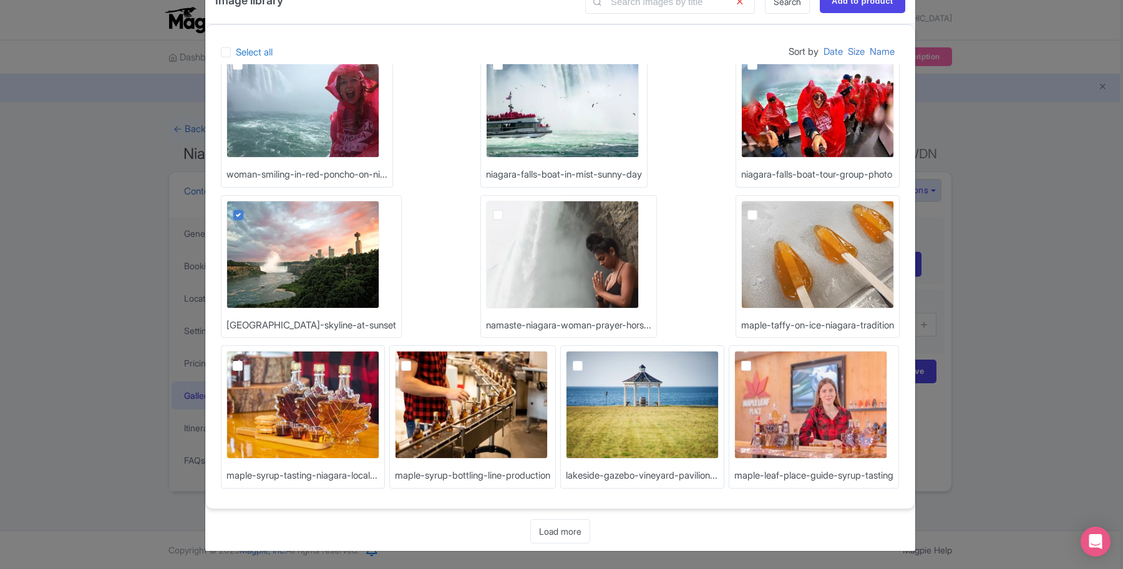
scroll to position [3505, 0]
click at [568, 529] on link "Load more" at bounding box center [560, 531] width 60 height 24
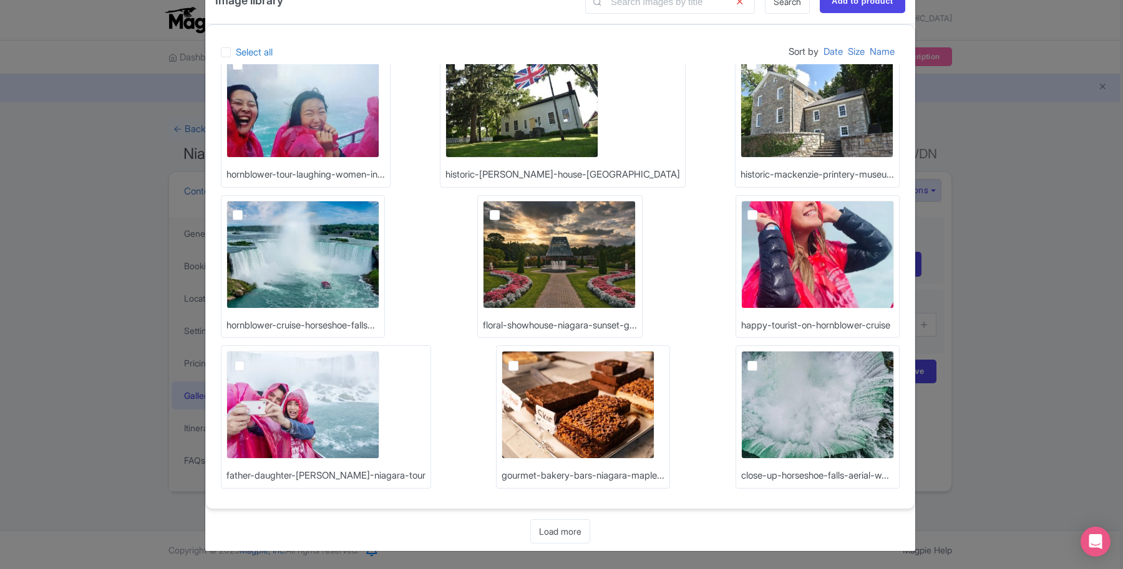
scroll to position [4108, 0]
click at [564, 527] on link "Load more" at bounding box center [560, 531] width 60 height 24
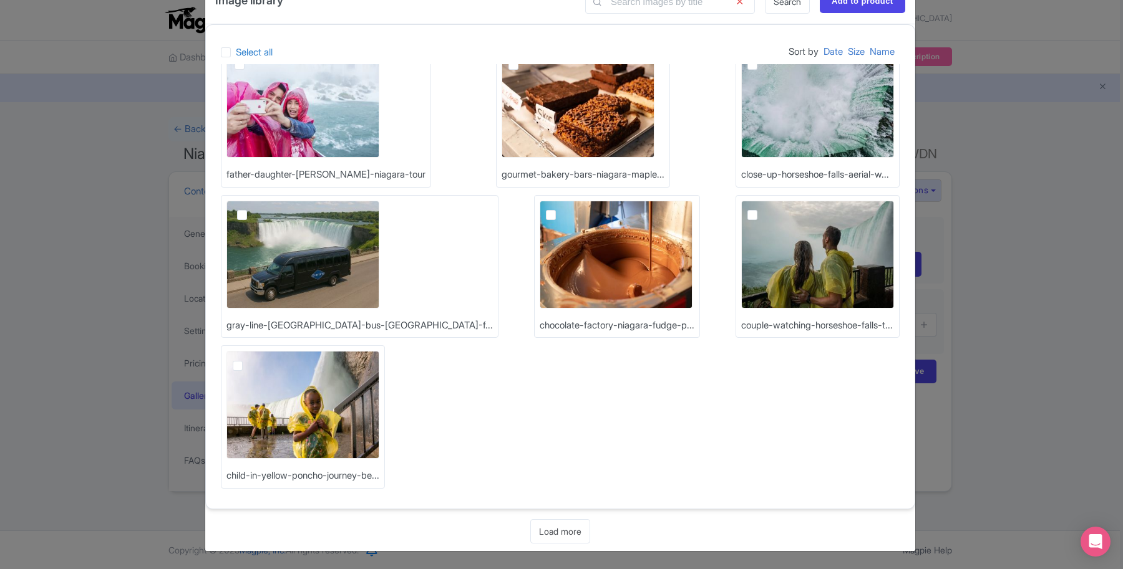
scroll to position [4410, 0]
click at [558, 532] on link "Load more" at bounding box center [560, 531] width 60 height 24
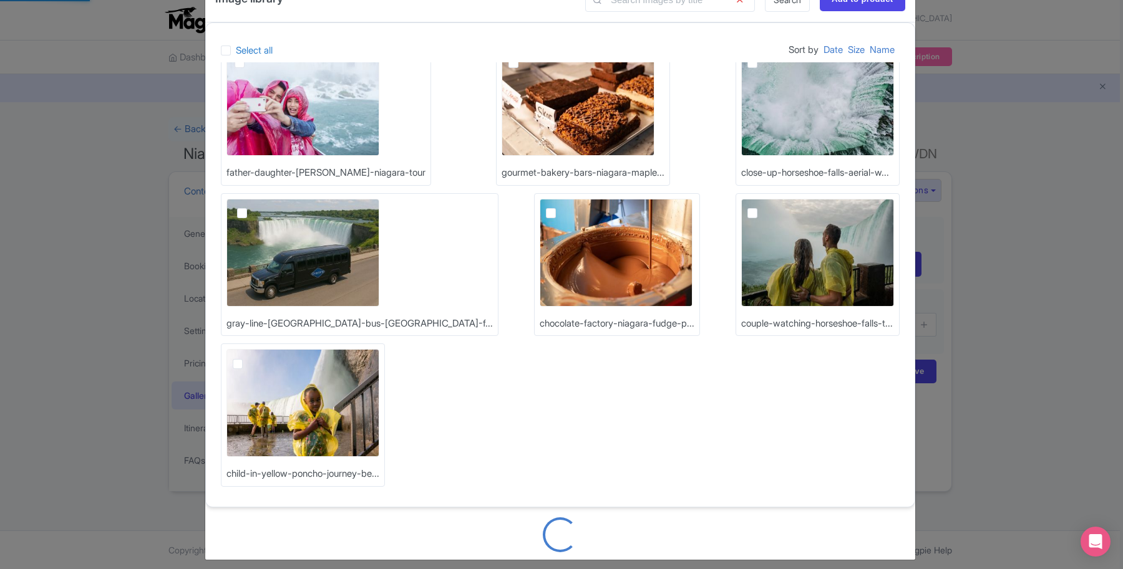
scroll to position [16, 0]
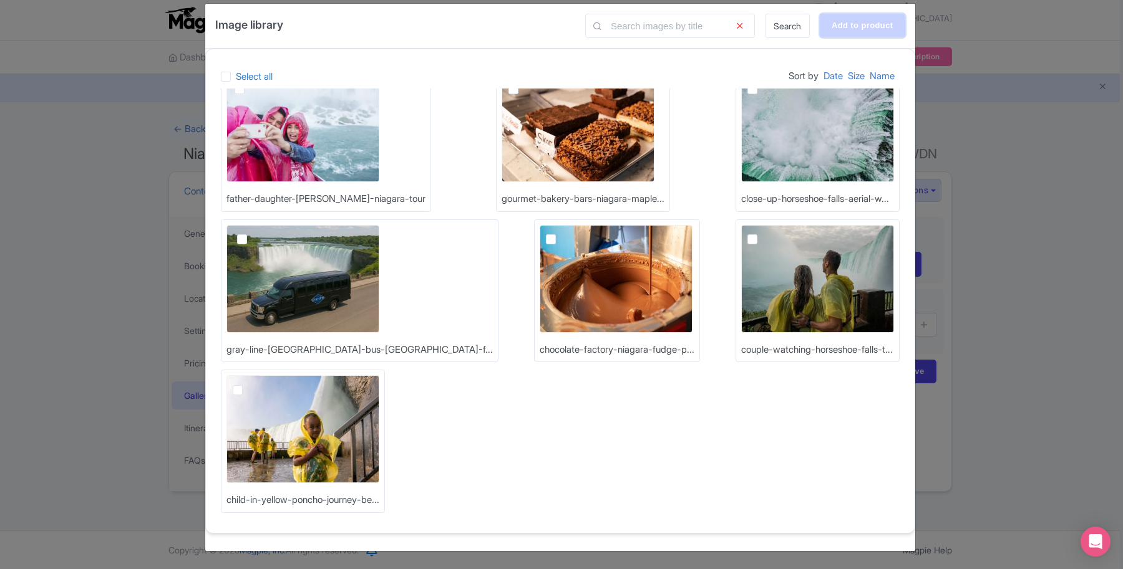
click at [850, 31] on input "Add to product" at bounding box center [861, 26] width 85 height 24
type input "Adding..."
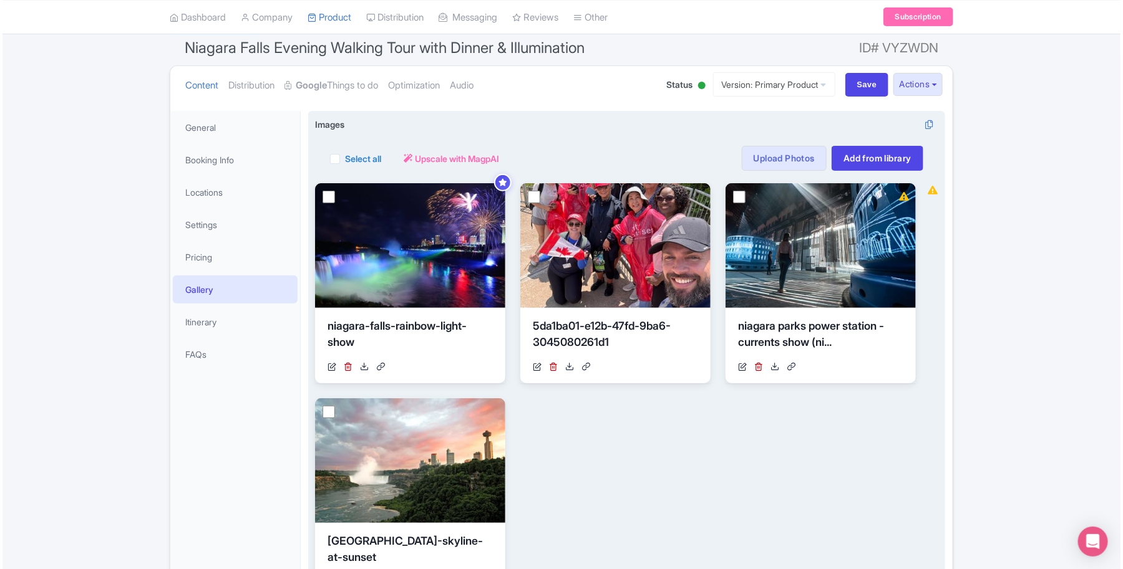
scroll to position [78, 0]
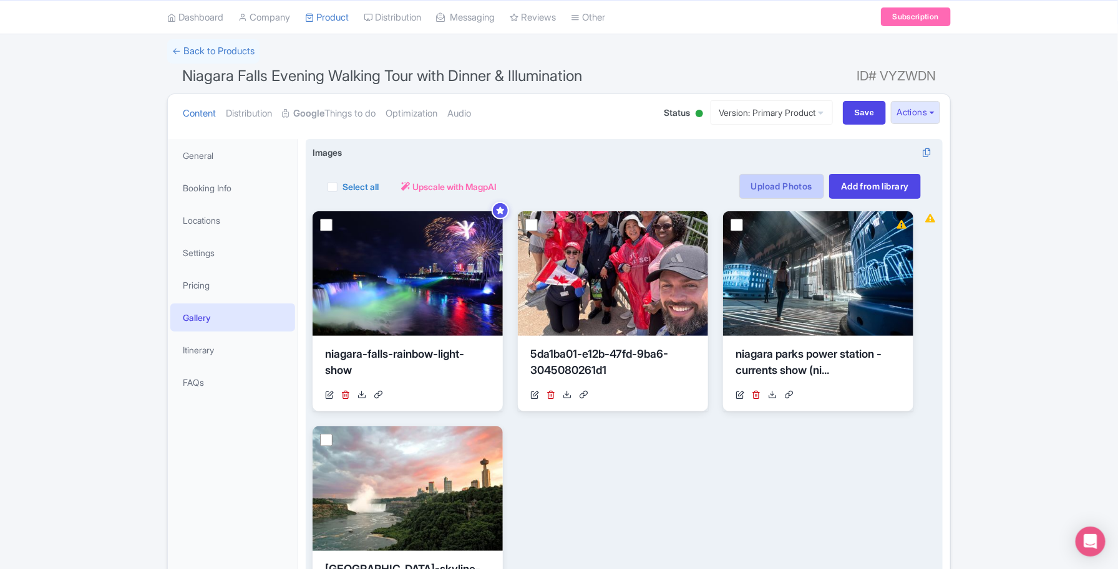
click at [784, 188] on link "Upload Photos" at bounding box center [781, 186] width 85 height 25
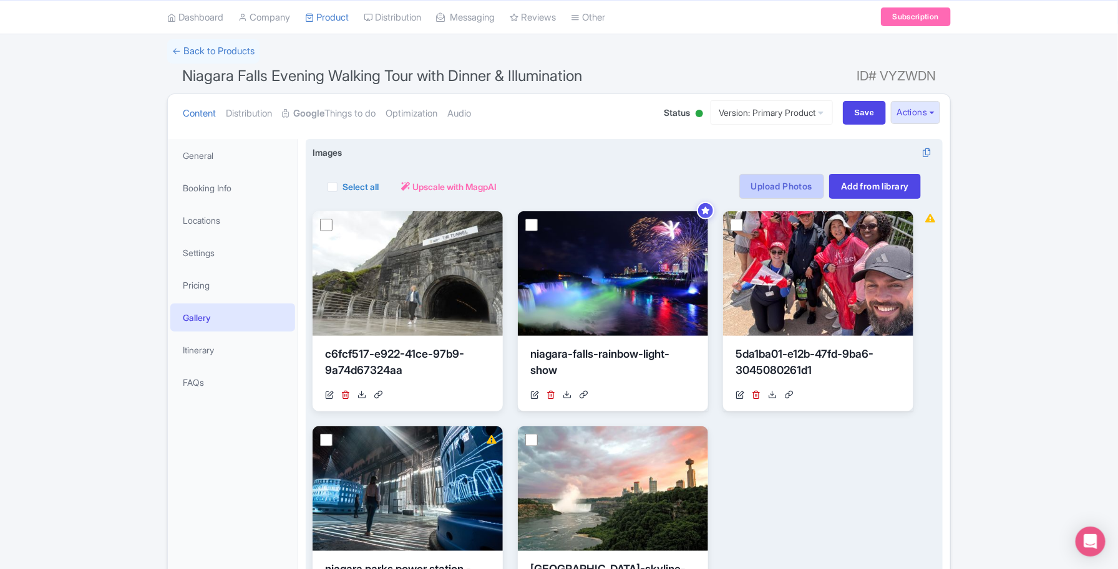
click at [773, 182] on link "Upload Photos" at bounding box center [781, 186] width 85 height 25
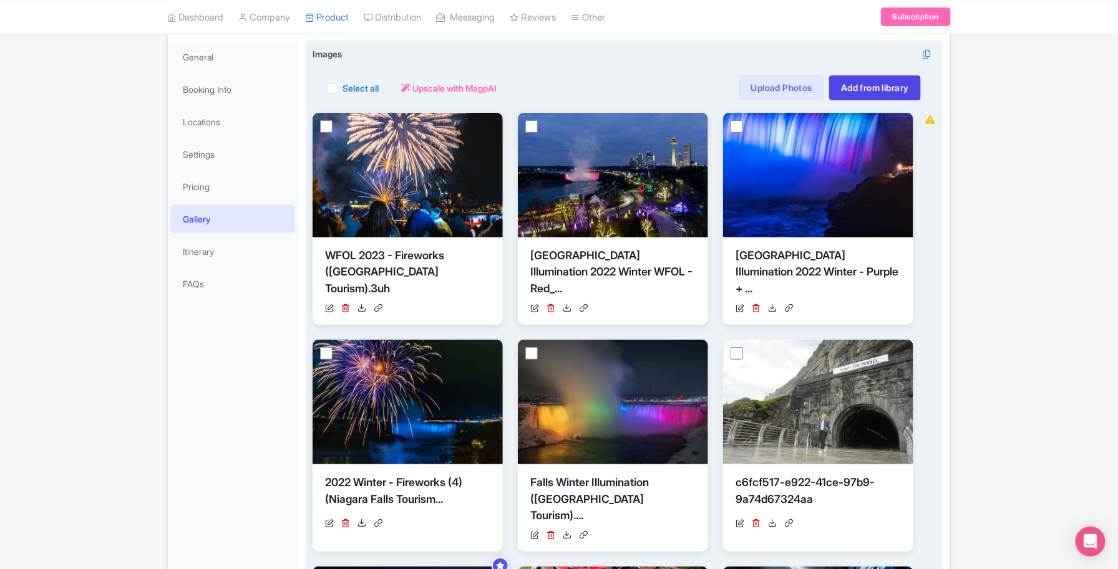
scroll to position [139, 0]
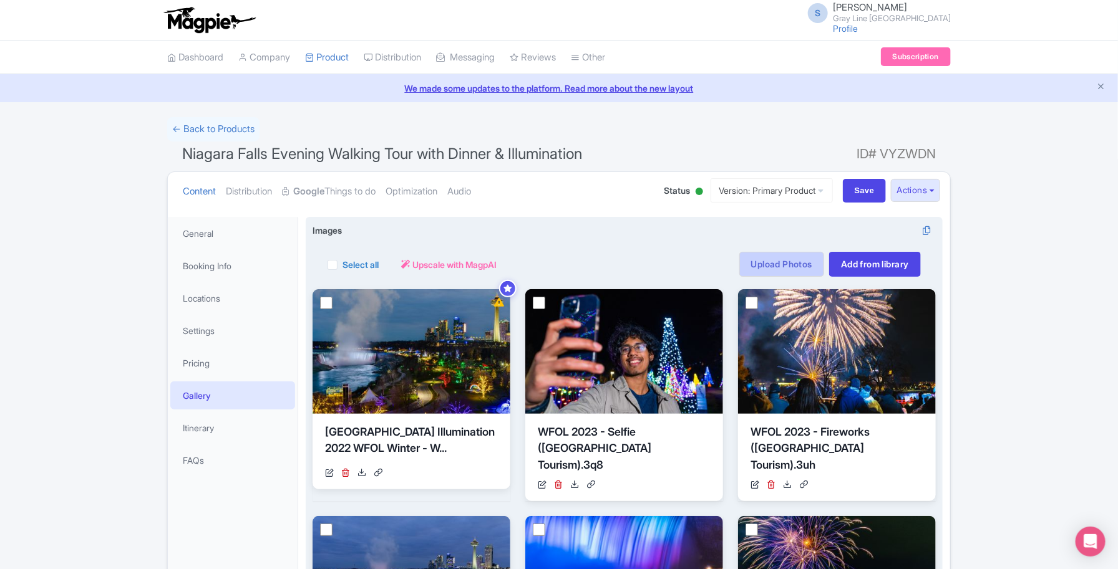
click at [780, 263] on link "Upload Photos" at bounding box center [781, 264] width 85 height 25
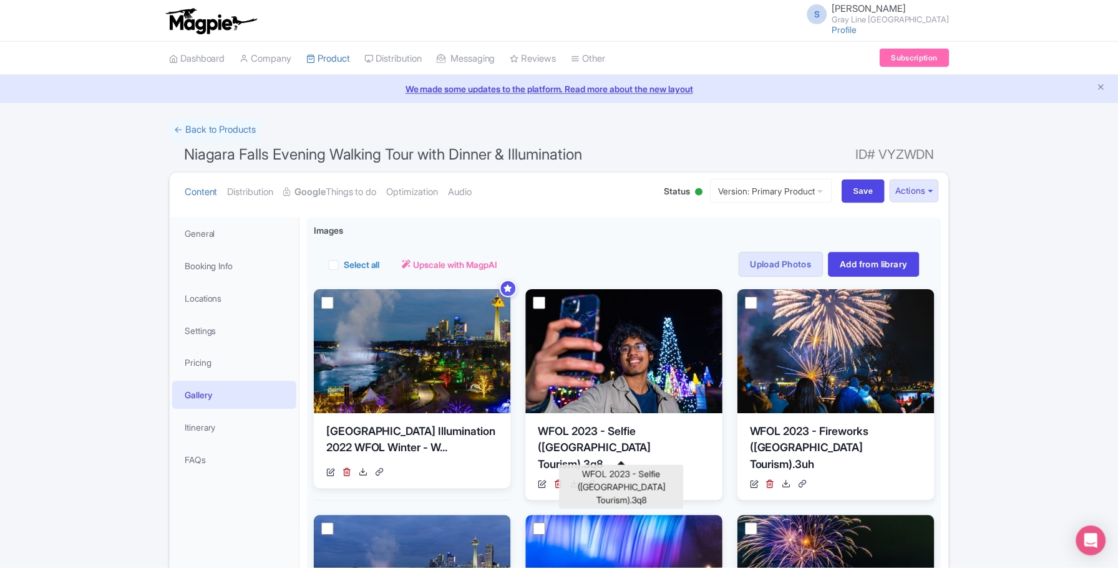
scroll to position [217, 0]
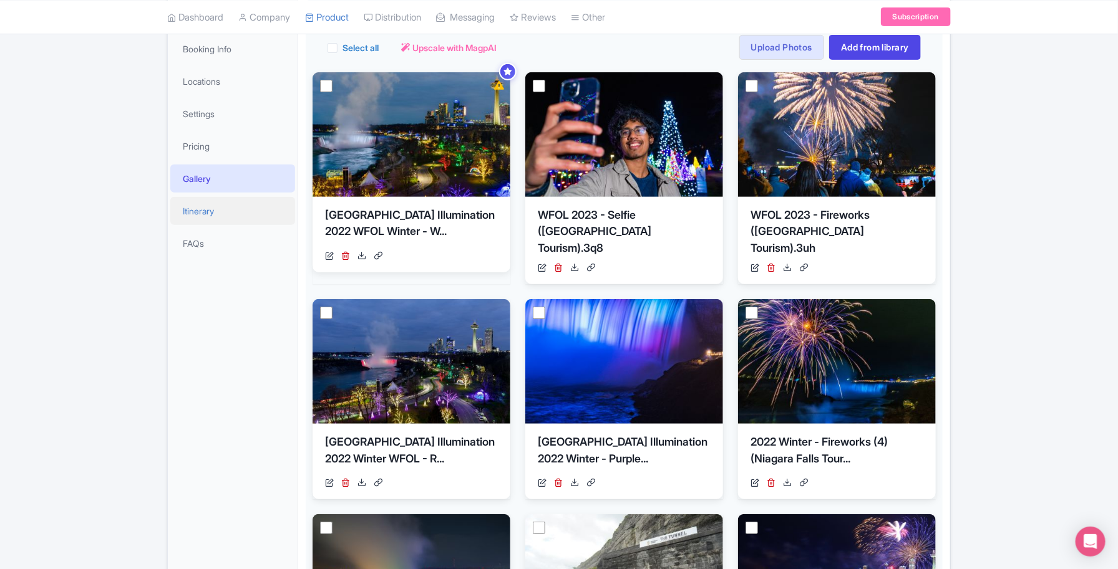
click at [244, 207] on link "Itinerary" at bounding box center [232, 211] width 125 height 28
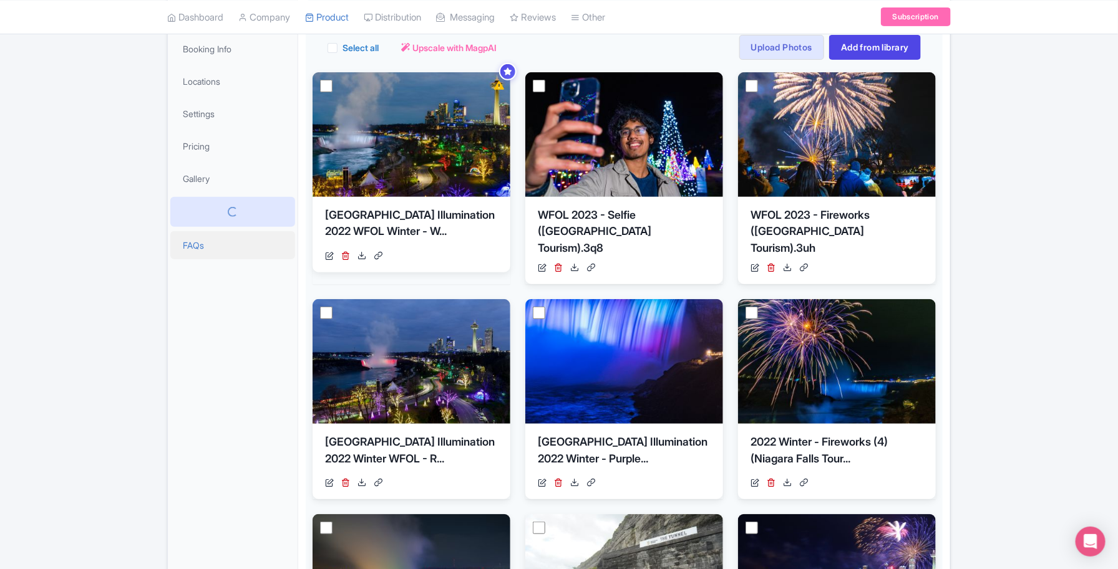
click at [216, 246] on link "FAQs" at bounding box center [232, 245] width 125 height 28
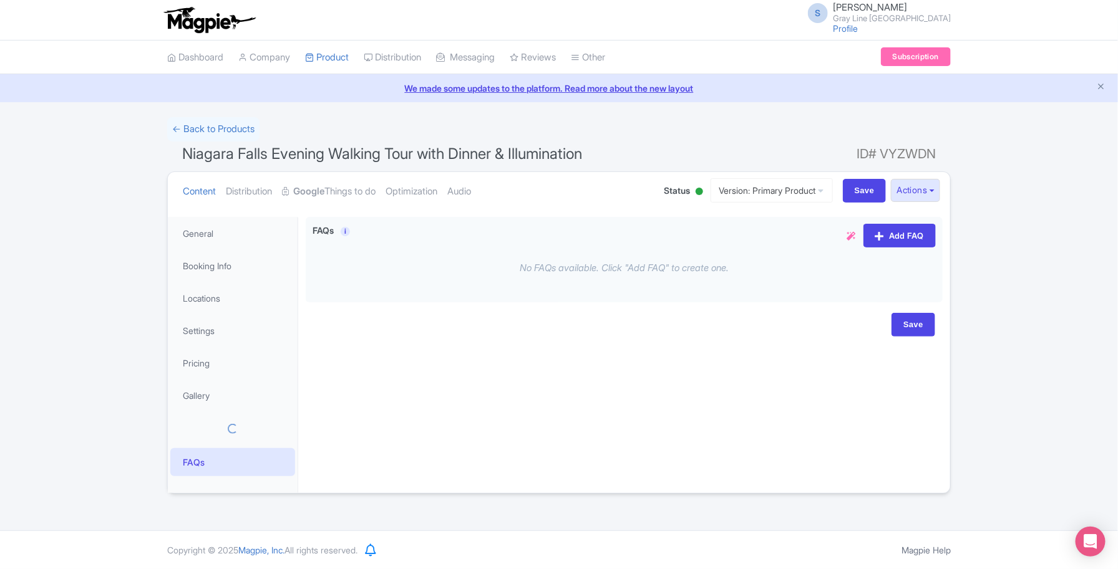
scroll to position [0, 0]
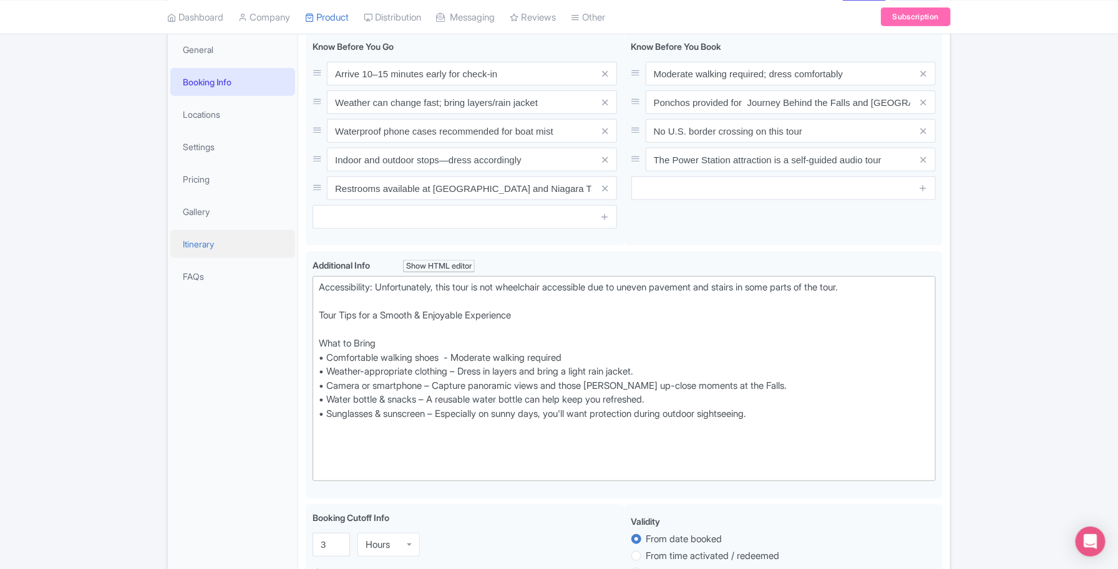
scroll to position [156, 0]
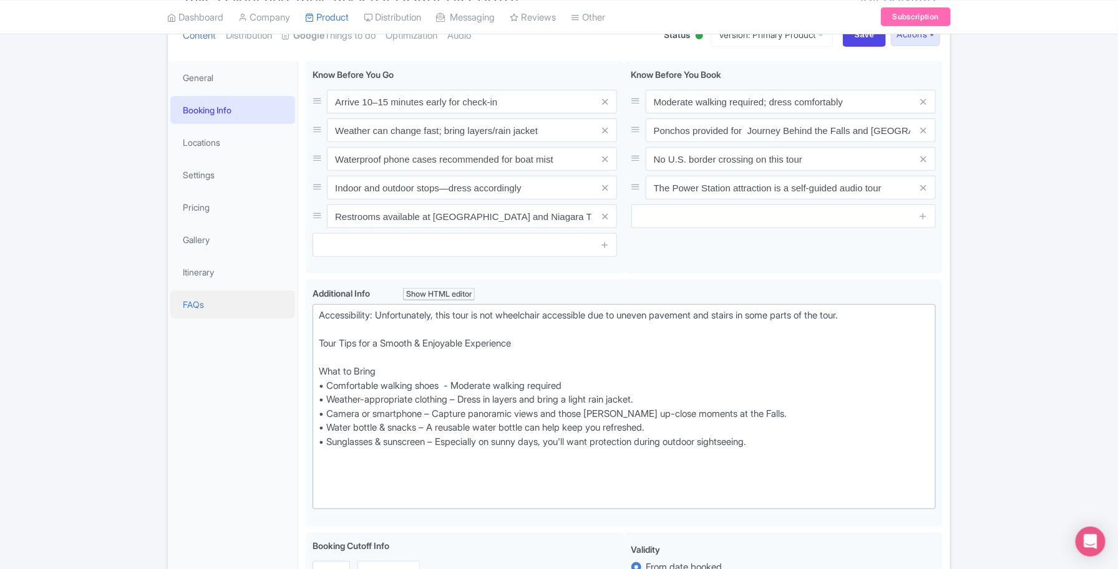
click at [221, 303] on link "FAQs" at bounding box center [232, 305] width 125 height 28
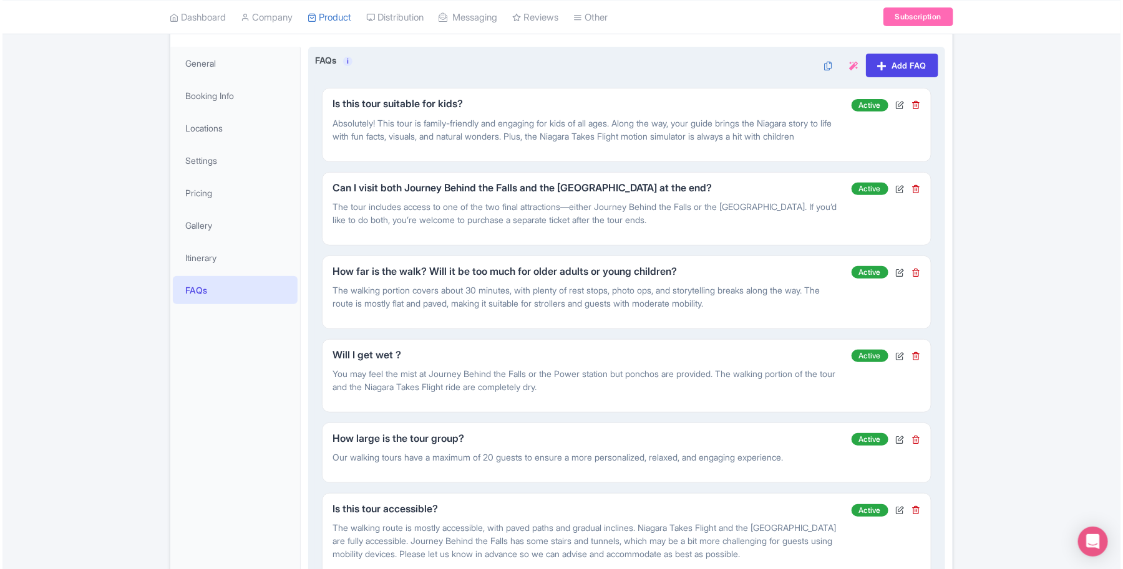
scroll to position [39, 0]
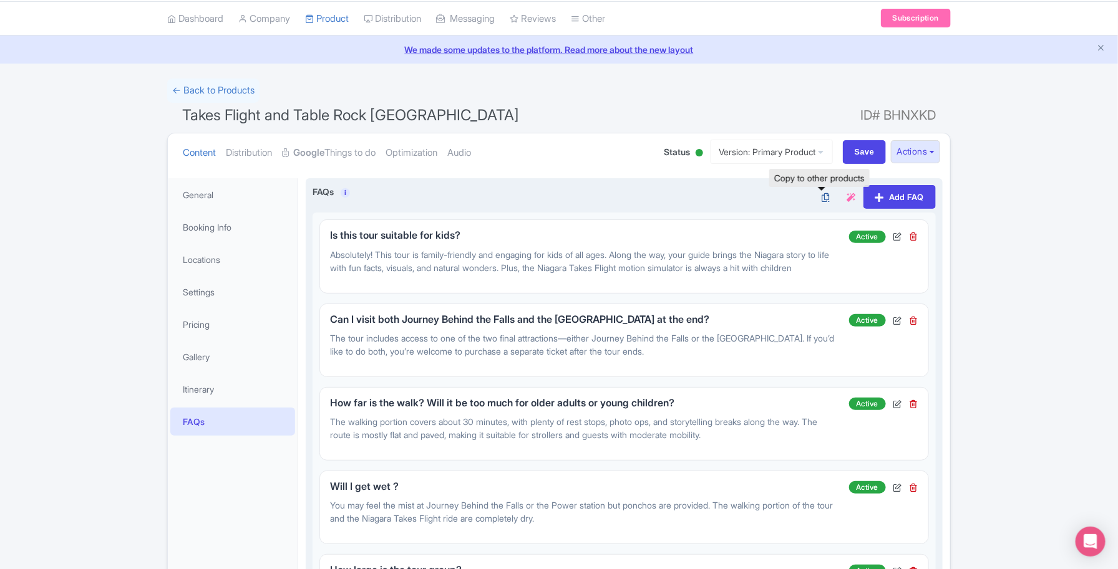
click at [823, 198] on icon at bounding box center [825, 197] width 17 height 11
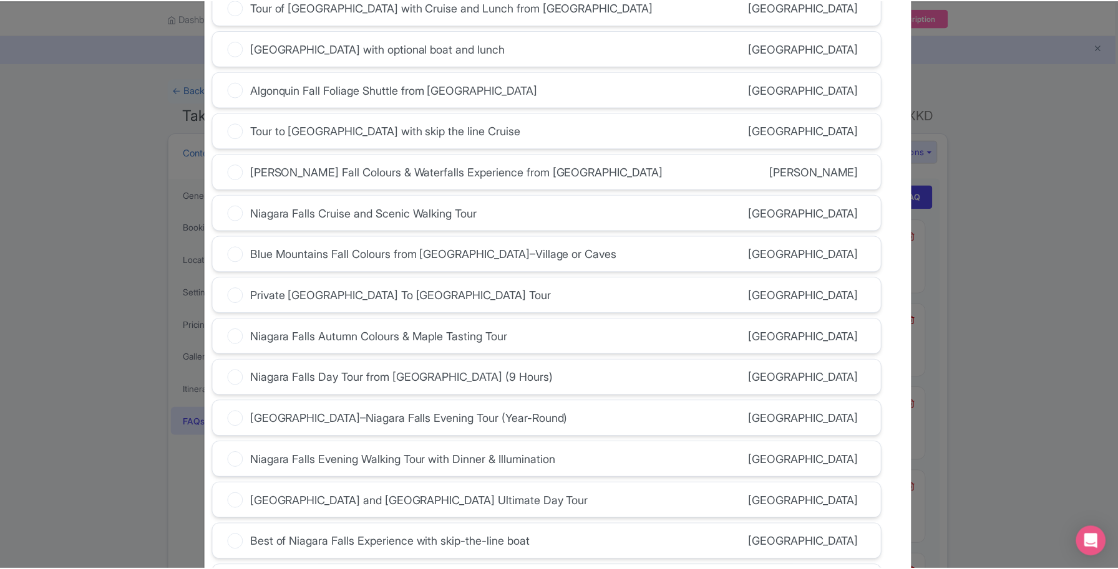
scroll to position [263, 0]
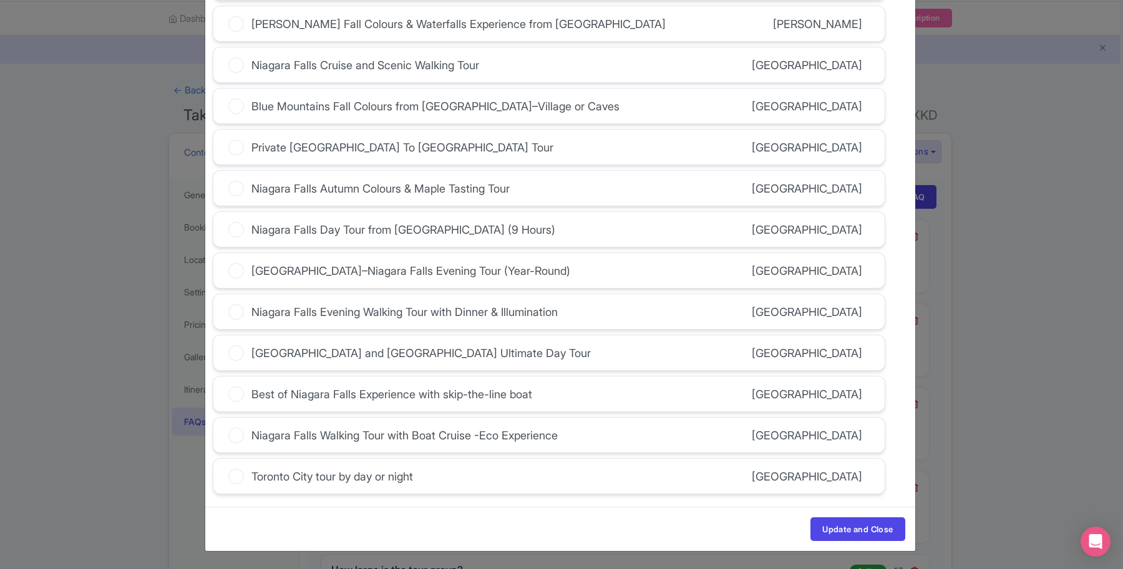
click at [362, 310] on div "Niagara Falls Evening Walking Tour with Dinner & Illumination" at bounding box center [404, 312] width 306 height 17
click at [0, 0] on input "Niagara Falls Evening Walking Tour with Dinner & Illumination" at bounding box center [0, 0] width 0 height 0
drag, startPoint x: 853, startPoint y: 522, endPoint x: 847, endPoint y: 518, distance: 7.6
click at [853, 521] on button "Update and Close" at bounding box center [857, 530] width 94 height 24
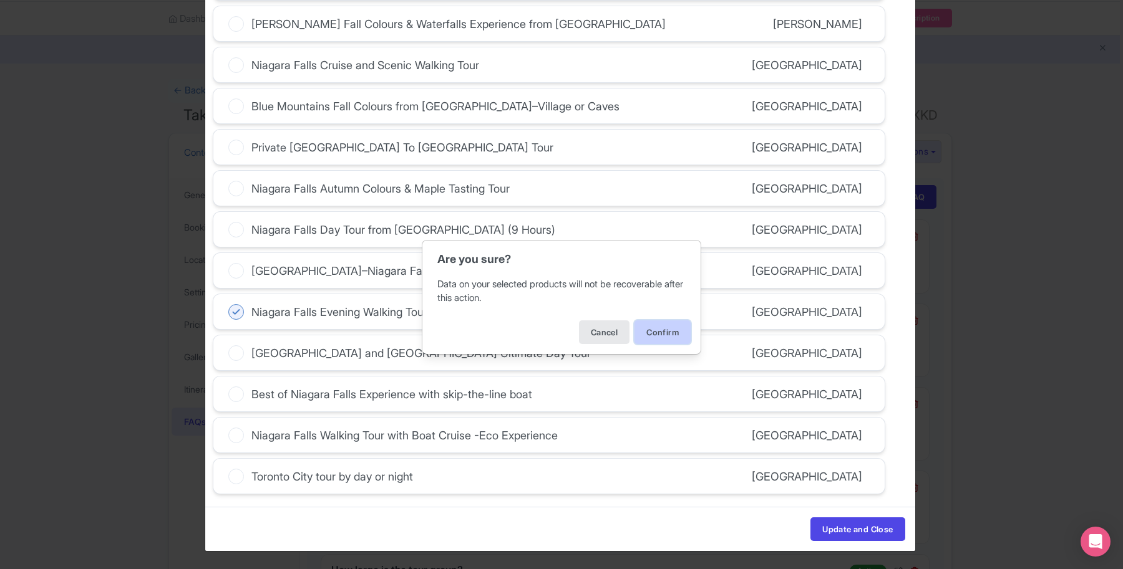
click at [683, 334] on button "Confirm" at bounding box center [662, 333] width 56 height 24
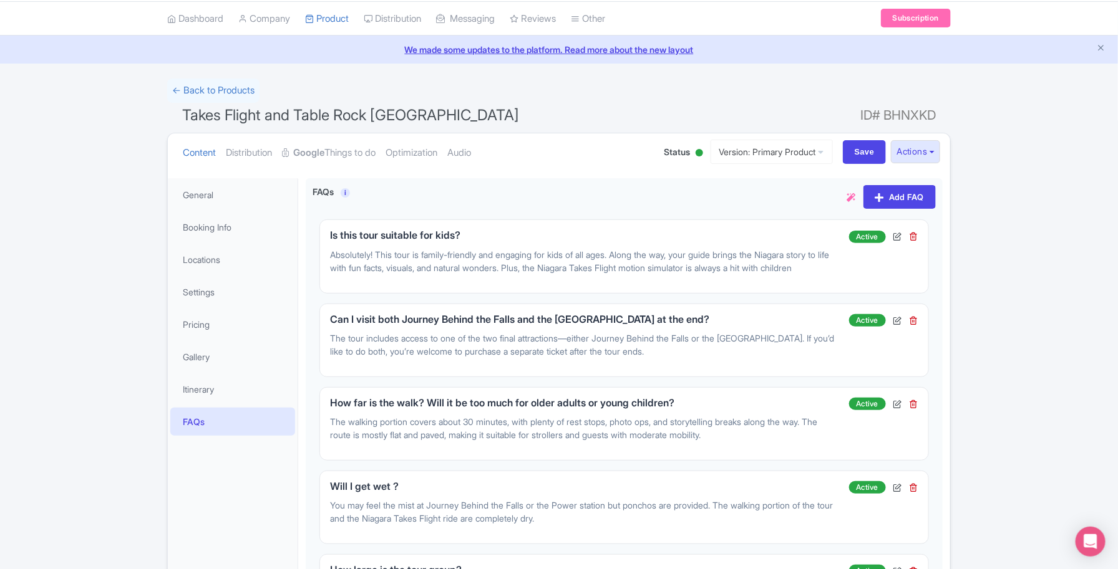
scroll to position [0, 0]
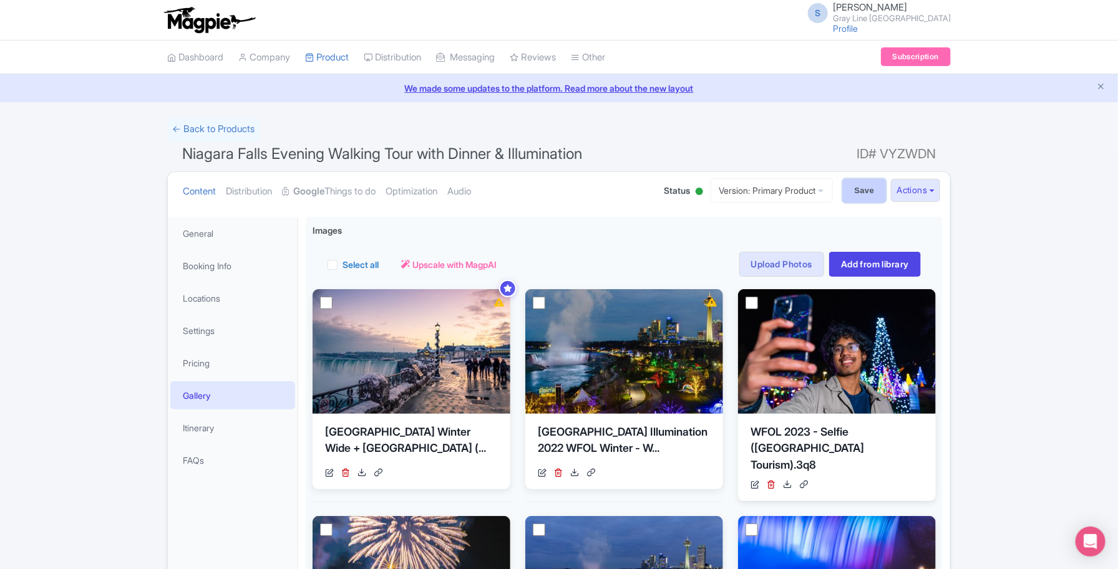
click at [858, 192] on input "Save" at bounding box center [865, 191] width 44 height 24
type input "Saving..."
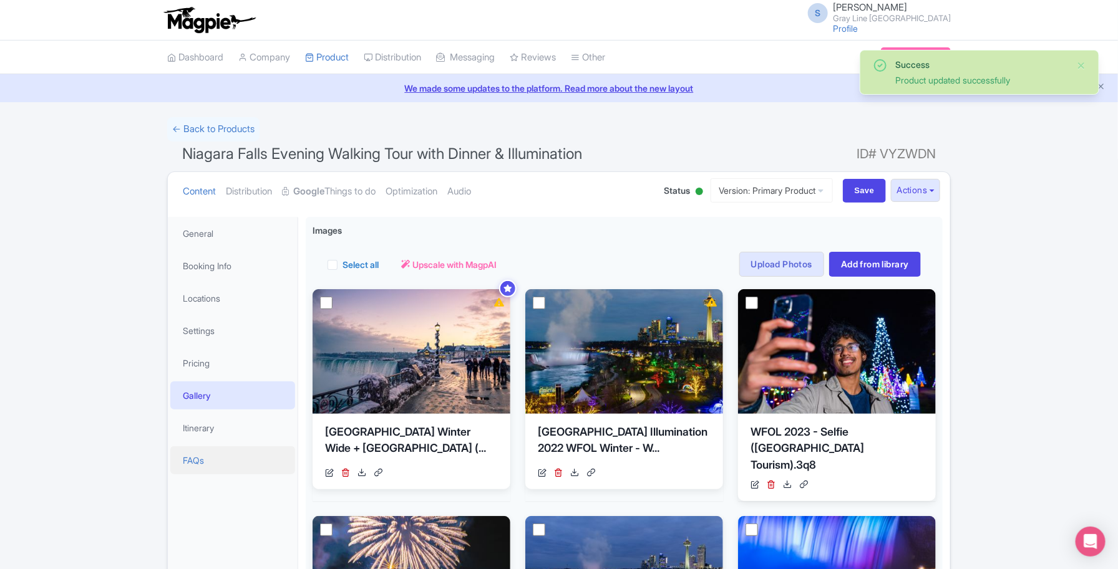
click at [200, 461] on link "FAQs" at bounding box center [232, 461] width 125 height 28
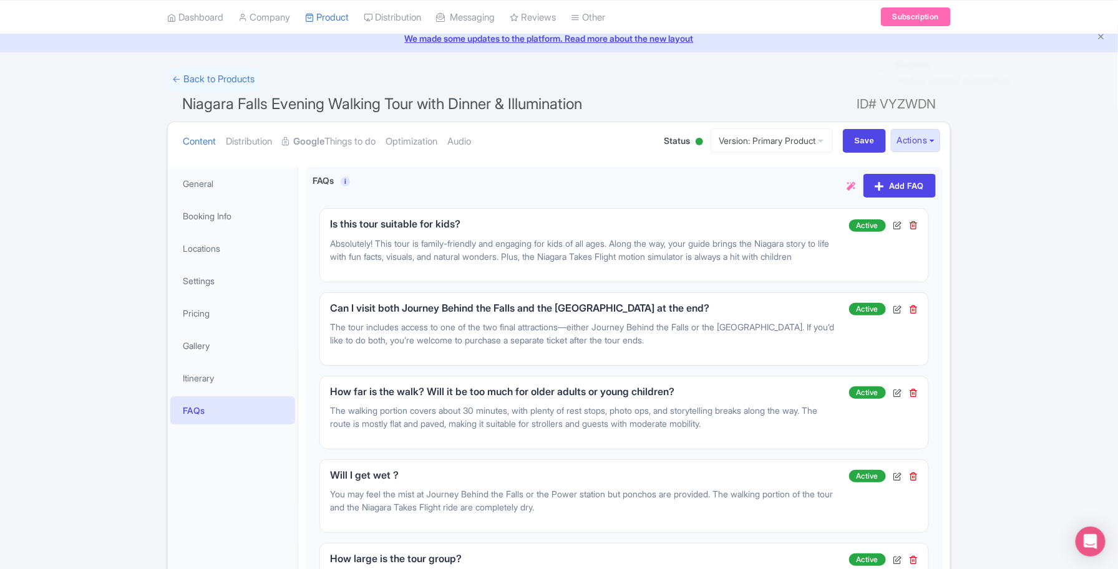
scroll to position [78, 0]
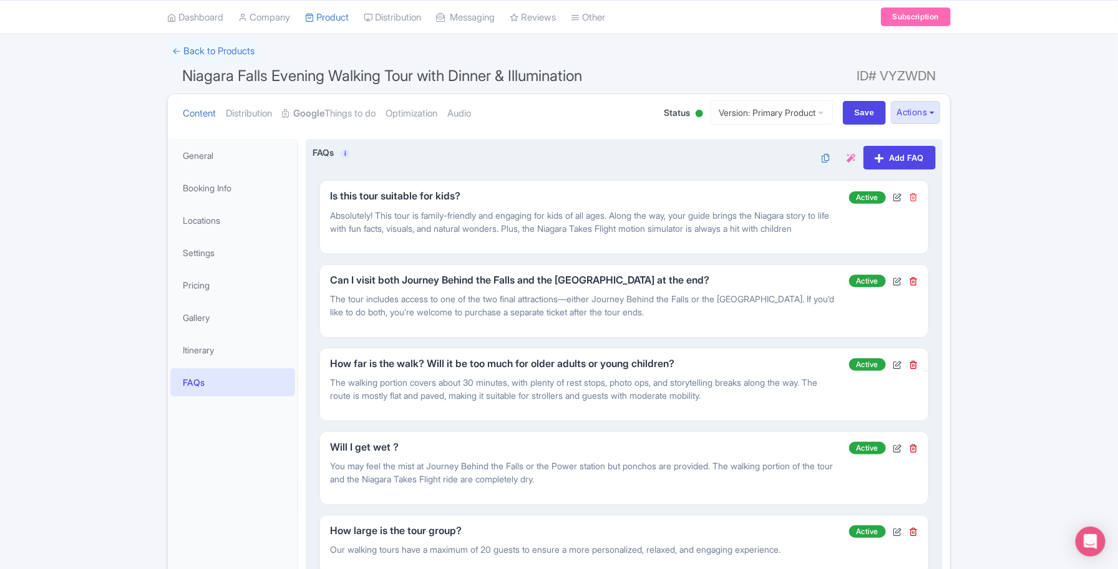
click at [911, 196] on icon at bounding box center [913, 197] width 9 height 9
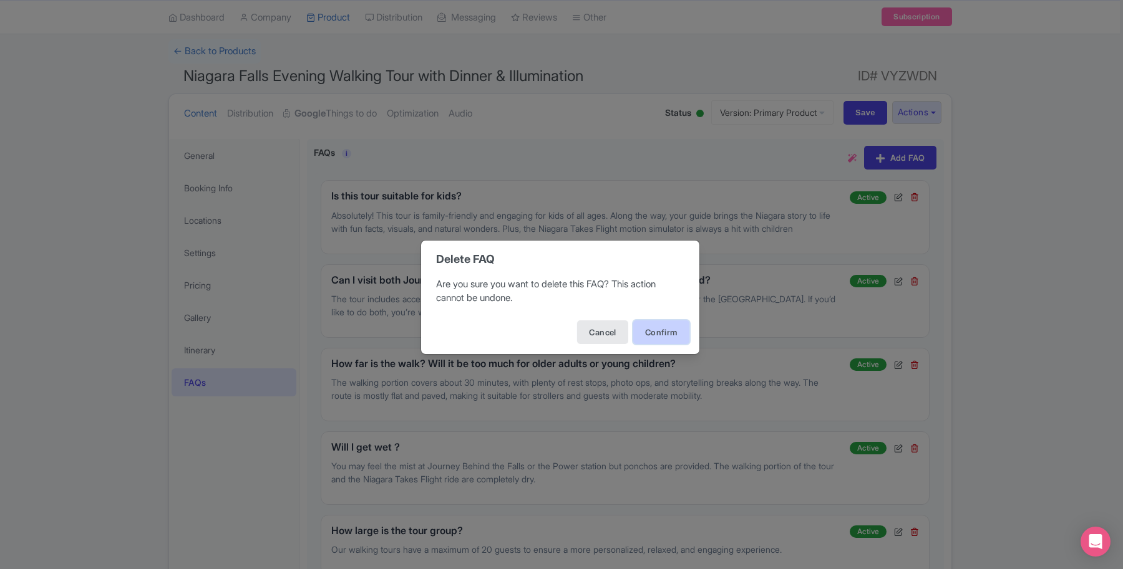
click at [650, 326] on button "Confirm" at bounding box center [661, 333] width 56 height 24
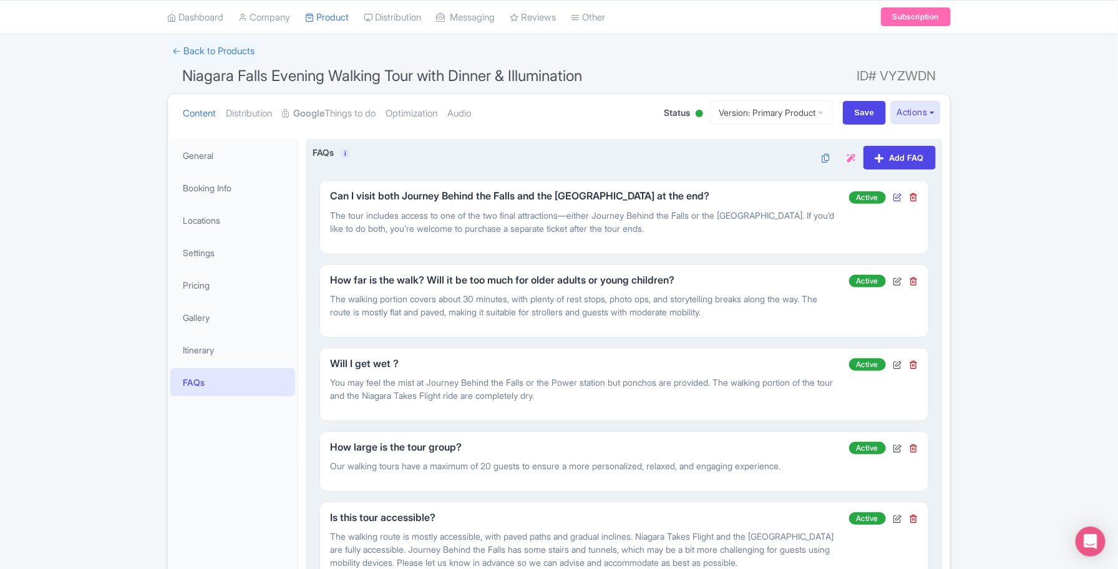
click at [896, 201] on icon at bounding box center [897, 197] width 9 height 9
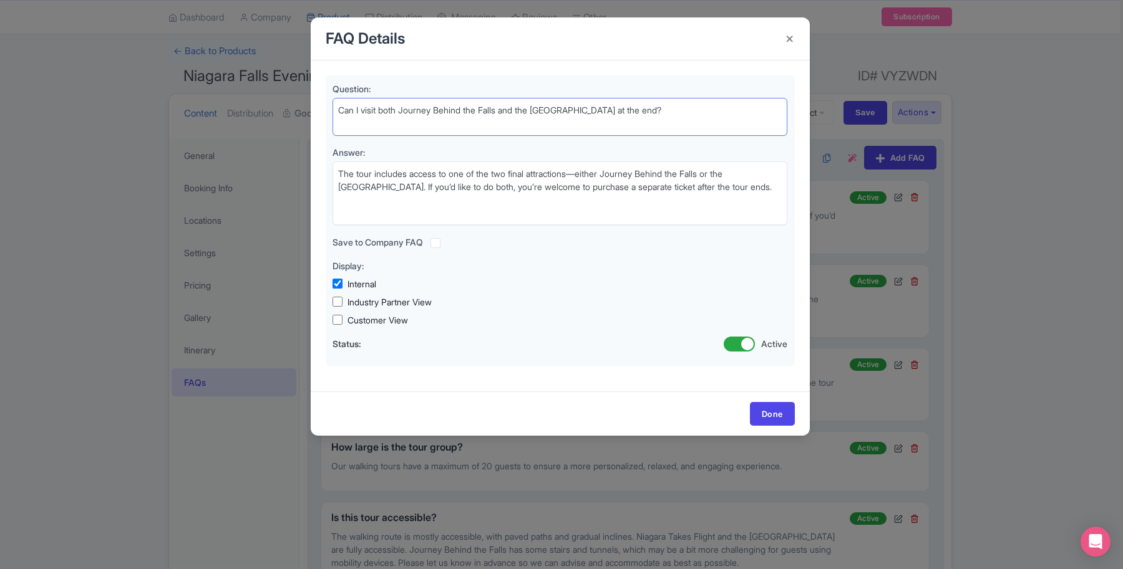
drag, startPoint x: 674, startPoint y: 108, endPoint x: 314, endPoint y: 104, distance: 359.9
click at [314, 104] on div "Question: Can I visit both Journey Behind the Falls and the Power Station at th…" at bounding box center [560, 225] width 499 height 331
paste textarea "Is dinner include"
type textarea "Is dinner included?"
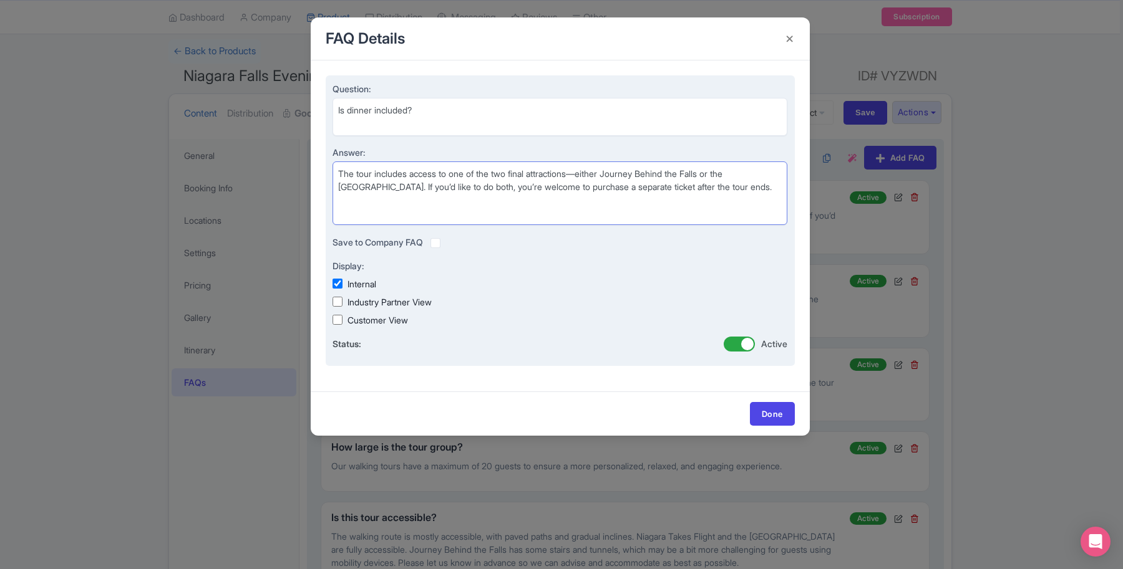
drag, startPoint x: 412, startPoint y: 197, endPoint x: 329, endPoint y: 178, distance: 85.2
click at [329, 178] on div "Question: Can I visit both Journey Behind the Falls and the Power Station at th…" at bounding box center [560, 220] width 469 height 291
paste textarea "Yes. A Canadian dinner at Queen Victoria Place is included, with views of the F…"
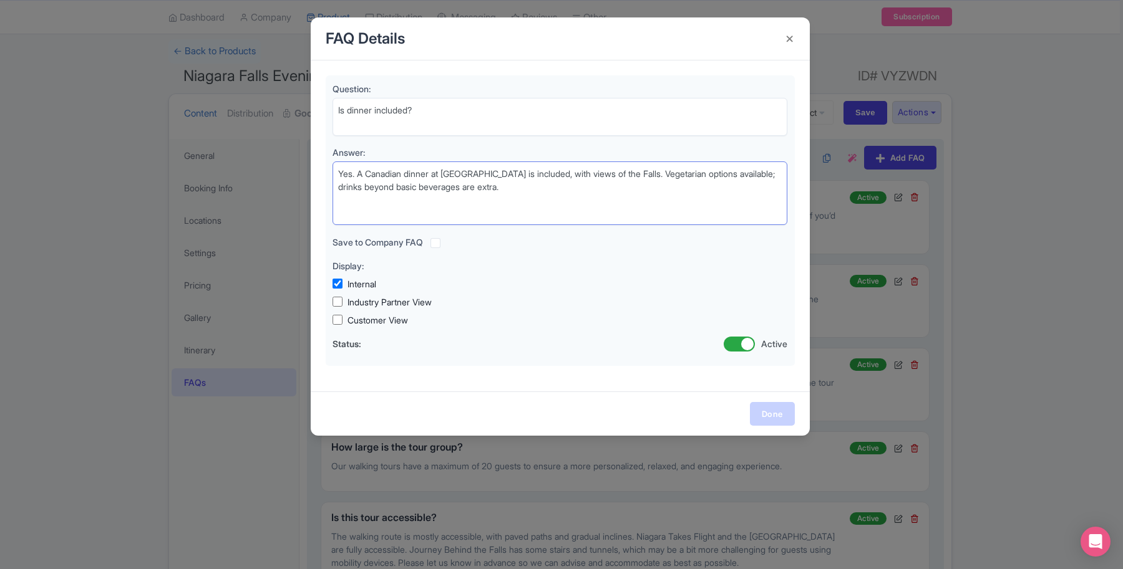
type textarea "Yes. A Canadian dinner at [GEOGRAPHIC_DATA] is included, with views of the Fall…"
click at [765, 416] on link "Done" at bounding box center [772, 414] width 45 height 24
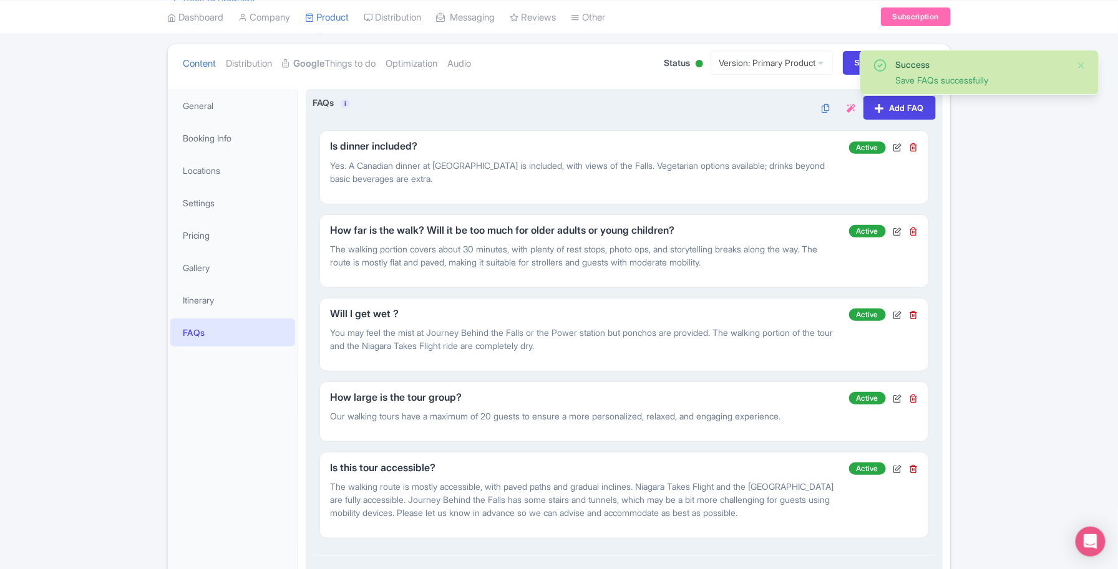
scroll to position [156, 0]
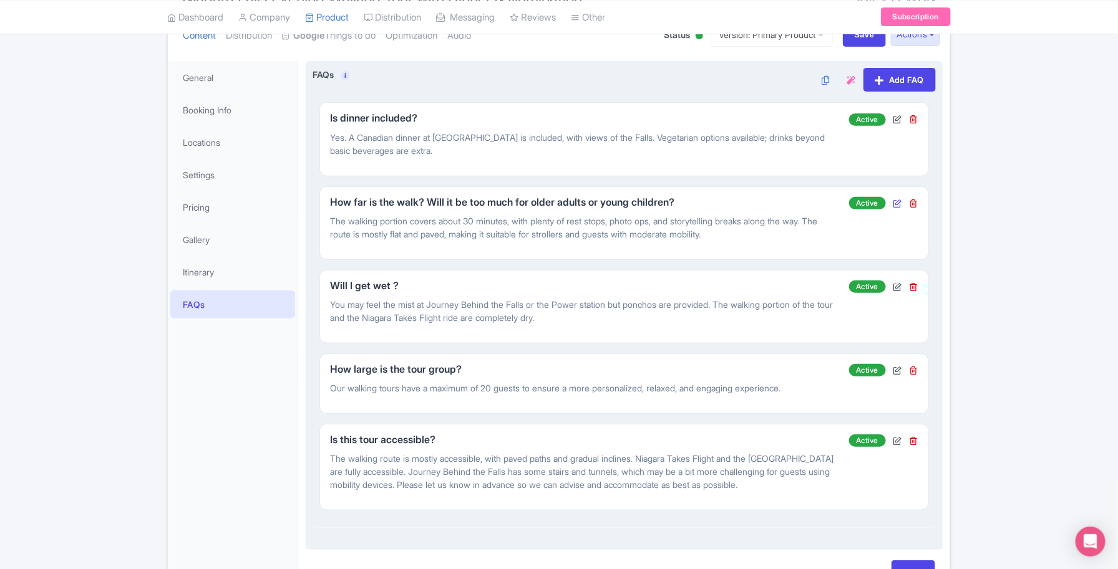
click at [897, 203] on icon at bounding box center [897, 203] width 9 height 9
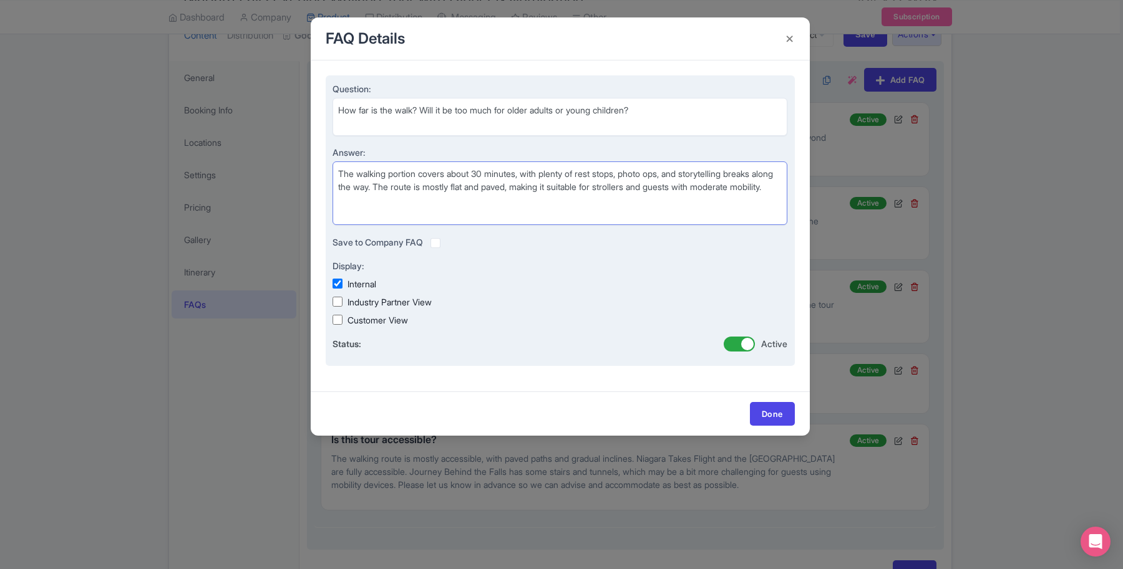
click at [480, 172] on textarea "The walking portion covers about 30 minutes, with plenty of rest stops, photo o…" at bounding box center [559, 194] width 455 height 64
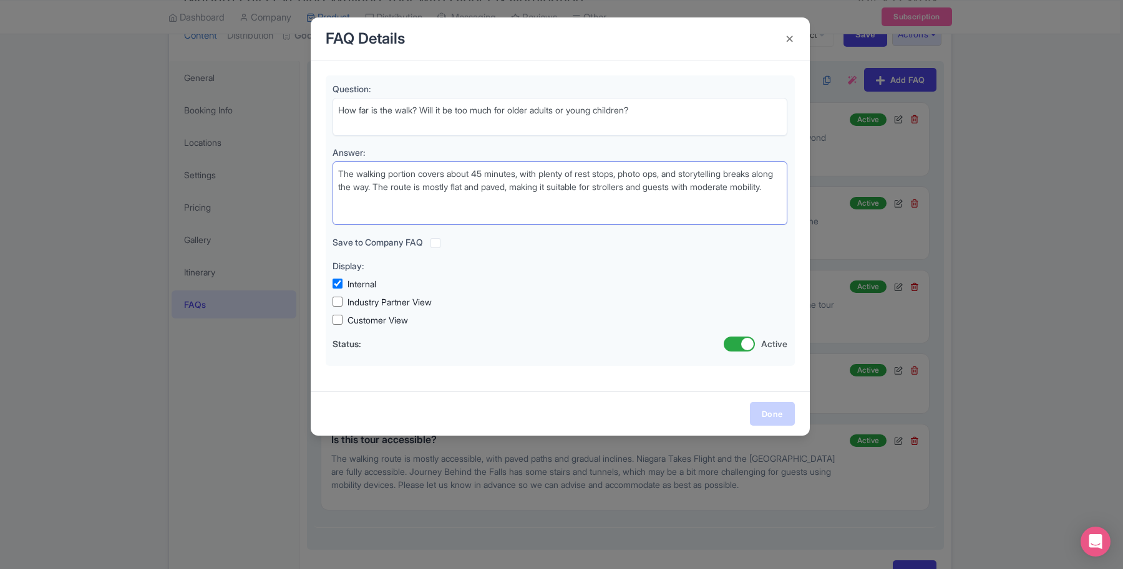
type textarea "The walking portion covers about 45 minutes, with plenty of rest stops, photo o…"
click at [775, 413] on link "Done" at bounding box center [772, 414] width 45 height 24
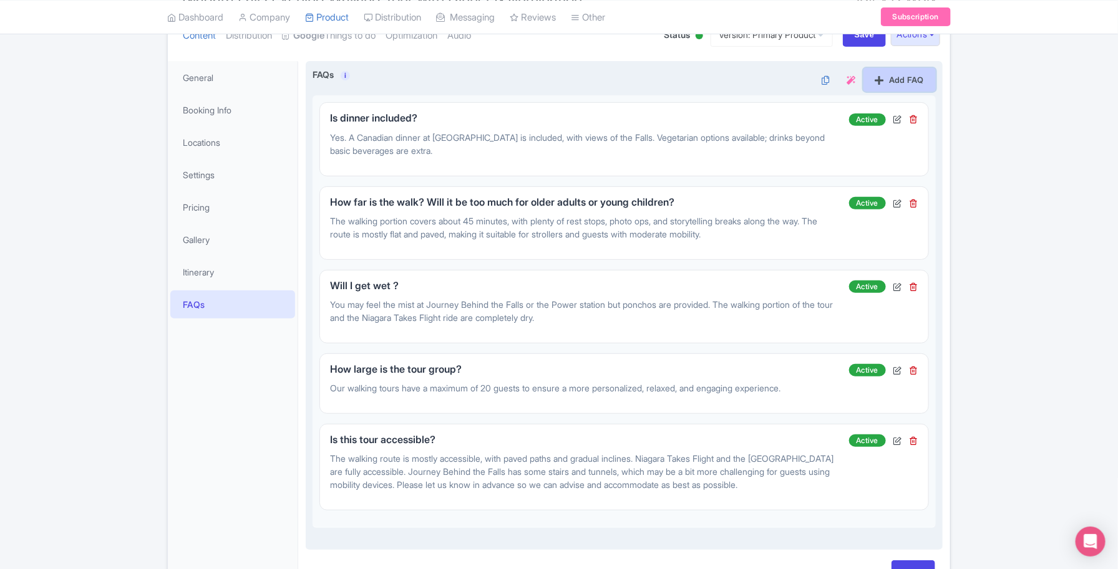
click at [881, 79] on link "Add FAQ" at bounding box center [899, 80] width 72 height 24
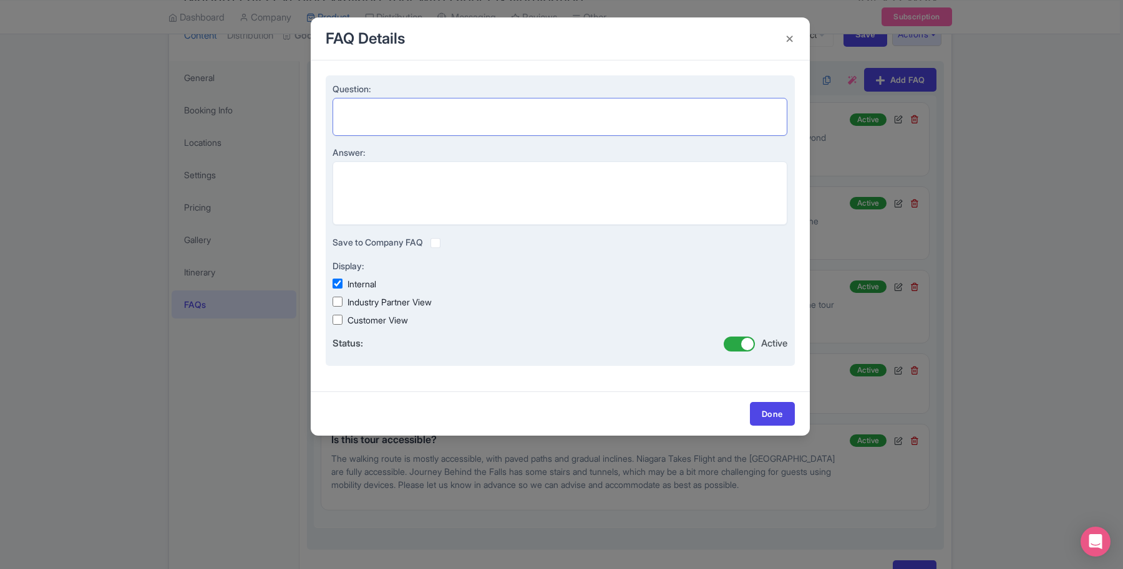
click at [369, 122] on textarea "Question:" at bounding box center [559, 117] width 455 height 38
paste textarea "Can I choose the color of the Falls?"
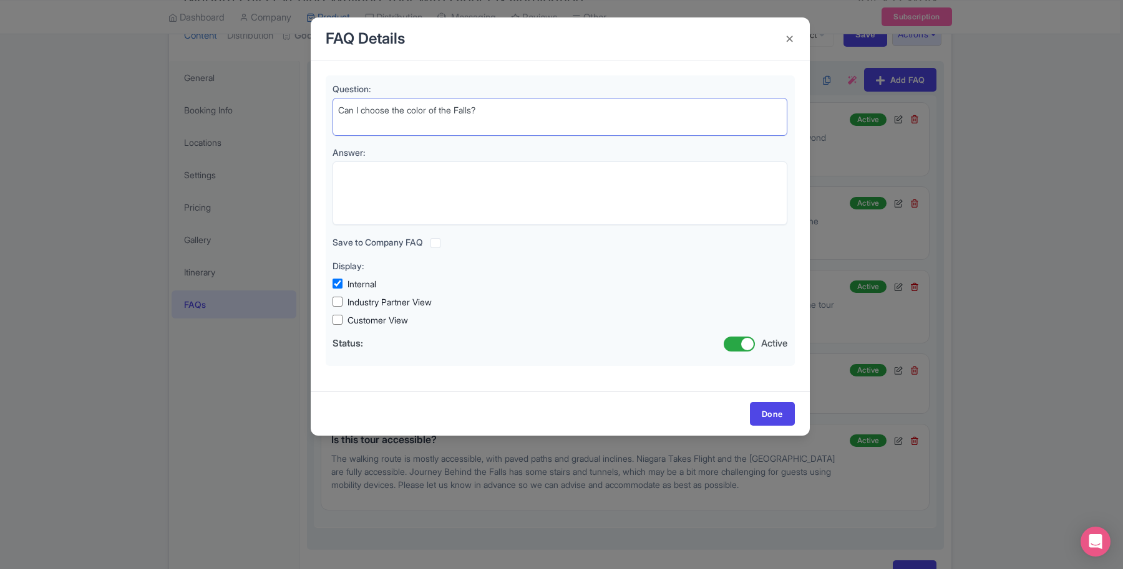
type textarea "Can I choose the color of the Falls?"
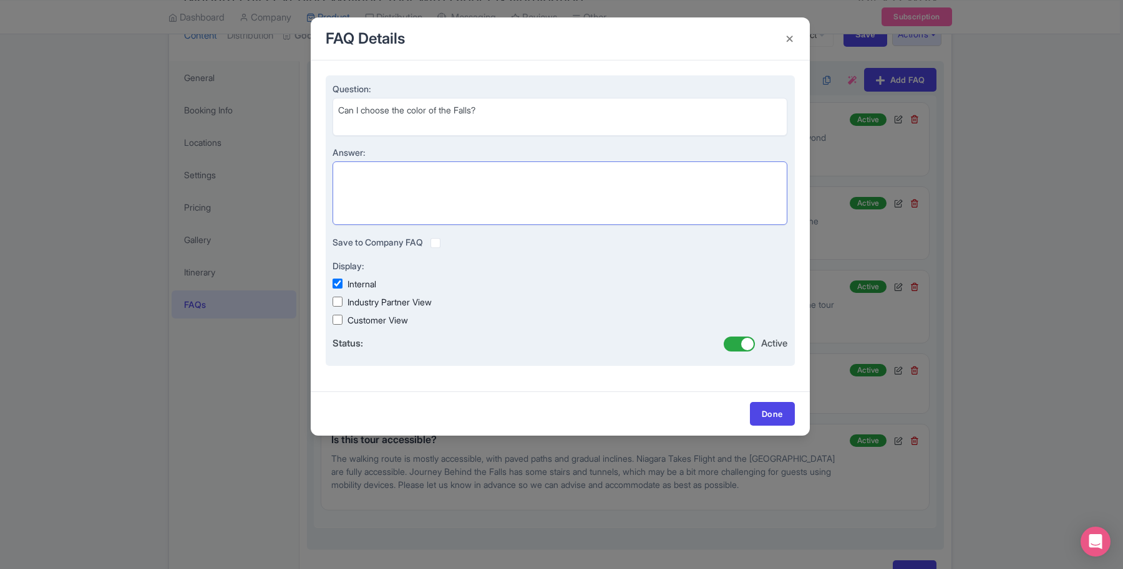
click at [380, 203] on textarea "Answer:" at bounding box center [559, 194] width 455 height 64
paste textarea "Yes! At the [GEOGRAPHIC_DATA], you’ll use the panel to select colors and instan…"
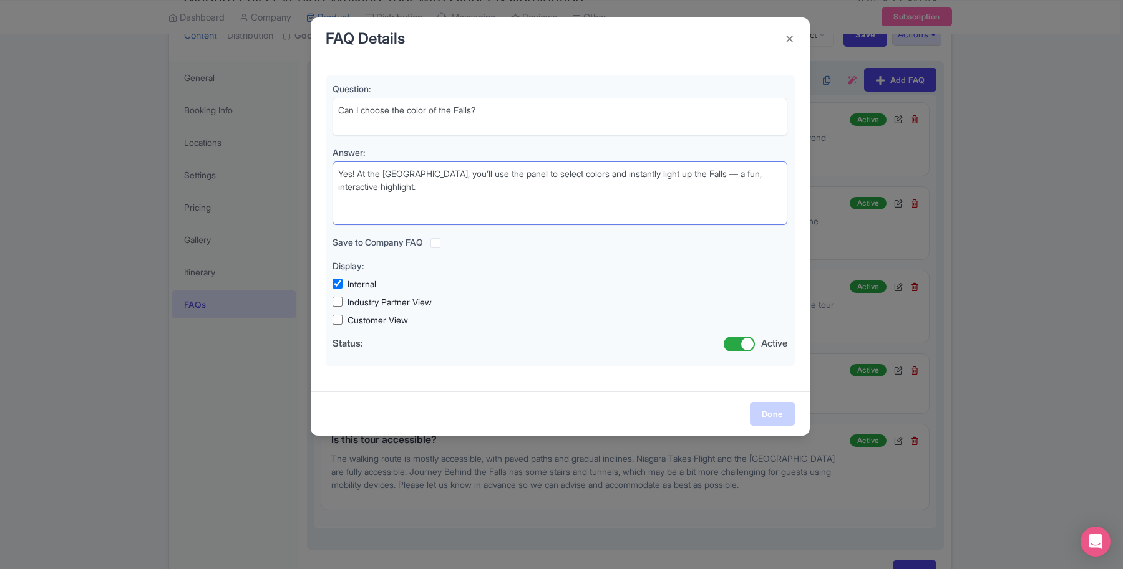
type textarea "Yes! At the [GEOGRAPHIC_DATA], you’ll use the panel to select colors and instan…"
click at [781, 419] on link "Done" at bounding box center [772, 414] width 45 height 24
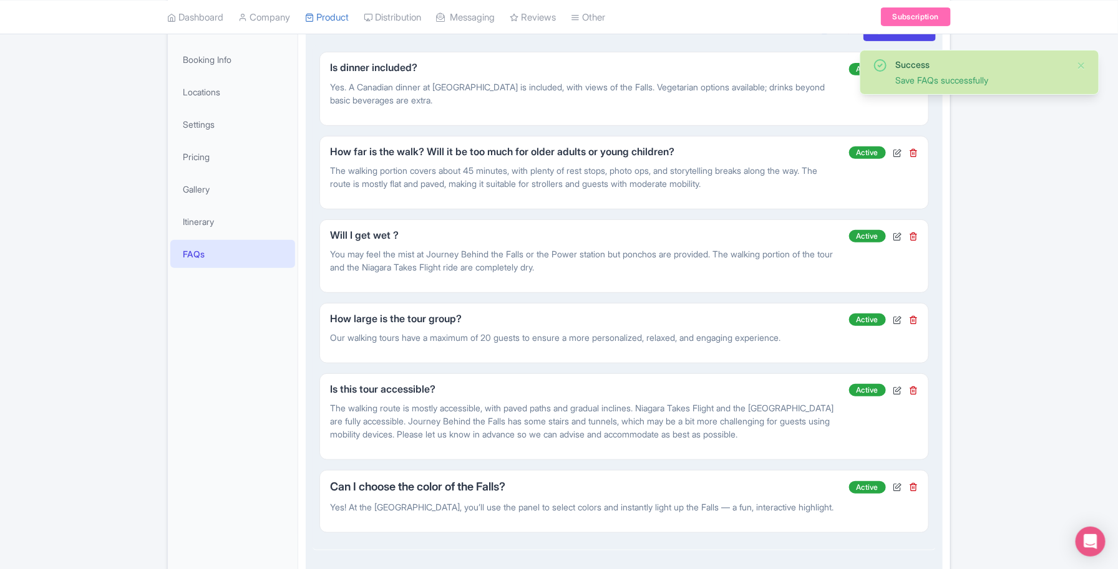
scroll to position [234, 0]
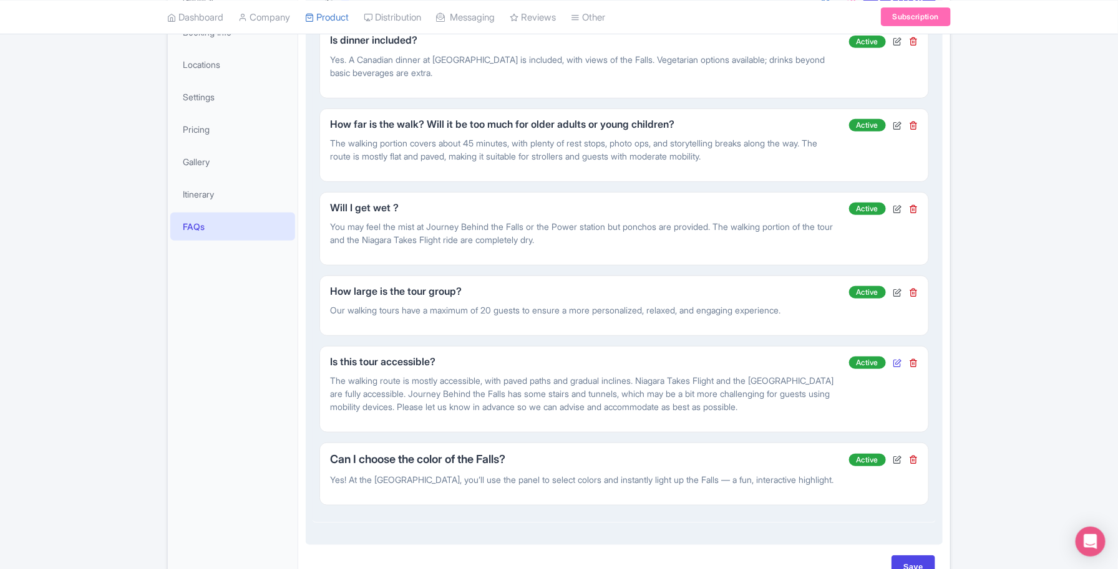
click at [901, 362] on icon at bounding box center [897, 363] width 9 height 9
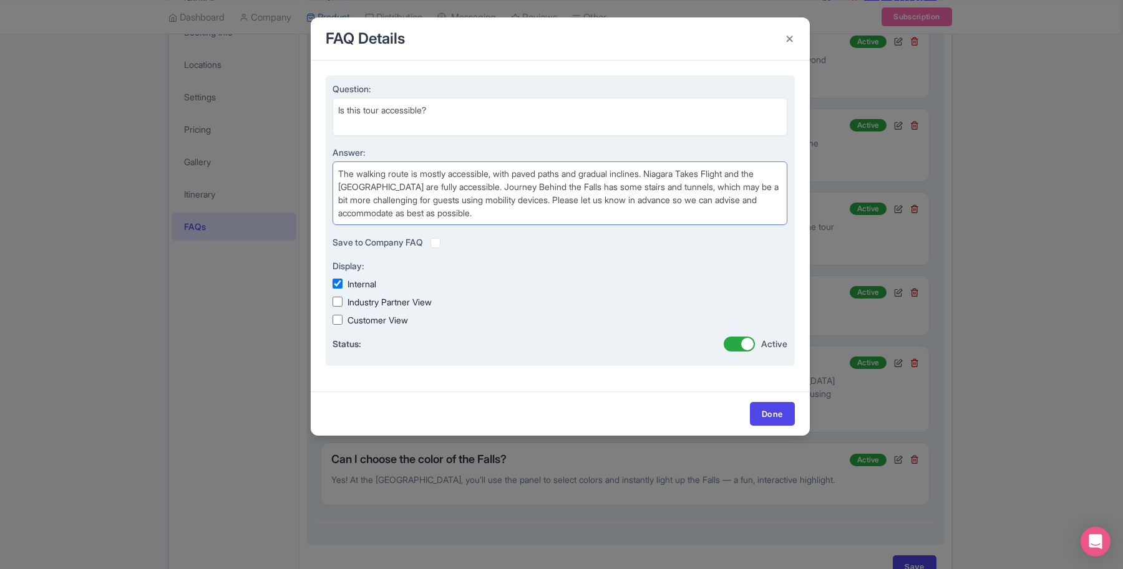
drag, startPoint x: 662, startPoint y: 173, endPoint x: 396, endPoint y: 182, distance: 266.5
click at [396, 182] on textarea "The walking route is mostly accessible, with paved paths and gradual inclines. …" at bounding box center [559, 194] width 455 height 64
click at [733, 173] on textarea "The walking route is mostly accessible, with paved paths and gradual inclines. …" at bounding box center [559, 194] width 455 height 64
drag, startPoint x: 385, startPoint y: 186, endPoint x: 463, endPoint y: 196, distance: 78.1
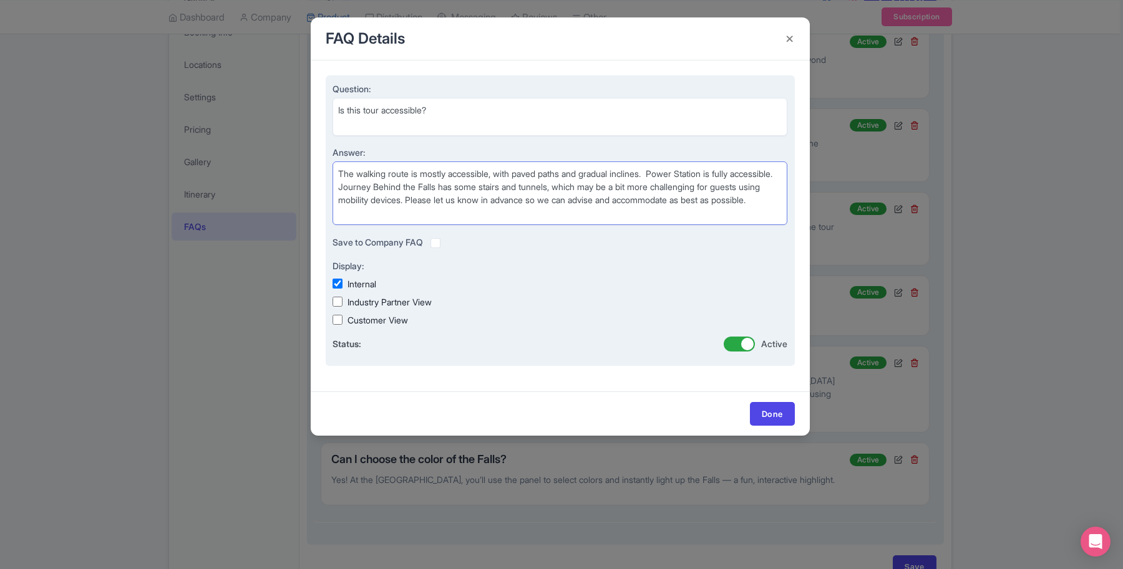
click at [463, 196] on textarea "The walking route is mostly accessible, with paved paths and gradual inclines. …" at bounding box center [559, 194] width 455 height 64
click at [512, 188] on textarea "The walking route is mostly accessible, with paved paths and gradual inclines. …" at bounding box center [559, 194] width 455 height 64
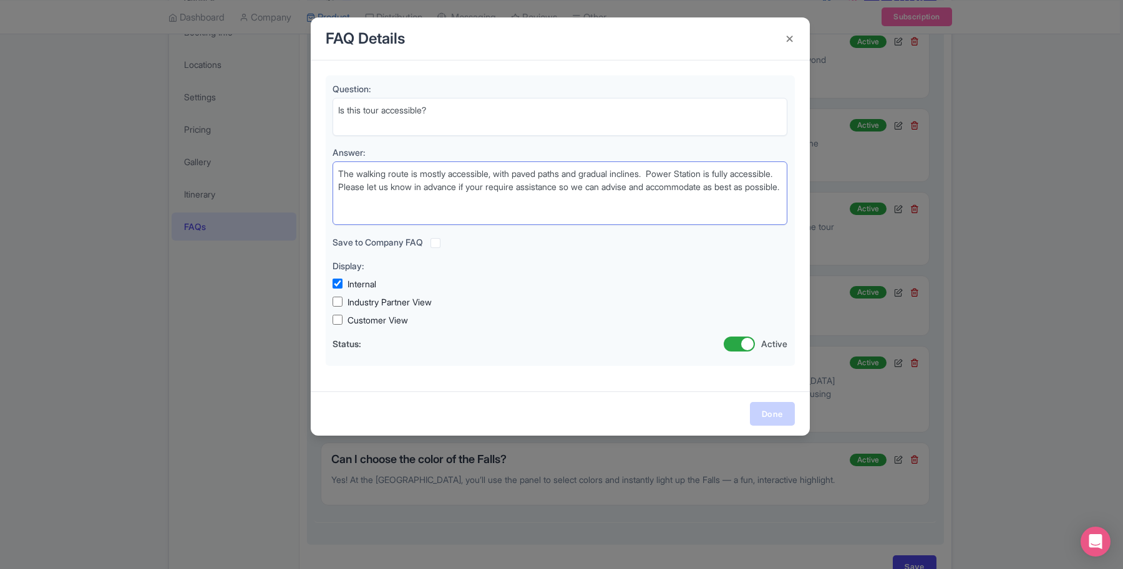
type textarea "The walking route is mostly accessible, with paved paths and gradual inclines. …"
click at [768, 410] on link "Done" at bounding box center [772, 414] width 45 height 24
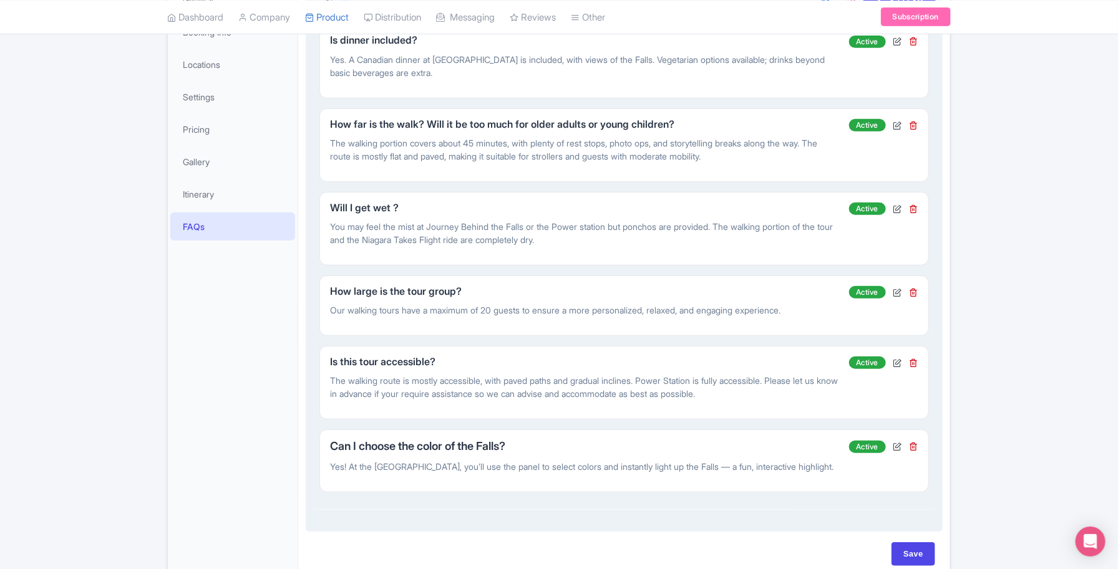
scroll to position [156, 0]
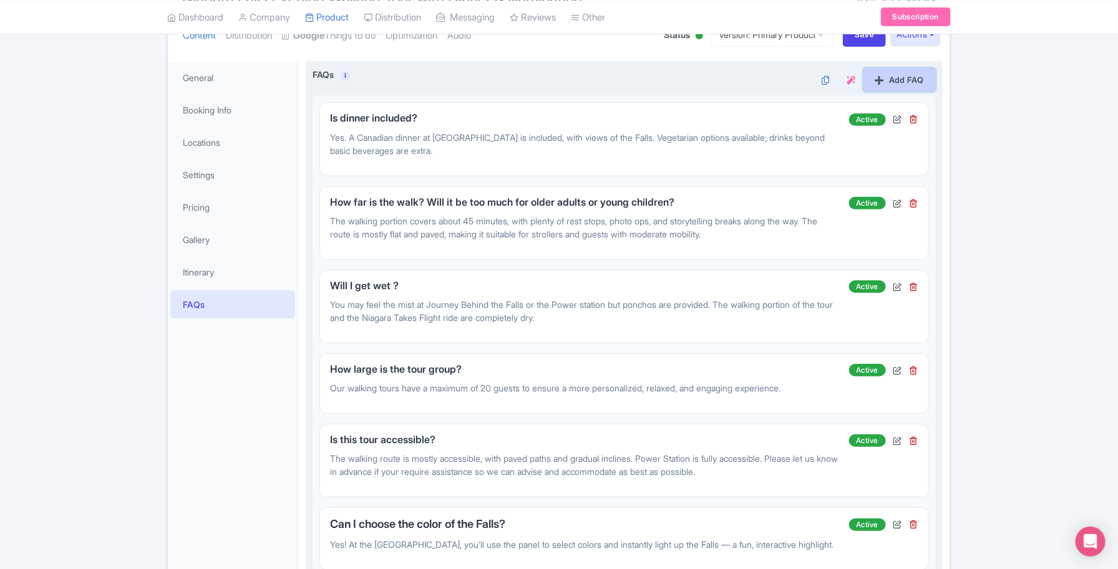
click at [883, 80] on link "Add FAQ" at bounding box center [899, 80] width 72 height 24
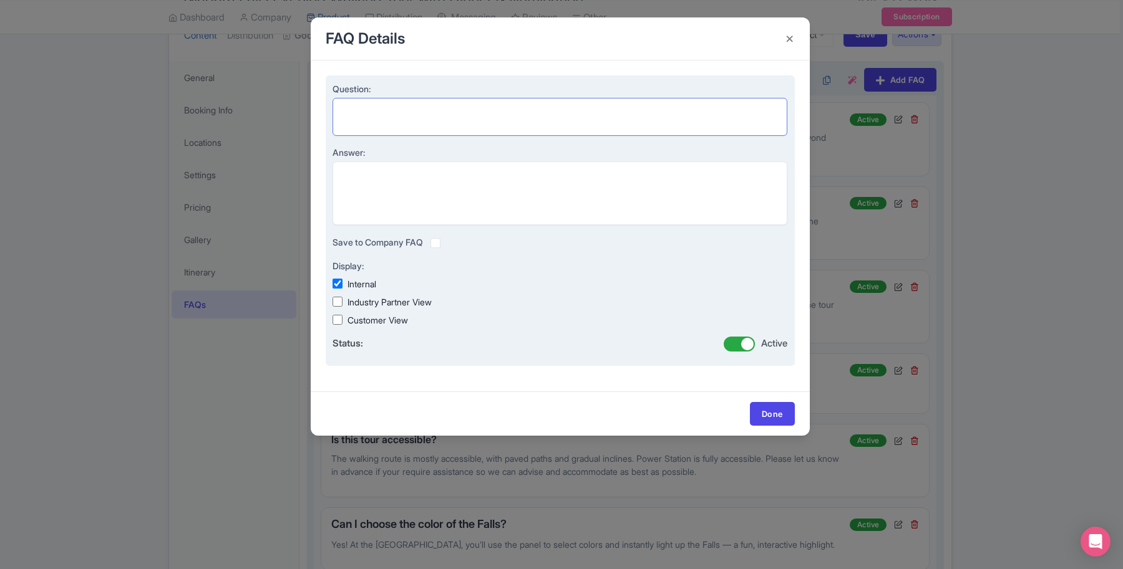
click at [434, 123] on textarea "Question:" at bounding box center [559, 117] width 455 height 38
paste textarea "Do fireworks happen every night?"
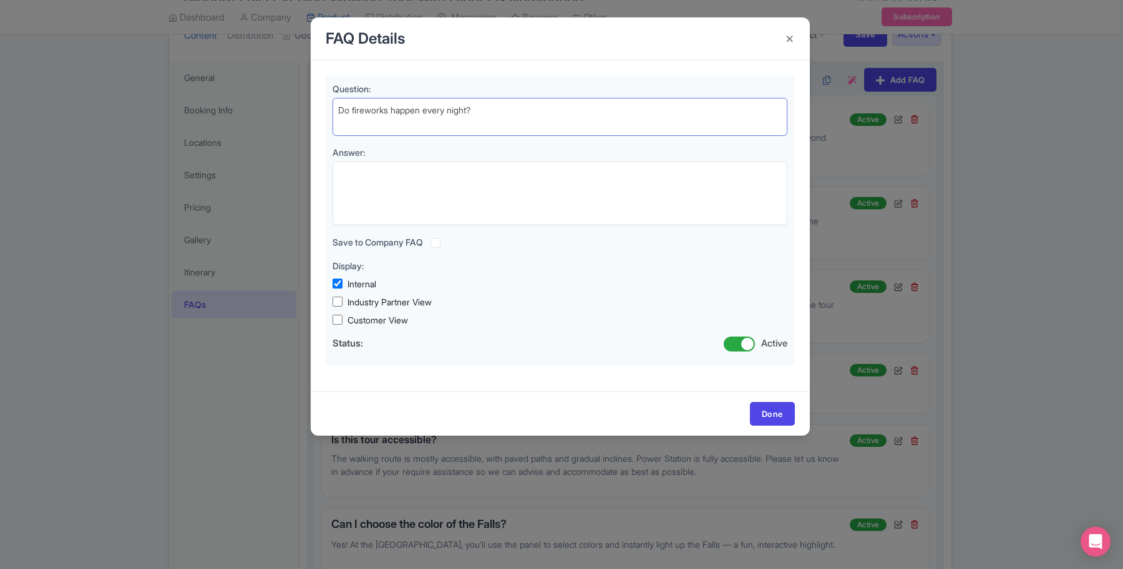
type textarea "Do fireworks happen every night?"
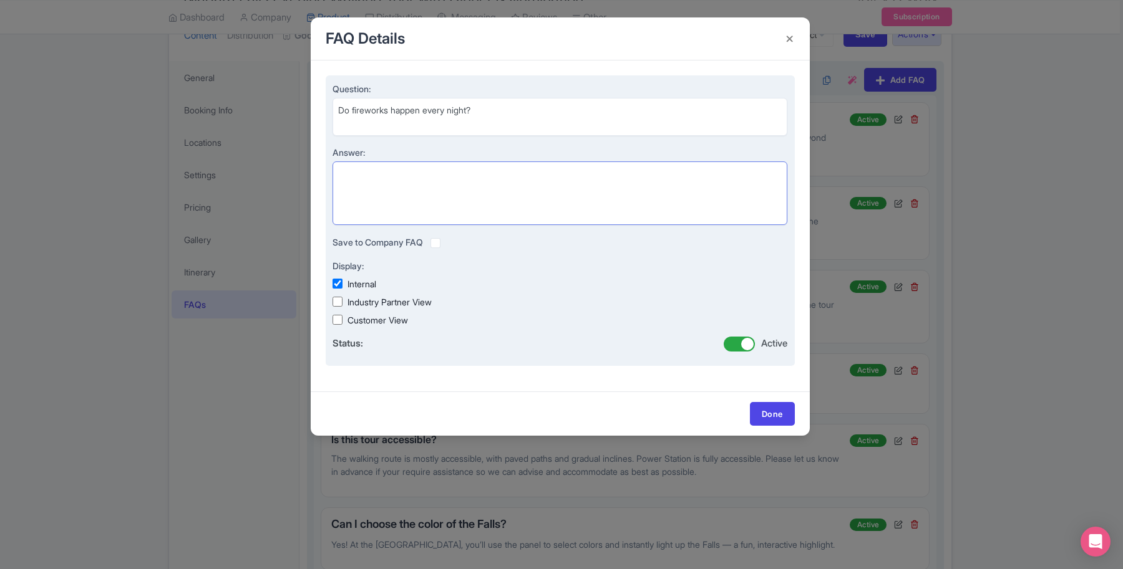
click at [435, 200] on textarea "Answer:" at bounding box center [559, 194] width 455 height 64
paste textarea ": Fireworks run nightly until mid-October, weather permitting. From November–Ja…"
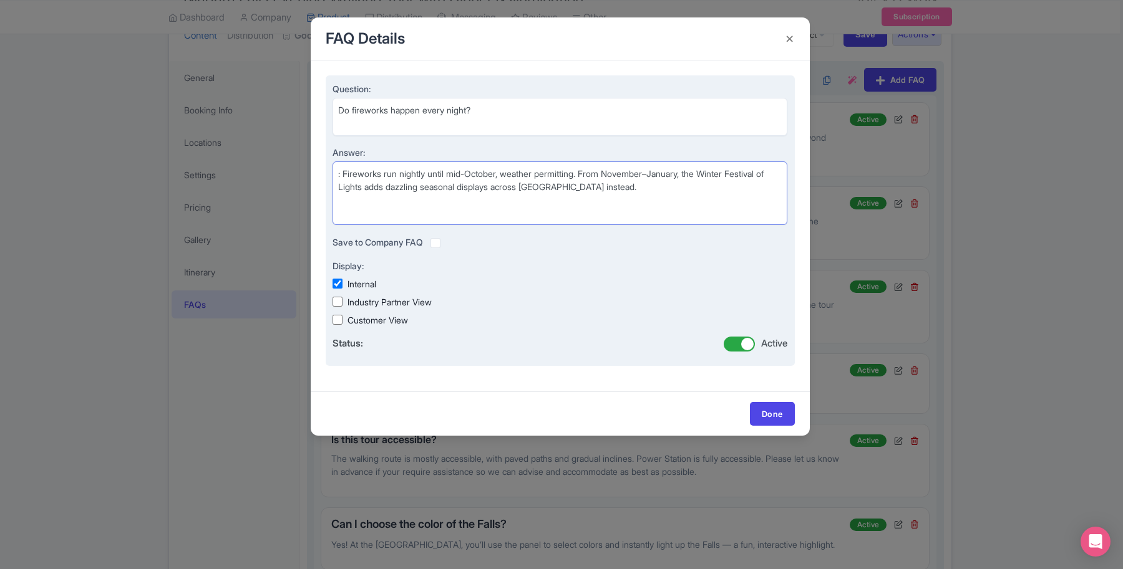
drag, startPoint x: 345, startPoint y: 173, endPoint x: 344, endPoint y: 181, distance: 7.5
click at [345, 175] on textarea ": Fireworks run nightly until mid-October, weather permitting. From November–Ja…" at bounding box center [559, 194] width 455 height 64
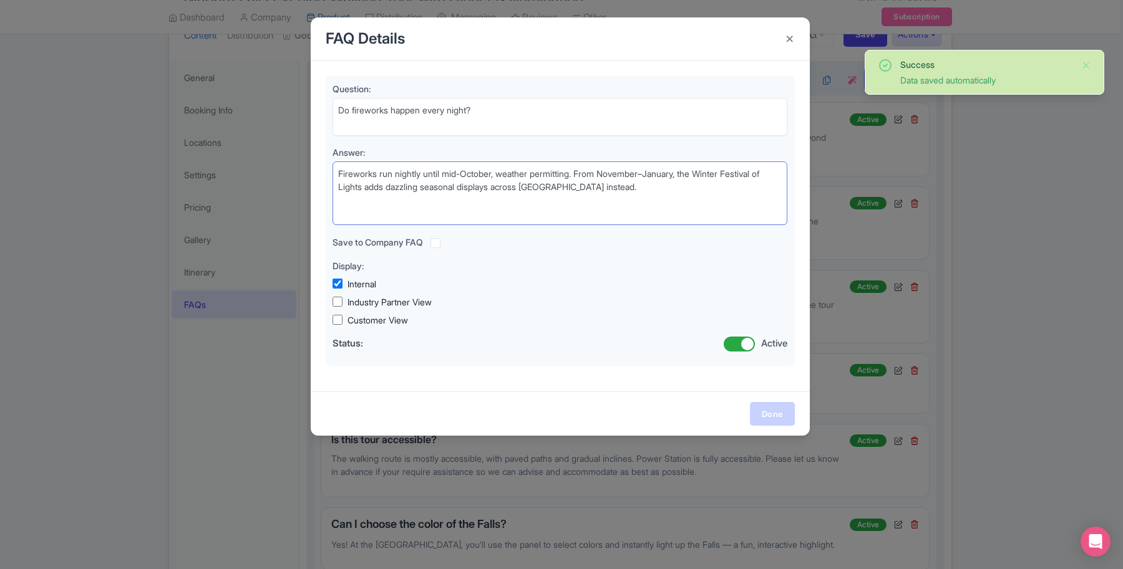
type textarea "Fireworks run nightly until mid-October, weather permitting. From November–Janu…"
click at [788, 408] on link "Done" at bounding box center [772, 414] width 45 height 24
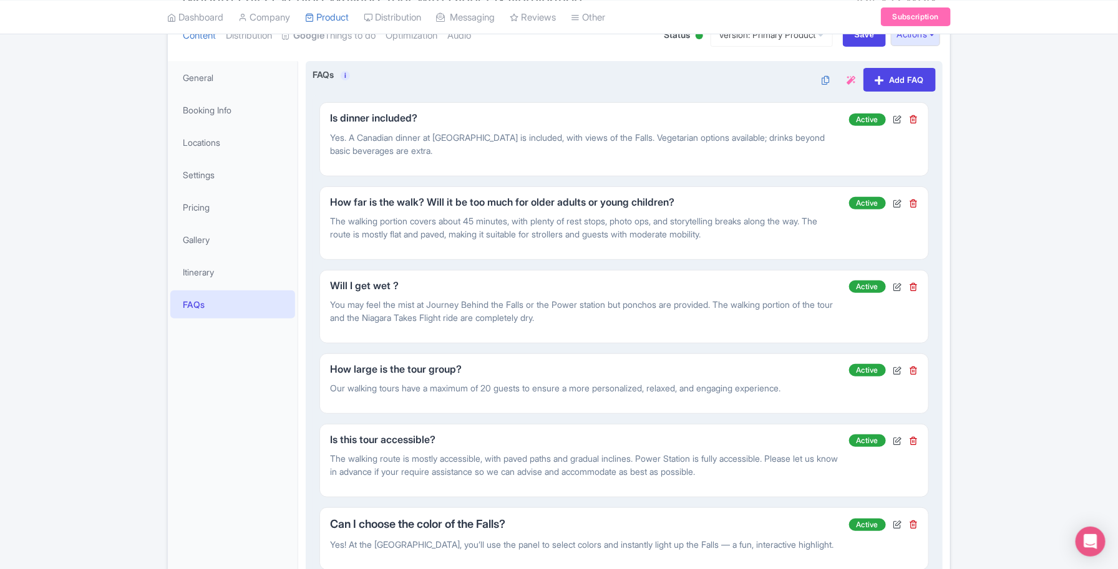
scroll to position [234, 0]
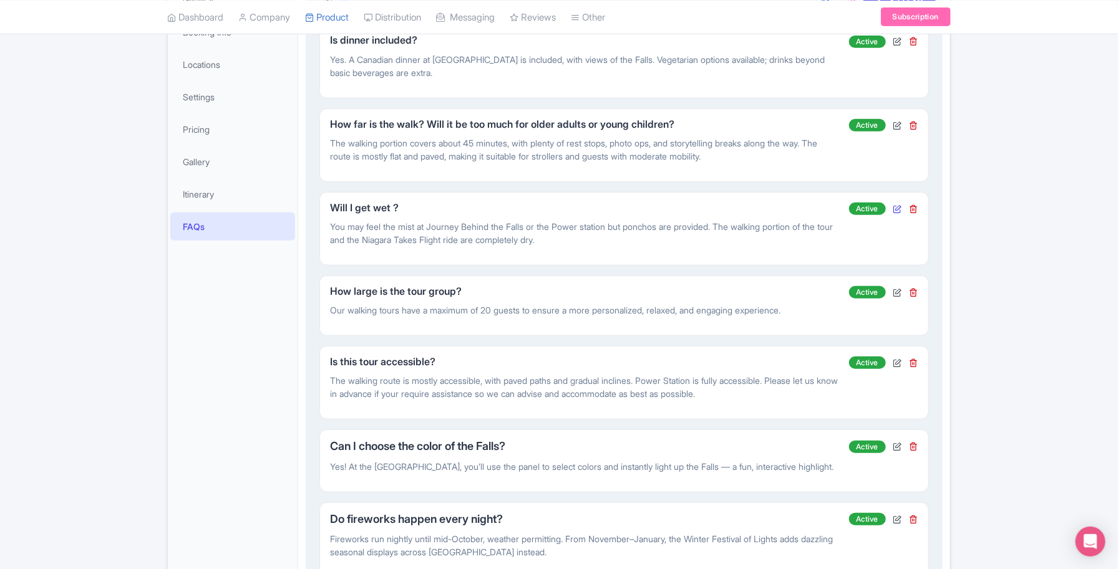
click at [898, 210] on icon at bounding box center [897, 209] width 9 height 9
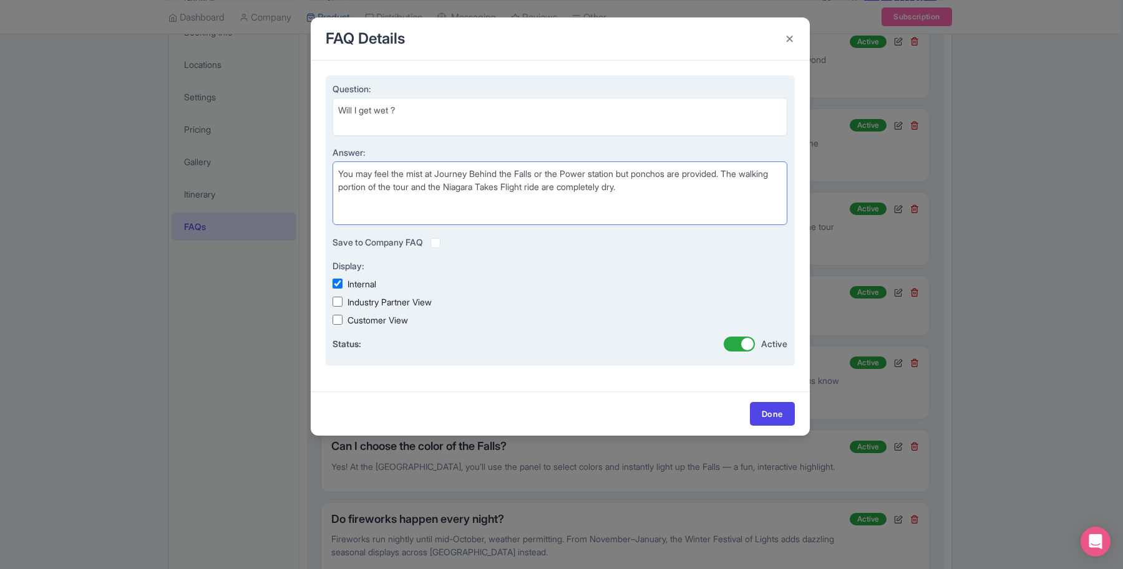
drag, startPoint x: 569, startPoint y: 173, endPoint x: 442, endPoint y: 173, distance: 127.8
click at [442, 173] on textarea "You may feel the mist at Journey Behind the Falls or the Power station but ponc…" at bounding box center [559, 194] width 455 height 64
drag, startPoint x: 609, startPoint y: 172, endPoint x: 624, endPoint y: 187, distance: 21.2
click at [624, 187] on textarea "You may feel the mist at Journey Behind the Falls or the Power station but ponc…" at bounding box center [559, 194] width 455 height 64
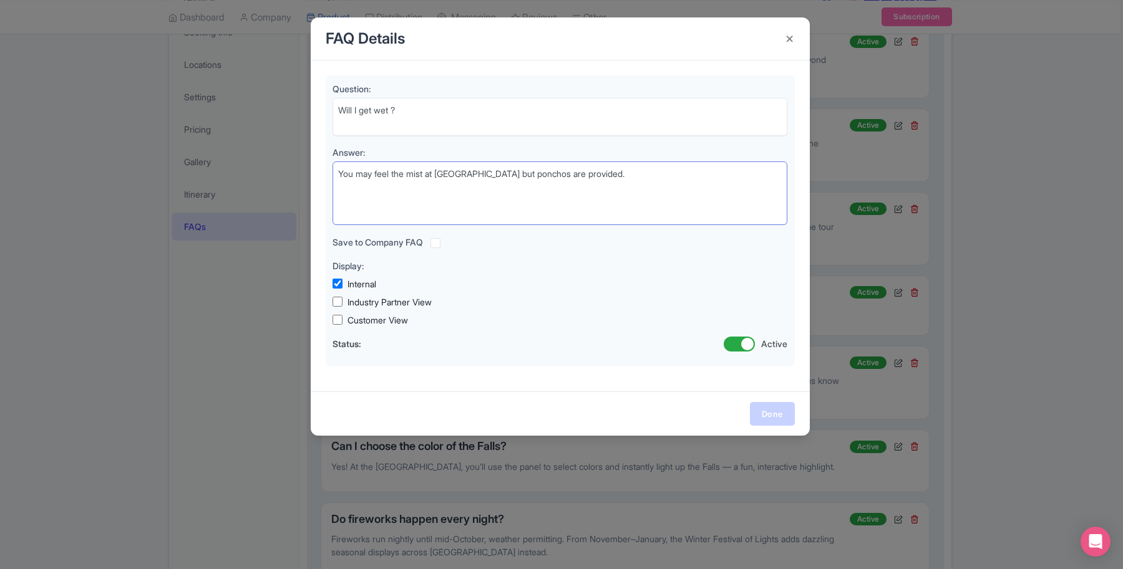
type textarea "You may feel the mist at [GEOGRAPHIC_DATA] but ponchos are provided."
click at [758, 410] on link "Done" at bounding box center [772, 414] width 45 height 24
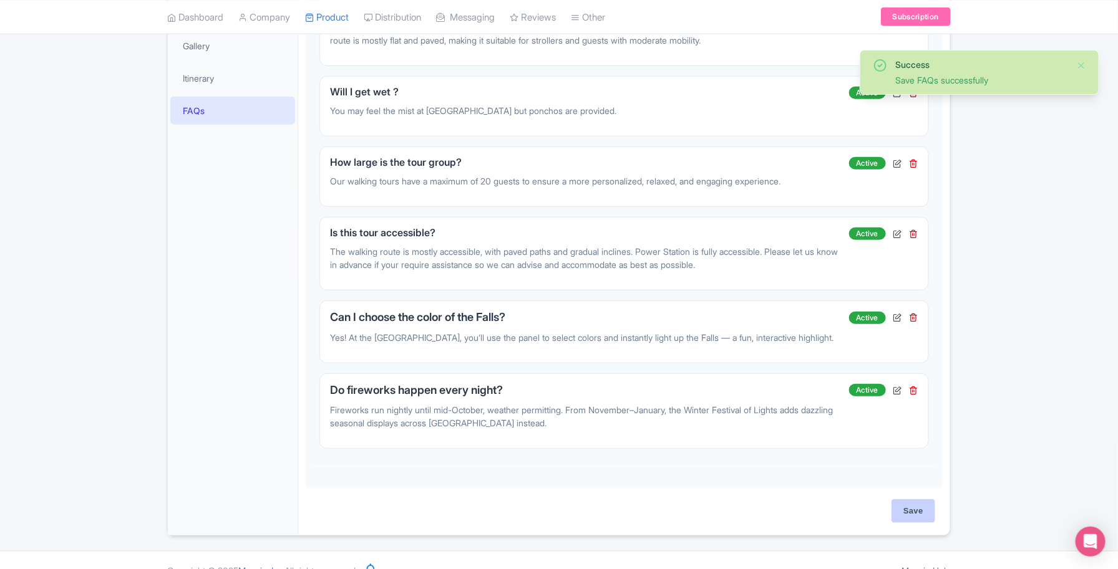
scroll to position [387, 0]
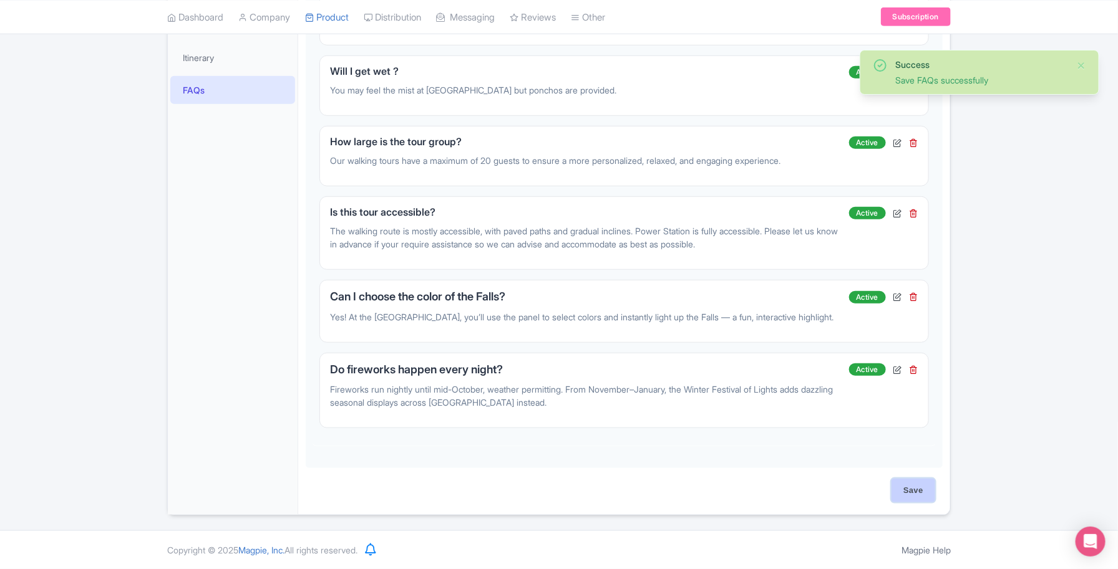
click at [918, 496] on input "Save" at bounding box center [913, 491] width 44 height 24
type input "Saving..."
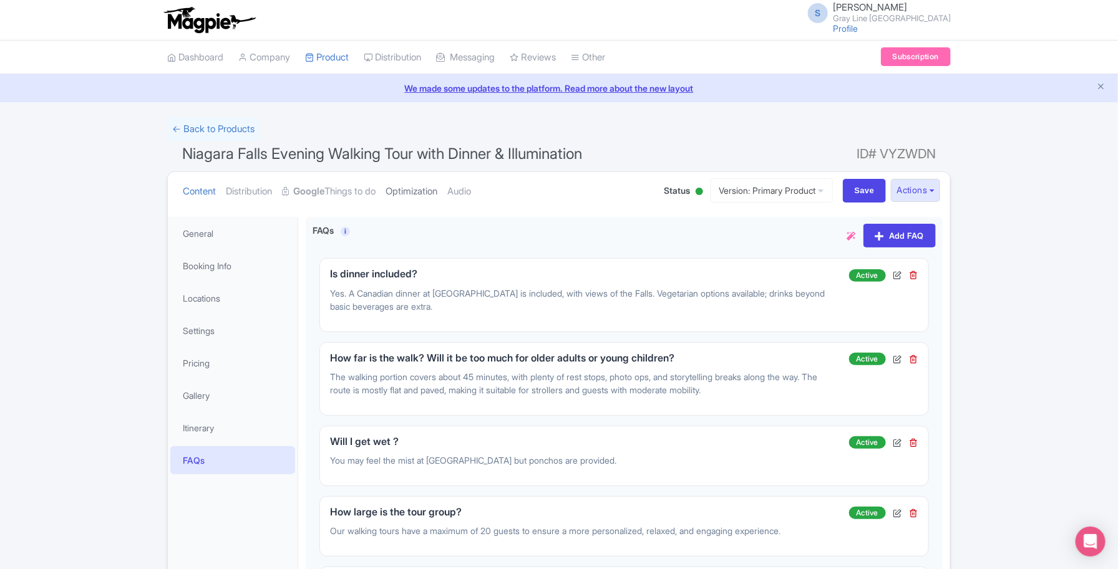
click at [419, 188] on link "Optimization" at bounding box center [411, 191] width 52 height 39
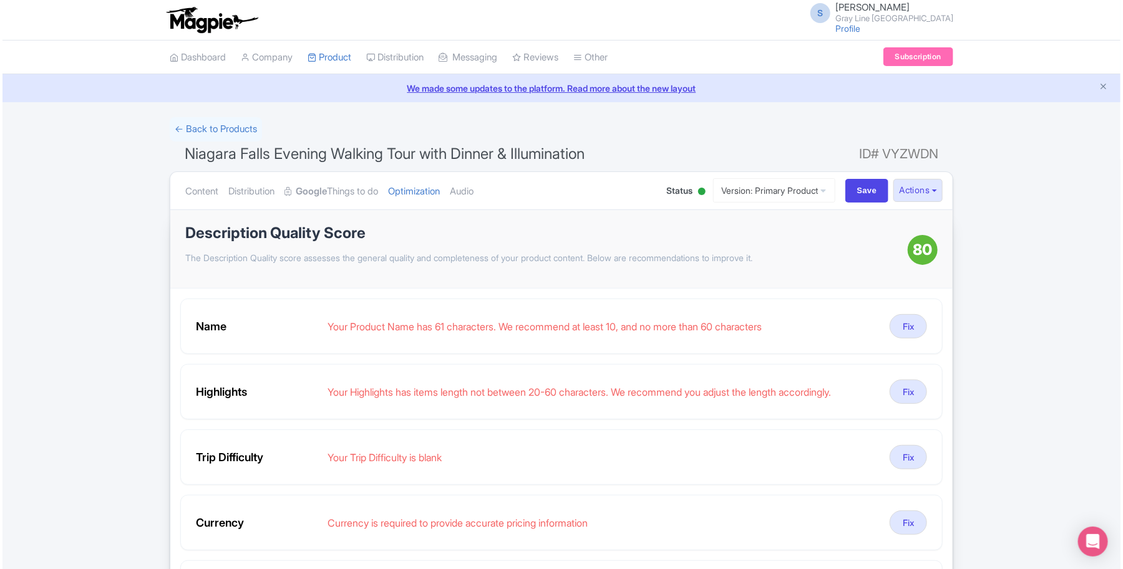
scroll to position [78, 0]
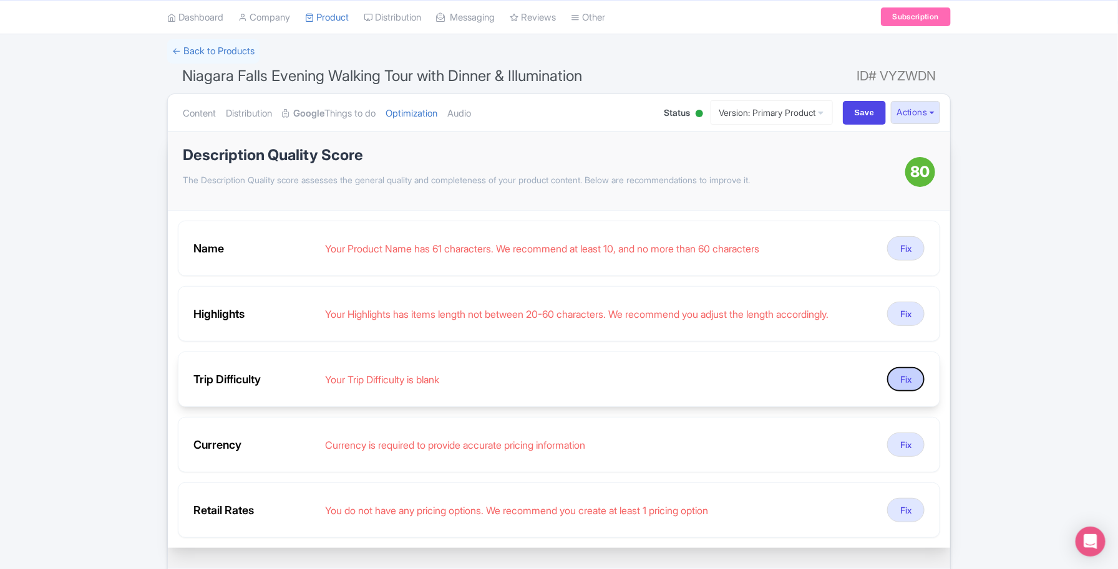
click at [901, 377] on button "Fix" at bounding box center [905, 379] width 37 height 24
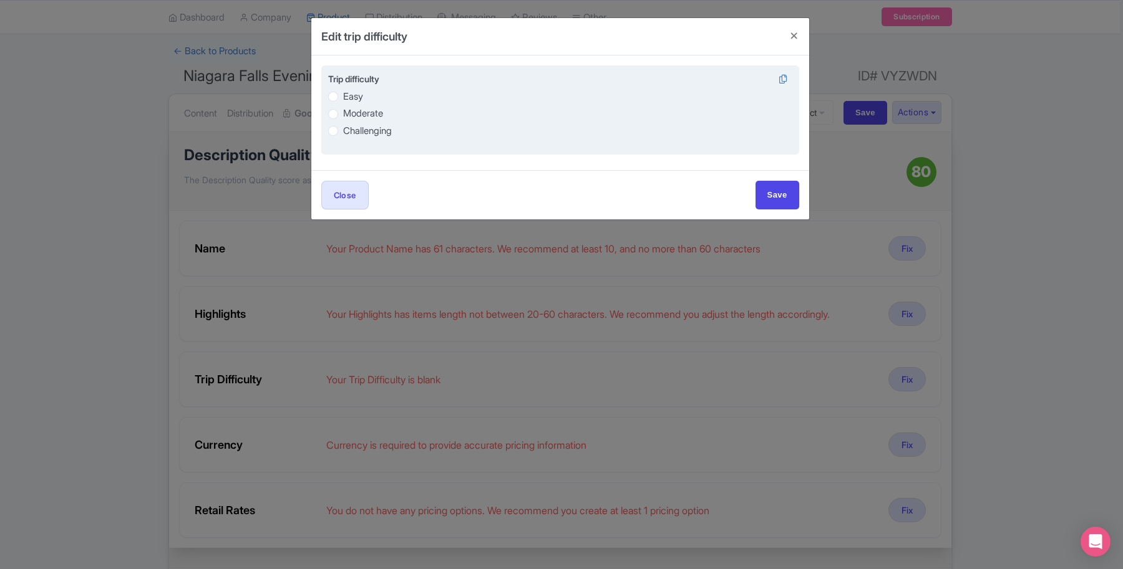
click at [346, 97] on label "Easy" at bounding box center [353, 97] width 20 height 14
radio input "true"
click at [354, 113] on label "Moderate" at bounding box center [363, 114] width 40 height 14
radio input "true"
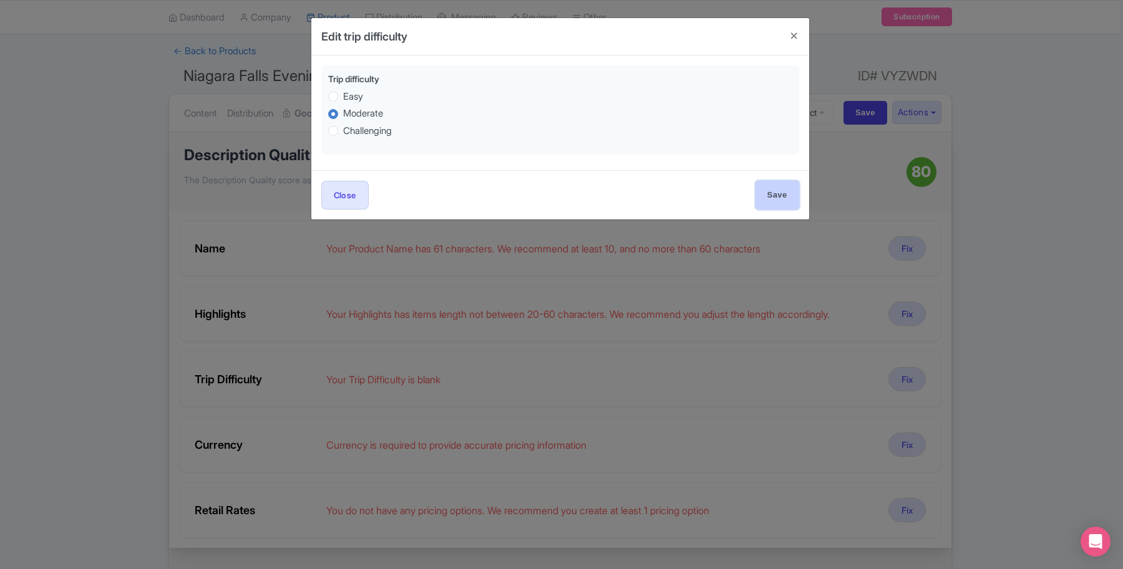
click at [783, 195] on input "Save" at bounding box center [777, 195] width 44 height 28
type input "Save"
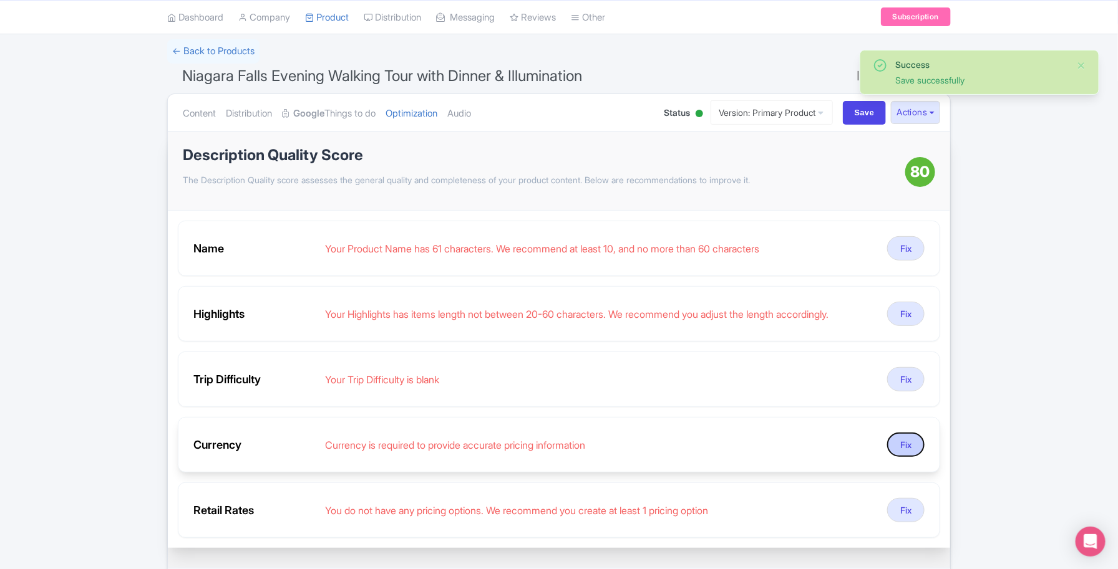
click at [892, 445] on button "Fix" at bounding box center [905, 445] width 37 height 24
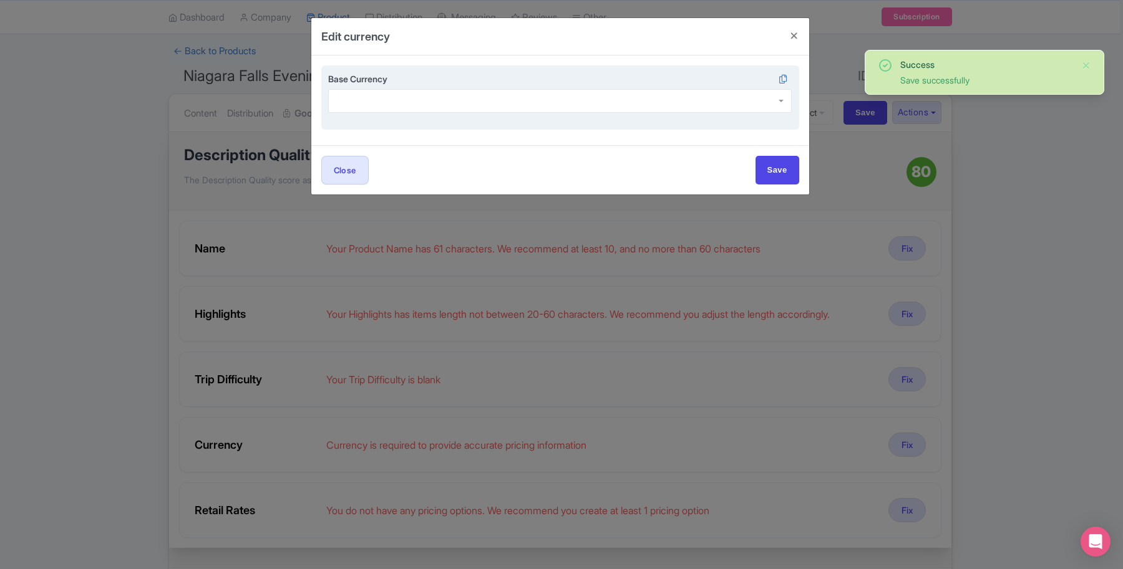
click at [432, 102] on div at bounding box center [560, 101] width 464 height 24
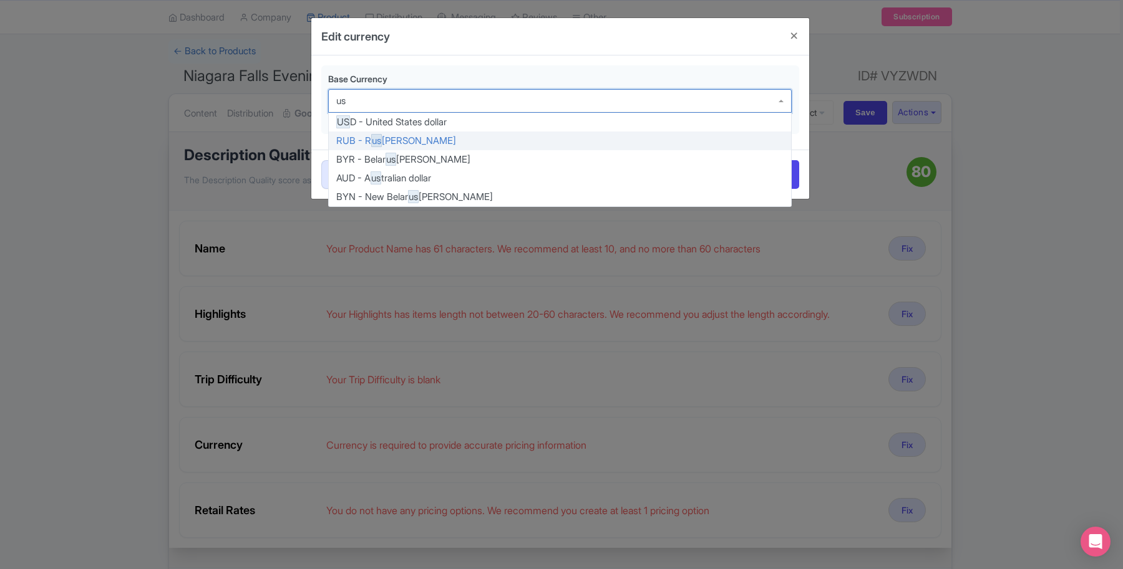
type input "usd"
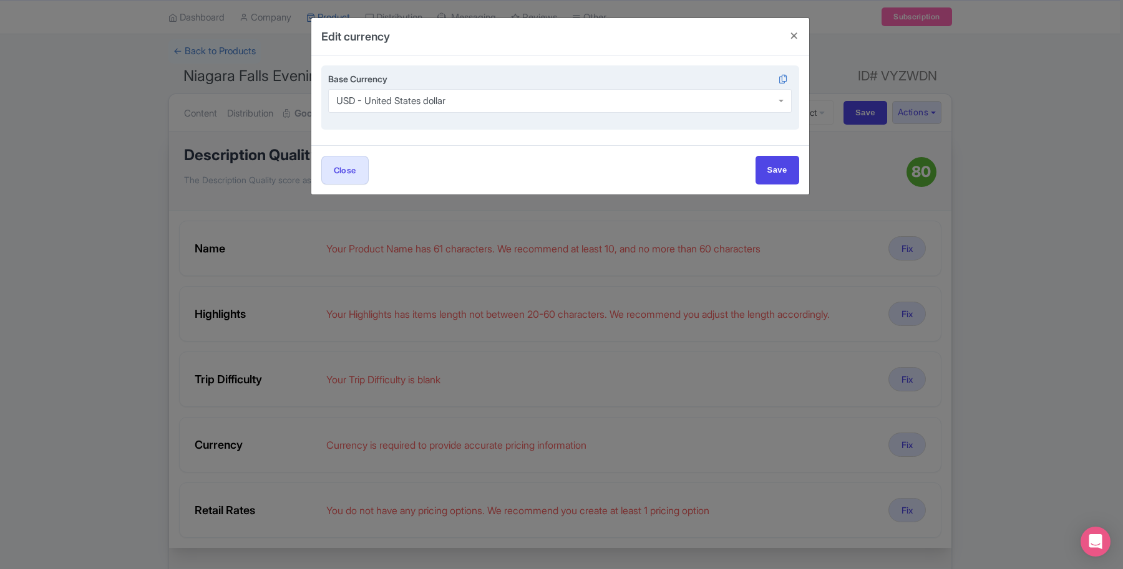
scroll to position [0, 0]
click at [462, 103] on div "USD - United States dollar" at bounding box center [560, 101] width 464 height 24
drag, startPoint x: 512, startPoint y: 102, endPoint x: 378, endPoint y: 97, distance: 134.2
click at [378, 97] on div "USD - United States dollar" at bounding box center [560, 101] width 464 height 24
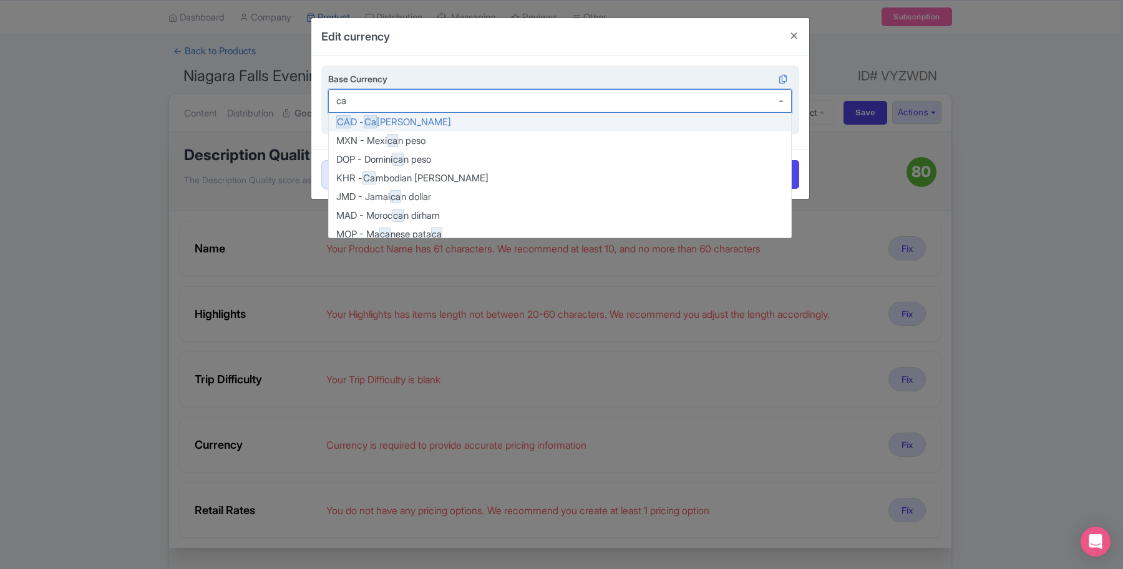
type input "cad"
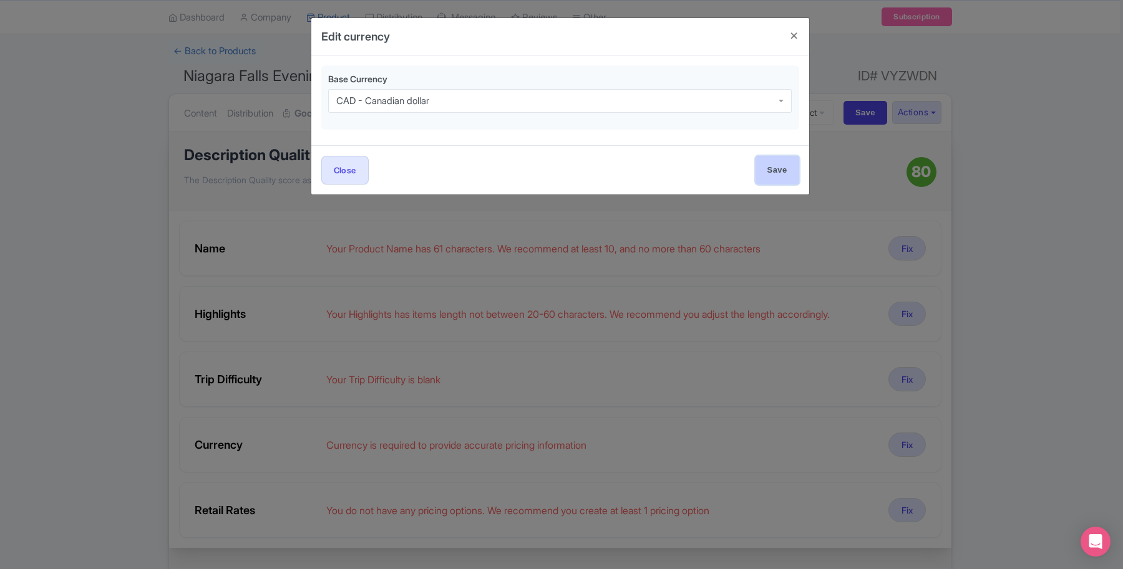
click at [773, 173] on input "Save" at bounding box center [777, 170] width 44 height 28
type input "Save"
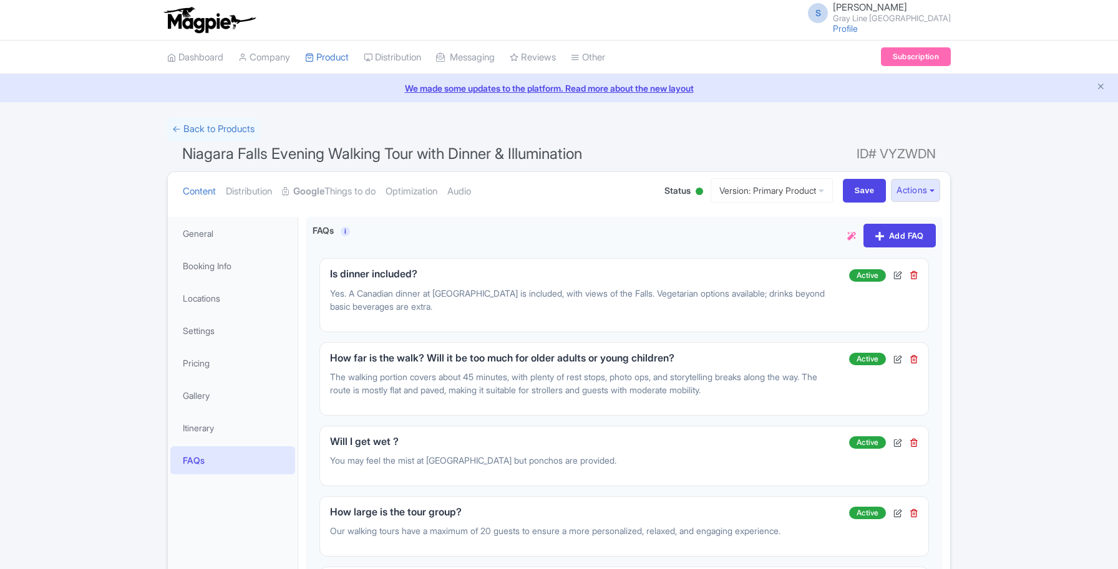
scroll to position [78, 0]
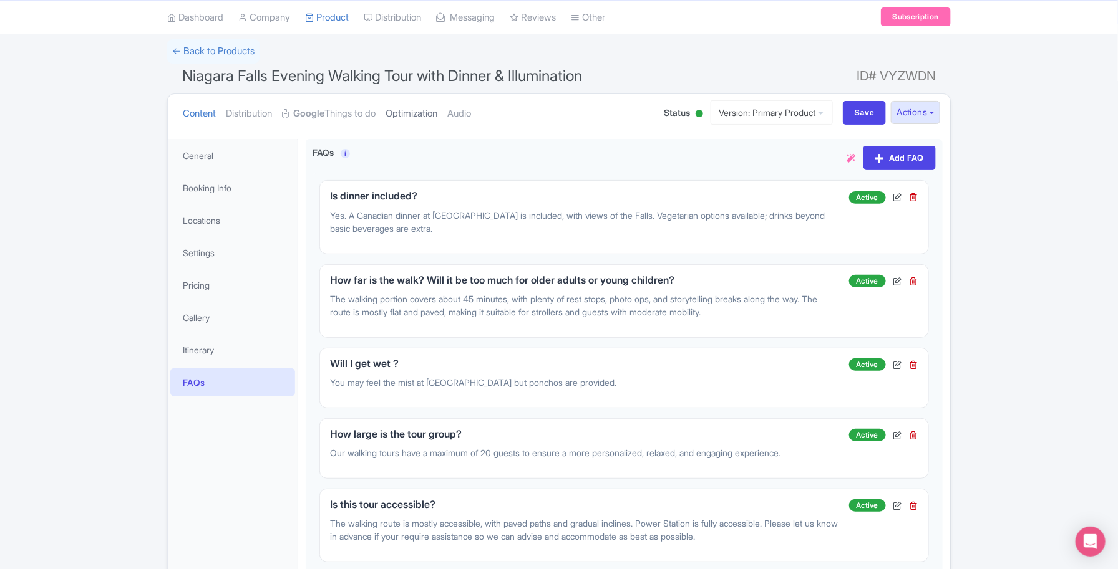
click at [417, 114] on link "Optimization" at bounding box center [411, 113] width 52 height 39
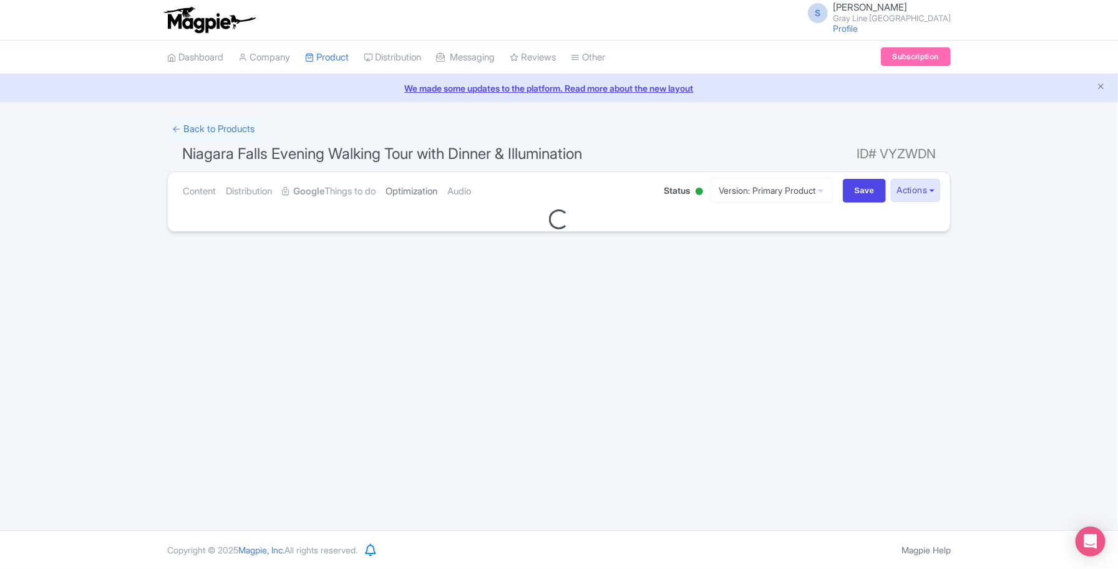
scroll to position [0, 0]
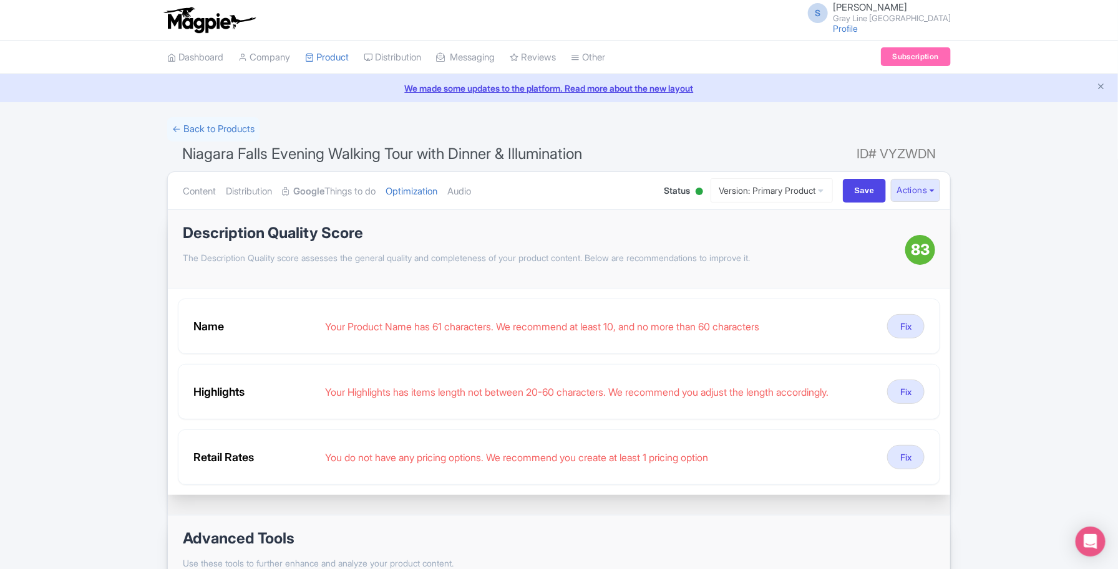
click at [175, 186] on div "Content Distribution Google Things to do Optimization Audio Status Active Inact…" at bounding box center [559, 191] width 782 height 38
click at [193, 188] on link "Content" at bounding box center [199, 191] width 33 height 39
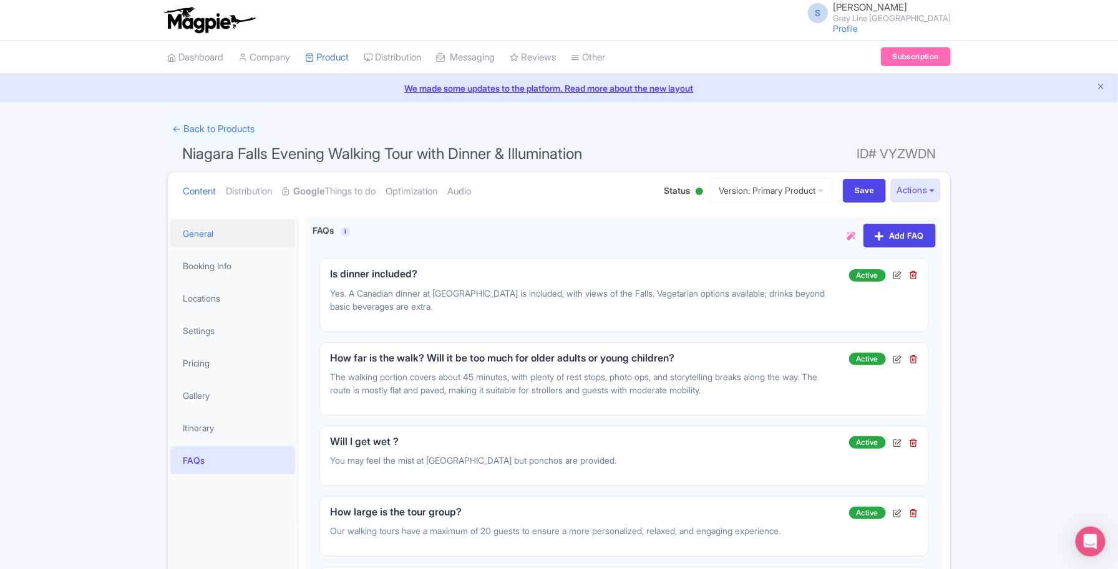
click at [221, 237] on link "General" at bounding box center [232, 234] width 125 height 28
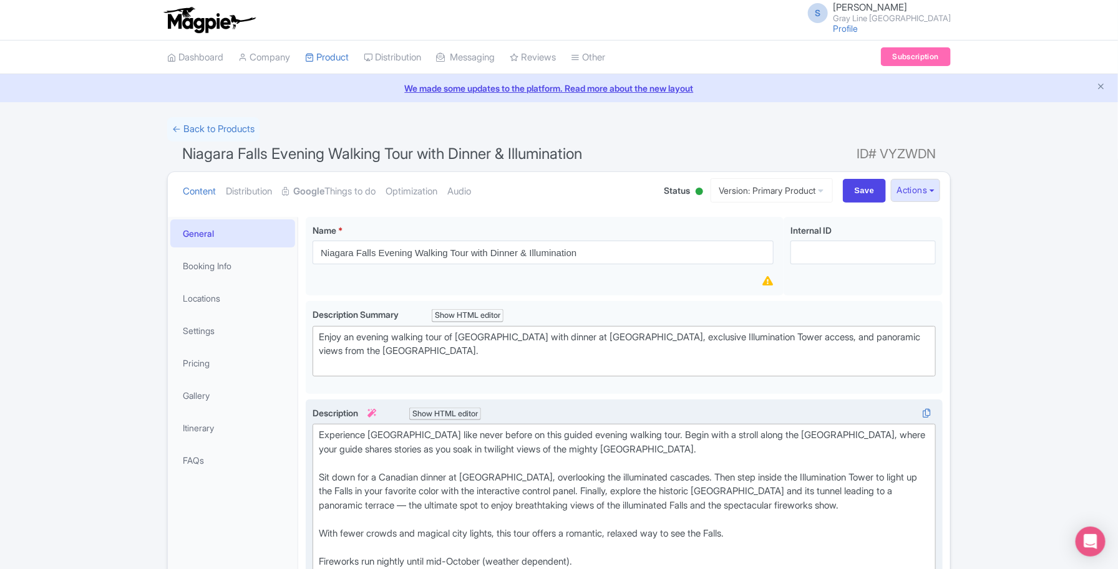
scroll to position [78, 0]
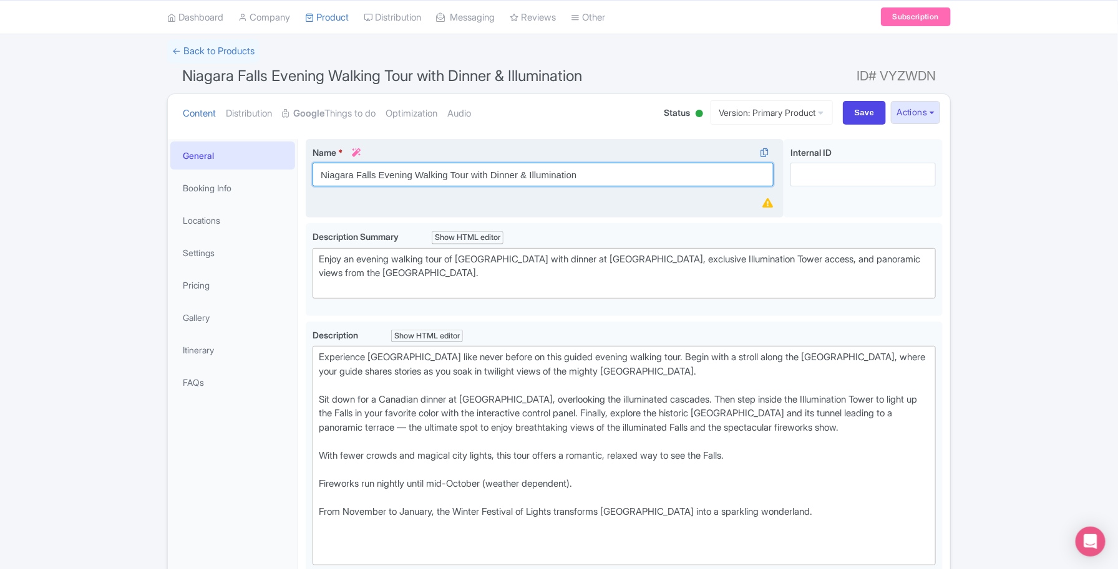
click at [524, 173] on input "Niagara Falls Evening Walking Tour with Dinner & Illumination" at bounding box center [542, 175] width 461 height 24
click at [609, 175] on input "Niagara Falls Evening Walking Tour with Dinner &Illumination" at bounding box center [542, 175] width 461 height 24
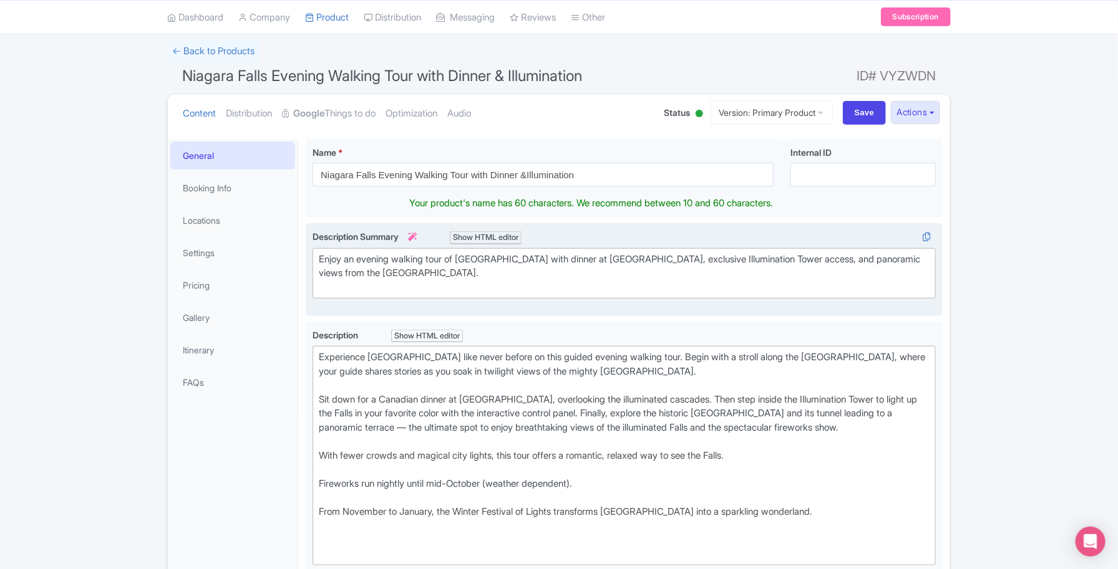
click at [516, 278] on div "Enjoy an evening walking tour of [GEOGRAPHIC_DATA] with dinner at [GEOGRAPHIC_D…" at bounding box center [624, 274] width 611 height 42
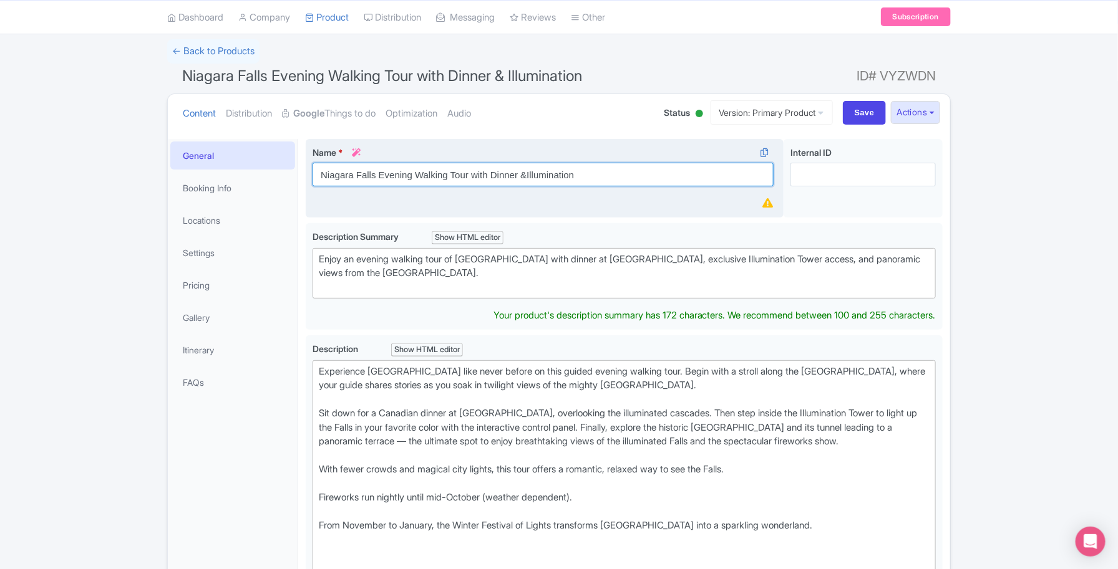
click at [527, 173] on input "Niagara Falls Evening Walking Tour with Dinner &Illumination" at bounding box center [542, 175] width 461 height 24
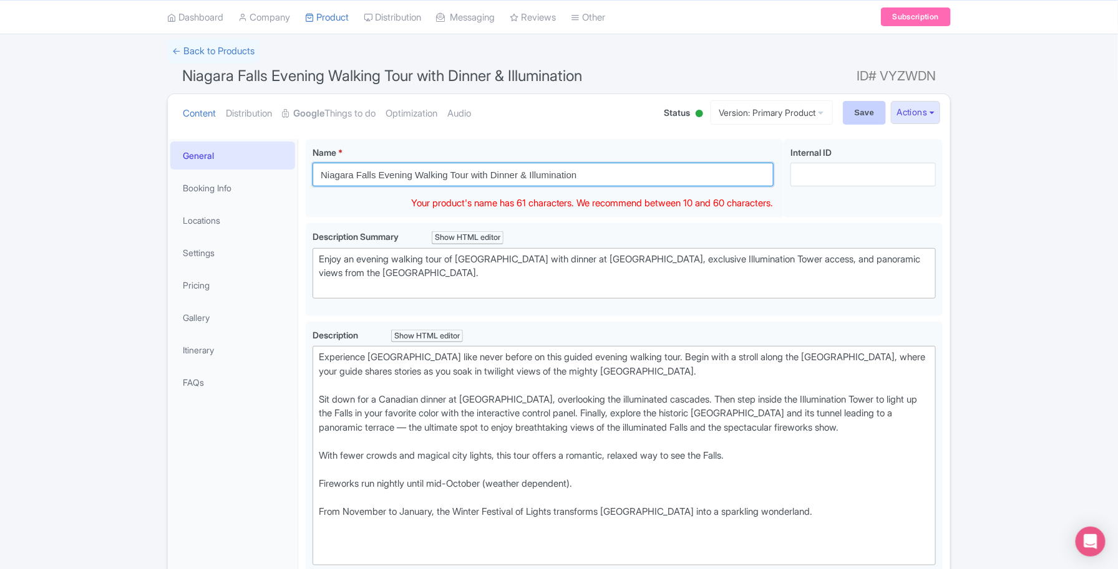
type input "Niagara Falls Evening Walking Tour with Dinner & Illumination"
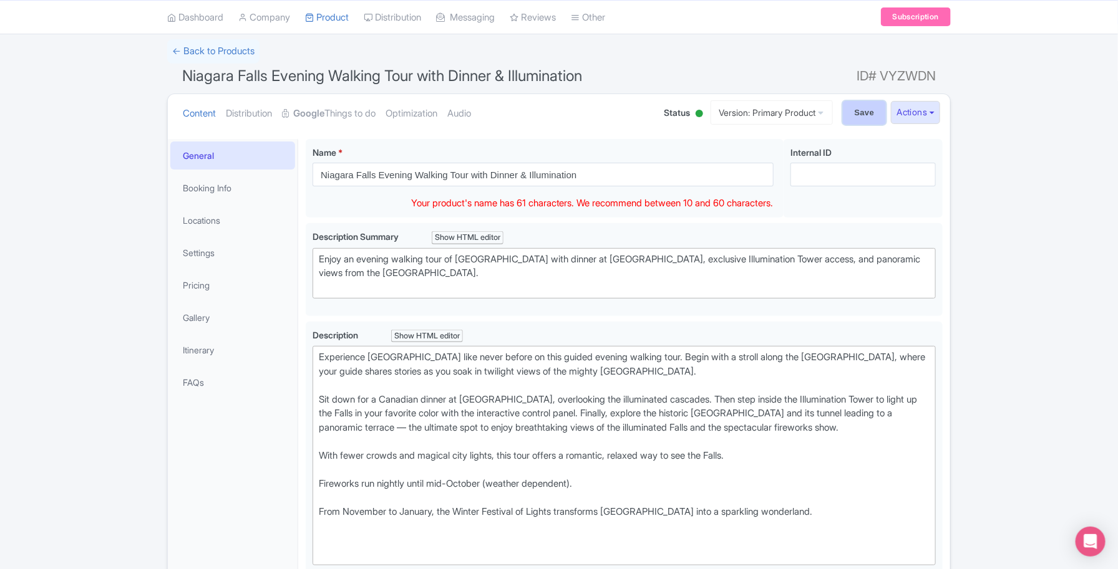
click at [859, 112] on input "Save" at bounding box center [865, 113] width 44 height 24
type input "Saving..."
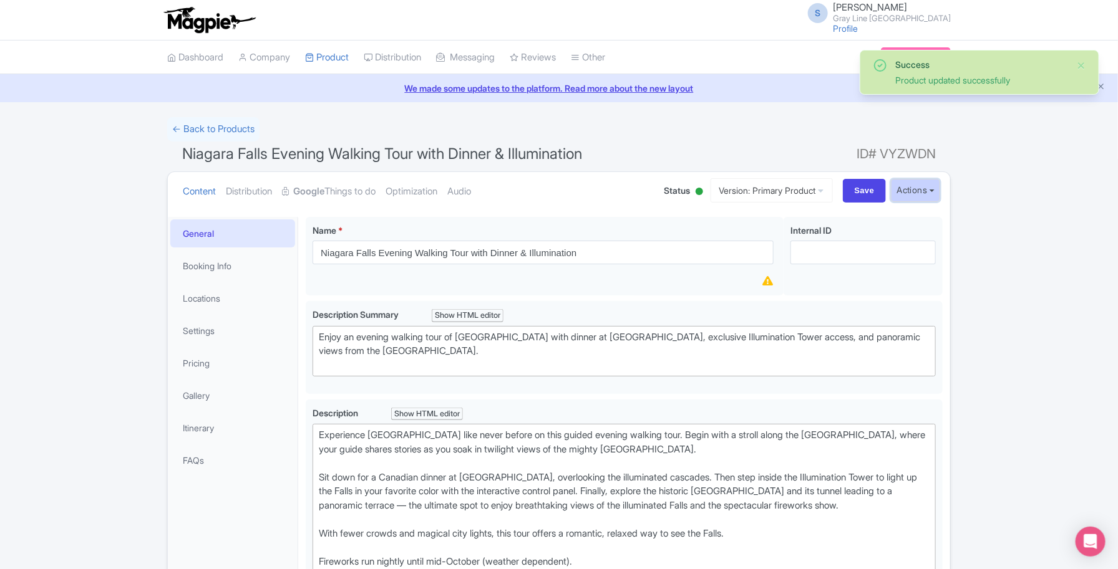
click at [923, 188] on button "Actions" at bounding box center [915, 190] width 49 height 23
click at [765, 225] on link "Customer View" at bounding box center [749, 225] width 119 height 19
